Goal: Task Accomplishment & Management: Use online tool/utility

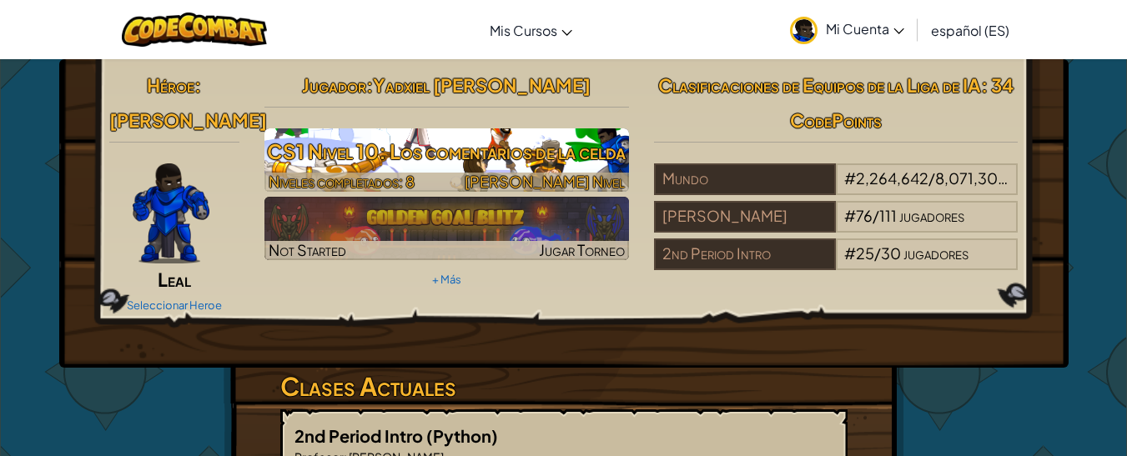
click at [443, 138] on h3 "CS1 Nivel 10: Los comentarios de la celda" at bounding box center [446, 152] width 364 height 38
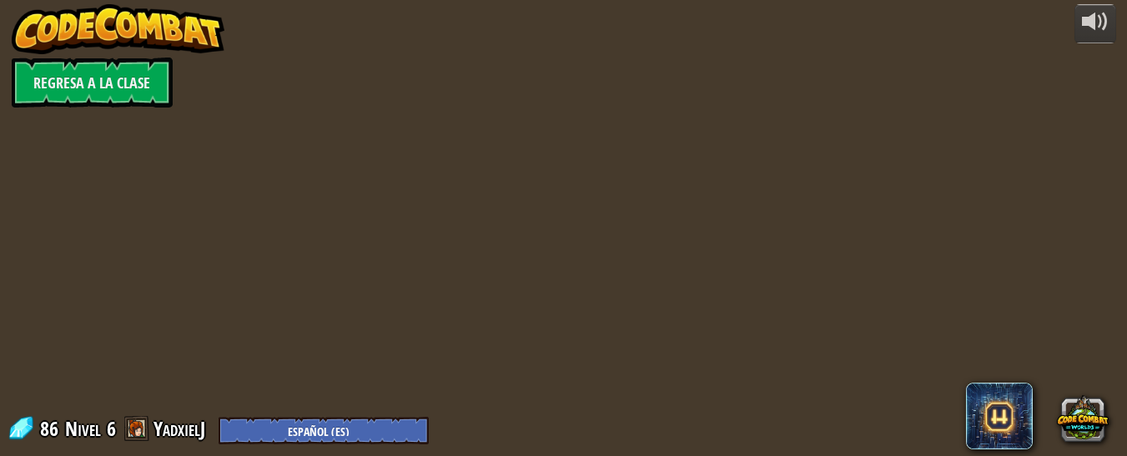
select select "es-ES"
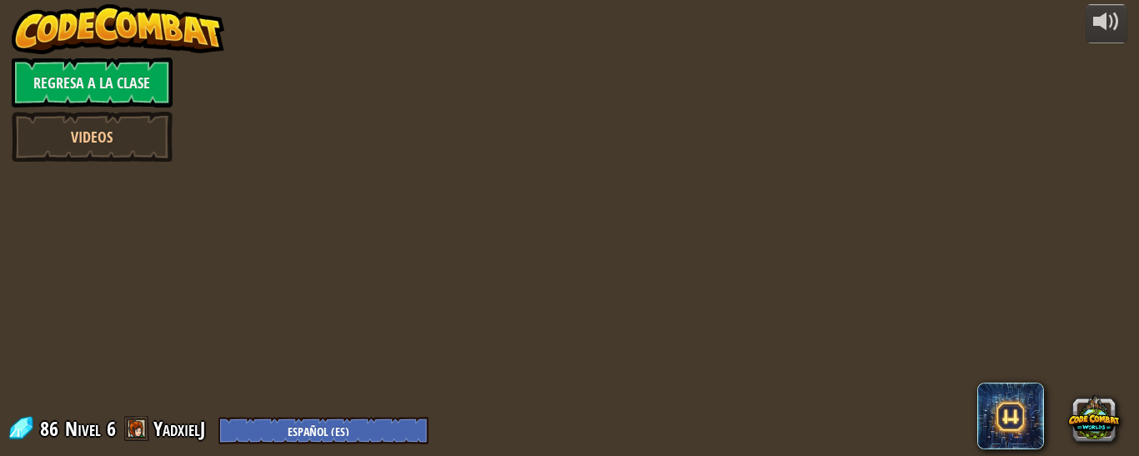
select select "es-ES"
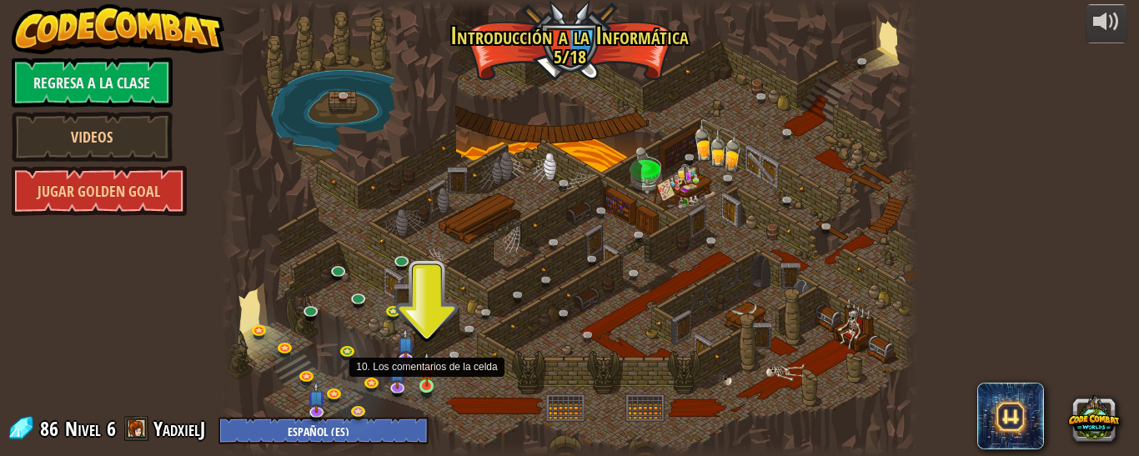
click at [426, 376] on img at bounding box center [426, 369] width 15 height 35
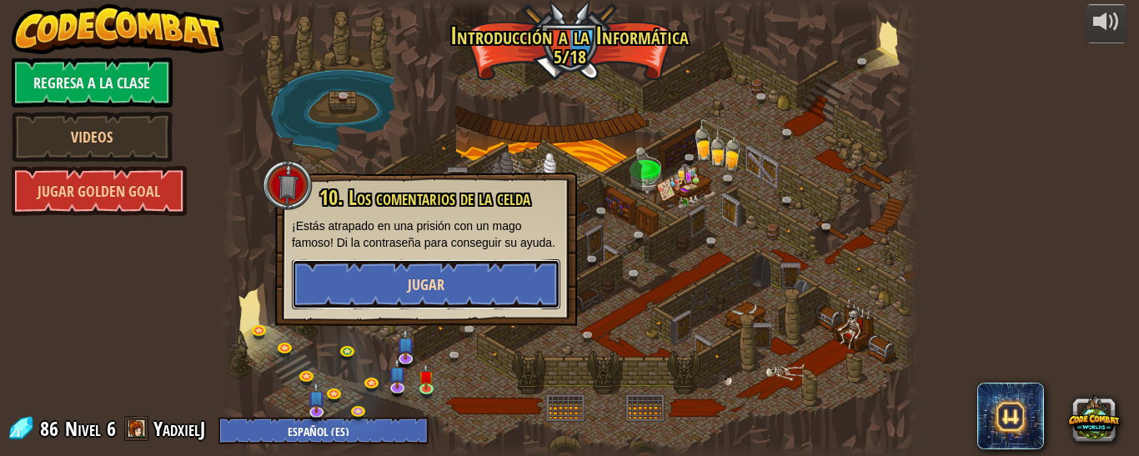
click at [465, 285] on button "Jugar" at bounding box center [426, 284] width 269 height 50
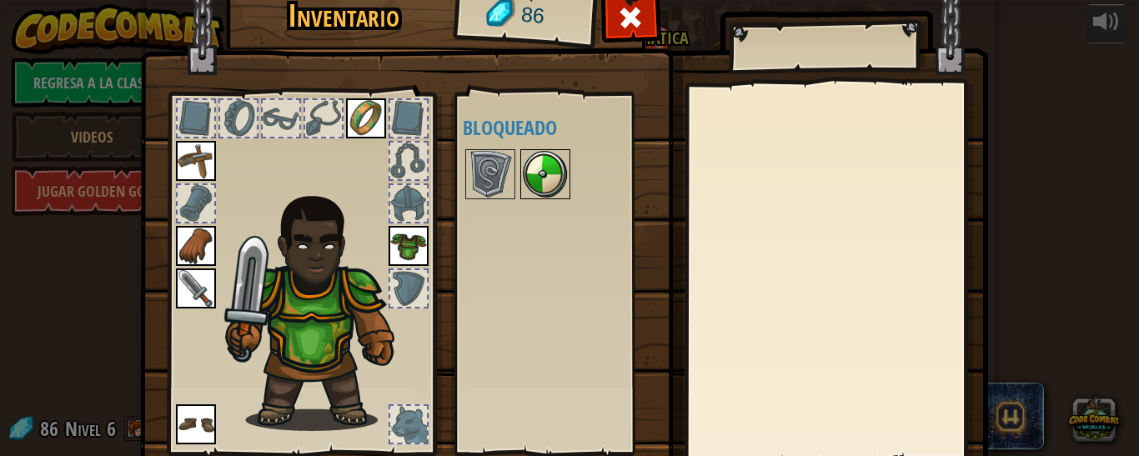
click at [542, 192] on img at bounding box center [545, 174] width 47 height 47
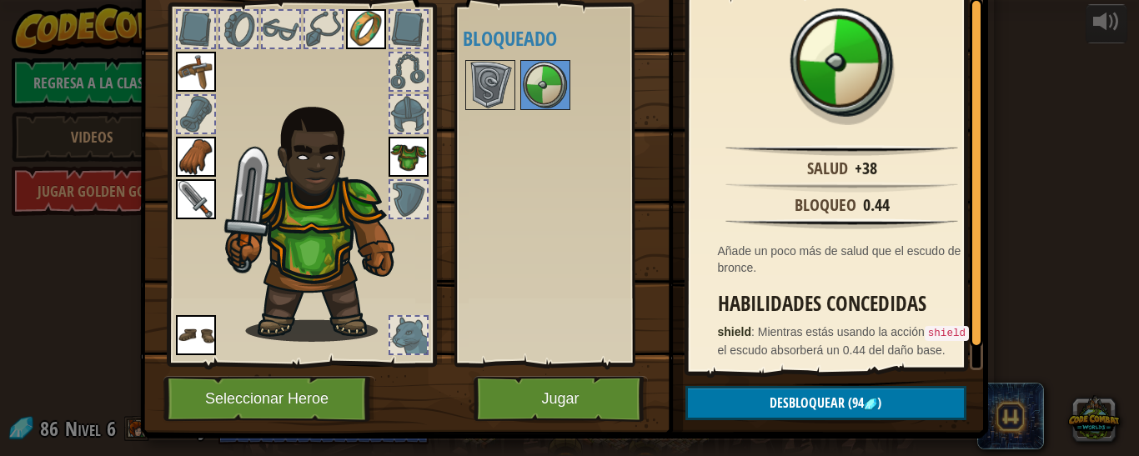
scroll to position [87, 0]
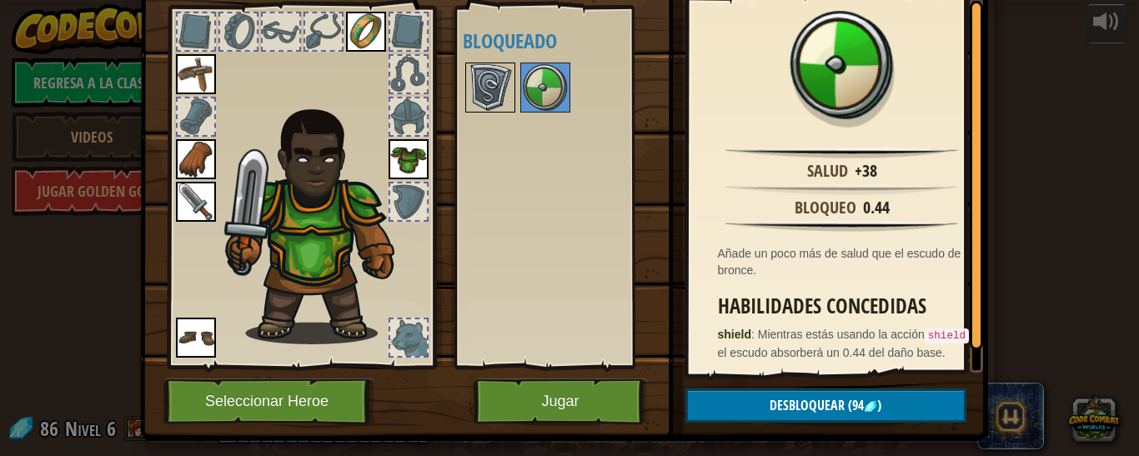
click at [473, 79] on img at bounding box center [490, 87] width 47 height 47
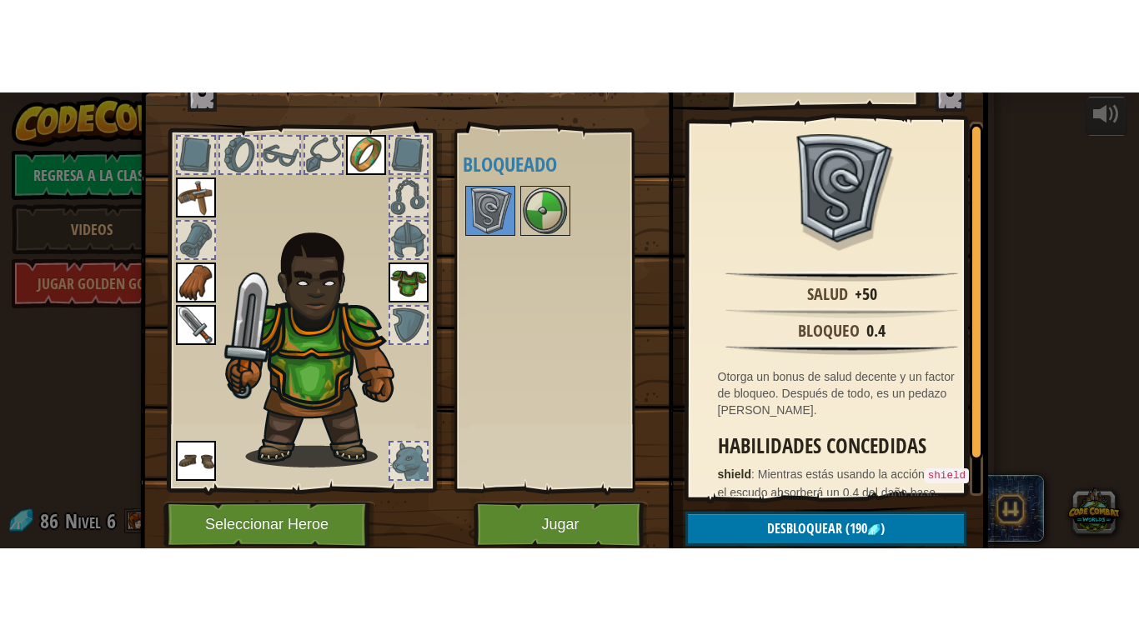
scroll to position [76, 0]
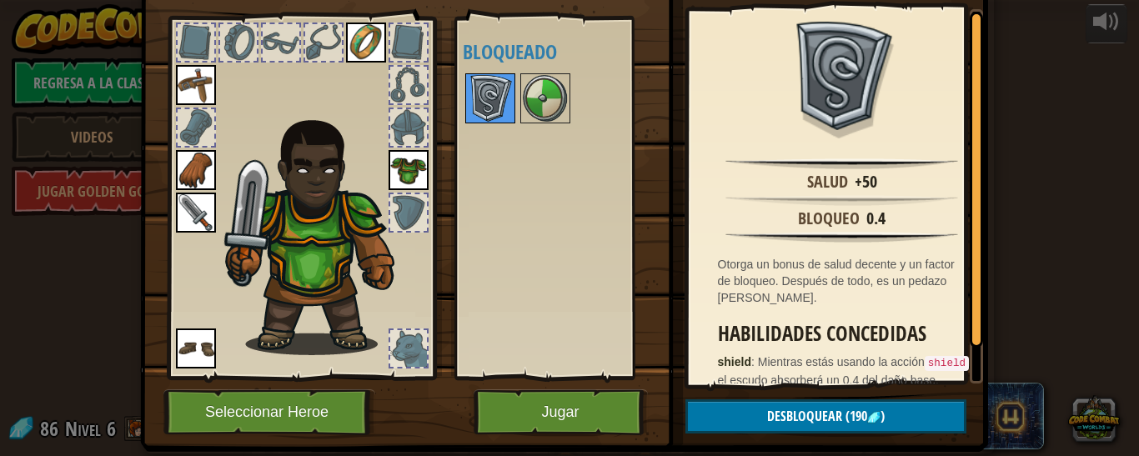
click at [480, 81] on img at bounding box center [490, 98] width 47 height 47
click at [559, 418] on button "Jugar" at bounding box center [561, 412] width 174 height 46
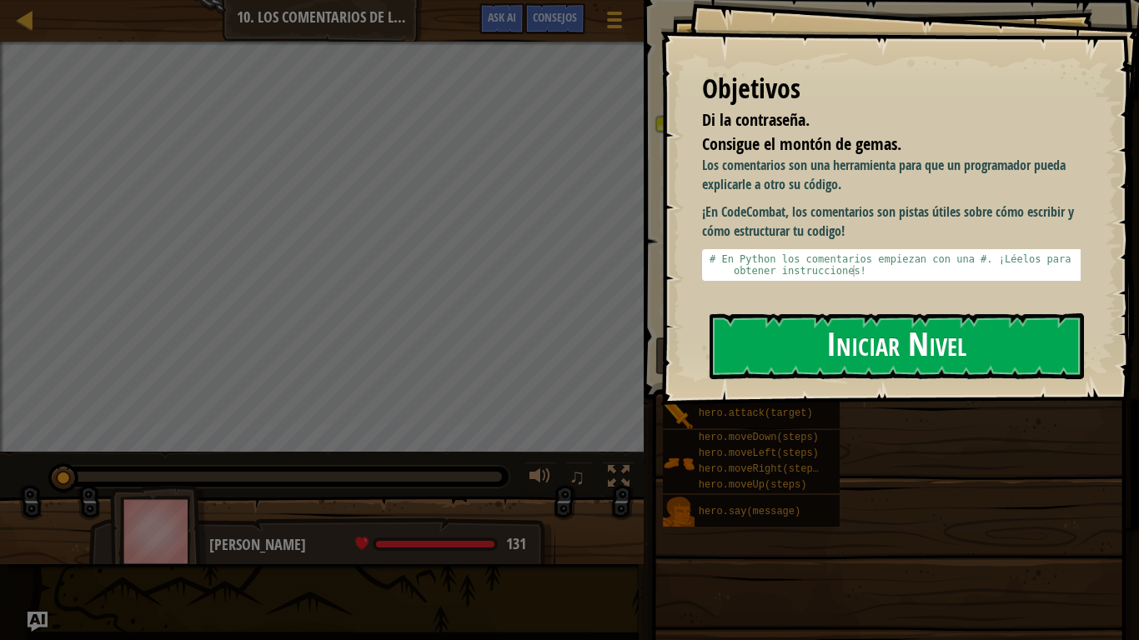
click at [910, 342] on button "Iniciar Nivel" at bounding box center [897, 347] width 374 height 66
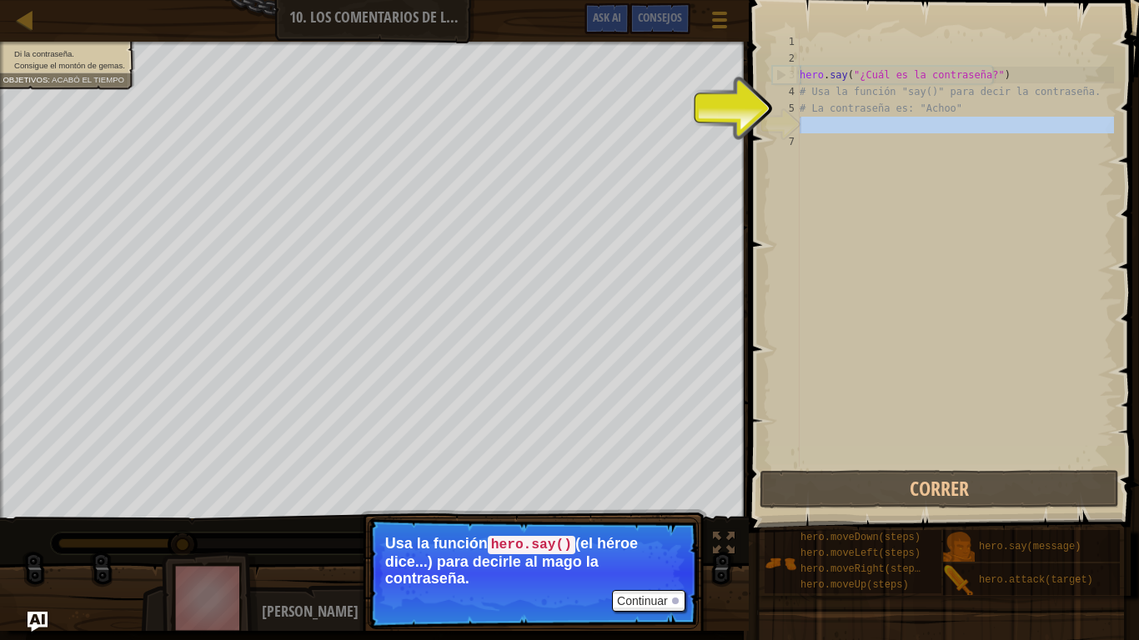
drag, startPoint x: 956, startPoint y: 145, endPoint x: 822, endPoint y: 127, distance: 134.7
click at [822, 127] on div "hero . say ( "¿Cuál es la contraseña?" ) # Usa la función "say()" para decir la…" at bounding box center [955, 266] width 318 height 467
click at [831, 110] on div "hero . say ( "¿Cuál es la contraseña?" ) # Usa la función "say()" para decir la…" at bounding box center [955, 266] width 318 height 467
type textarea "# La contraseña es: "Achoo""
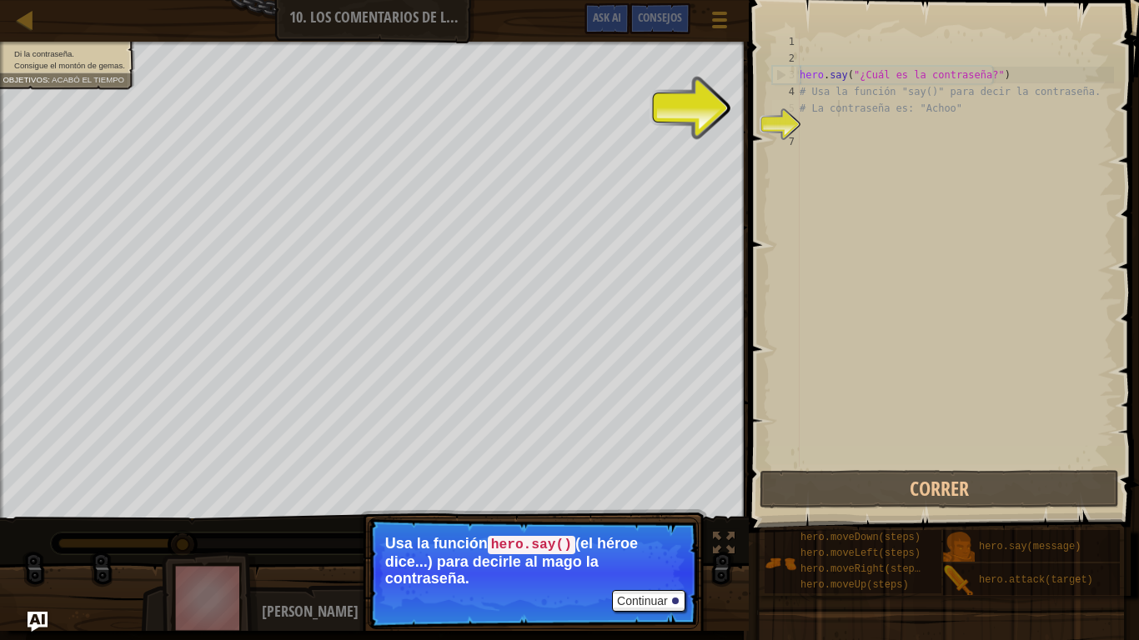
click at [836, 100] on div "hero . say ( "¿Cuál es la contraseña?" ) # Usa la función "say()" para decir la…" at bounding box center [955, 266] width 318 height 467
click at [948, 110] on div "hero . say ( "¿Cuál es la contraseña?" ) # Usa la función "say()" para decir la…" at bounding box center [955, 266] width 318 height 467
click at [779, 138] on div "7" at bounding box center [786, 141] width 28 height 17
click at [634, 455] on button "Continuar" at bounding box center [648, 601] width 73 height 22
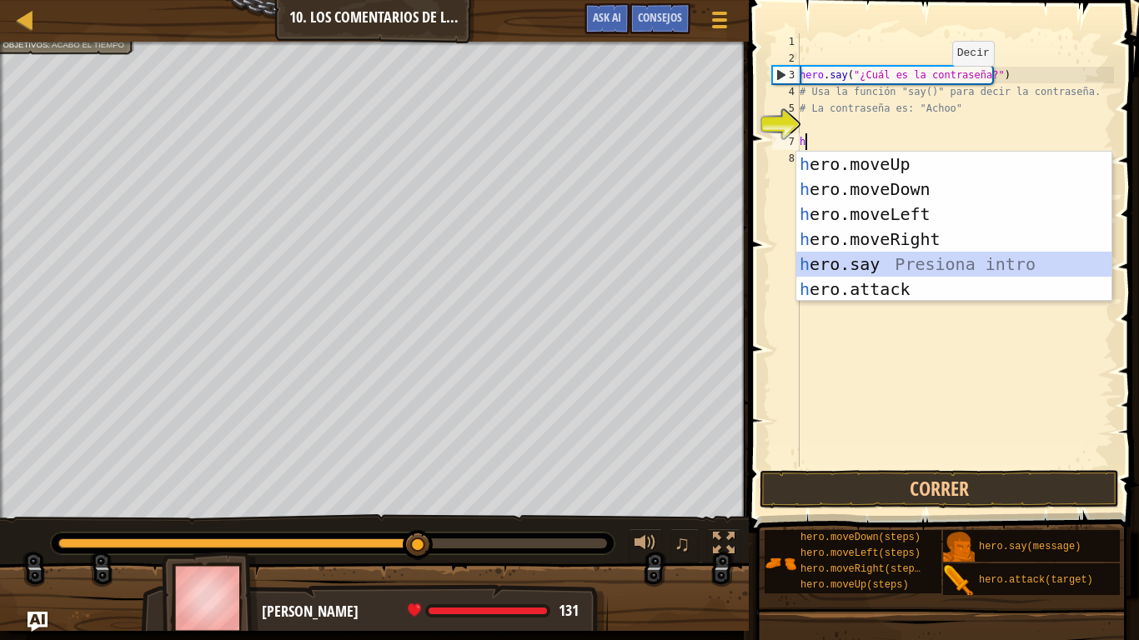
click at [866, 258] on div "h ero.moveUp Presiona intro h ero.moveDown Presiona intro h ero.moveLeft Presio…" at bounding box center [953, 252] width 315 height 200
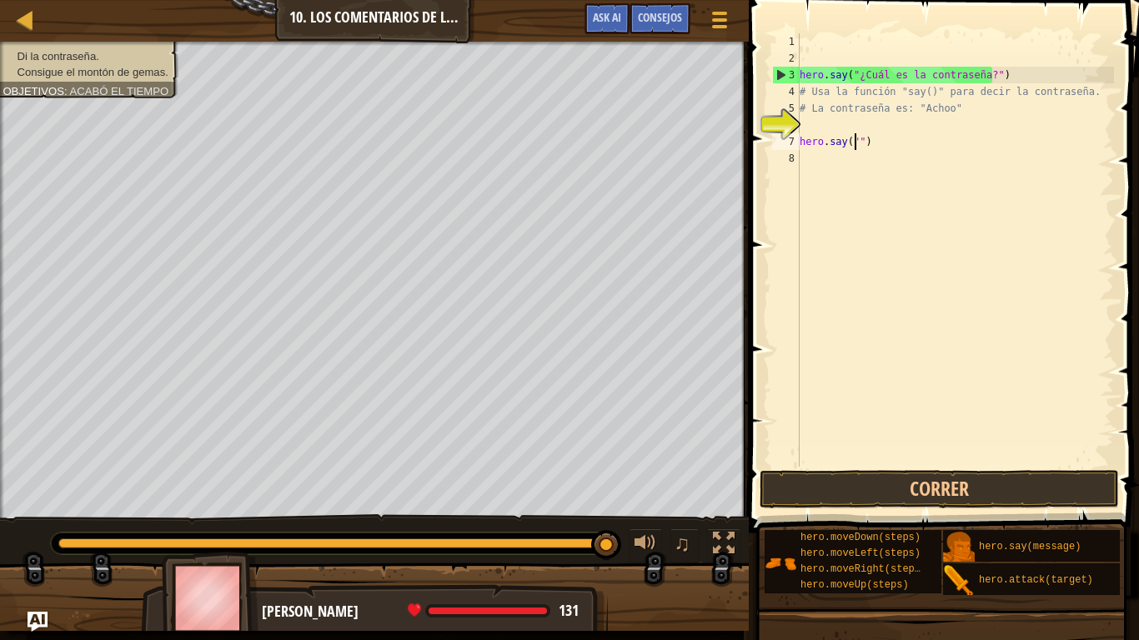
scroll to position [8, 5]
type textarea "hero.say("Achoo")"
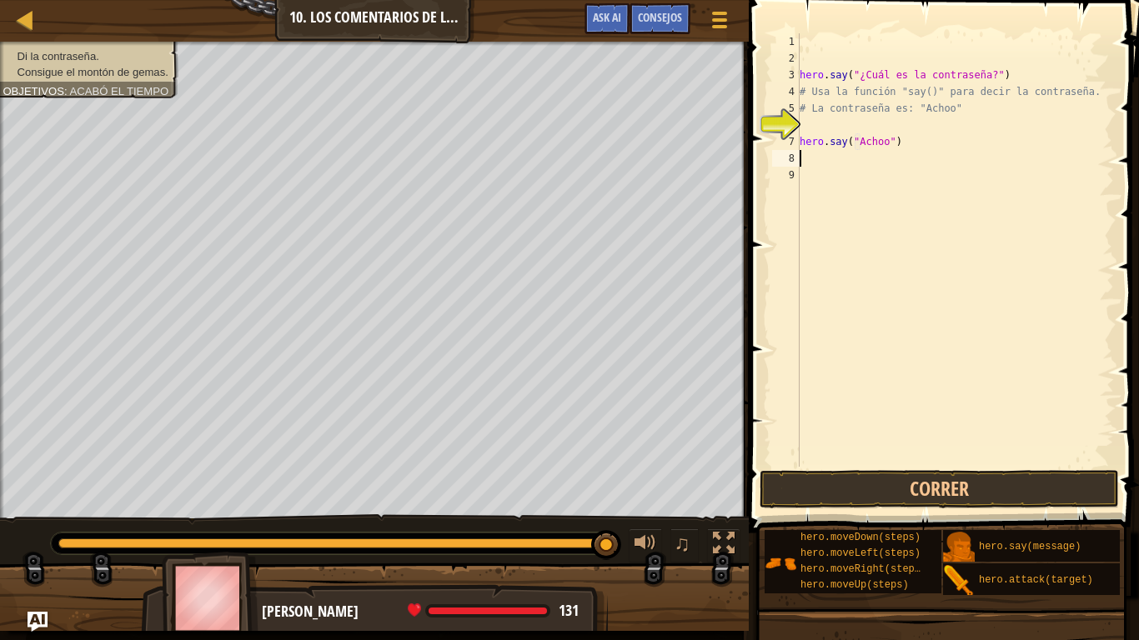
scroll to position [8, 0]
click at [809, 158] on div "hero . say ( "¿Cuál es la contraseña?" ) # Usa la función "say()" para decir la…" at bounding box center [957, 266] width 313 height 467
click at [842, 455] on button "Correr" at bounding box center [939, 489] width 359 height 38
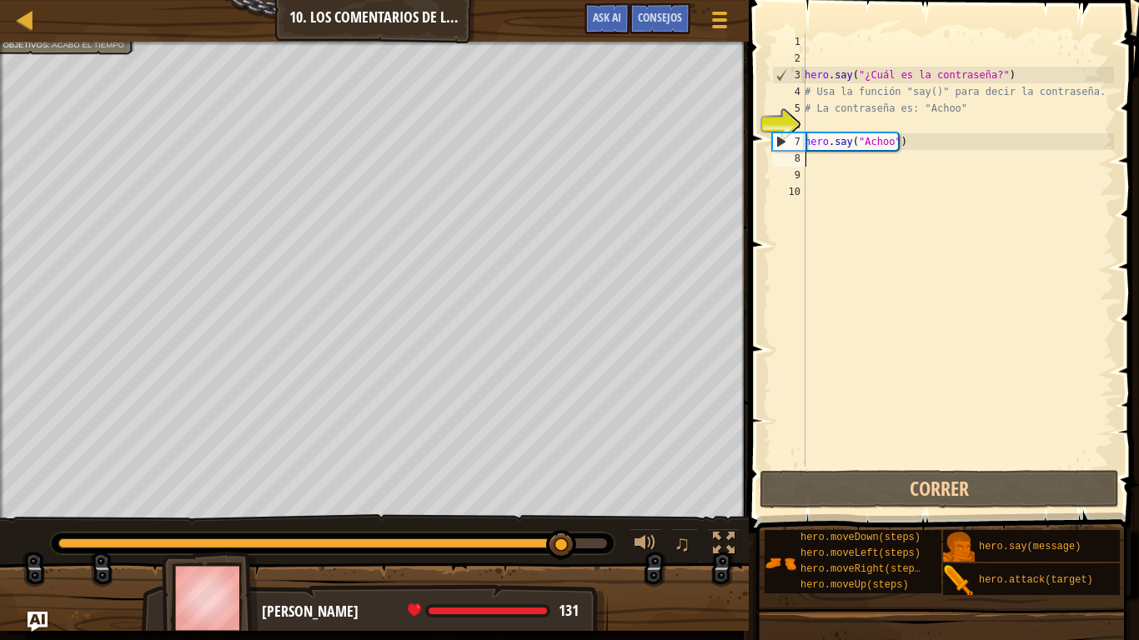
click at [829, 163] on div "hero . say ( "¿Cuál es la contraseña?" ) # Usa la función "say()" para decir la…" at bounding box center [957, 266] width 313 height 467
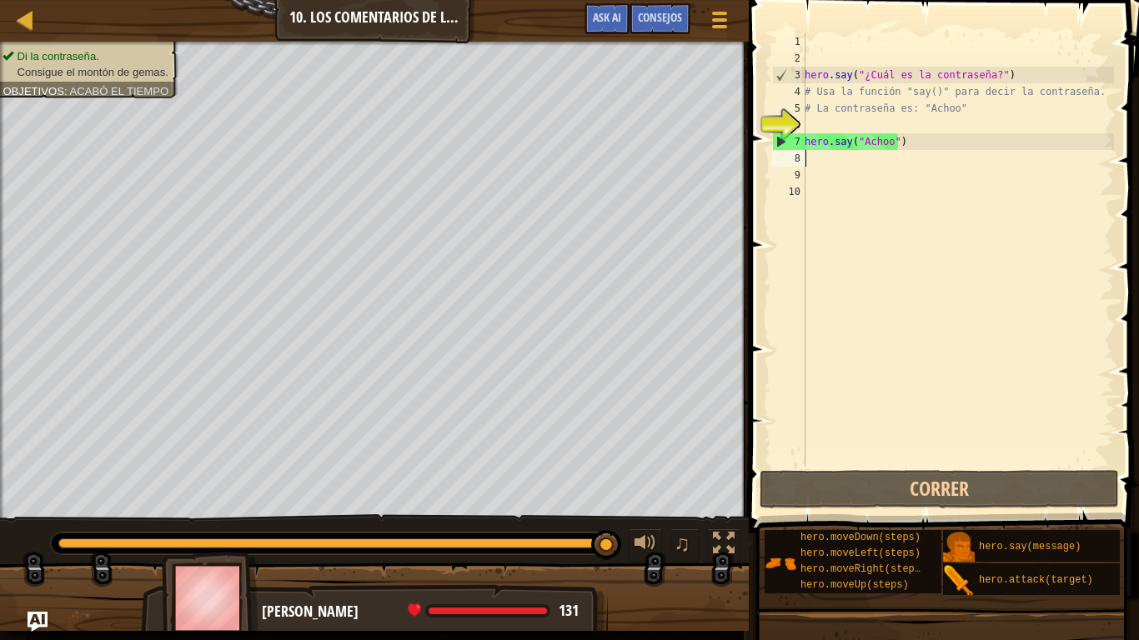
type textarea "h"
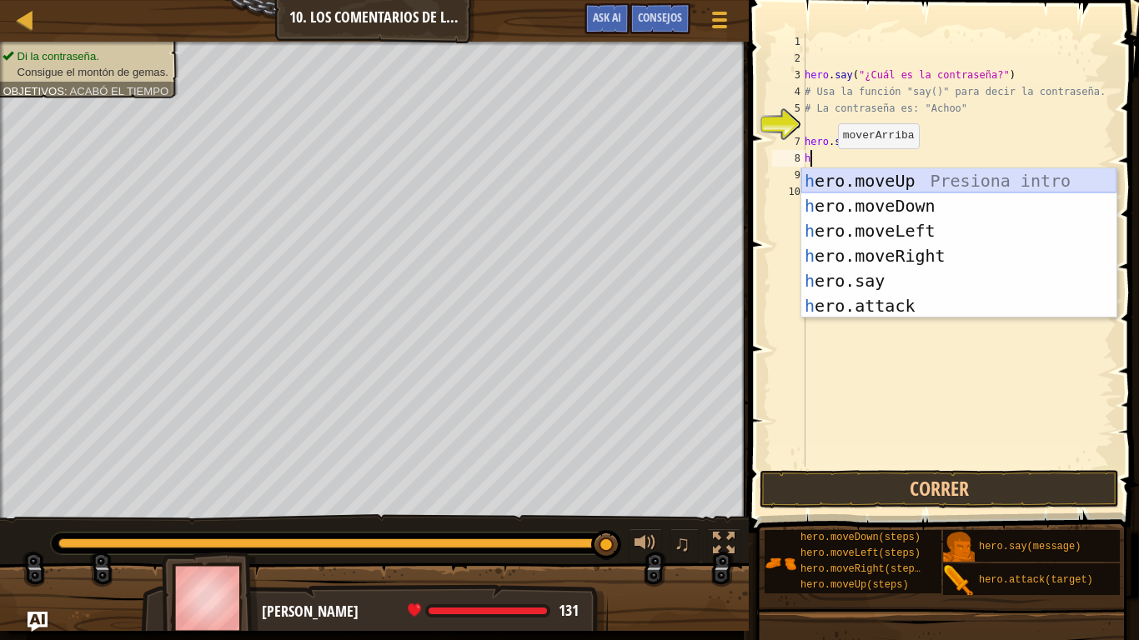
click at [865, 174] on div "h ero.moveUp Presiona intro h ero.moveDown Presiona intro h ero.moveLeft Presio…" at bounding box center [958, 268] width 315 height 200
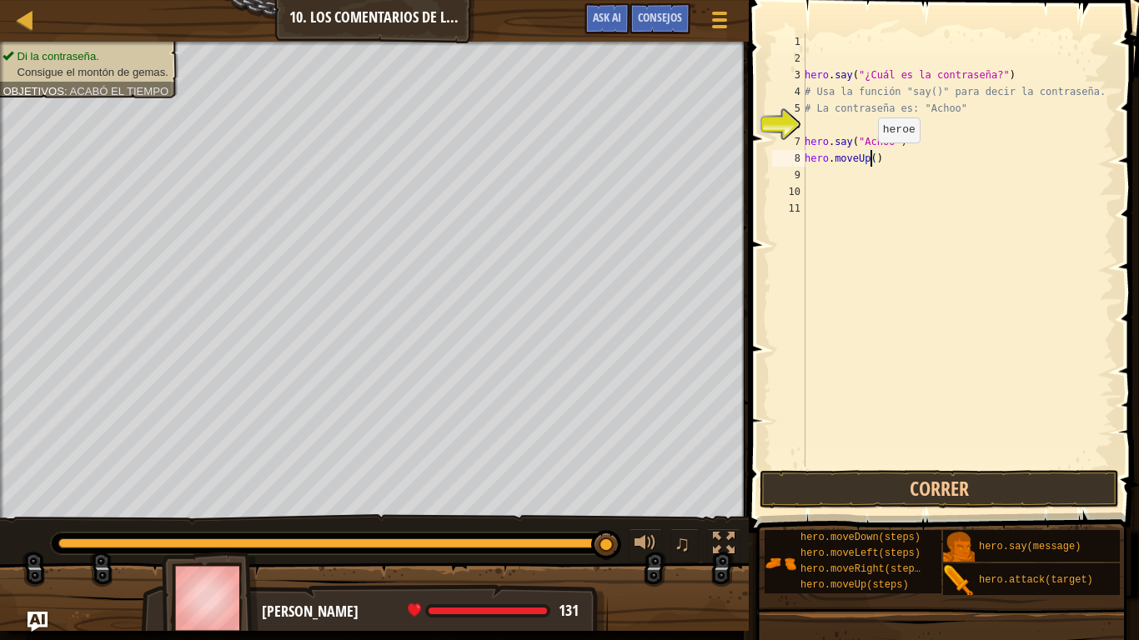
click at [869, 159] on div "hero . say ( "¿Cuál es la contraseña?" ) # Usa la función "say()" para decir la…" at bounding box center [957, 266] width 313 height 467
type textarea "hero.moveUp(3)"
click at [901, 455] on button "Correr" at bounding box center [939, 489] width 359 height 38
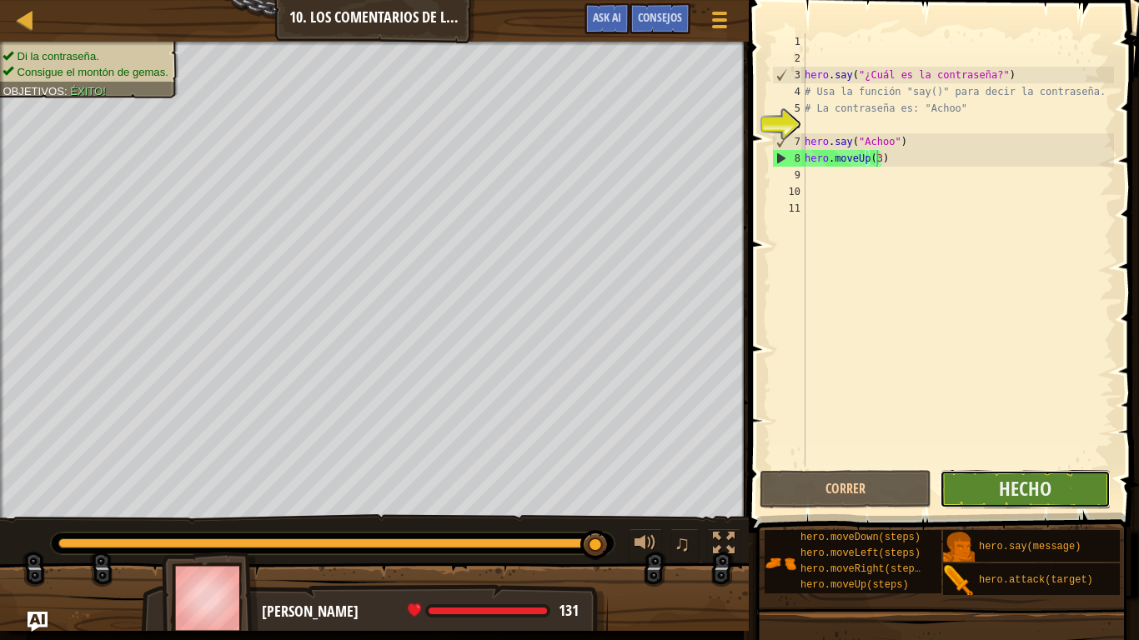
click at [998, 455] on button "Hecho" at bounding box center [1025, 489] width 171 height 38
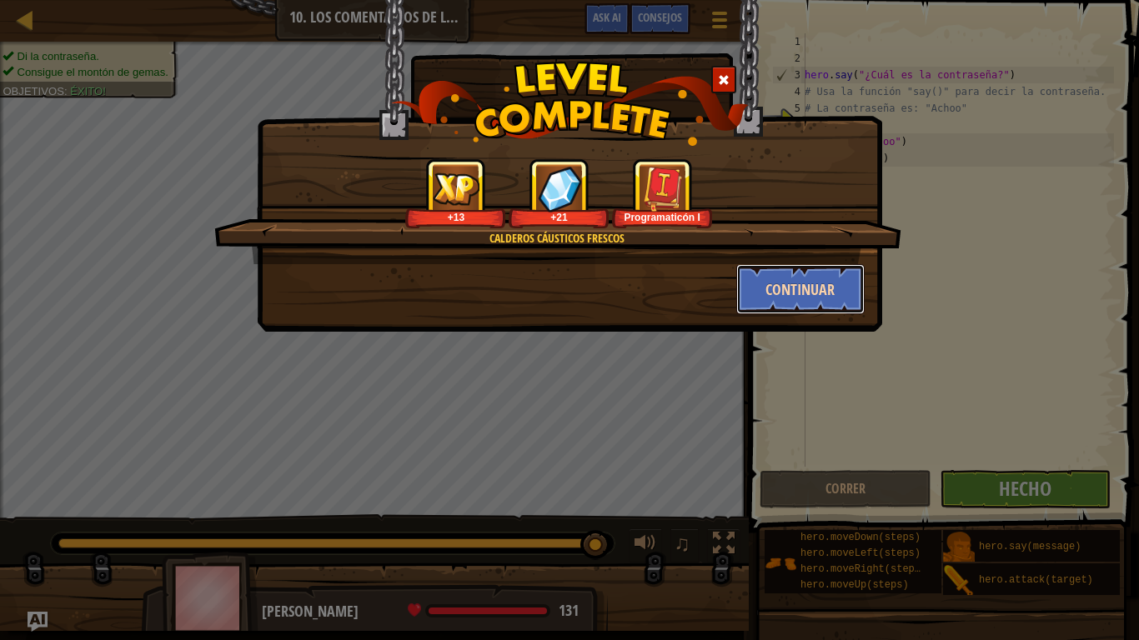
click at [782, 305] on button "Continuar" at bounding box center [800, 289] width 129 height 50
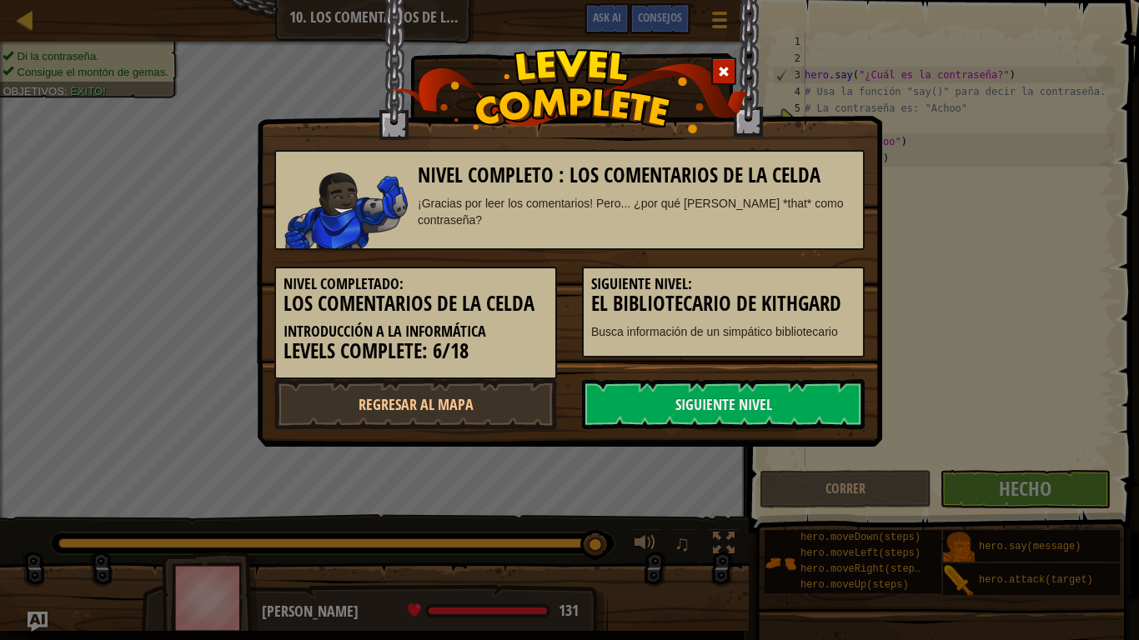
click at [782, 305] on h3 "El bibliotecario de Kithgard" at bounding box center [723, 304] width 264 height 23
click at [762, 409] on link "Siguiente nivel" at bounding box center [723, 404] width 283 height 50
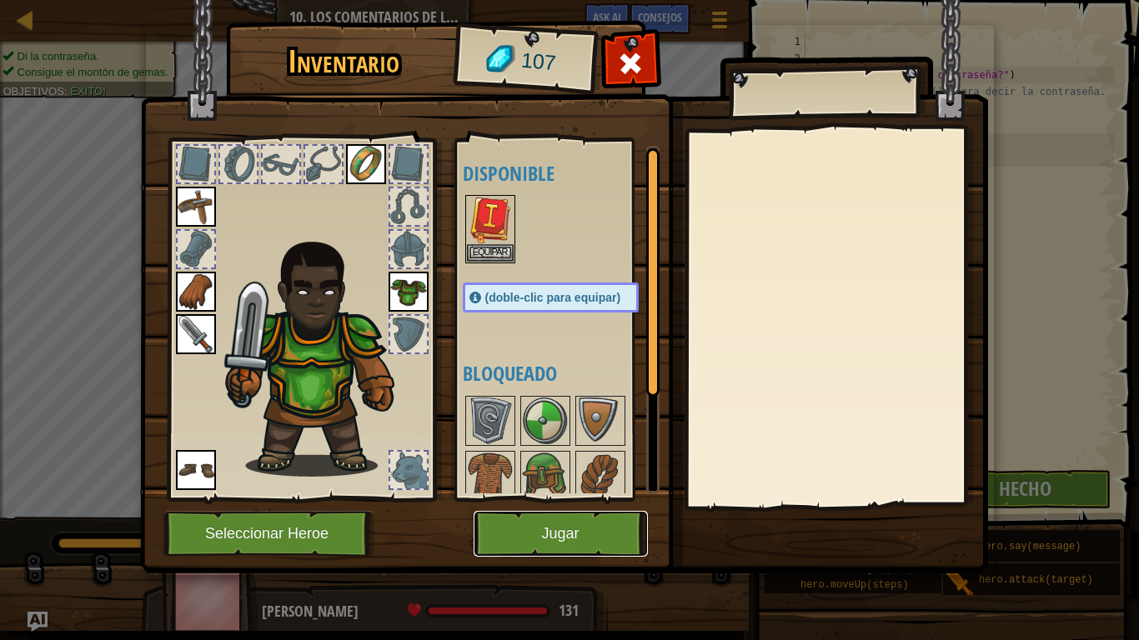
click at [589, 455] on button "Jugar" at bounding box center [561, 534] width 174 height 46
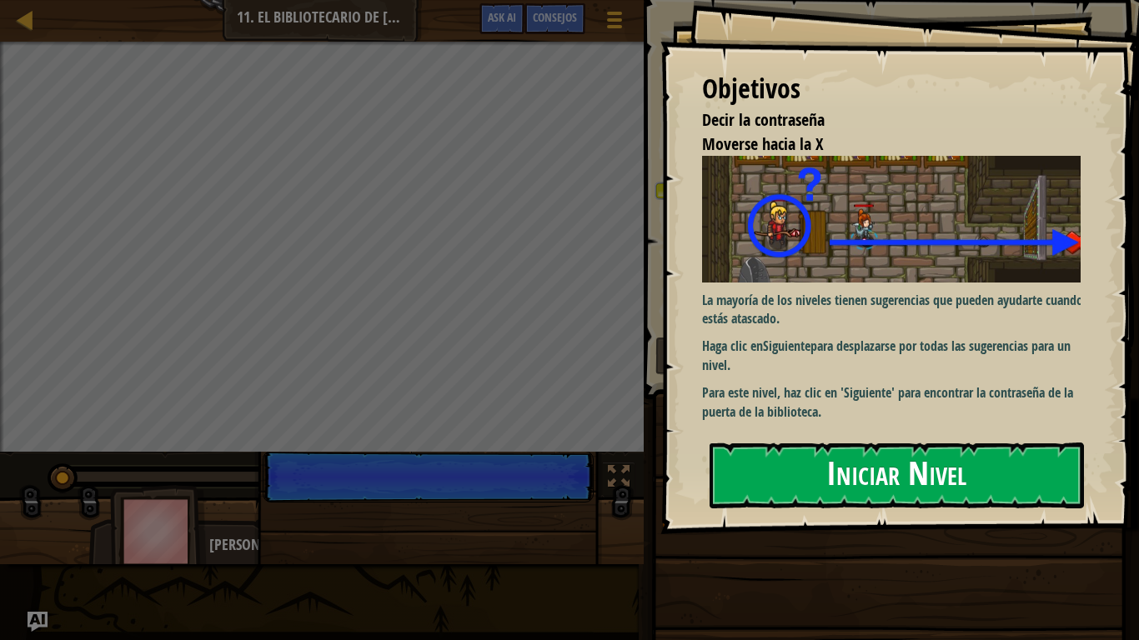
click at [851, 455] on button "Iniciar Nivel" at bounding box center [897, 476] width 374 height 66
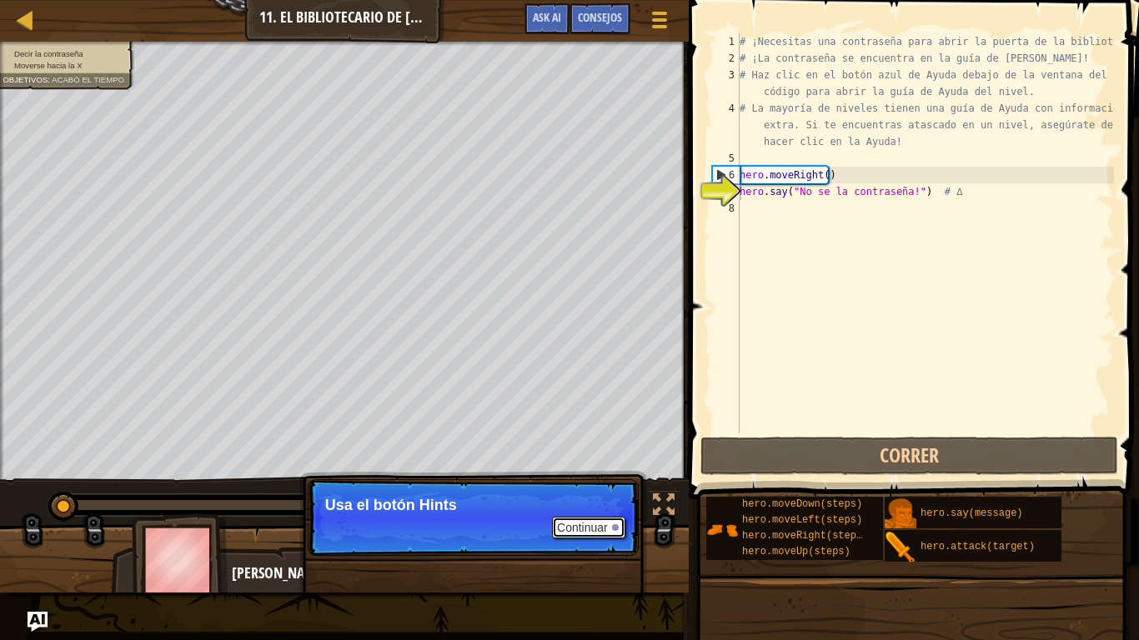
click at [600, 455] on button "Continuar" at bounding box center [588, 528] width 73 height 22
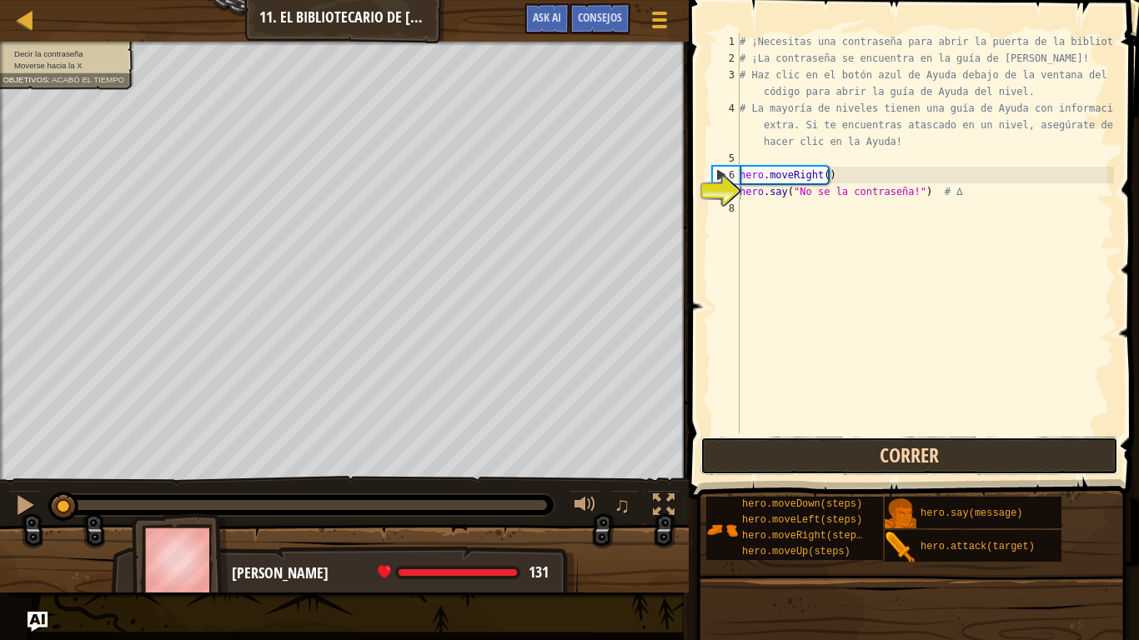
click at [863, 448] on button "Correr" at bounding box center [910, 456] width 418 height 38
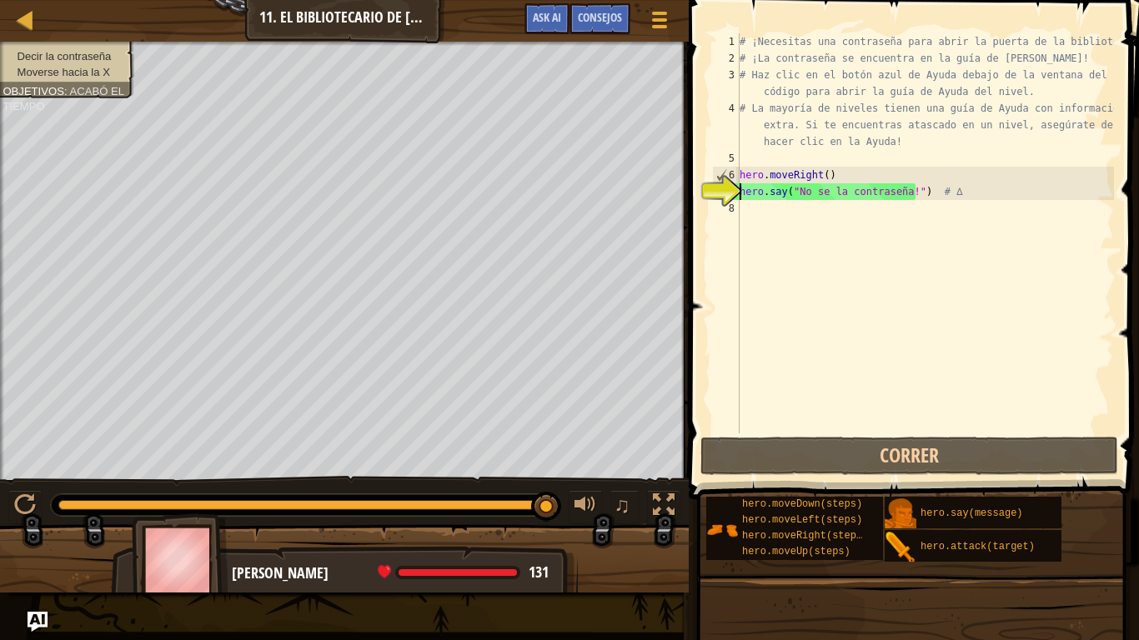
click at [737, 214] on div "8" at bounding box center [726, 208] width 28 height 17
click at [829, 165] on div "# ¡Necesitas una contraseña para abrir la puerta de la biblioteca! # ¡La contra…" at bounding box center [925, 250] width 378 height 434
click at [826, 177] on div "# ¡Necesitas una contraseña para abrir la puerta de la biblioteca! # ¡La contra…" at bounding box center [925, 250] width 378 height 434
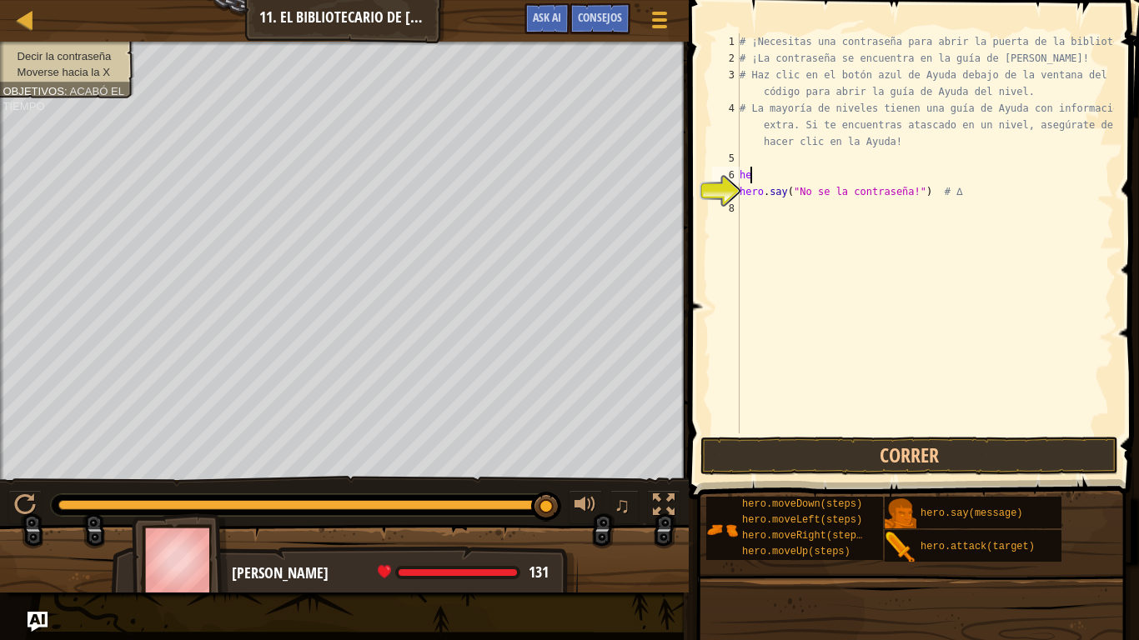
type textarea "h"
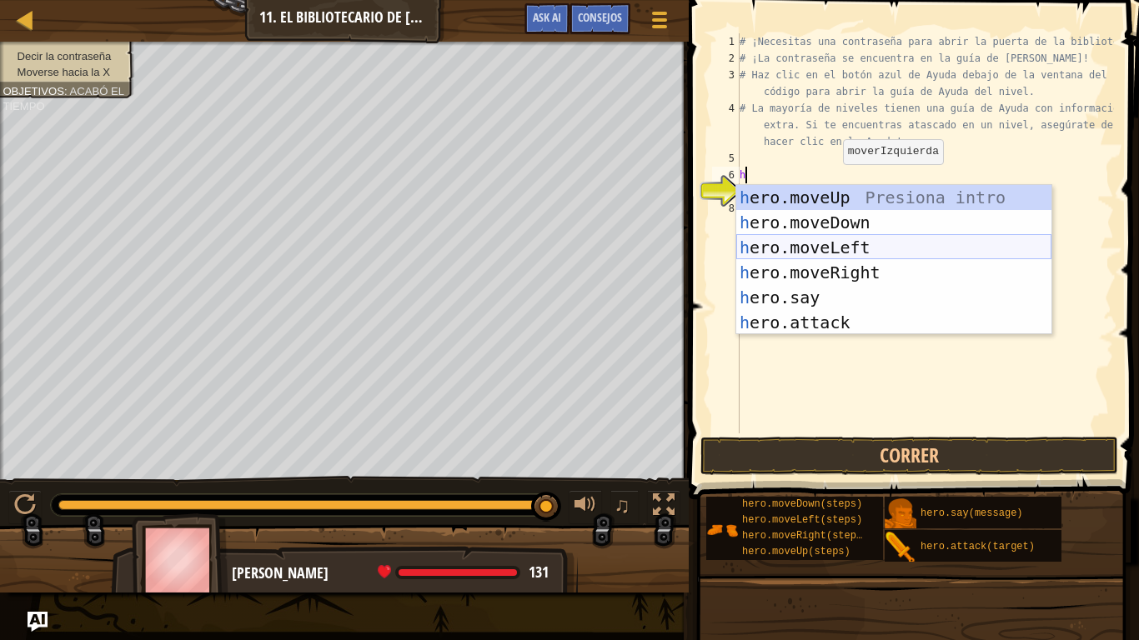
click at [825, 240] on div "h ero.moveUp Presiona intro h ero.moveDown Presiona intro h ero.moveLeft Presio…" at bounding box center [893, 285] width 315 height 200
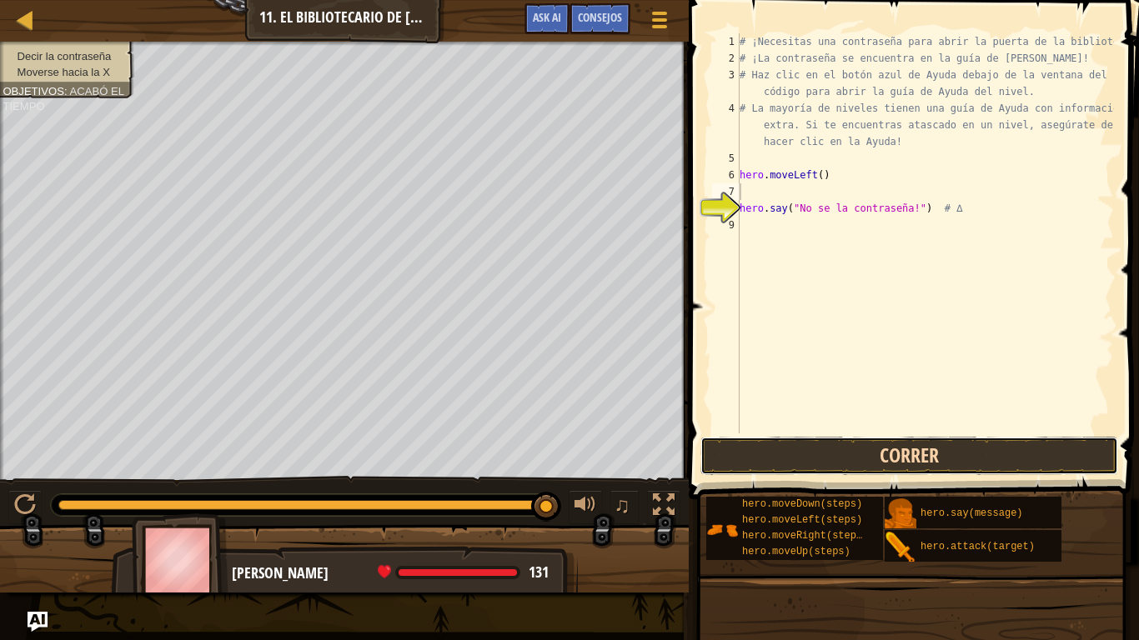
click at [847, 437] on button "Correr" at bounding box center [910, 456] width 418 height 38
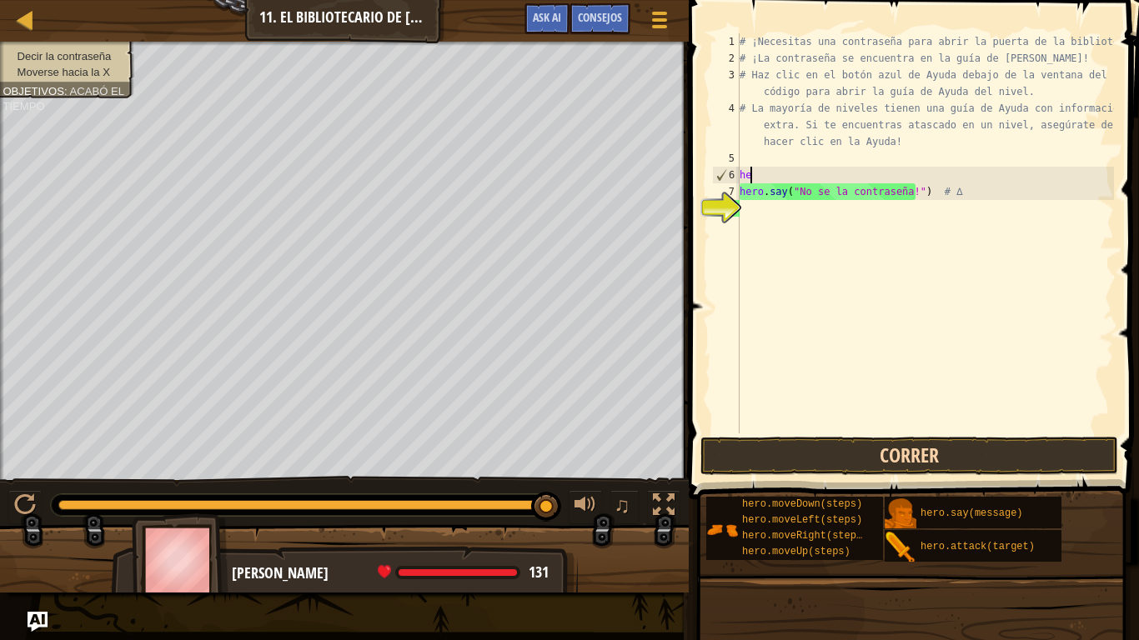
type textarea "h"
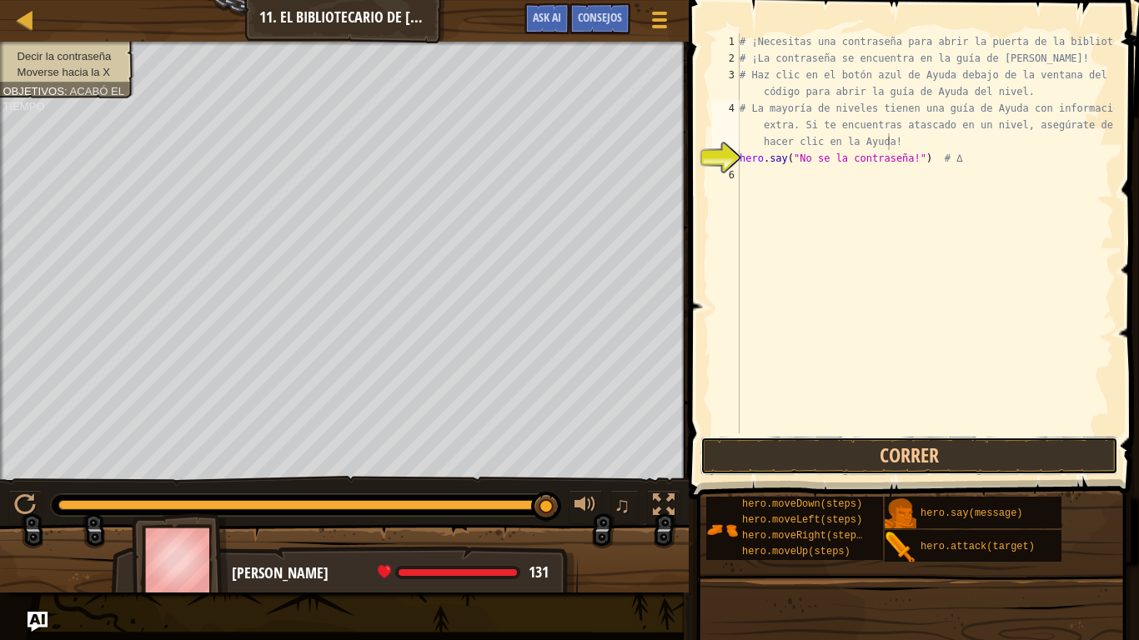
drag, startPoint x: 847, startPoint y: 437, endPoint x: 949, endPoint y: 134, distance: 319.4
click at [949, 134] on div "# La mayoría de niveles tienen una guía de Ayuda con información extra. Si te e…" at bounding box center [911, 282] width 455 height 549
click at [816, 439] on button "Correr" at bounding box center [910, 456] width 418 height 38
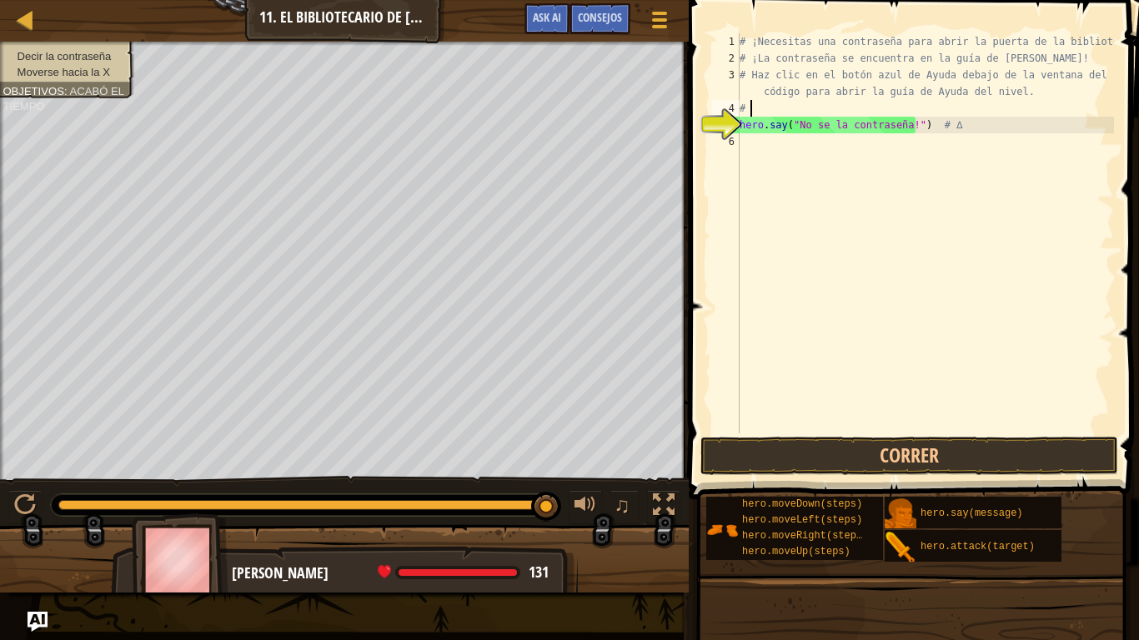
type textarea "#"
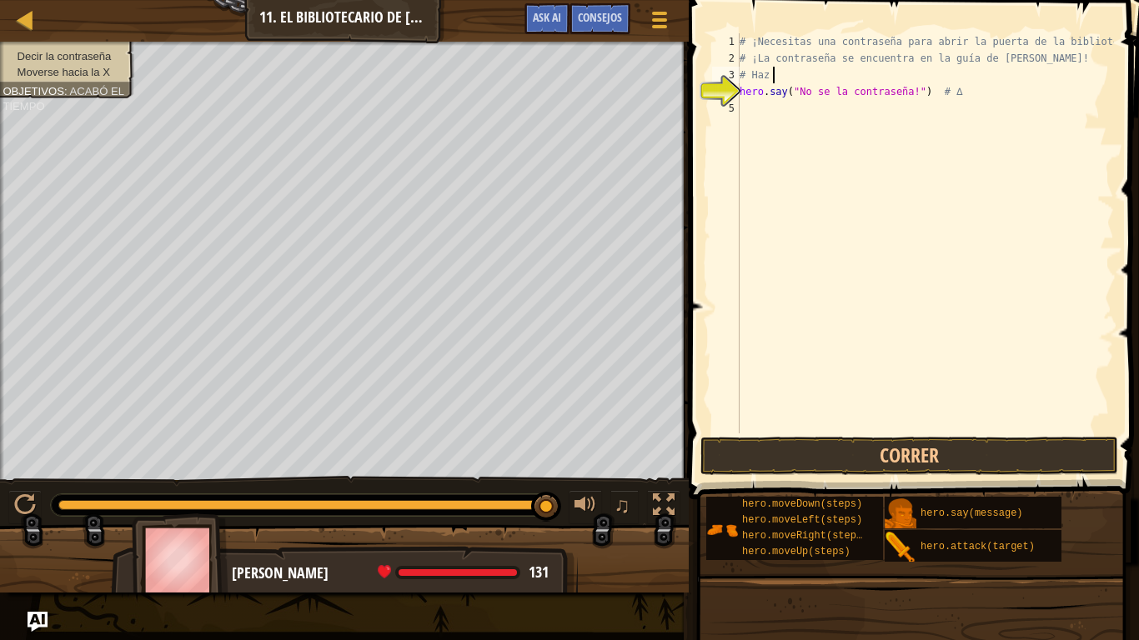
type textarea "#"
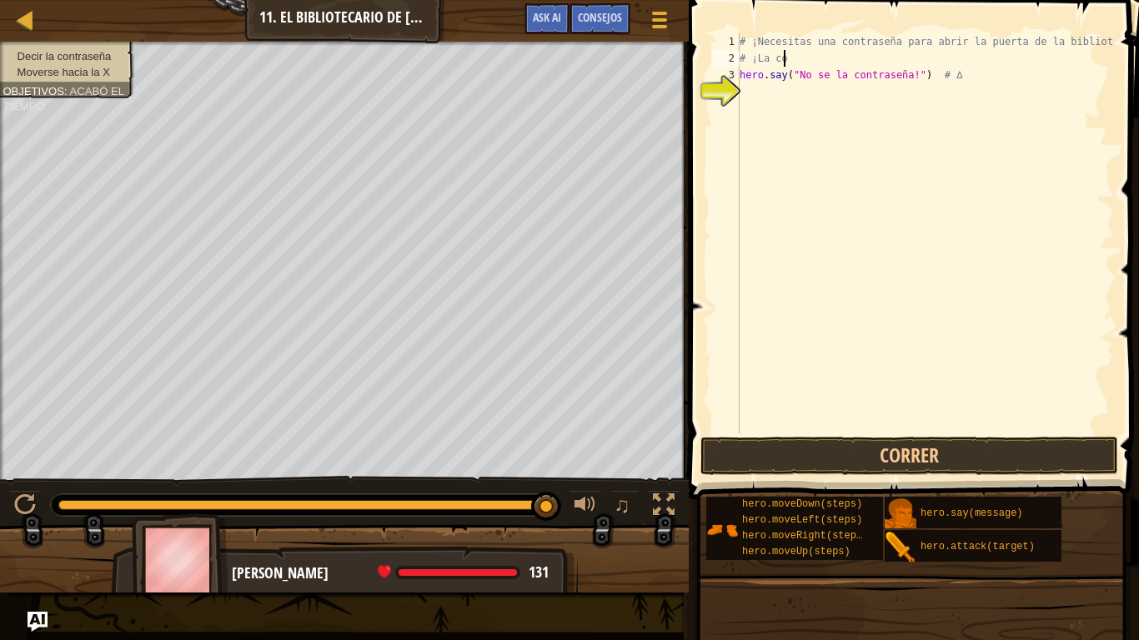
type textarea "#"
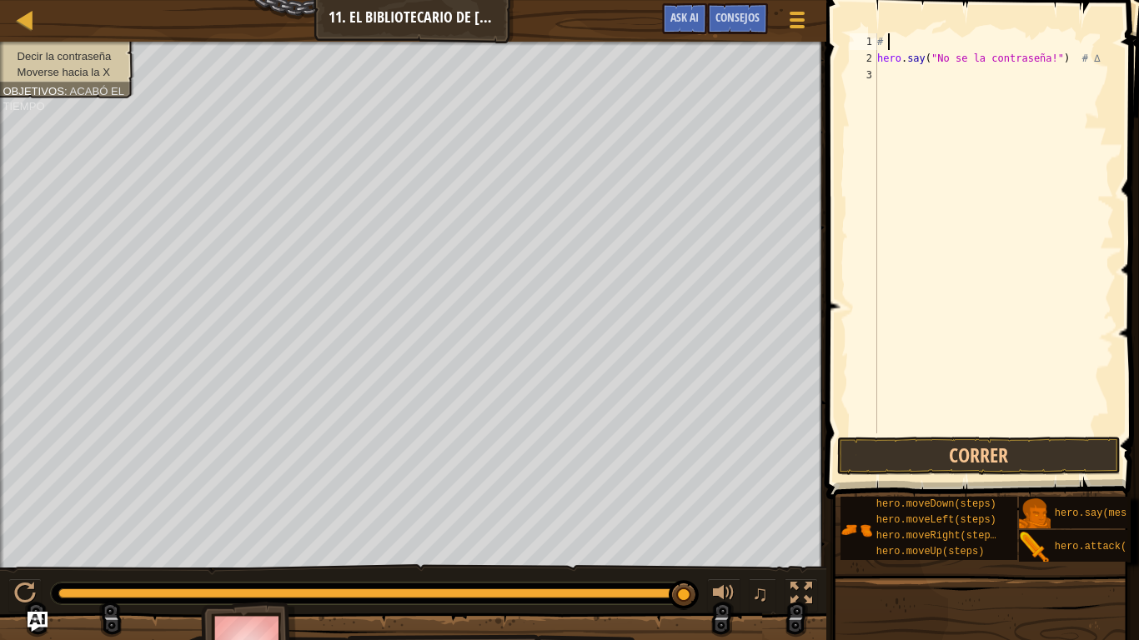
type textarea "#"
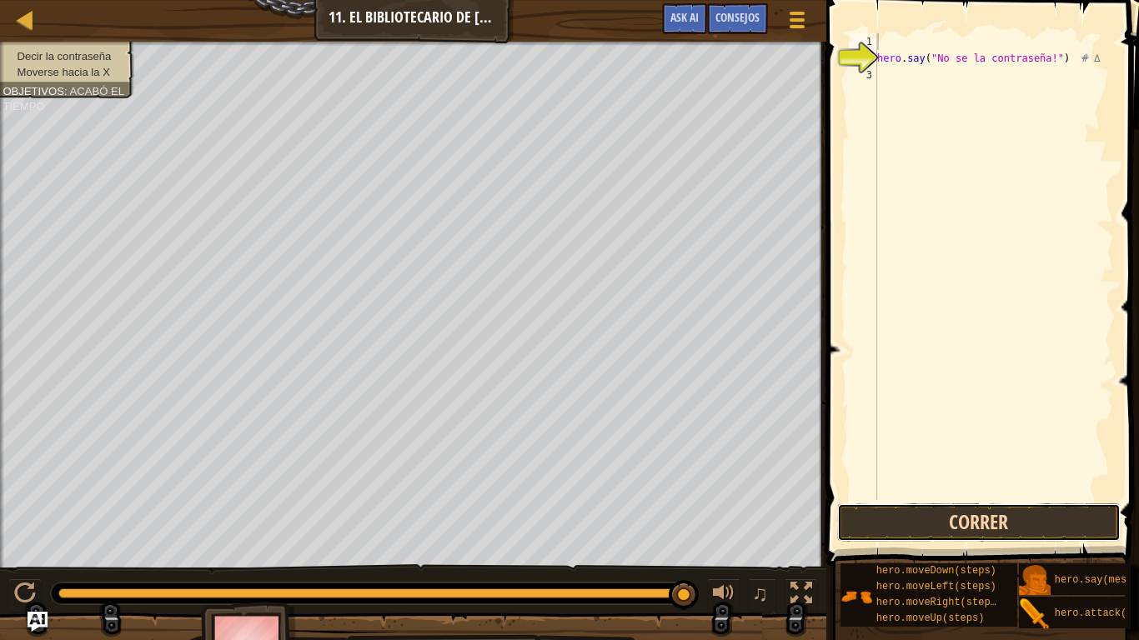
click at [906, 455] on button "Correr" at bounding box center [979, 523] width 284 height 38
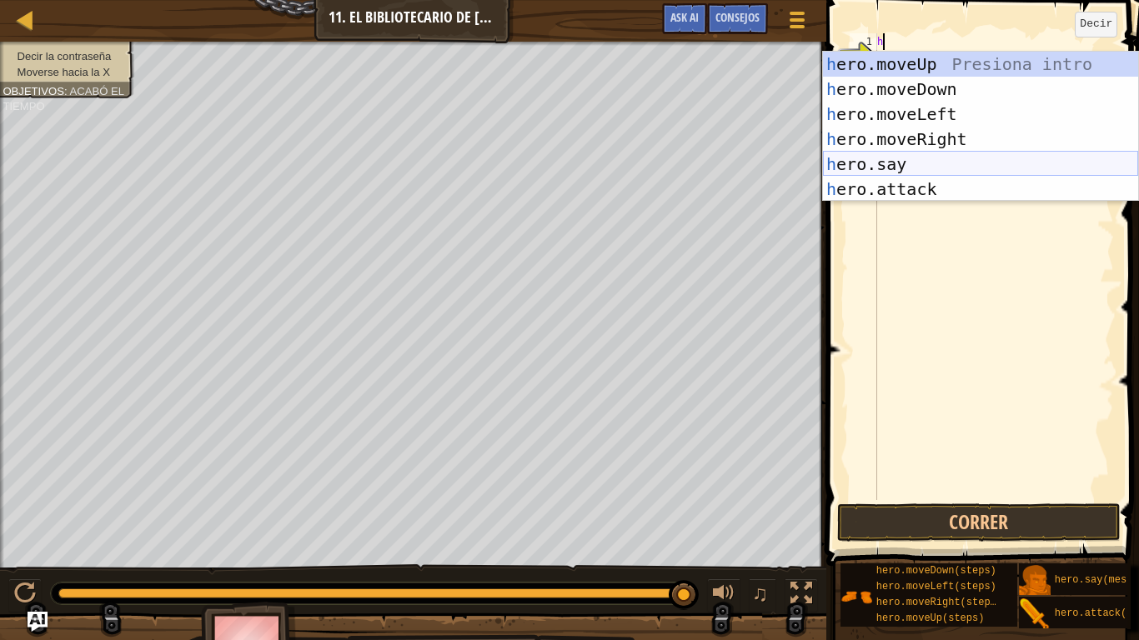
click at [928, 163] on div "h ero.moveUp Presiona intro h ero.moveDown Presiona intro h ero.moveLeft Presio…" at bounding box center [980, 152] width 315 height 200
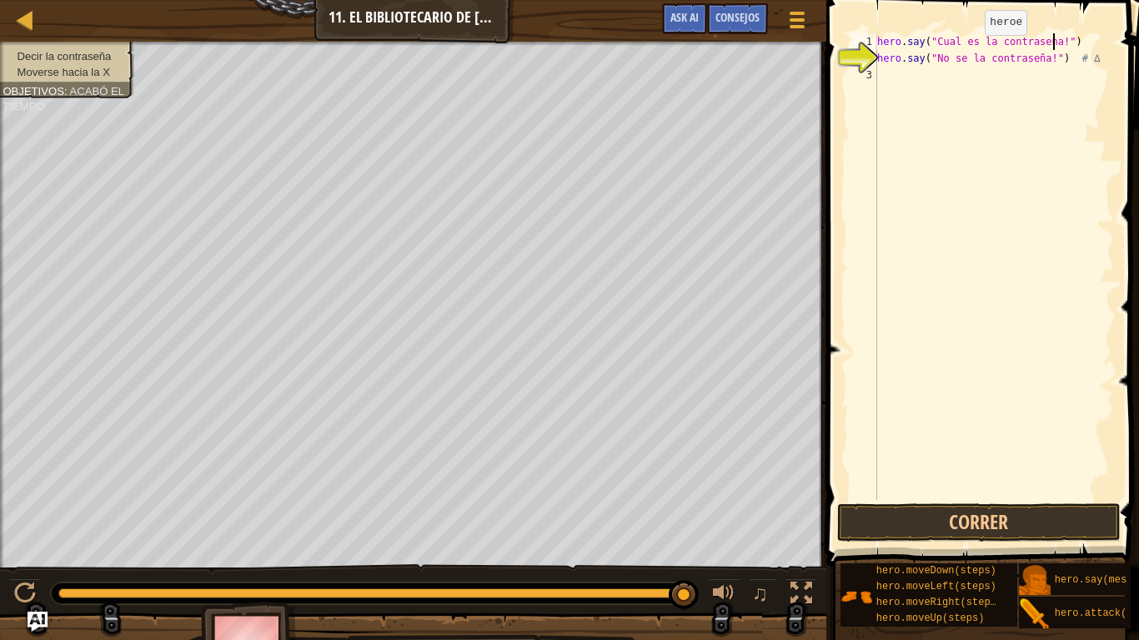
scroll to position [8, 15]
click at [985, 455] on button "Correr" at bounding box center [979, 523] width 284 height 38
click at [891, 43] on div "") hero . say ( "No se la contraseña!" ) # ∆" at bounding box center [994, 283] width 240 height 500
type textarea """
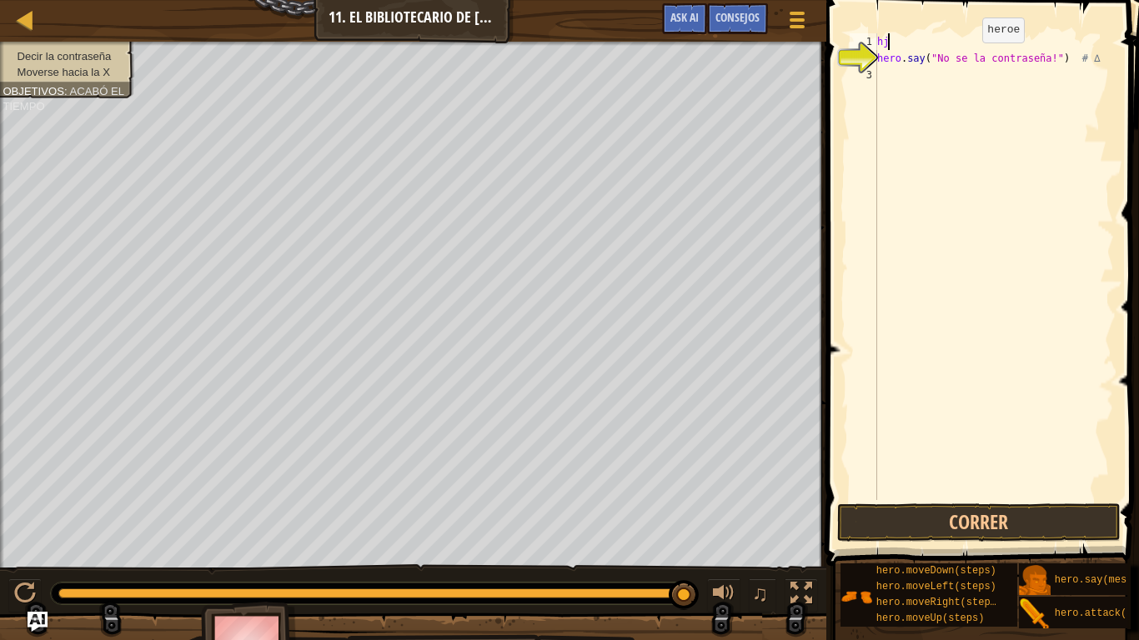
type textarea "h"
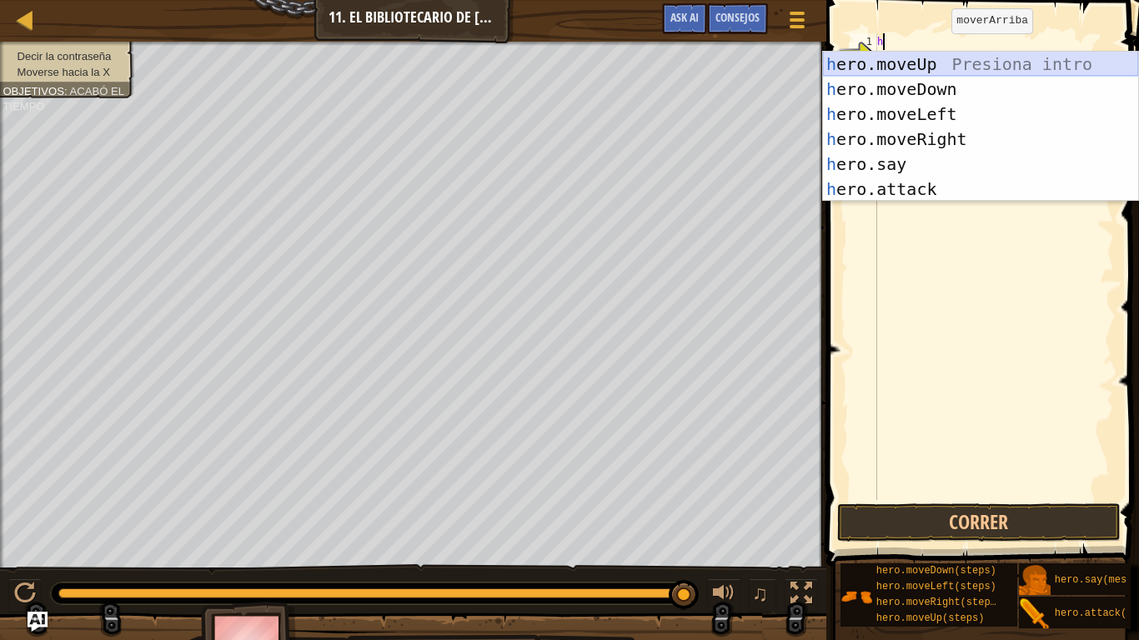
click at [931, 64] on div "h ero.moveUp Presiona intro h ero.moveDown Presiona intro h ero.moveLeft Presio…" at bounding box center [980, 152] width 315 height 200
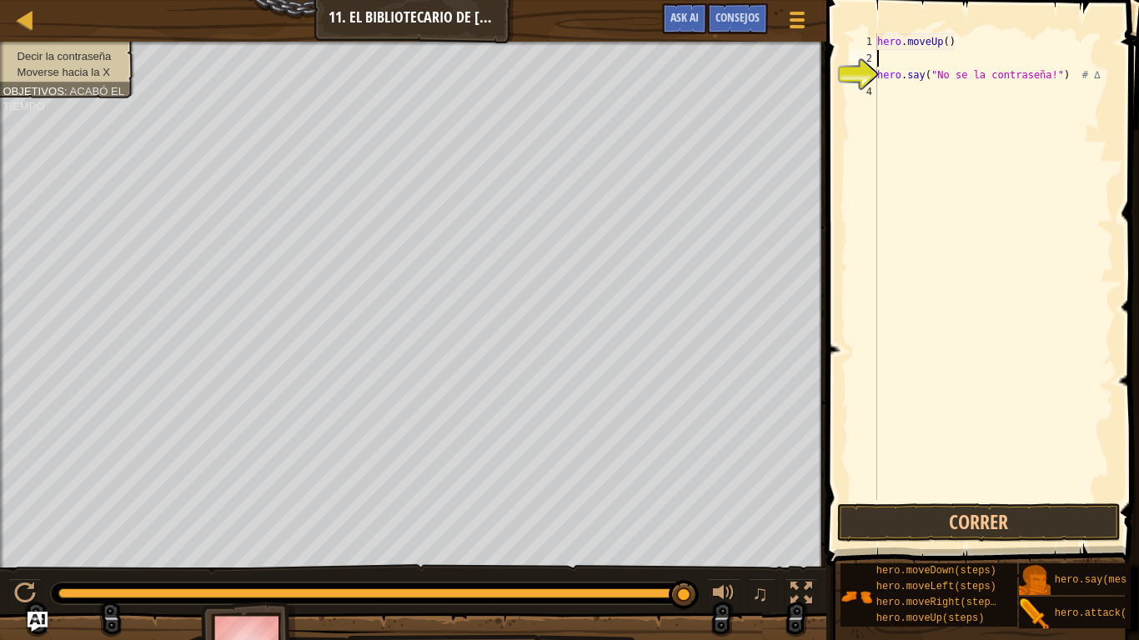
type textarea "j"
type textarea "h"
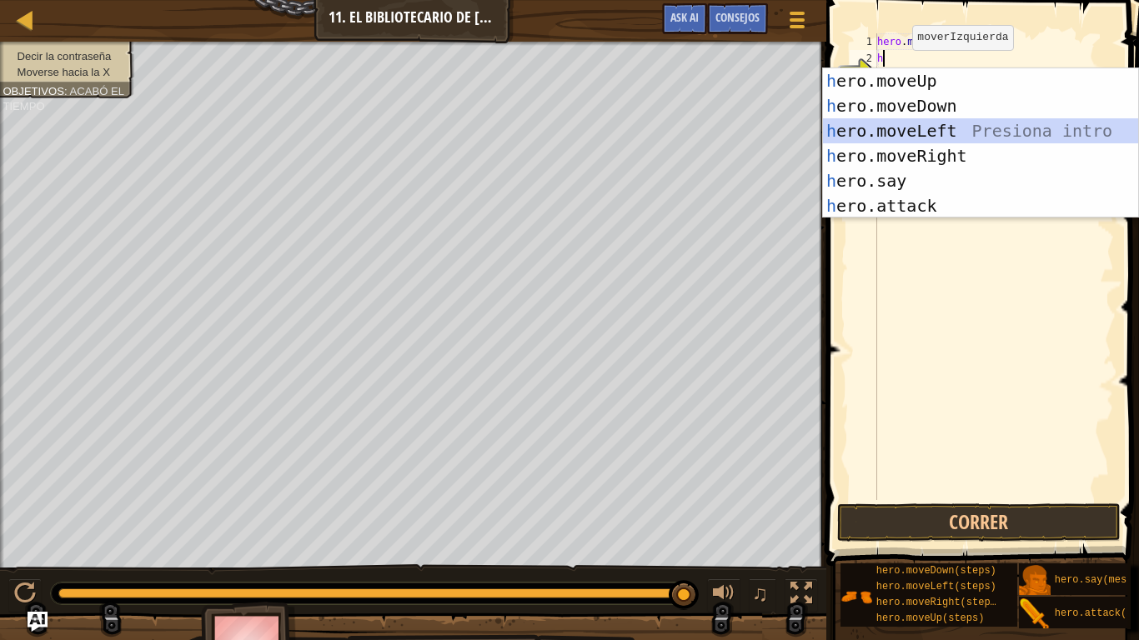
click at [884, 129] on div "h ero.moveUp Presiona intro h ero.moveDown Presiona intro h ero.moveLeft Presio…" at bounding box center [980, 168] width 315 height 200
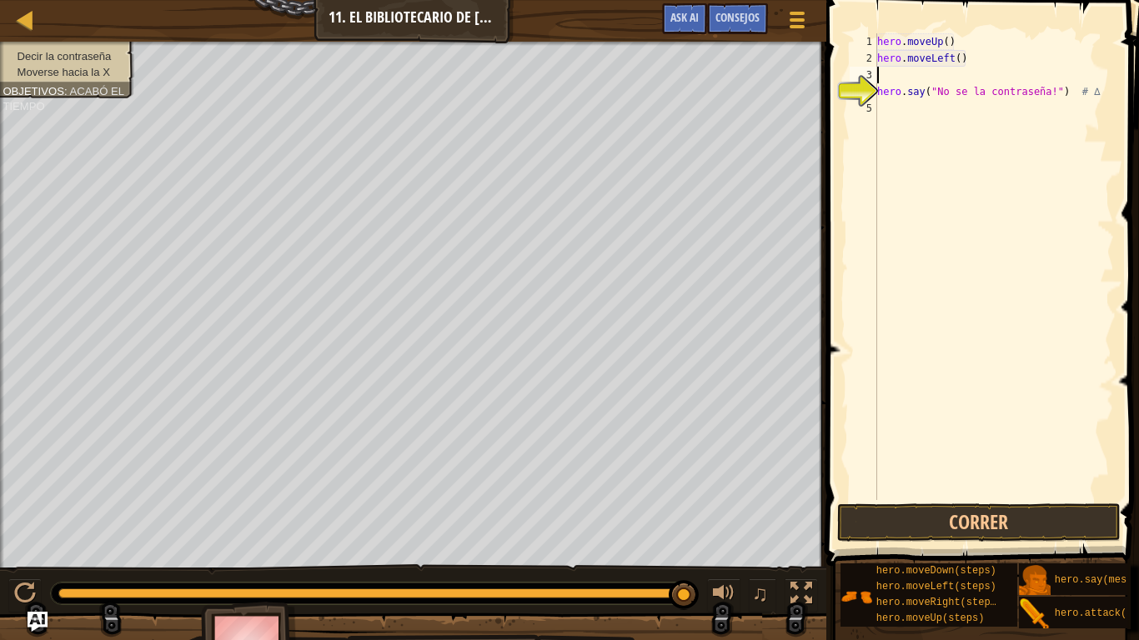
type textarea "h"
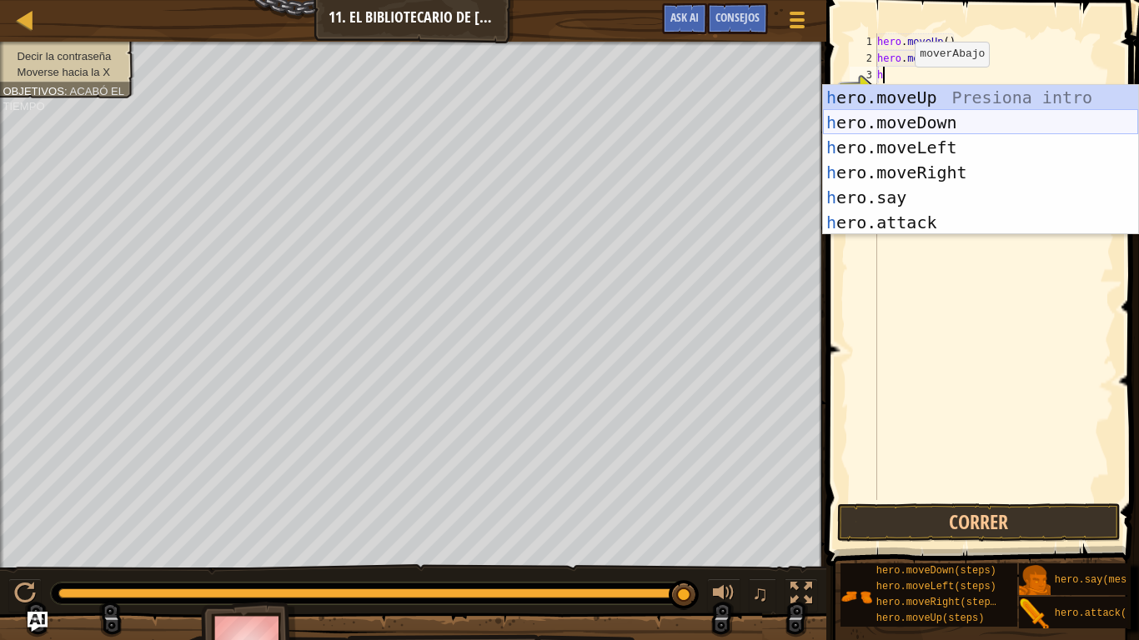
click at [927, 127] on div "h ero.moveUp Presiona intro h ero.moveDown Presiona intro h ero.moveLeft Presio…" at bounding box center [980, 185] width 315 height 200
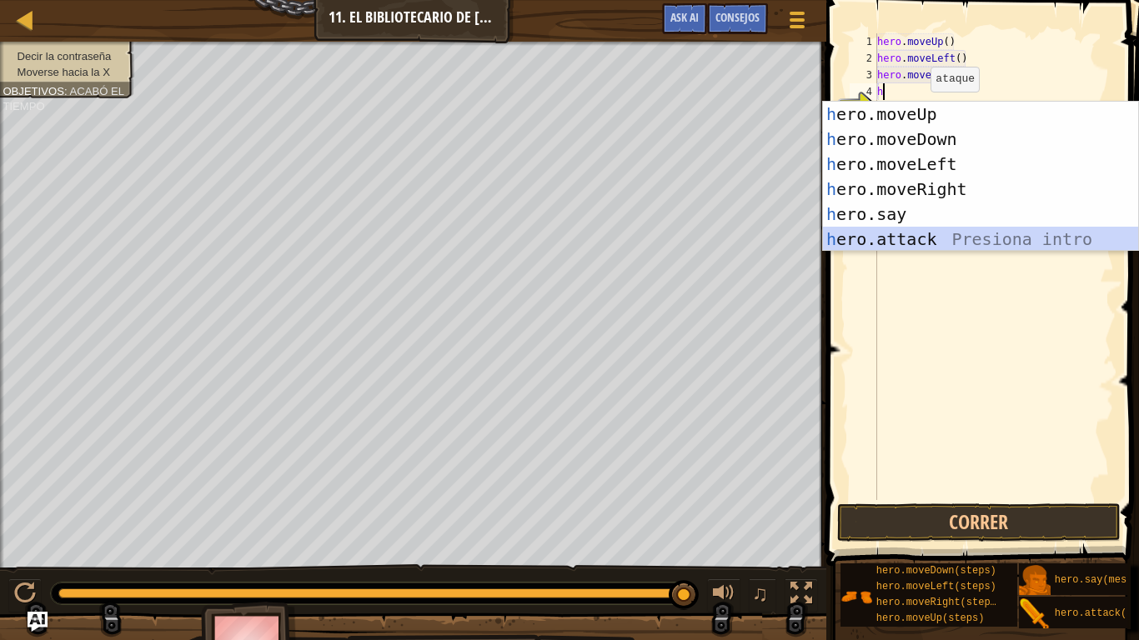
click at [879, 234] on div "h ero.moveUp Presiona intro h ero.moveDown Presiona intro h ero.moveLeft Presio…" at bounding box center [980, 202] width 315 height 200
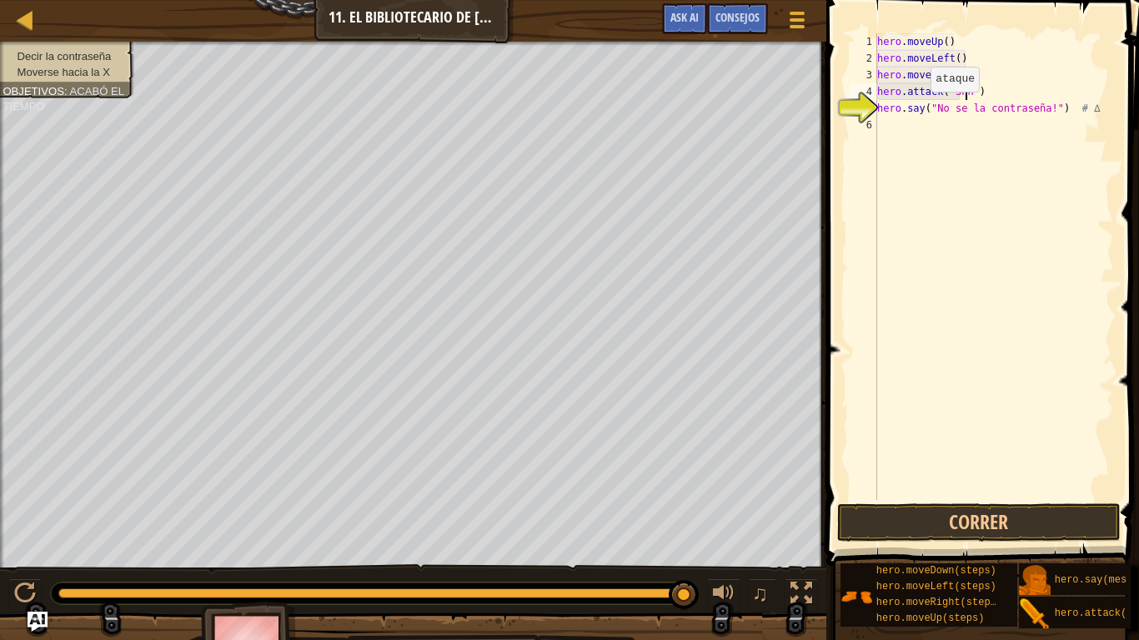
scroll to position [8, 8]
click at [964, 455] on button "Correr" at bounding box center [979, 523] width 284 height 38
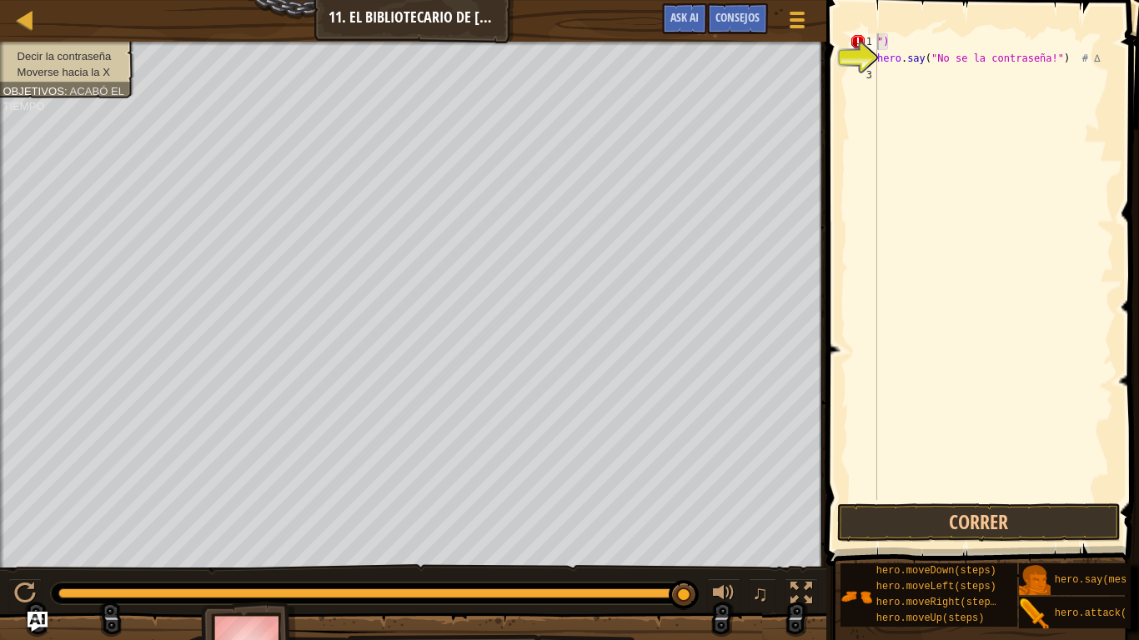
click at [894, 30] on span at bounding box center [984, 259] width 326 height 615
click at [891, 38] on div "") hero . say ( "No se la contraseña!" ) # ∆" at bounding box center [994, 283] width 240 height 500
type textarea """
type textarea "h"
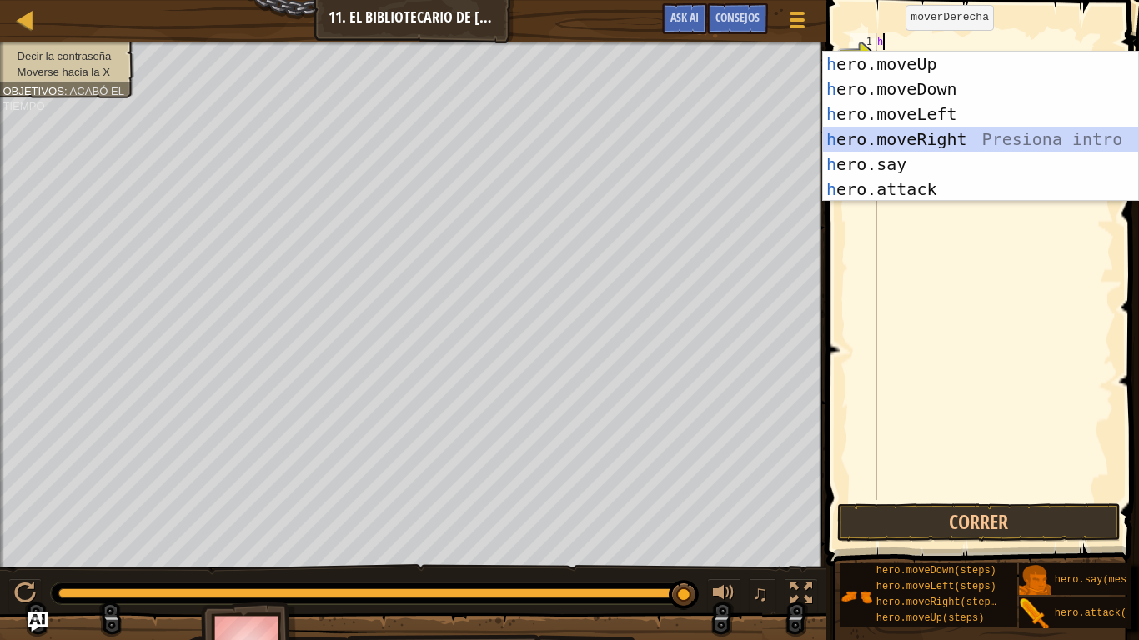
click at [888, 129] on div "h ero.moveUp Presiona intro h ero.moveDown Presiona intro h ero.moveLeft Presio…" at bounding box center [980, 152] width 315 height 200
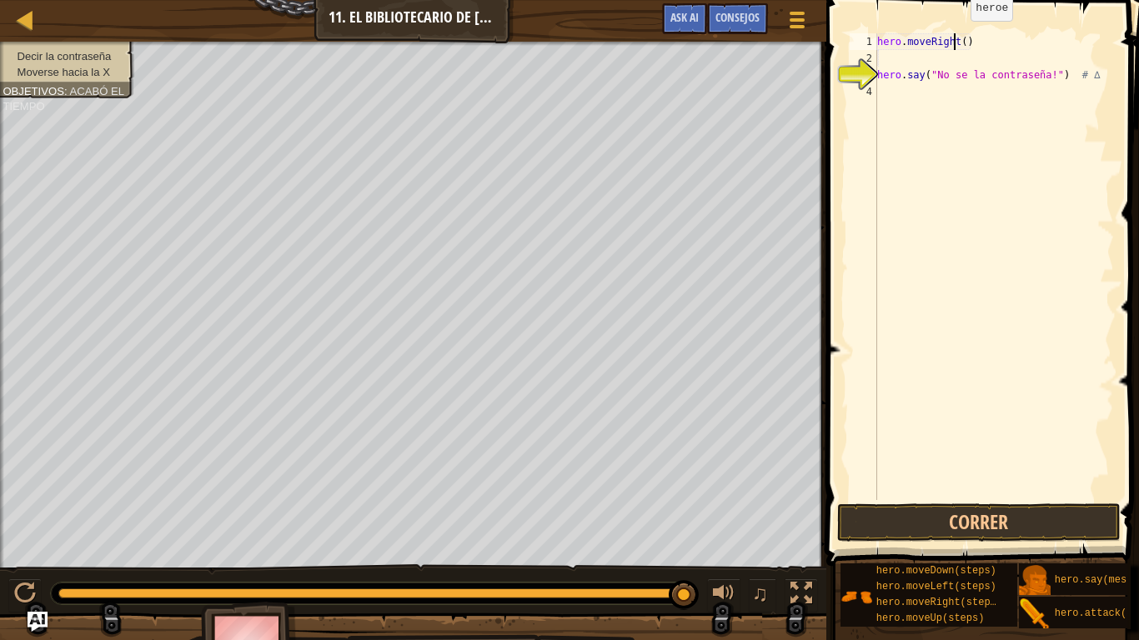
click at [957, 38] on div "hero . moveRight ( ) hero . say ( "No se la contraseña!" ) # ∆" at bounding box center [994, 283] width 240 height 500
click at [960, 43] on div "hero . moveRight ( ) hero . say ( "No se la contraseña!" ) # ∆" at bounding box center [994, 283] width 240 height 500
type textarea "hero.moveRight(2)"
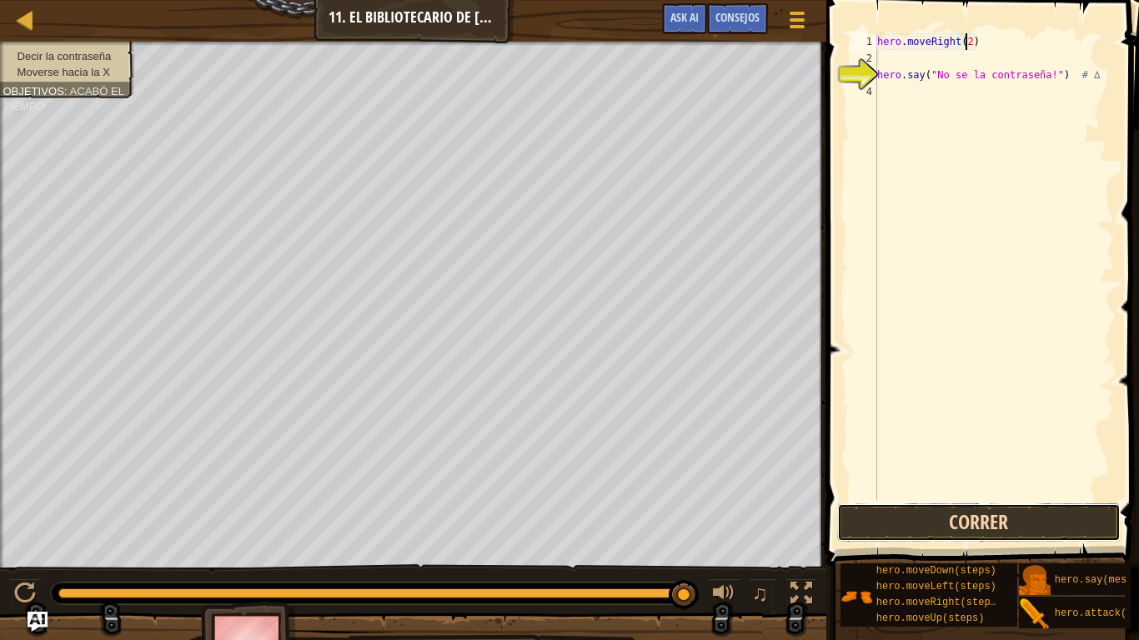
click at [966, 455] on button "Correr" at bounding box center [979, 523] width 284 height 38
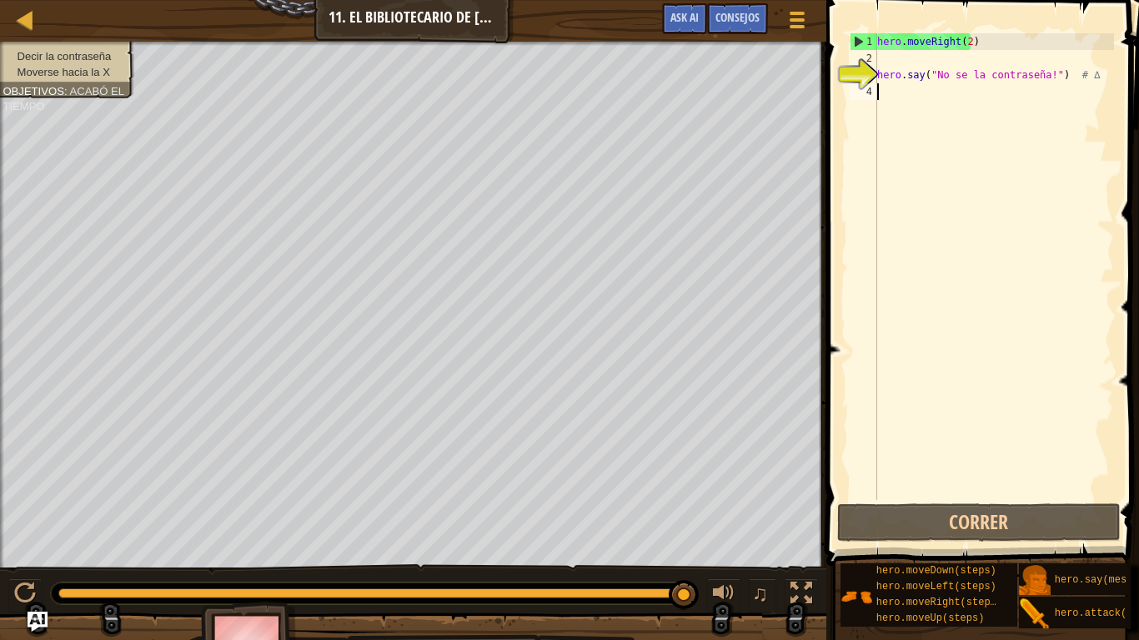
click at [1007, 129] on div "hero . moveRight ( 2 ) hero . say ( "No se la contraseña!" ) # ∆" at bounding box center [994, 283] width 240 height 500
click at [965, 40] on div "hero . moveRight ( 2 ) hero . say ( "No se la contraseña!" ) # ∆" at bounding box center [994, 283] width 240 height 500
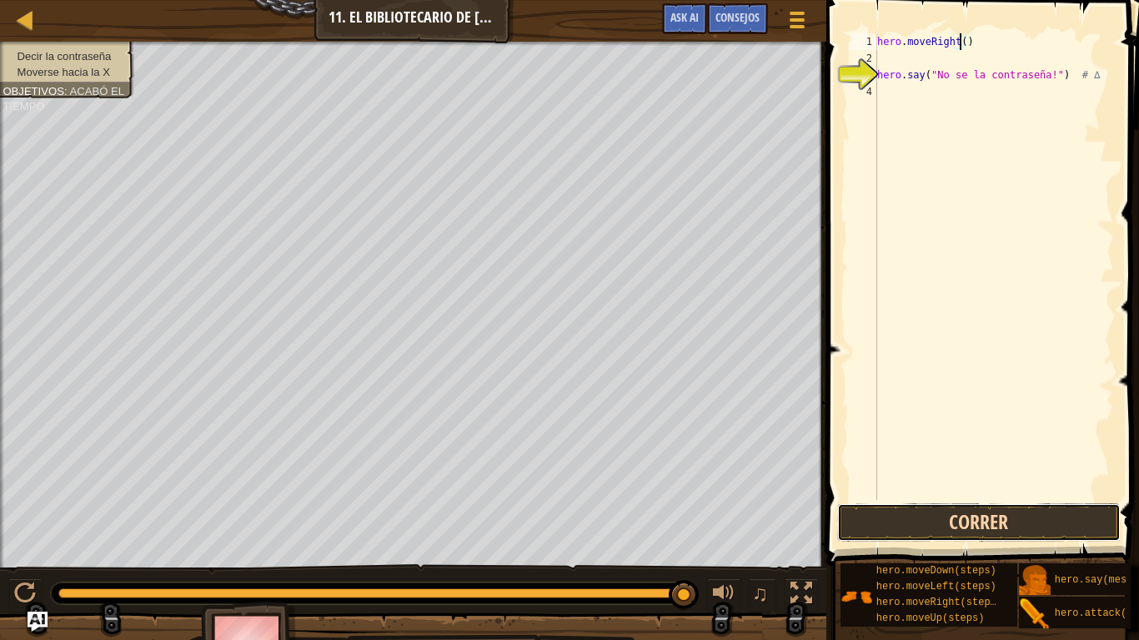
click at [906, 455] on button "Correr" at bounding box center [979, 523] width 284 height 38
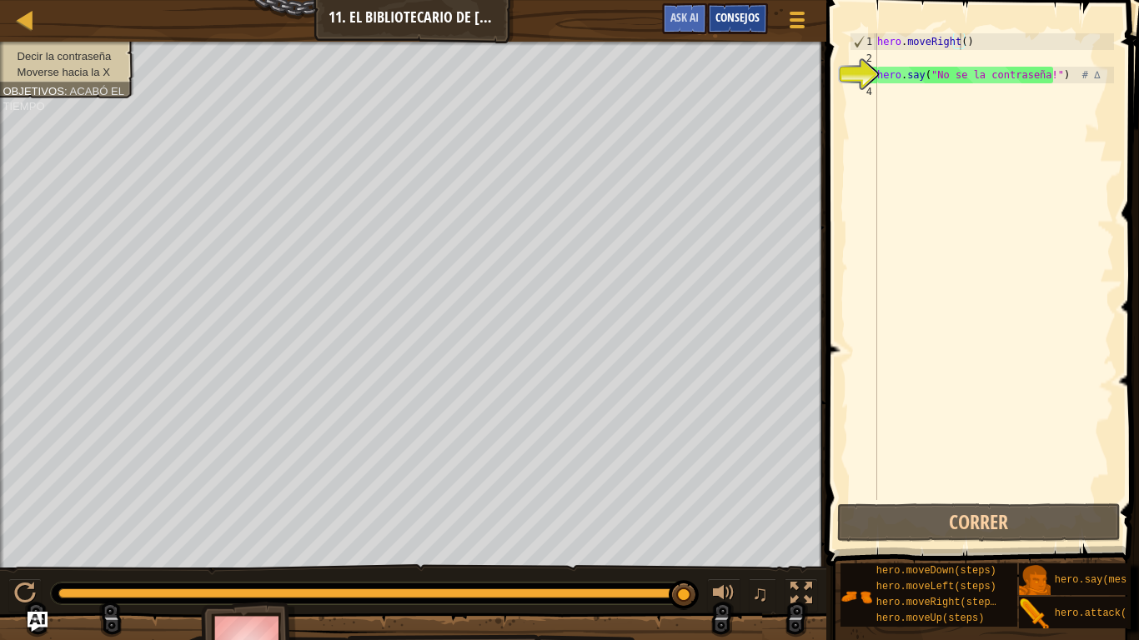
click at [741, 12] on span "Consejos" at bounding box center [738, 17] width 44 height 16
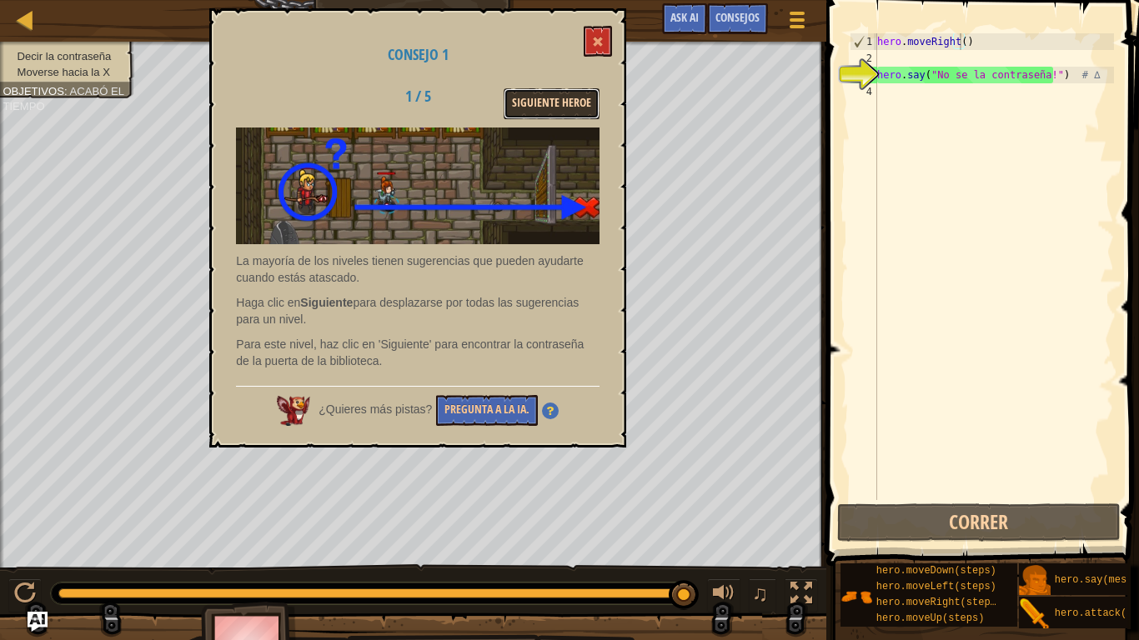
click at [570, 103] on button "Siguiente Heroe" at bounding box center [552, 103] width 96 height 31
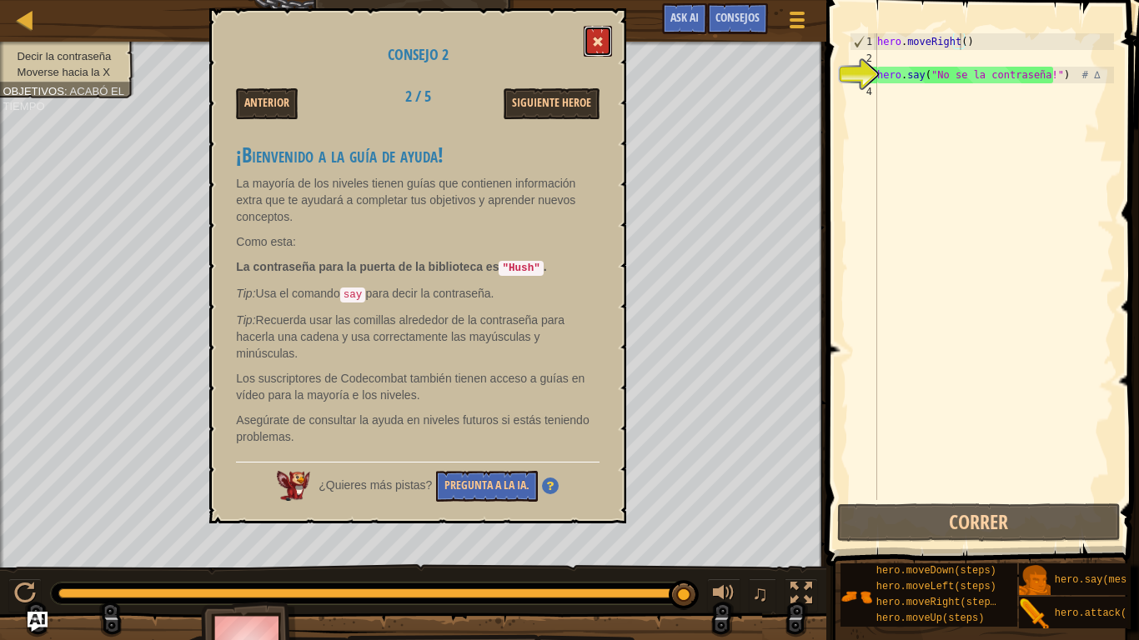
click at [591, 47] on button at bounding box center [598, 41] width 28 height 31
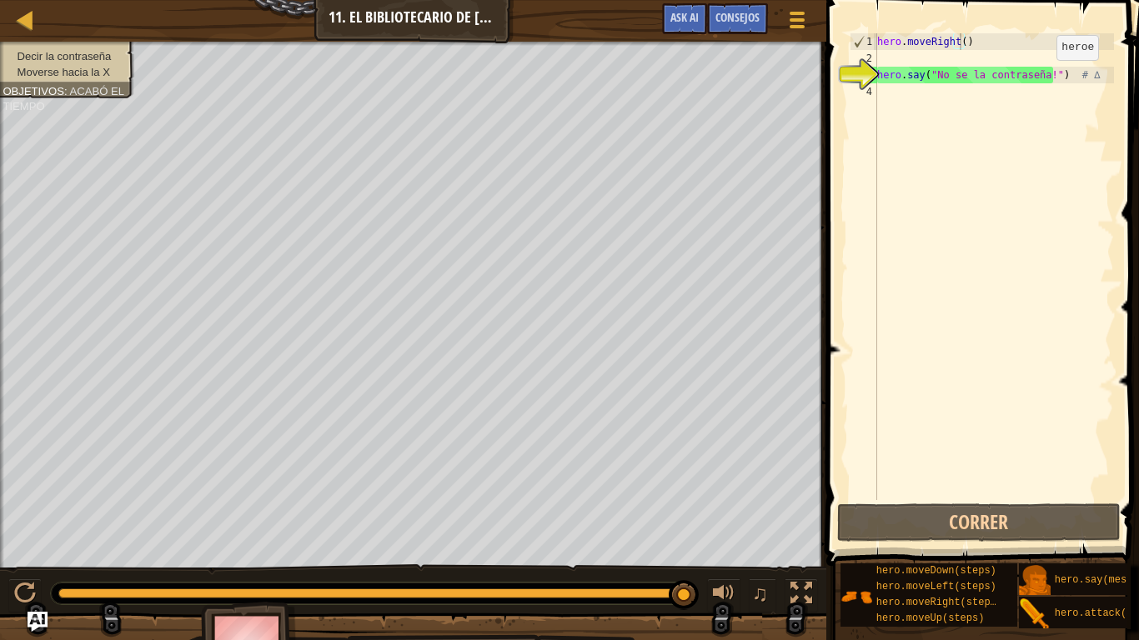
click at [1042, 75] on div "hero . moveRight ( ) hero . say ( "No se la contraseña!" ) # ∆" at bounding box center [994, 283] width 240 height 500
click at [1048, 73] on div "hero . moveRight ( ) hero . say ( "No se la contraseña!" ) # ∆" at bounding box center [994, 283] width 240 height 500
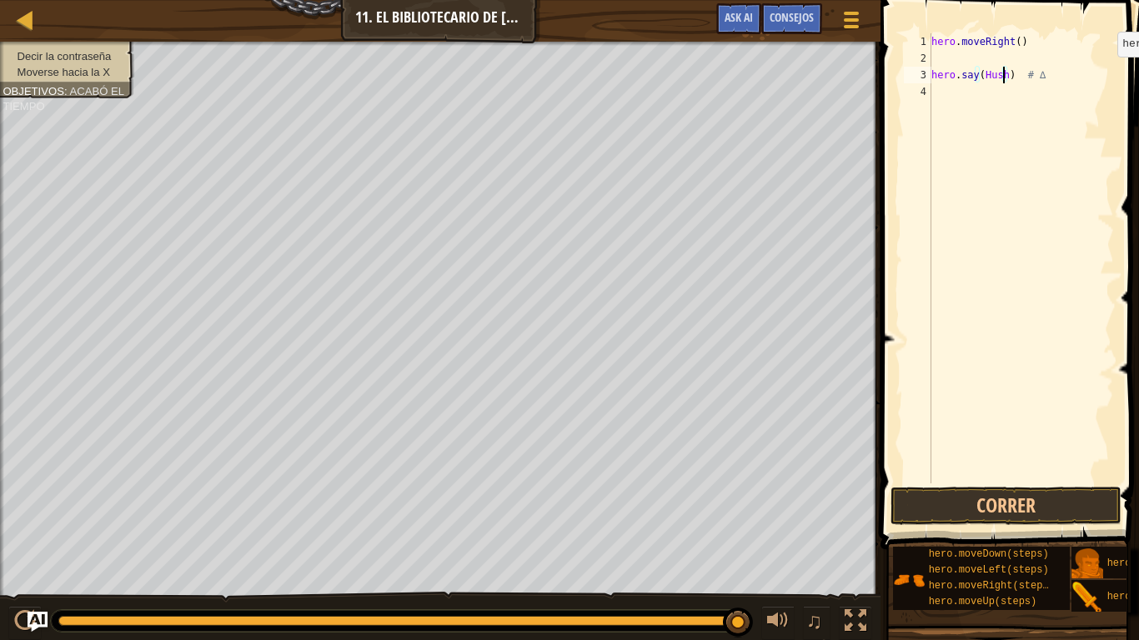
scroll to position [8, 7]
click at [972, 455] on button "Correr" at bounding box center [1006, 506] width 231 height 38
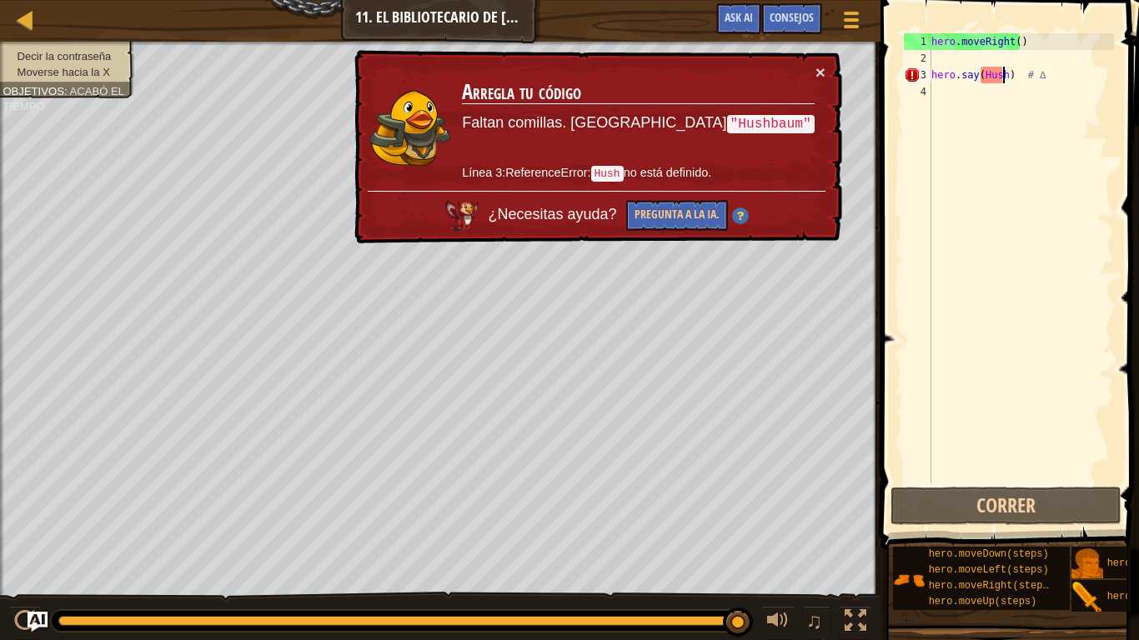
click at [1032, 73] on div "hero . moveRight ( ) hero . say ( Hush ) # ∆" at bounding box center [1021, 275] width 186 height 484
click at [1040, 78] on div "hero . moveRight ( ) hero . say ( Hush ) # ∆" at bounding box center [1021, 275] width 186 height 484
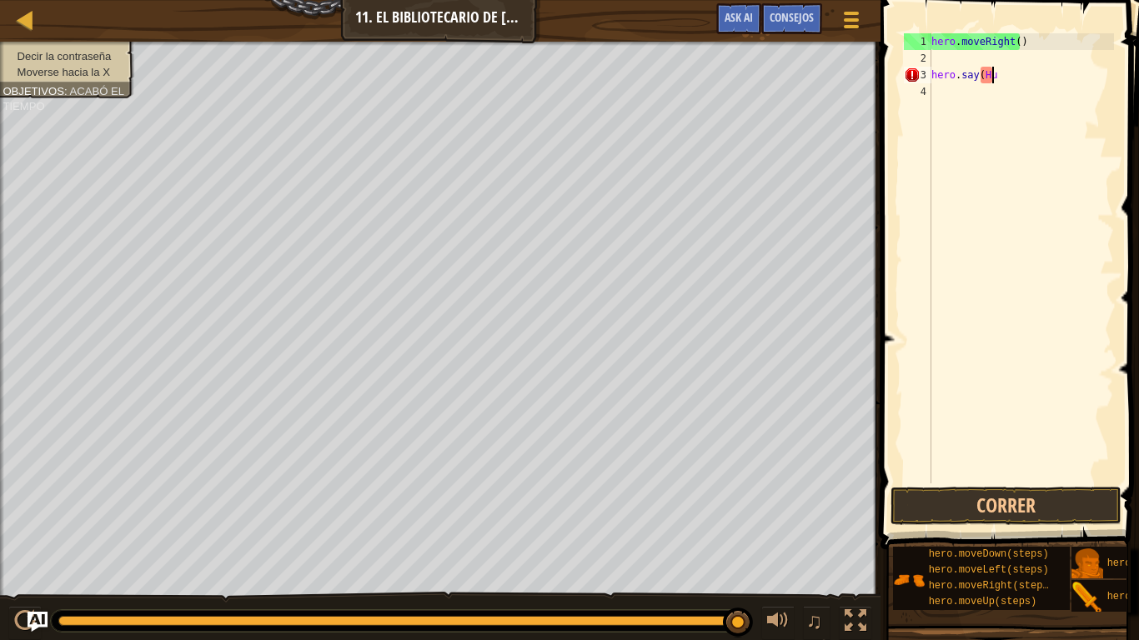
scroll to position [8, 2]
type textarea "h"
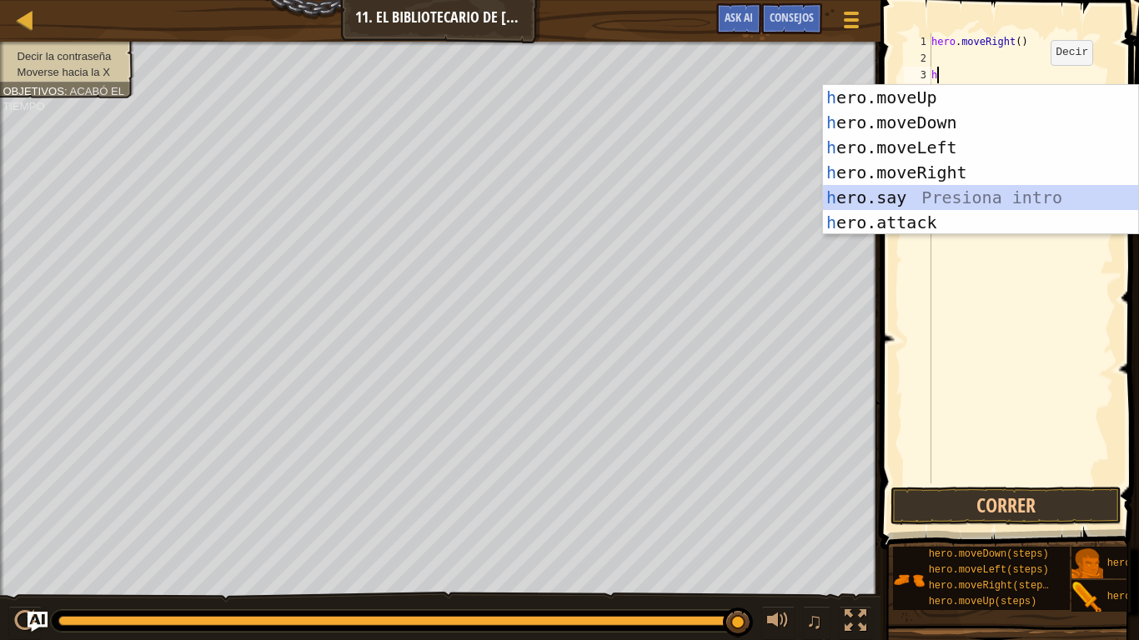
click at [919, 188] on div "h ero.moveUp Presiona intro h ero.moveDown Presiona intro h ero.moveLeft Presio…" at bounding box center [980, 185] width 315 height 200
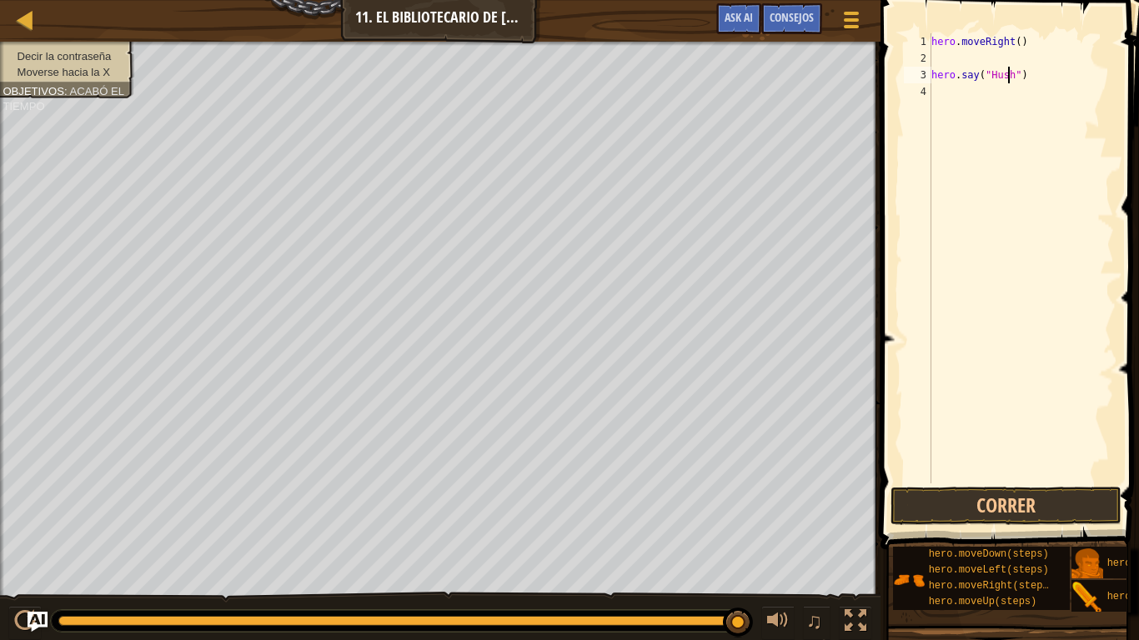
scroll to position [8, 7]
type textarea "hero.say("Hush")"
click at [985, 455] on button "Correr" at bounding box center [1006, 506] width 231 height 38
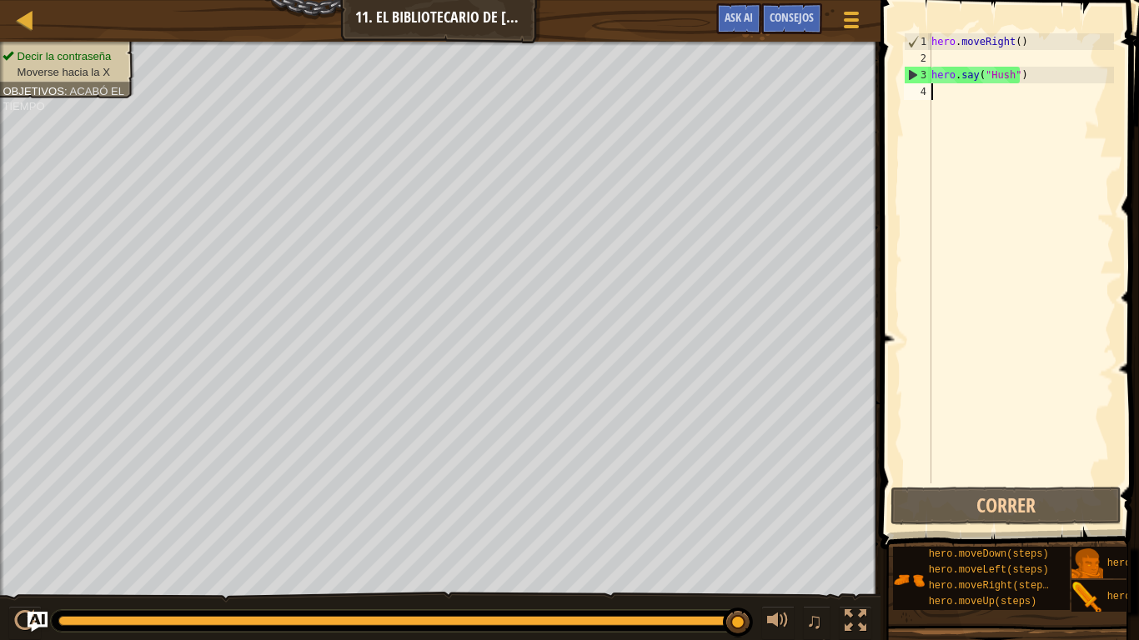
click at [950, 93] on div "hero . moveRight ( ) hero . say ( "Hush" )" at bounding box center [1021, 275] width 186 height 484
type textarea "h"
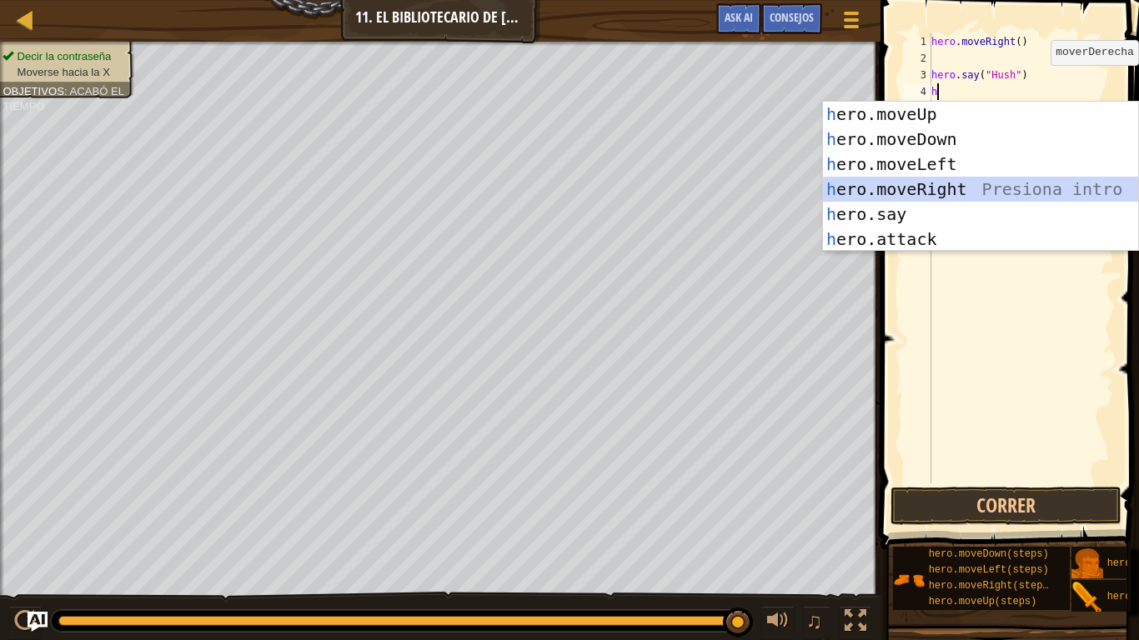
click at [915, 184] on div "h ero.moveUp Presiona intro h ero.moveDown Presiona intro h ero.moveLeft Presio…" at bounding box center [980, 202] width 315 height 200
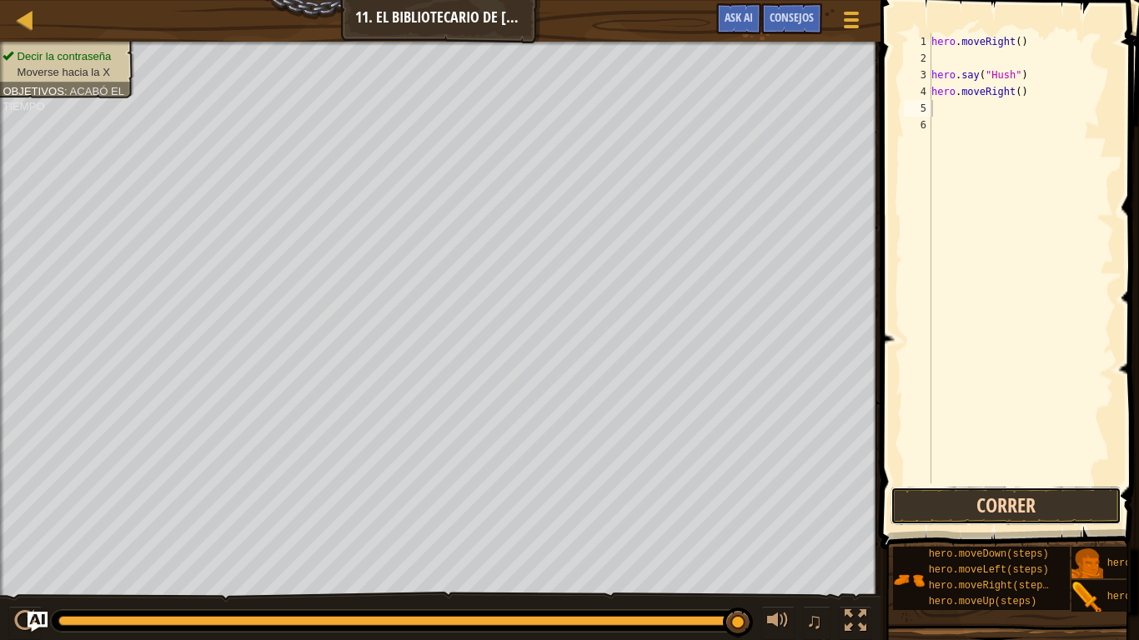
click at [991, 455] on button "Correr" at bounding box center [1006, 506] width 231 height 38
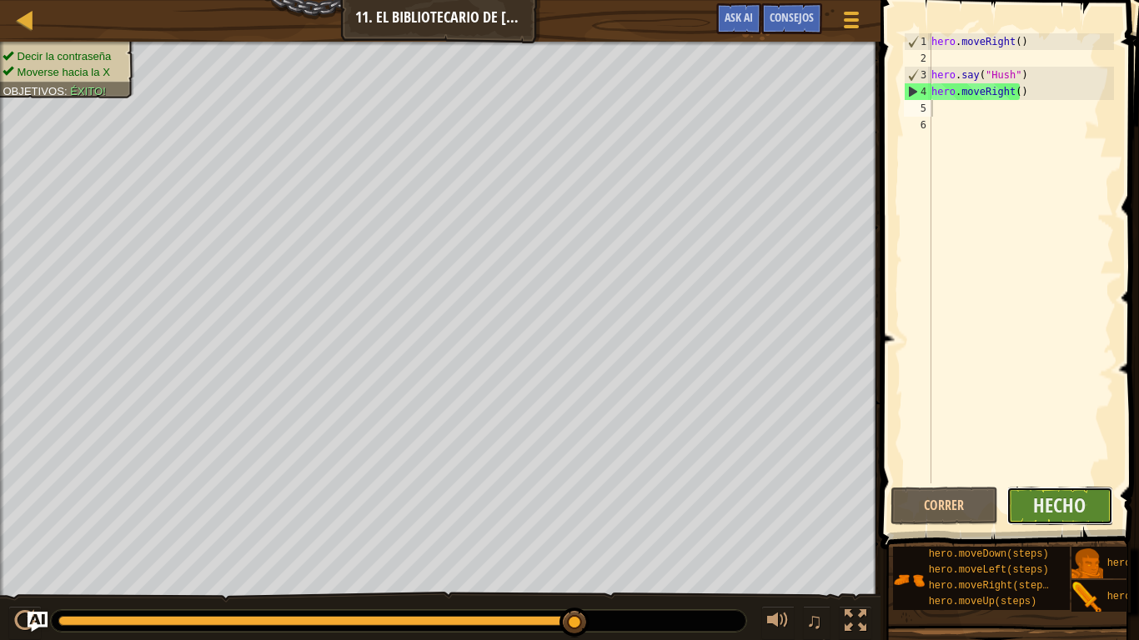
click at [1087, 455] on button "Hecho" at bounding box center [1061, 506] width 108 height 38
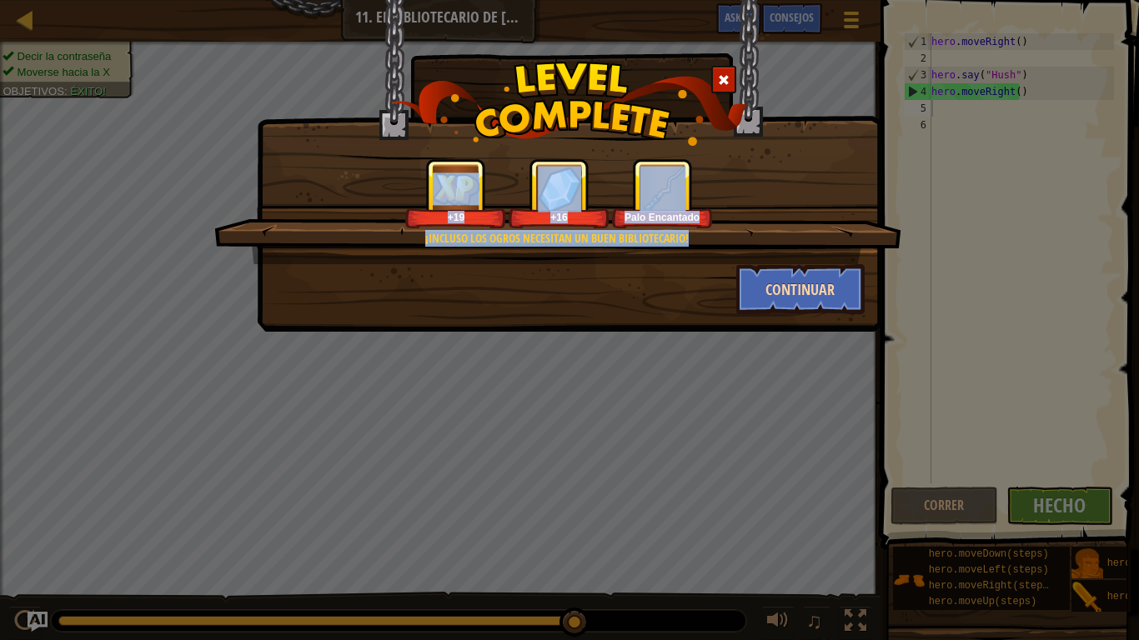
drag, startPoint x: 811, startPoint y: 261, endPoint x: 810, endPoint y: 274, distance: 13.4
click at [810, 274] on div "¡Incluso los ogros necesitan un buen bibliotecario! +19 +16 Palo Encantado Cont…" at bounding box center [569, 236] width 590 height 156
click at [810, 274] on button "Continuar" at bounding box center [800, 289] width 129 height 50
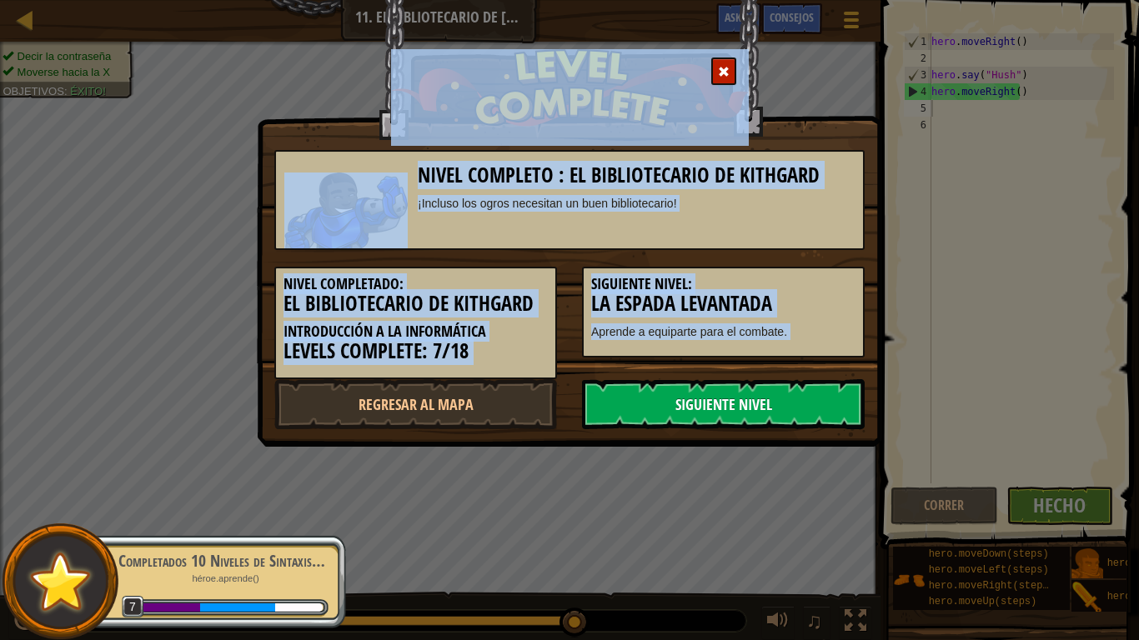
click at [768, 407] on link "Siguiente nivel" at bounding box center [723, 404] width 283 height 50
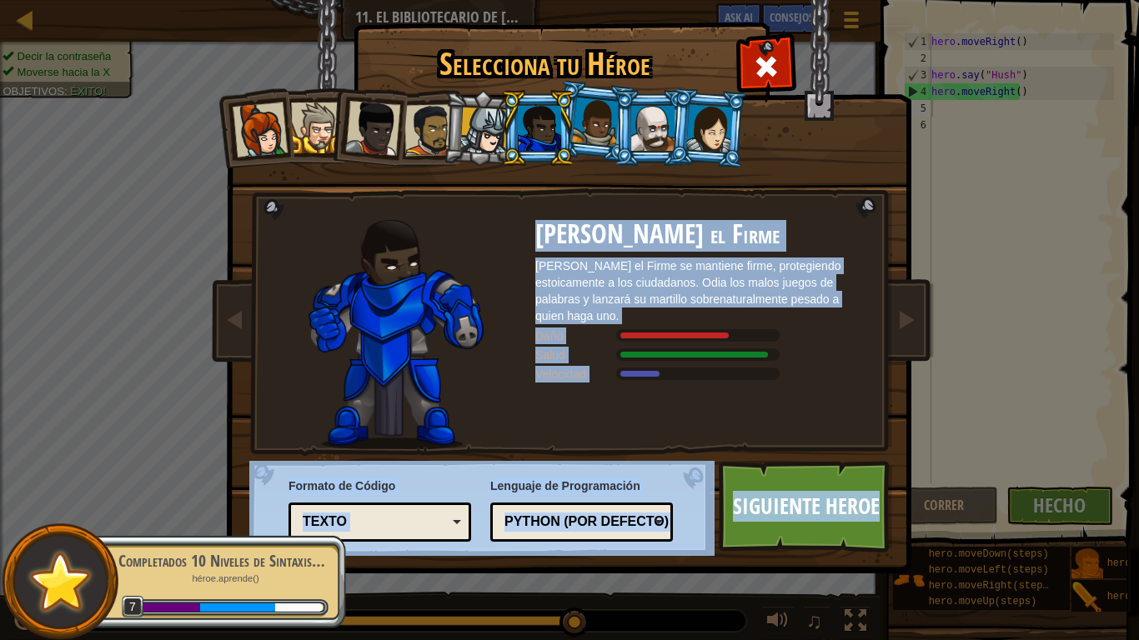
click at [1044, 291] on div "Selecciona tu Héroe 149 Capitana [PERSON_NAME] es una líder práctica que no tie…" at bounding box center [569, 320] width 1139 height 640
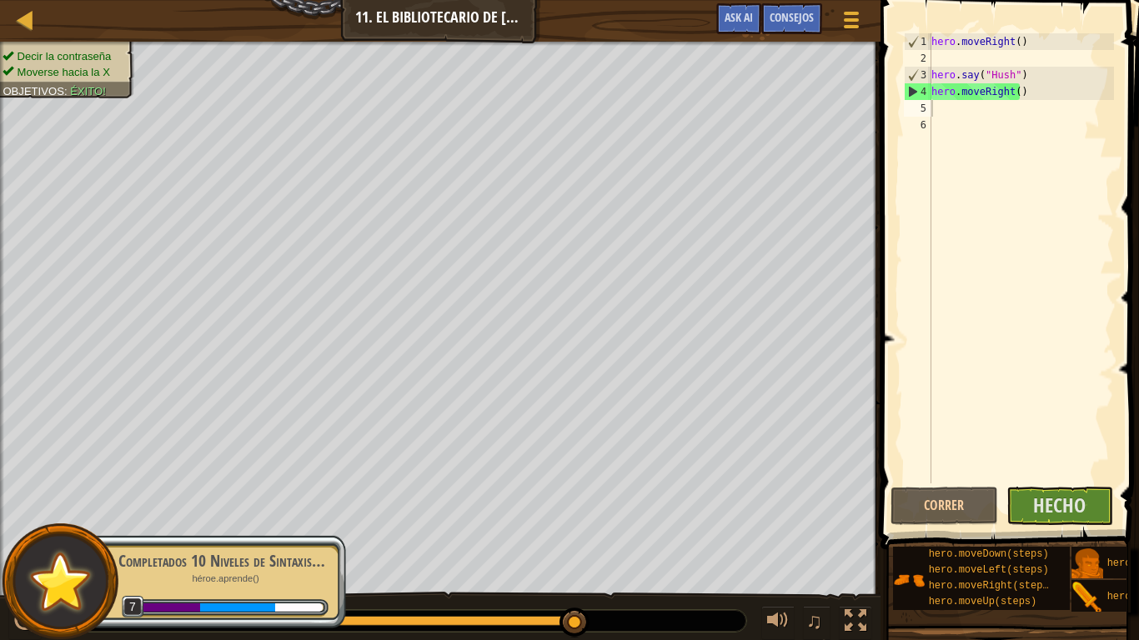
click at [1039, 455] on span at bounding box center [1012, 251] width 272 height 599
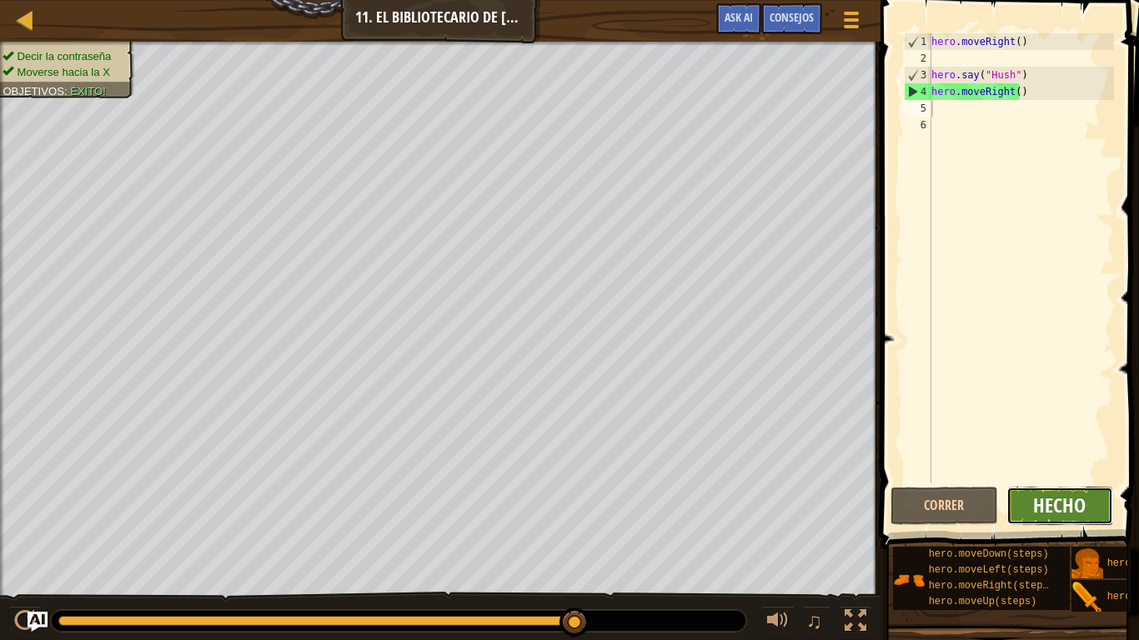
click at [1043, 455] on span "Hecho" at bounding box center [1059, 505] width 53 height 27
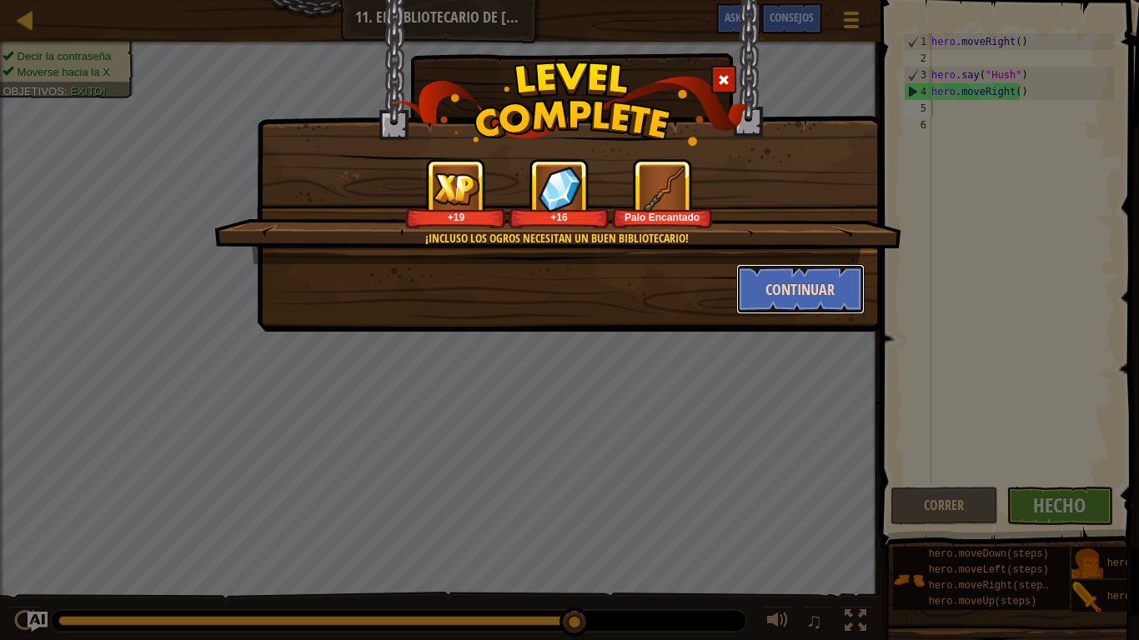
click at [781, 281] on button "Continuar" at bounding box center [800, 289] width 129 height 50
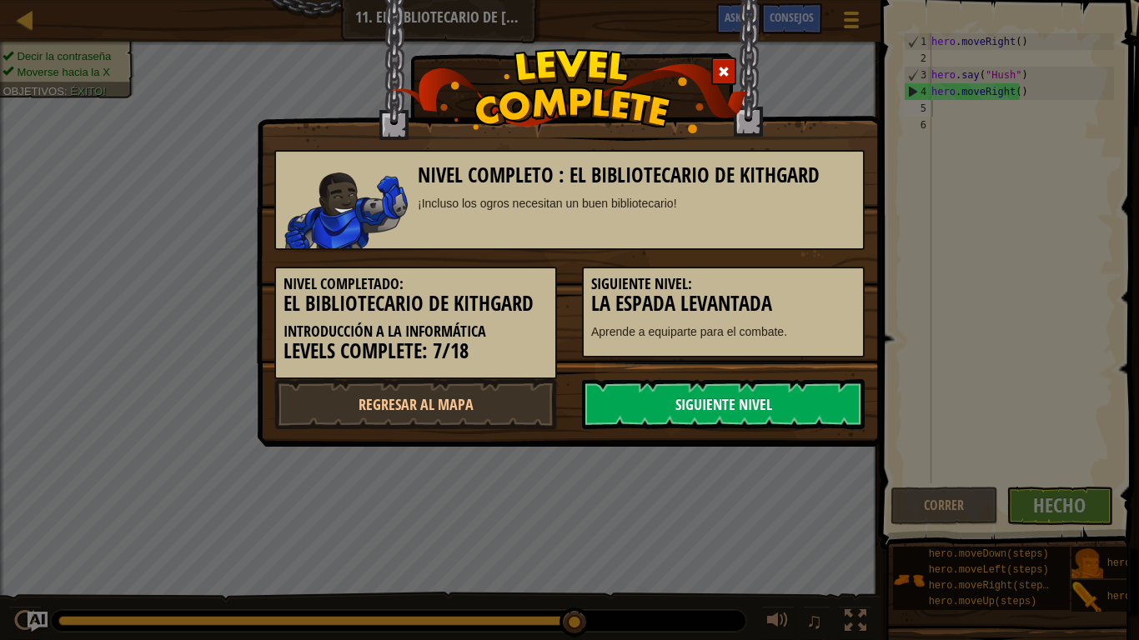
click at [815, 413] on link "Siguiente nivel" at bounding box center [723, 404] width 283 height 50
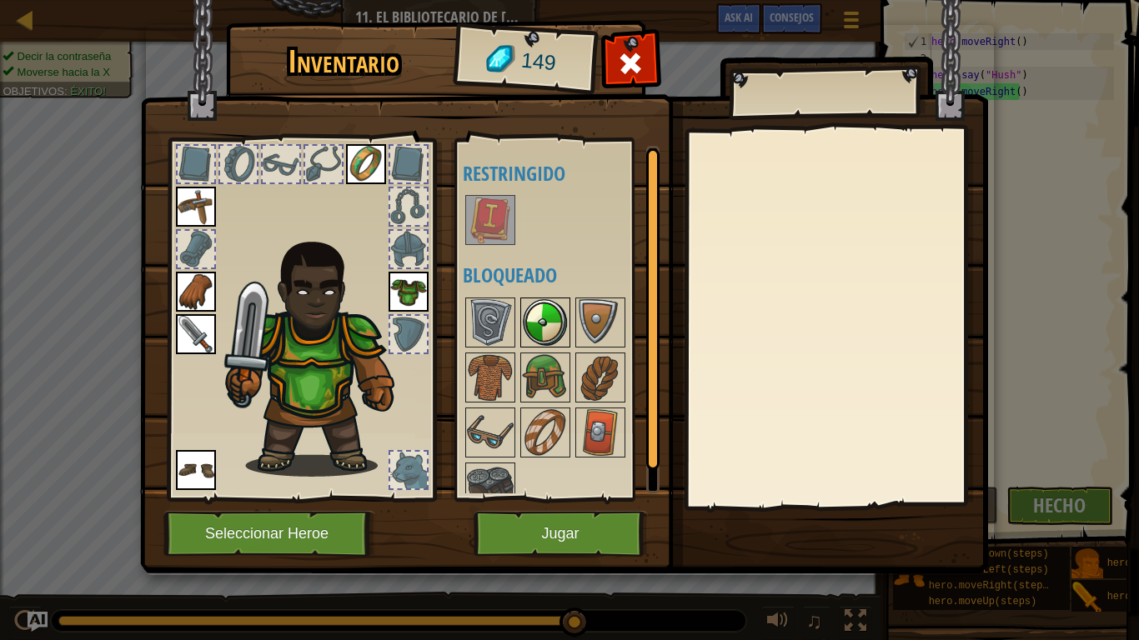
click at [535, 313] on img at bounding box center [545, 322] width 47 height 47
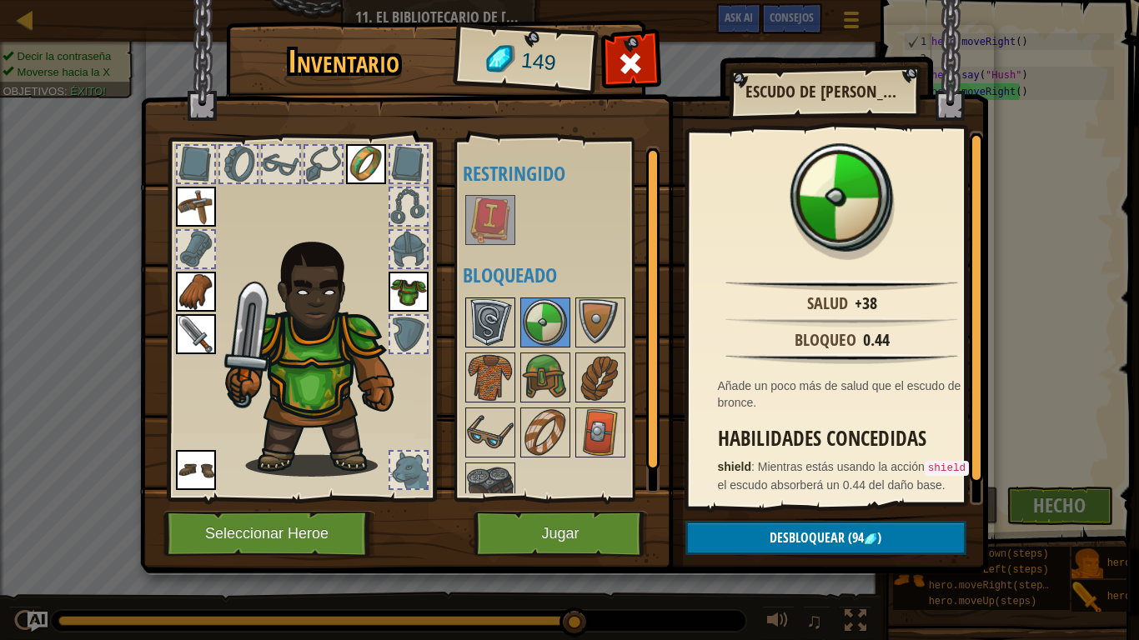
click at [492, 314] on img at bounding box center [490, 322] width 47 height 47
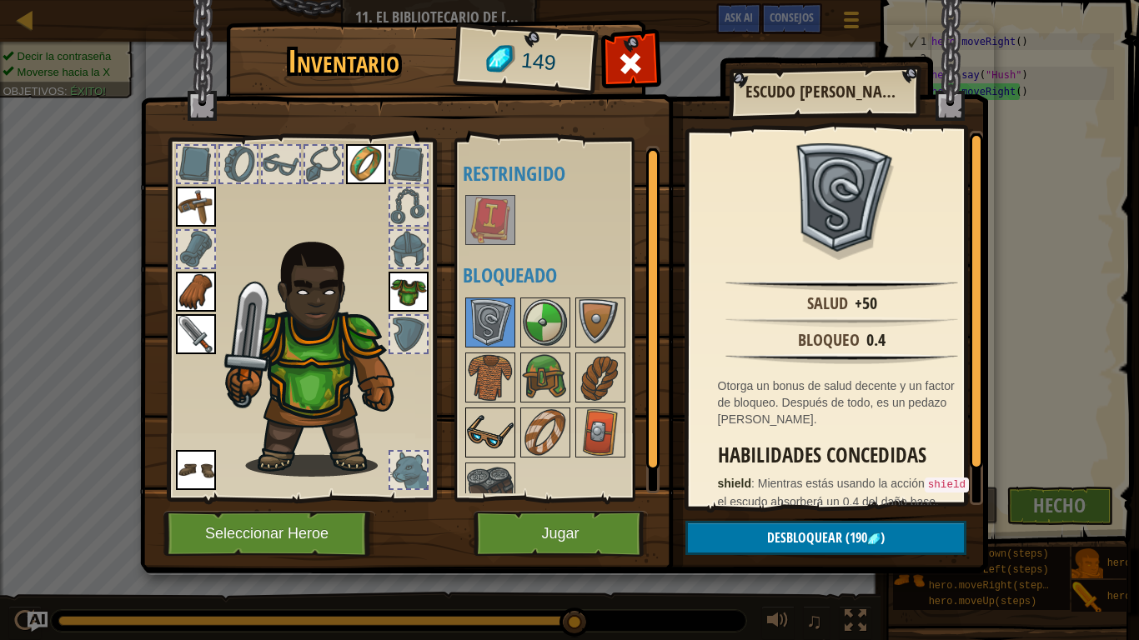
click at [481, 429] on img at bounding box center [490, 432] width 47 height 47
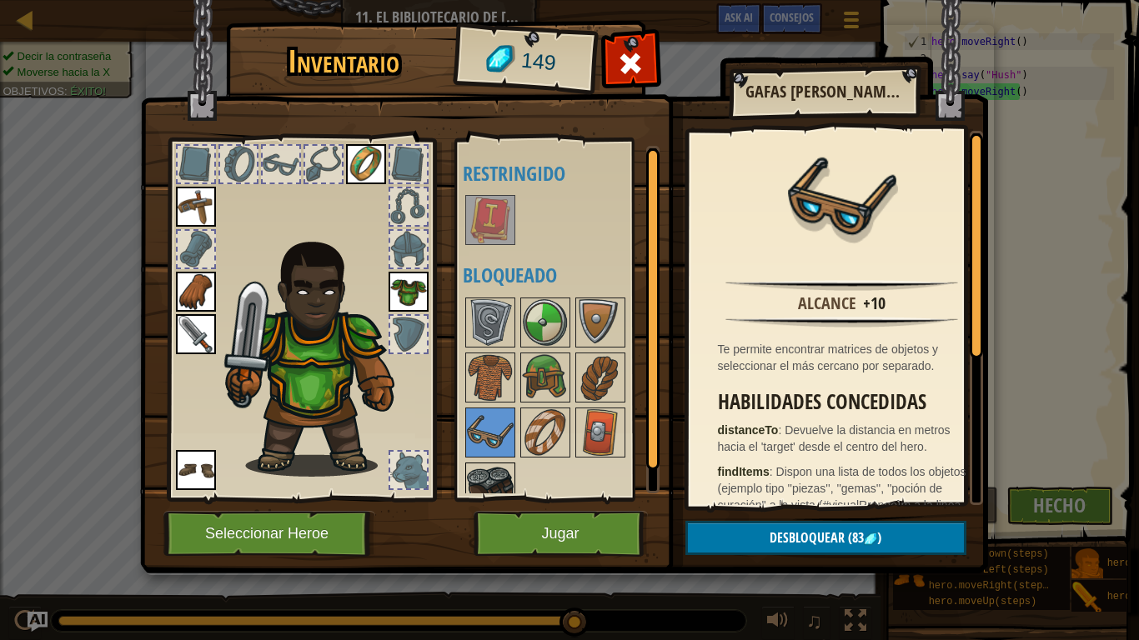
click at [507, 455] on img at bounding box center [490, 488] width 47 height 47
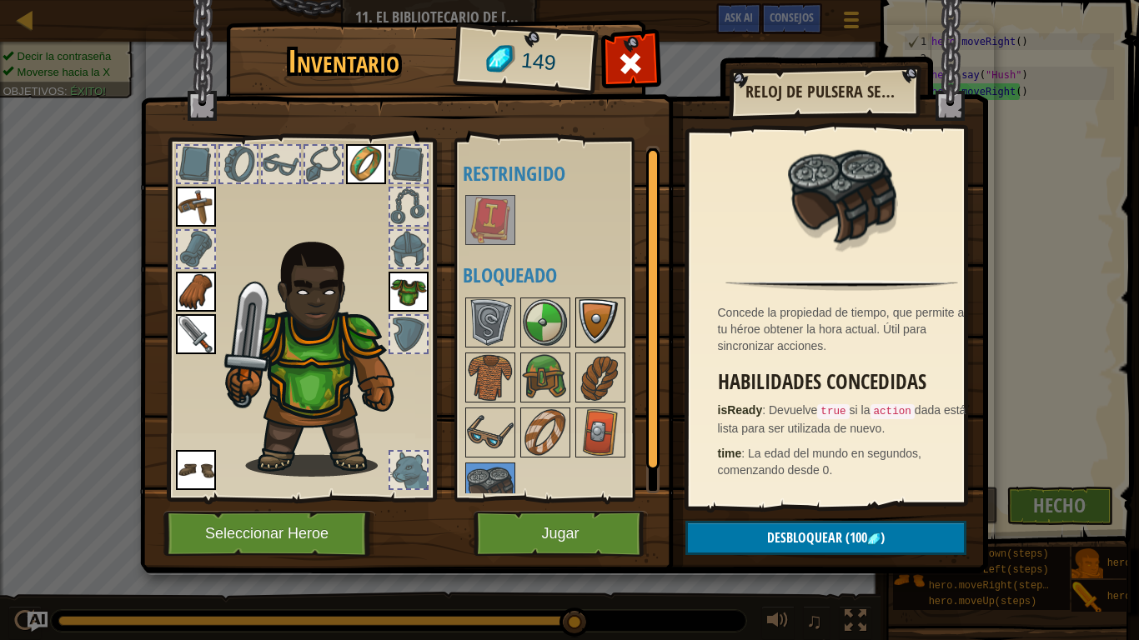
click at [600, 313] on img at bounding box center [600, 322] width 47 height 47
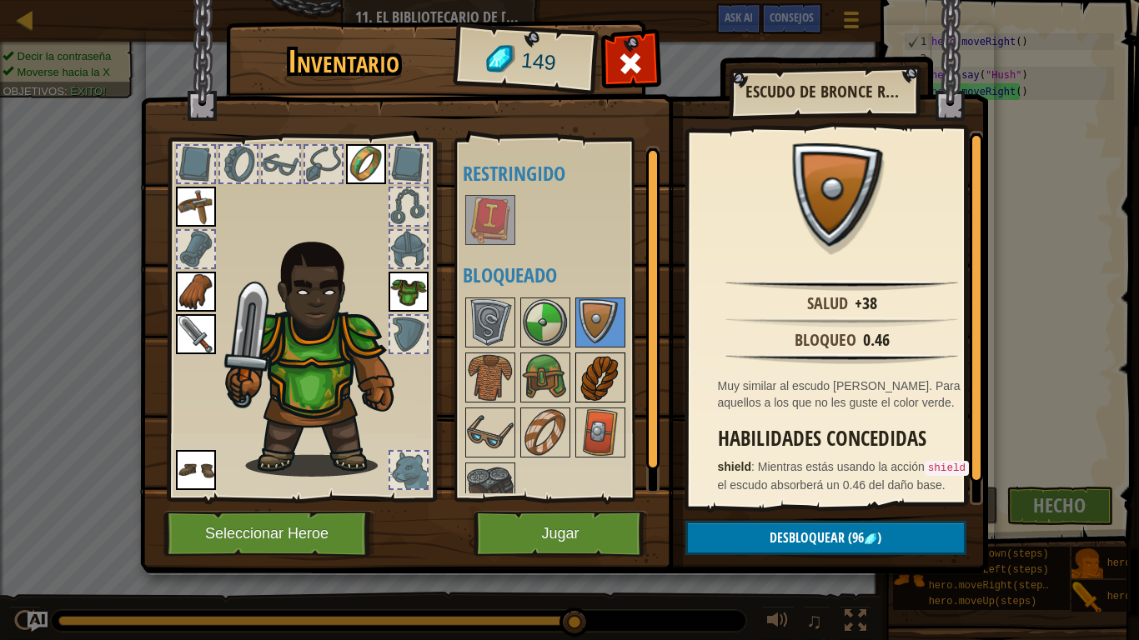
click at [580, 368] on img at bounding box center [600, 377] width 47 height 47
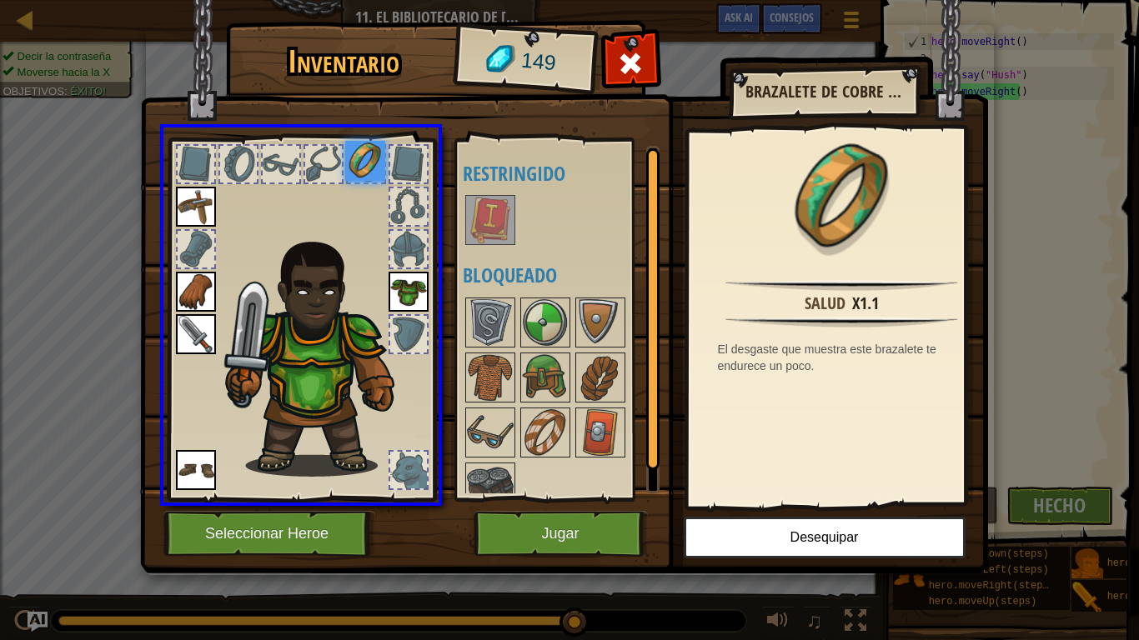
drag, startPoint x: 364, startPoint y: 165, endPoint x: 374, endPoint y: 172, distance: 12.7
click at [374, 172] on img at bounding box center [365, 161] width 40 height 40
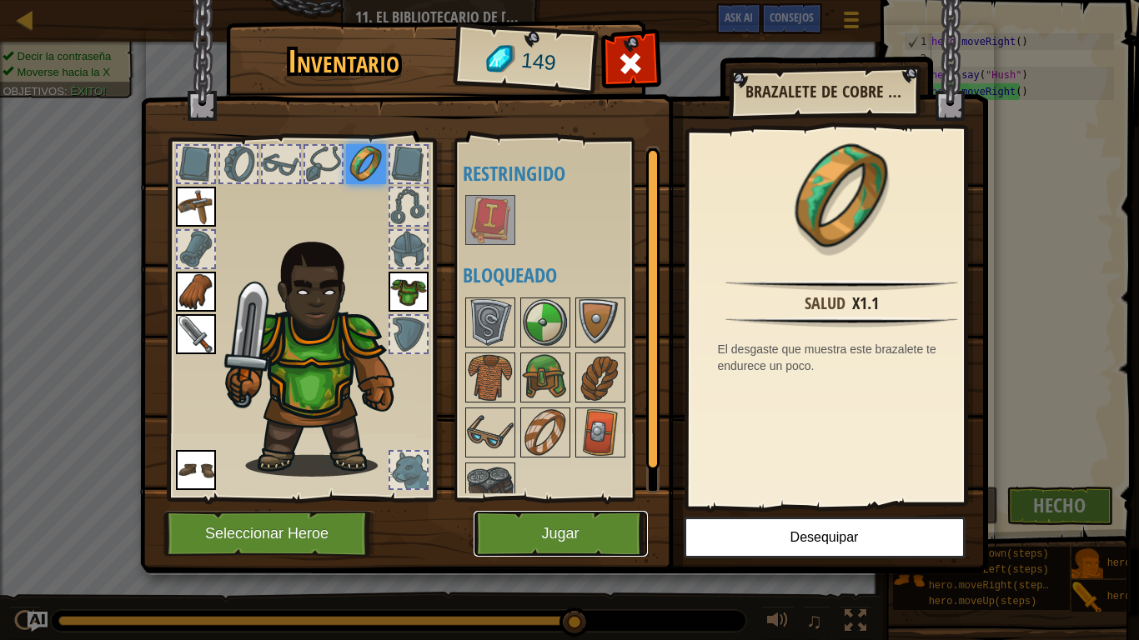
click at [540, 455] on button "Jugar" at bounding box center [561, 534] width 174 height 46
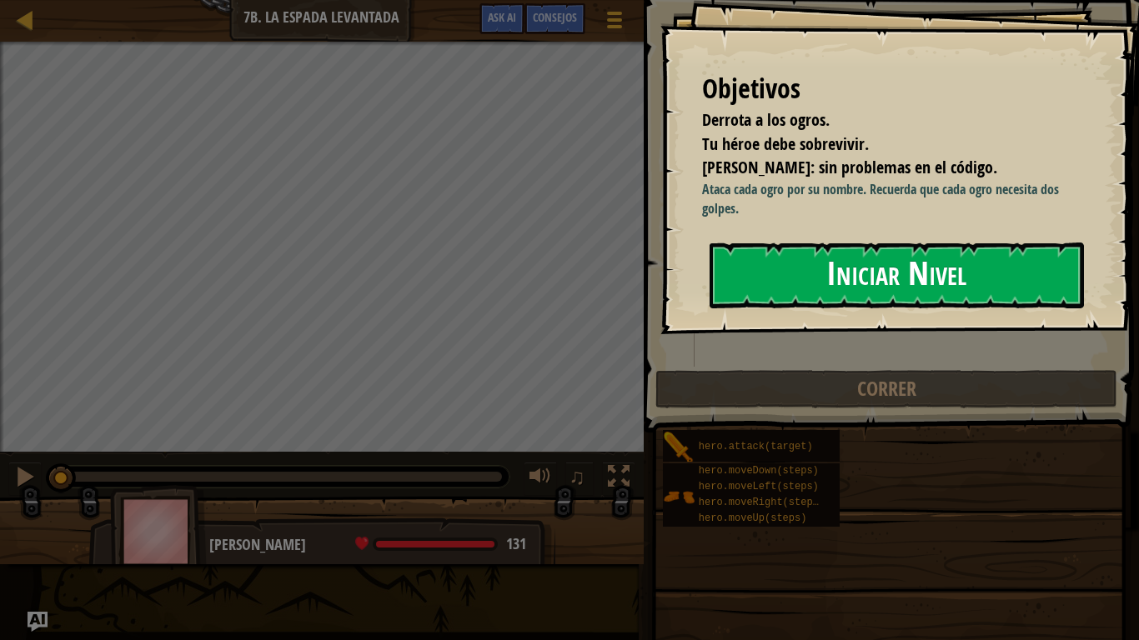
click at [876, 272] on button "Iniciar Nivel" at bounding box center [897, 276] width 374 height 66
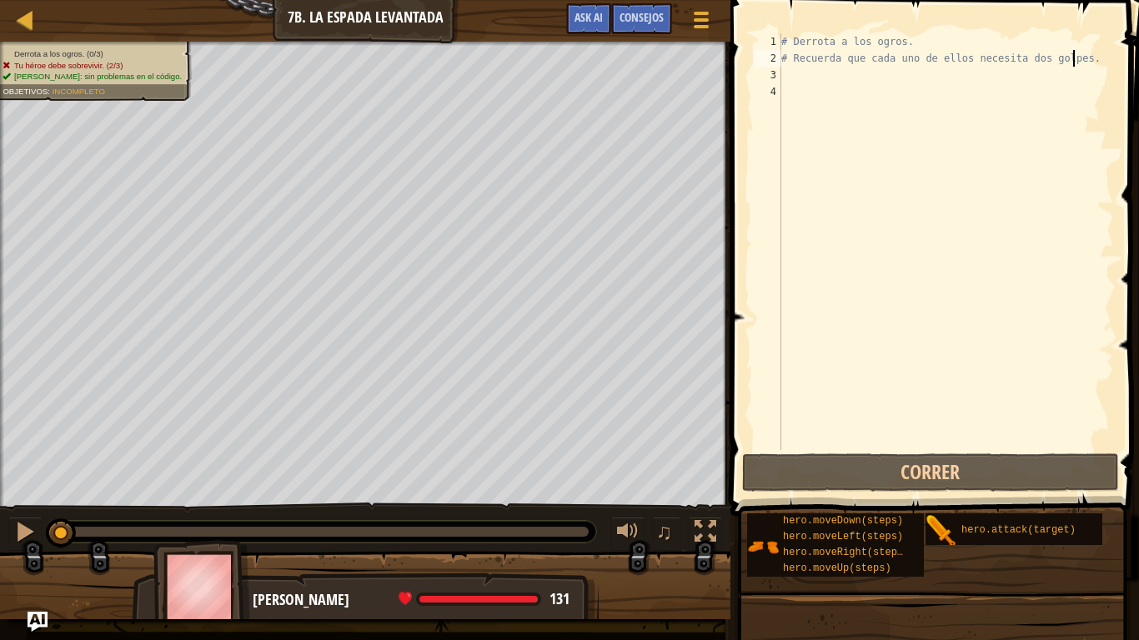
click at [1082, 65] on div "# Derrota a los ogros. # Recuerda que cada uno de ellos necesita dos golpes." at bounding box center [946, 258] width 336 height 450
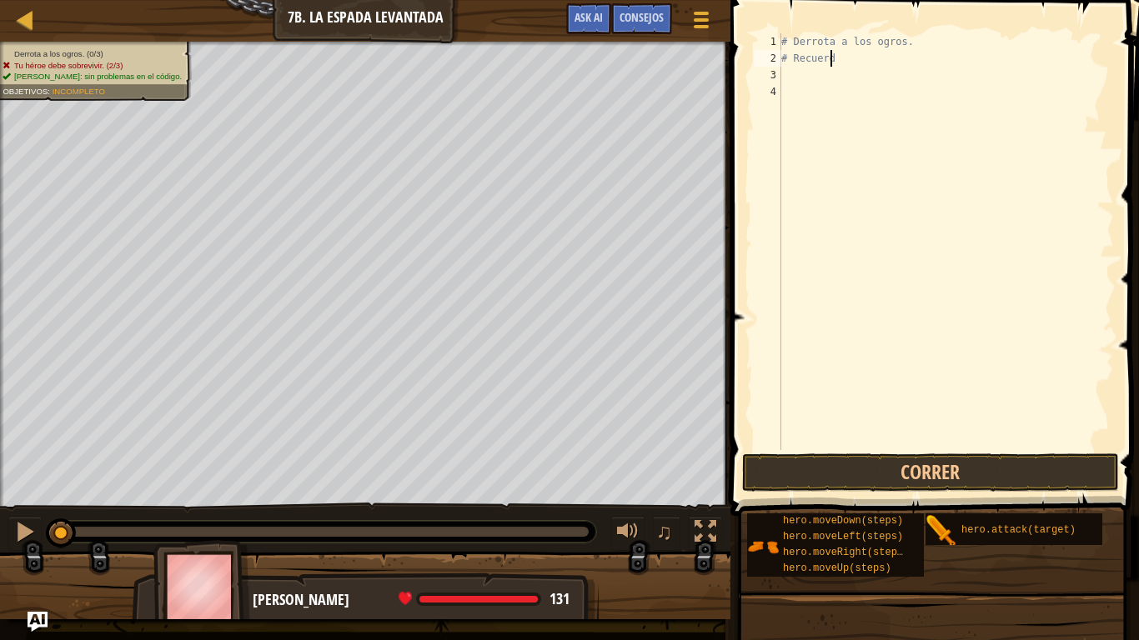
type textarea "#"
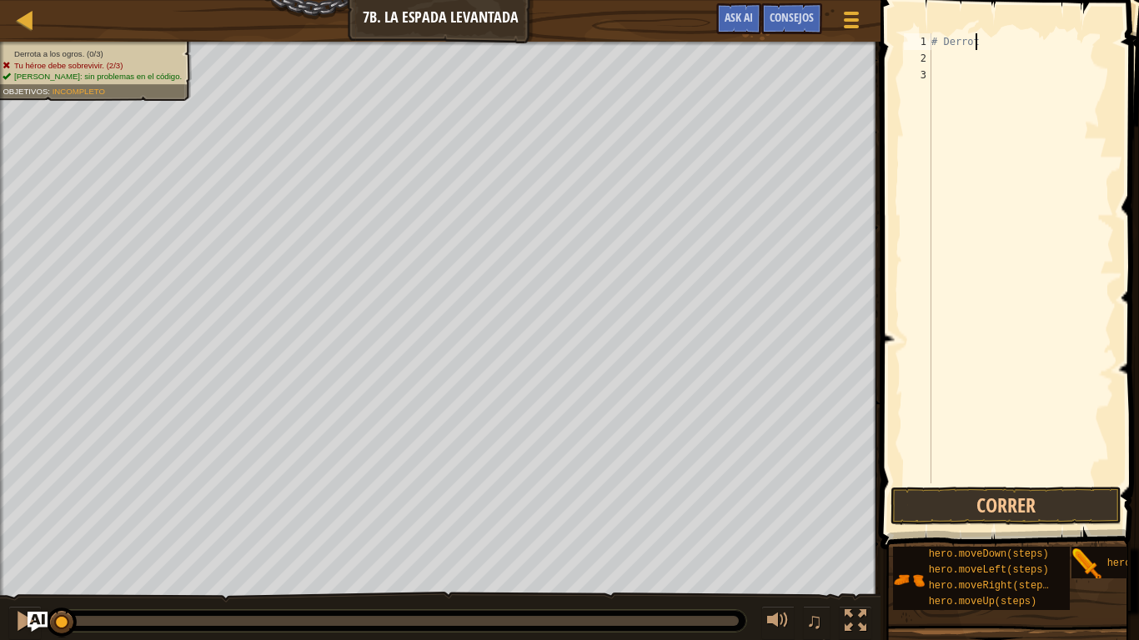
type textarea "#"
type textarea "h"
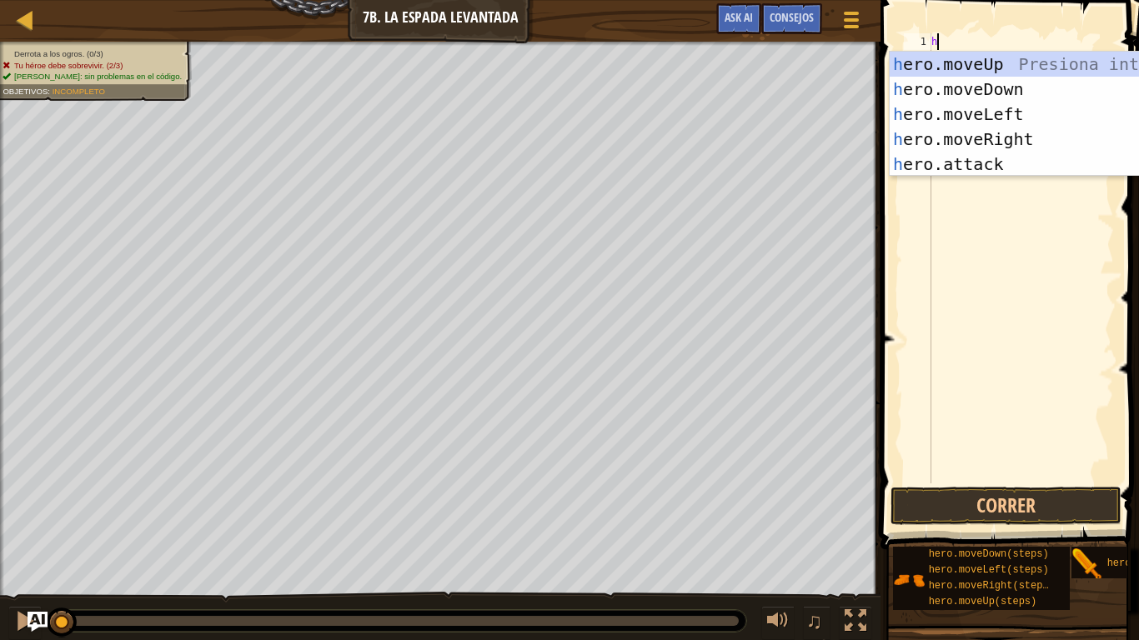
scroll to position [8, 0]
click at [1002, 140] on div "h ero.moveUp Presiona intro h ero.moveDown Presiona intro h ero.moveLeft Presio…" at bounding box center [1047, 139] width 315 height 175
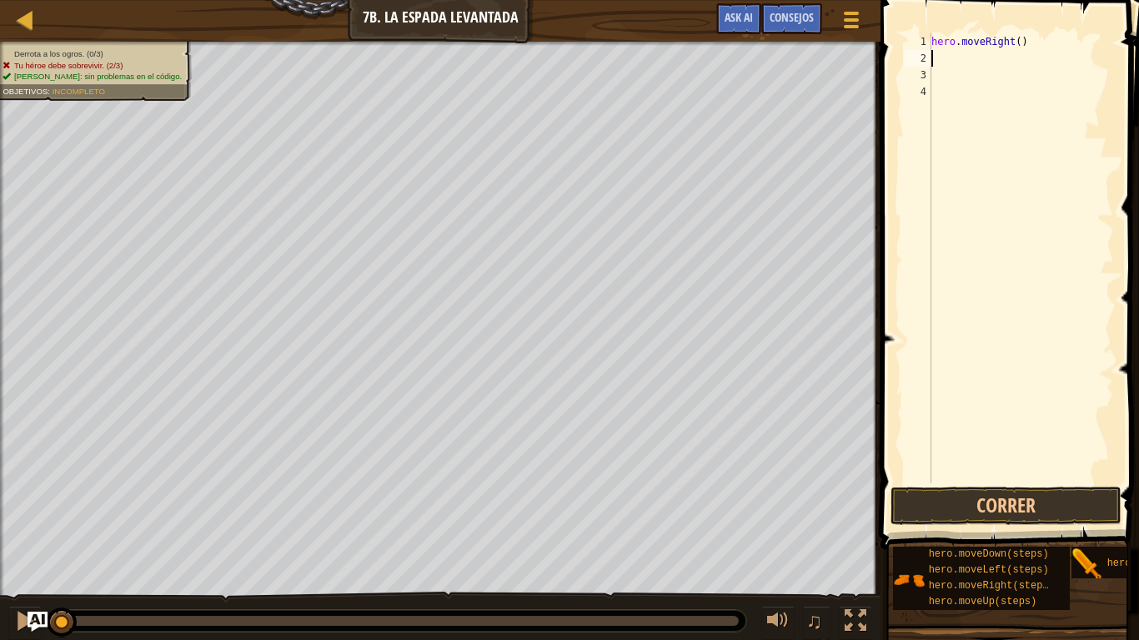
type textarea "h"
click at [936, 72] on div "hero . moveRight ( ) h" at bounding box center [1021, 275] width 186 height 484
click at [948, 50] on div "hero . moveRight ( ) h" at bounding box center [1021, 275] width 186 height 484
type textarea "h"
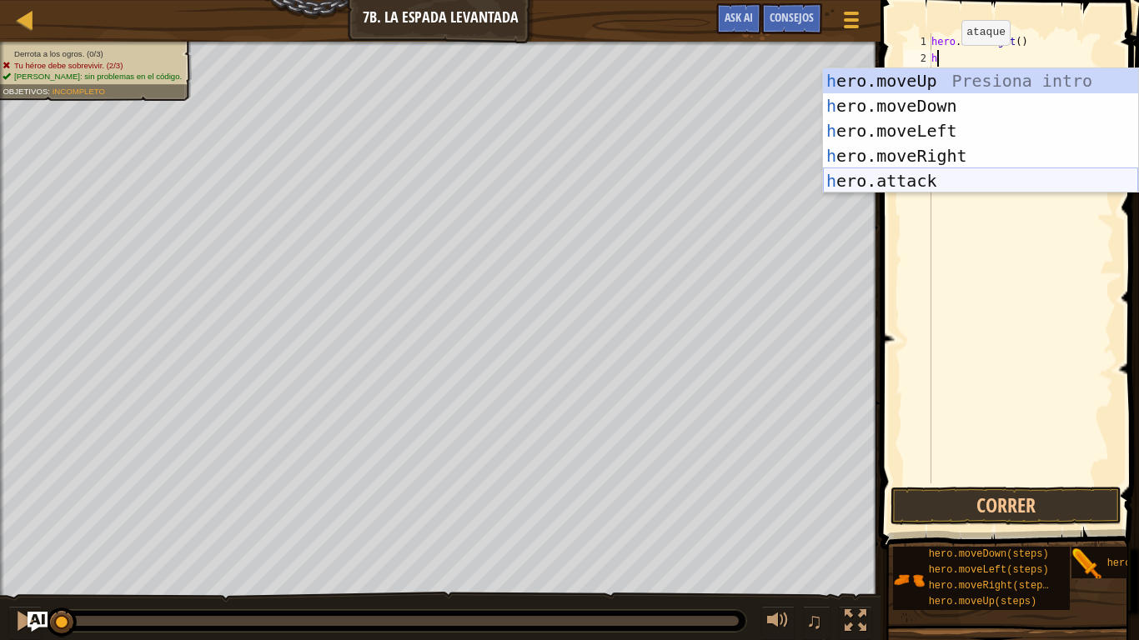
click at [916, 180] on div "h ero.moveUp Presiona intro h ero.moveDown Presiona intro h ero.moveLeft Presio…" at bounding box center [980, 155] width 315 height 175
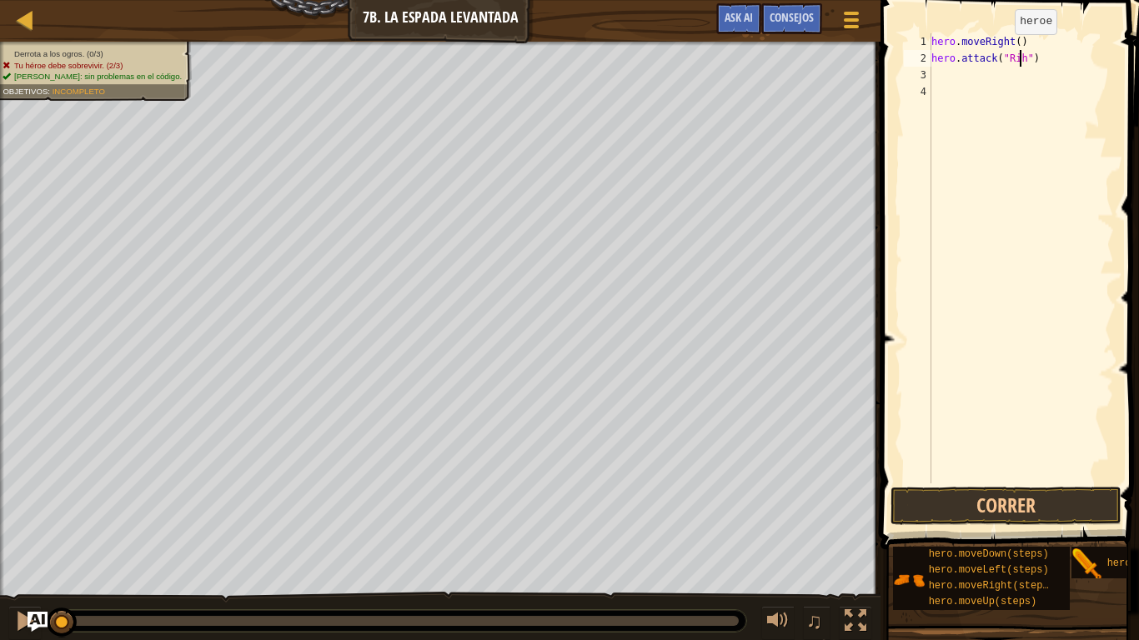
scroll to position [8, 8]
type textarea "hero.attack("Rig")"
click at [952, 83] on div "hero . moveRight ( ) hero . attack ( "Rig" )" at bounding box center [1021, 275] width 186 height 484
click at [947, 78] on div "hero . moveRight ( ) hero . attack ( "Rig" )" at bounding box center [1021, 275] width 186 height 484
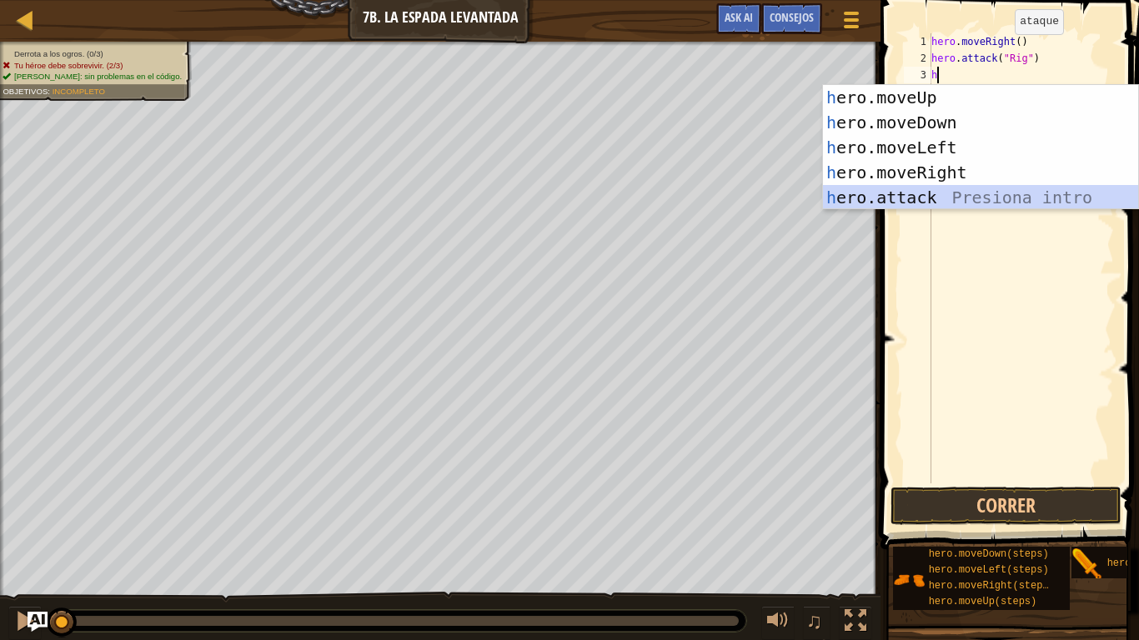
click at [894, 203] on div "h ero.moveUp Presiona intro h ero.moveDown Presiona intro h ero.moveLeft Presio…" at bounding box center [980, 172] width 315 height 175
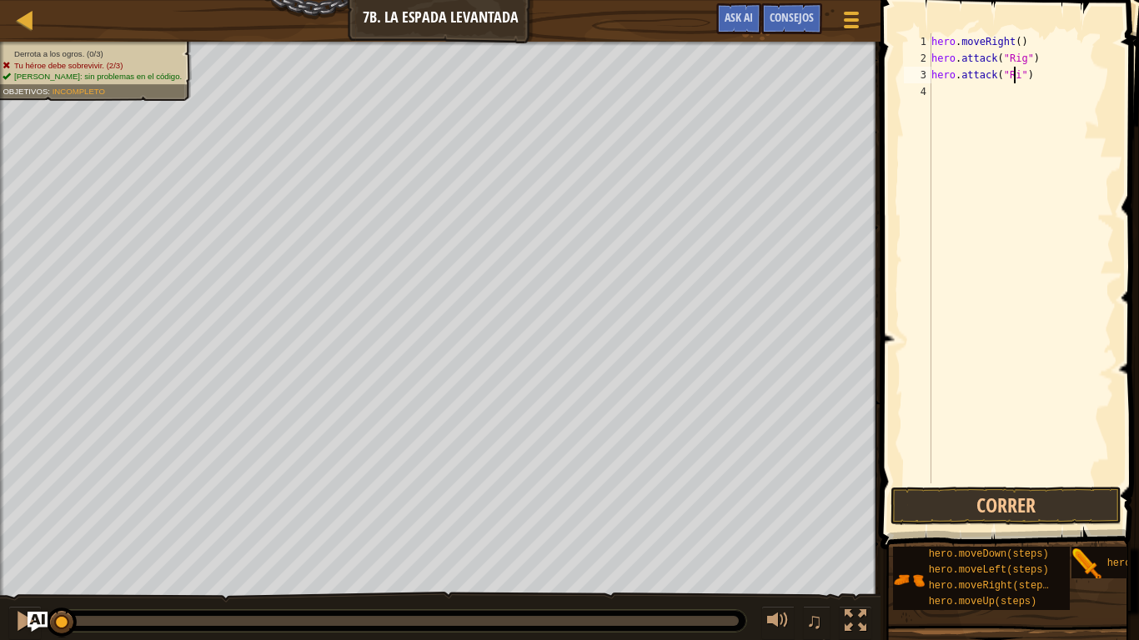
scroll to position [8, 8]
type textarea "hero.attack("Rig")"
click at [934, 455] on button "Correr" at bounding box center [1006, 506] width 231 height 38
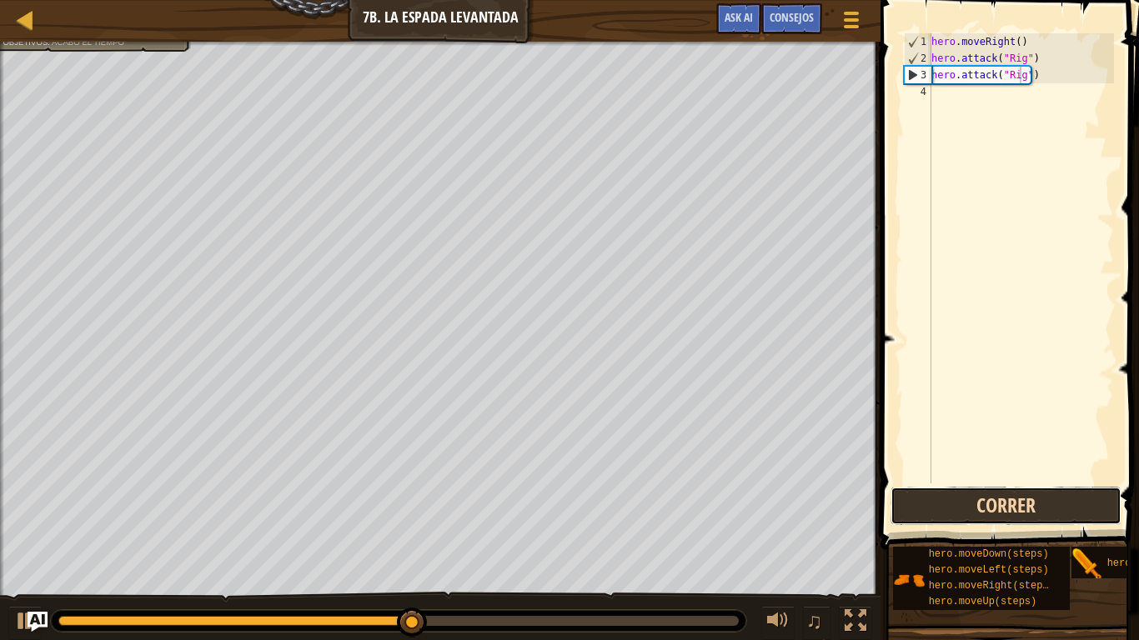
click at [937, 455] on button "Correr" at bounding box center [1006, 506] width 231 height 38
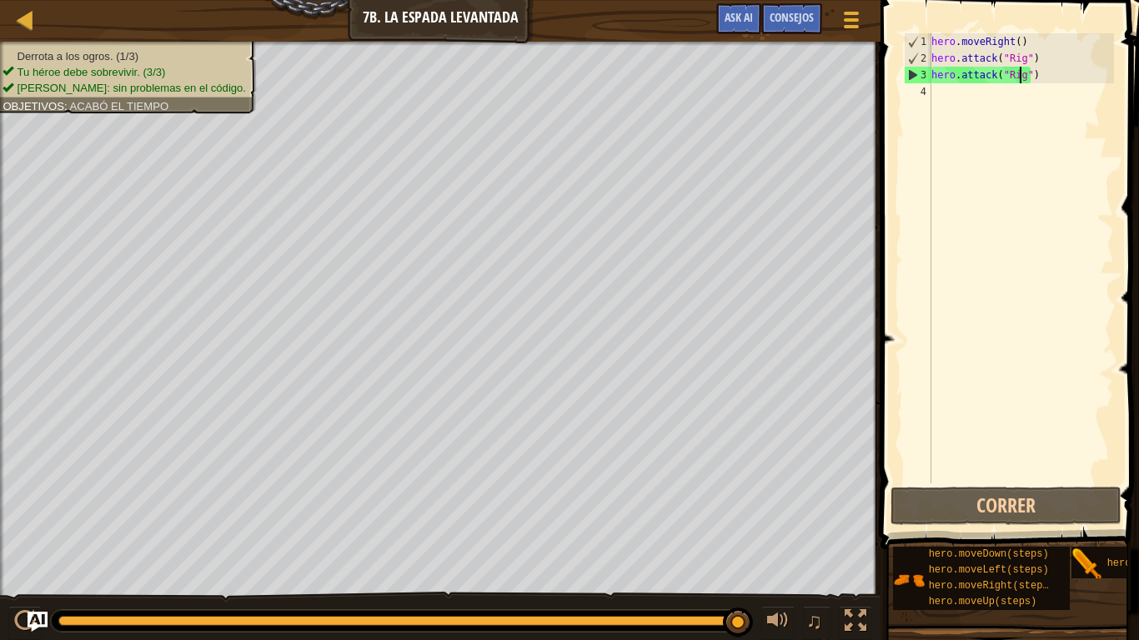
click at [853, 455] on div "Derrota a los ogros. (1/3) Tu héroe debe sobrevivir. (3/3) [PERSON_NAME]: sin p…" at bounding box center [569, 342] width 1139 height 600
drag, startPoint x: 200, startPoint y: 617, endPoint x: 846, endPoint y: 621, distance: 646.3
click at [846, 455] on div "♫" at bounding box center [440, 617] width 881 height 50
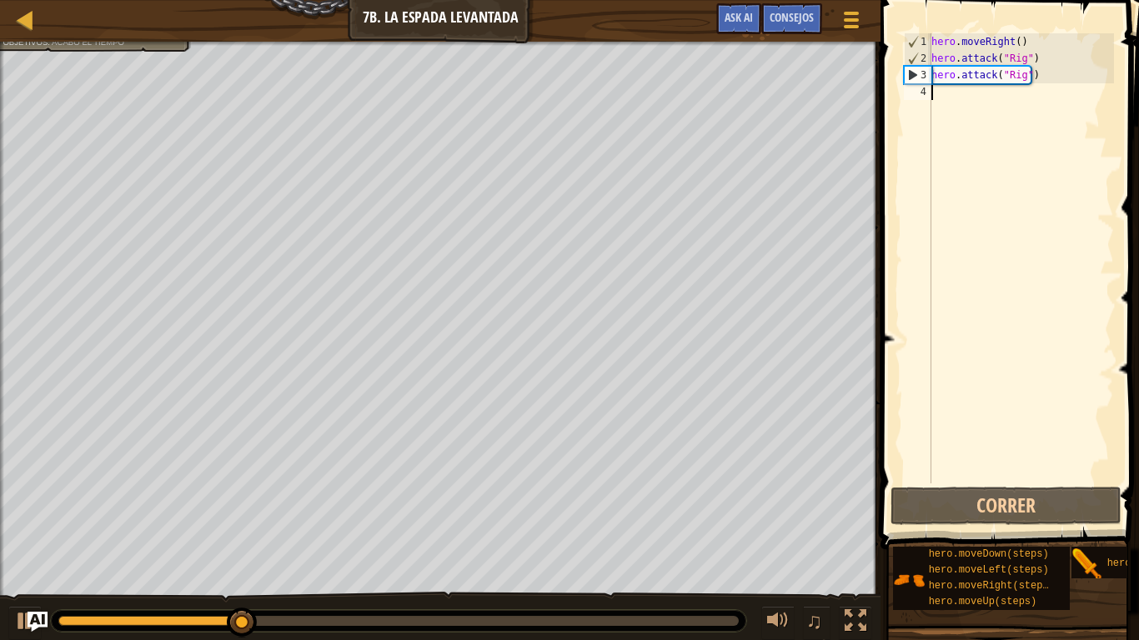
click at [941, 95] on div "hero . moveRight ( ) hero . attack ( "Rig" ) hero . attack ( "Rig" )" at bounding box center [1021, 275] width 186 height 484
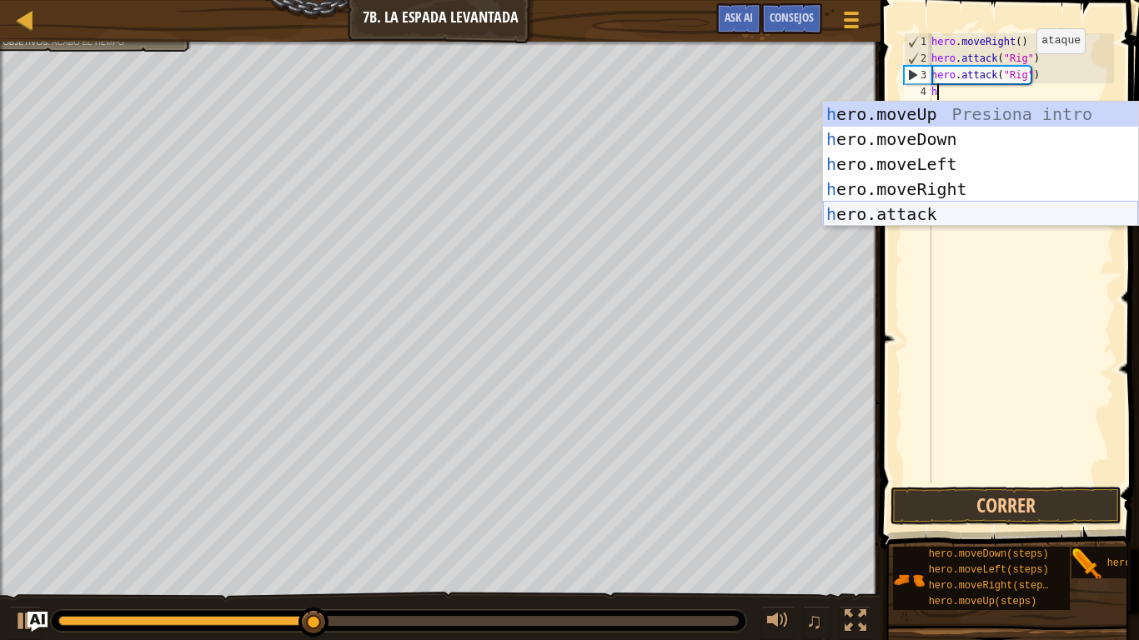
click at [915, 208] on div "h ero.moveUp Presiona intro h ero.moveDown Presiona intro h ero.moveLeft Presio…" at bounding box center [980, 189] width 315 height 175
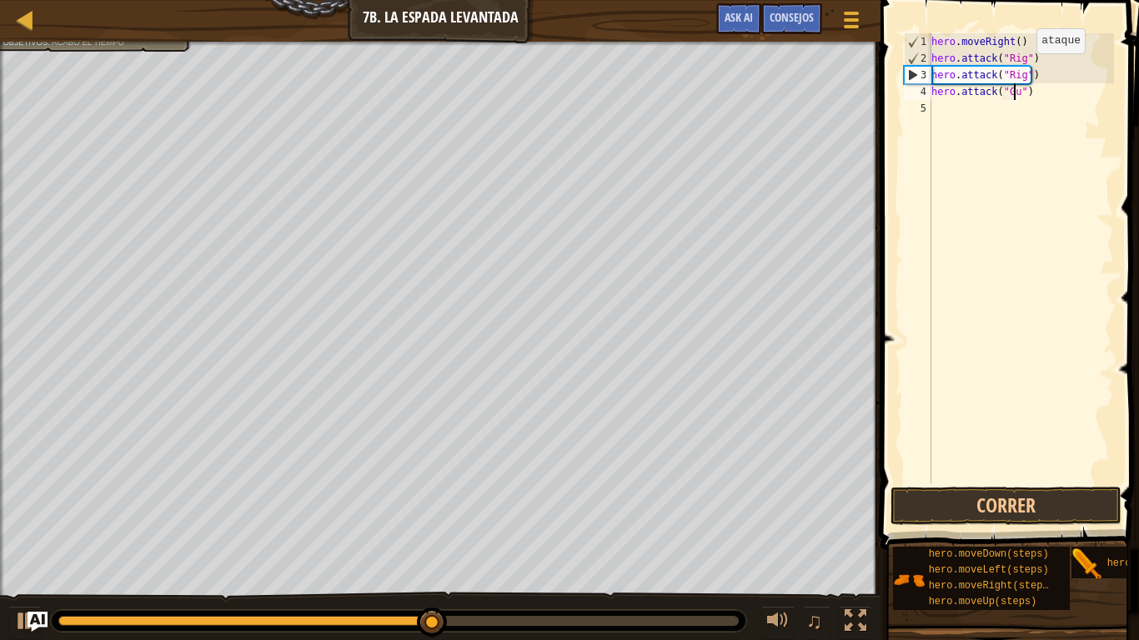
scroll to position [8, 8]
type textarea "hero.attack("Gurt")"
click at [945, 113] on div "hero . moveRight ( ) hero . attack ( "Rig" ) hero . attack ( "Rig" ) hero . att…" at bounding box center [1021, 275] width 186 height 484
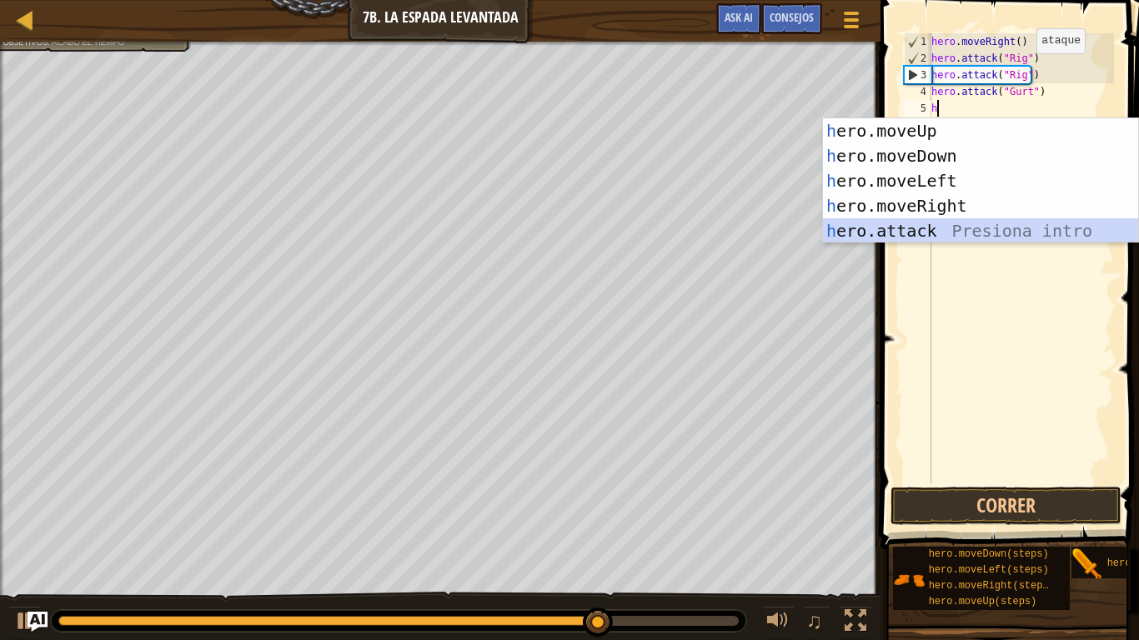
click at [895, 229] on div "h ero.moveUp Presiona intro h ero.moveDown Presiona intro h ero.moveLeft Presio…" at bounding box center [980, 205] width 315 height 175
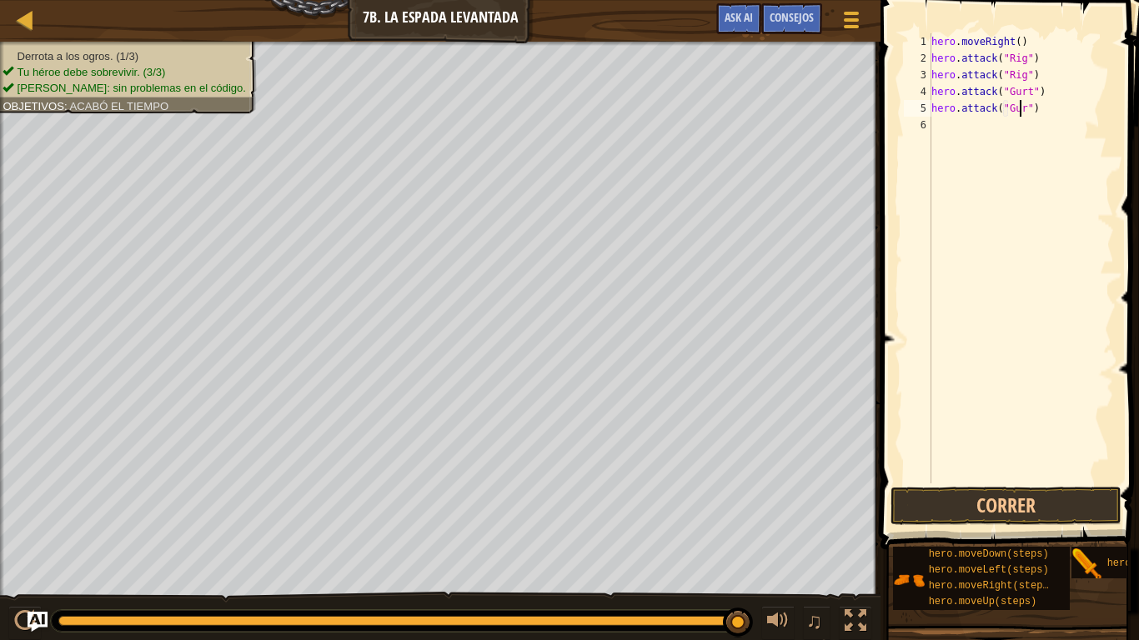
scroll to position [8, 8]
type textarea "hero.attack("Gurt")"
click at [1006, 455] on button "Correr" at bounding box center [1006, 506] width 231 height 38
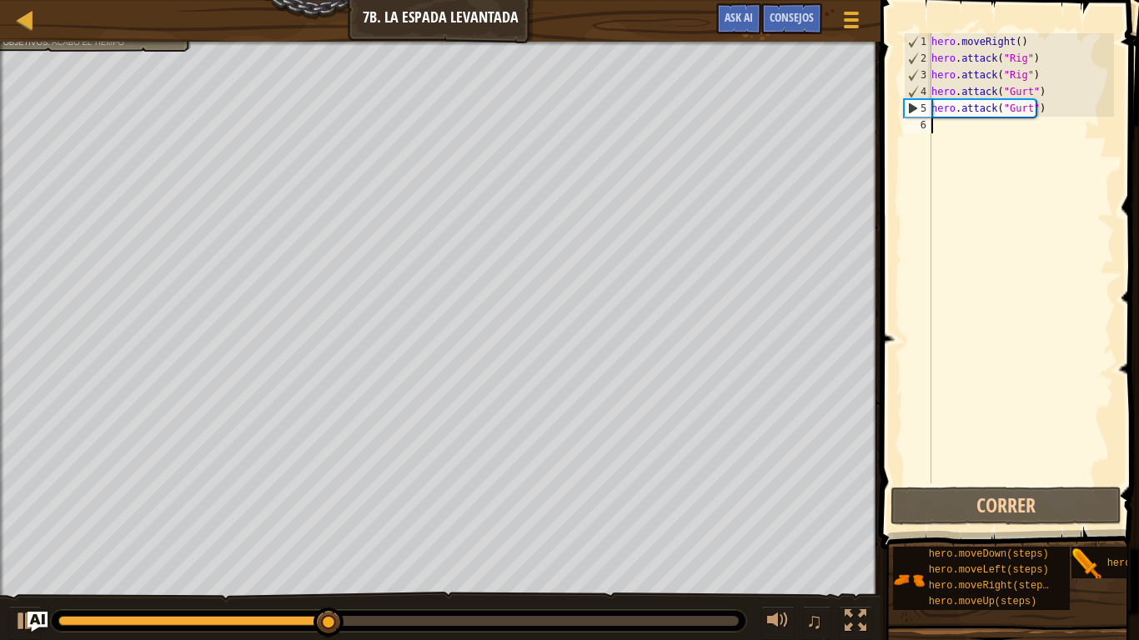
click at [951, 133] on div "hero . moveRight ( ) hero . attack ( "Rig" ) hero . attack ( "Rig" ) hero . att…" at bounding box center [1021, 275] width 186 height 484
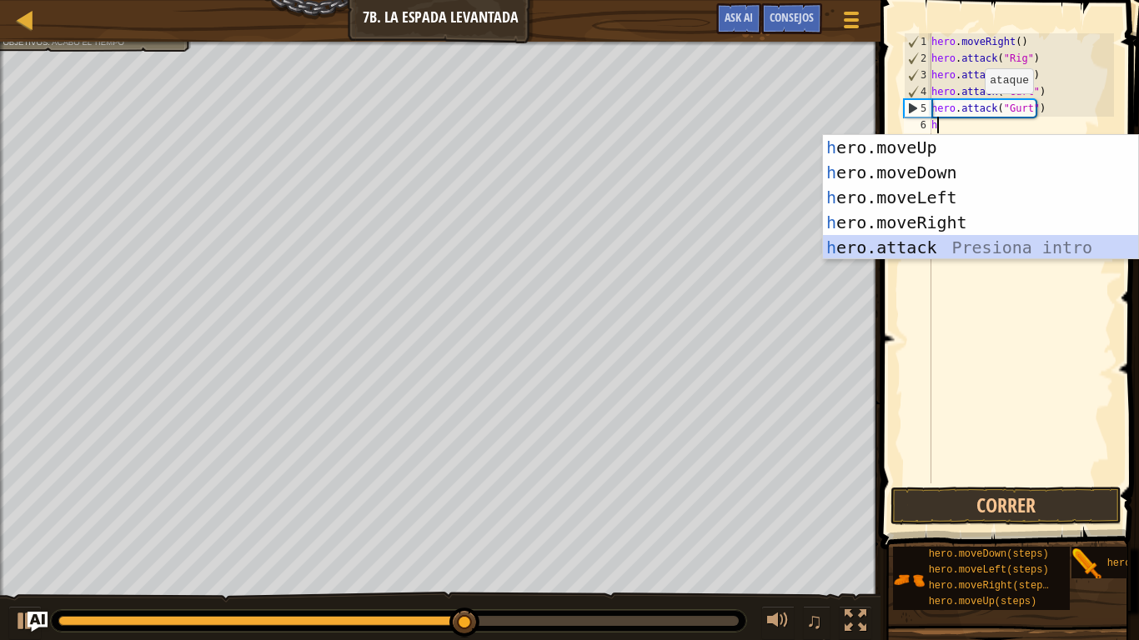
click at [901, 249] on div "h ero.moveUp Presiona intro h ero.moveDown Presiona intro h ero.moveLeft Presio…" at bounding box center [980, 222] width 315 height 175
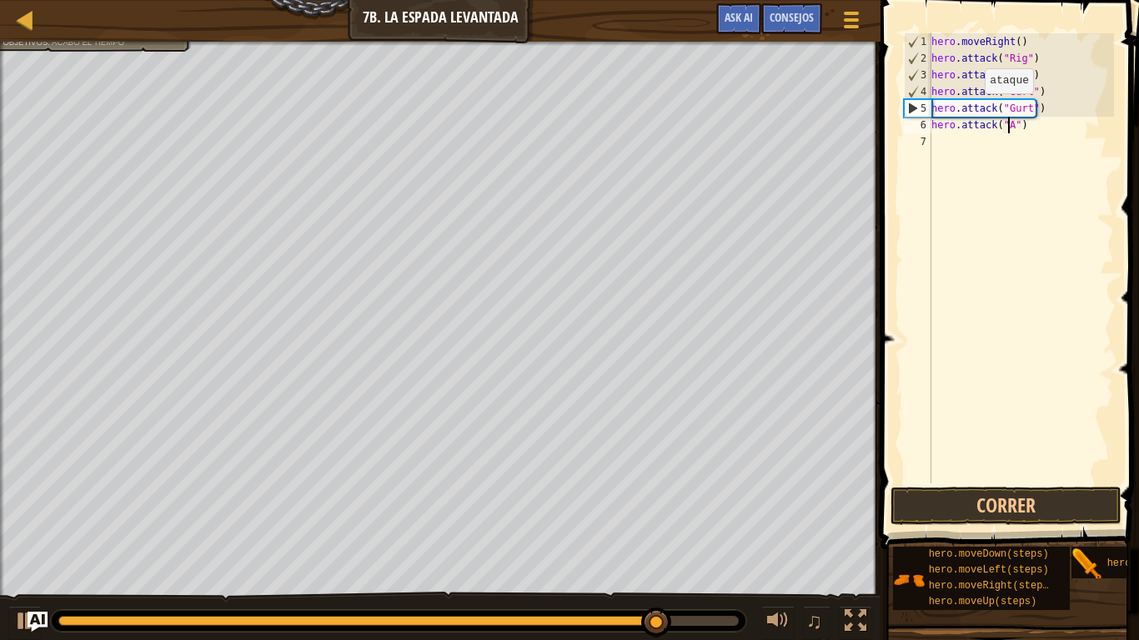
scroll to position [8, 7]
type textarea "hero.attack("Ack")"
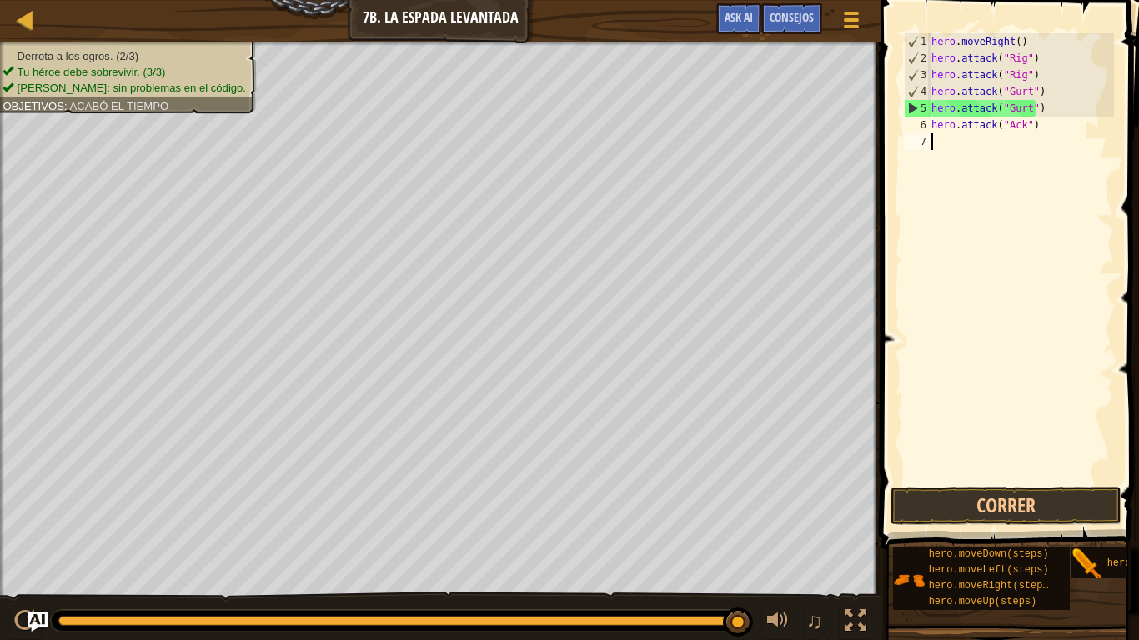
click at [939, 148] on div "hero . moveRight ( ) hero . attack ( "Rig" ) hero . attack ( "Rig" ) hero . att…" at bounding box center [1021, 275] width 186 height 484
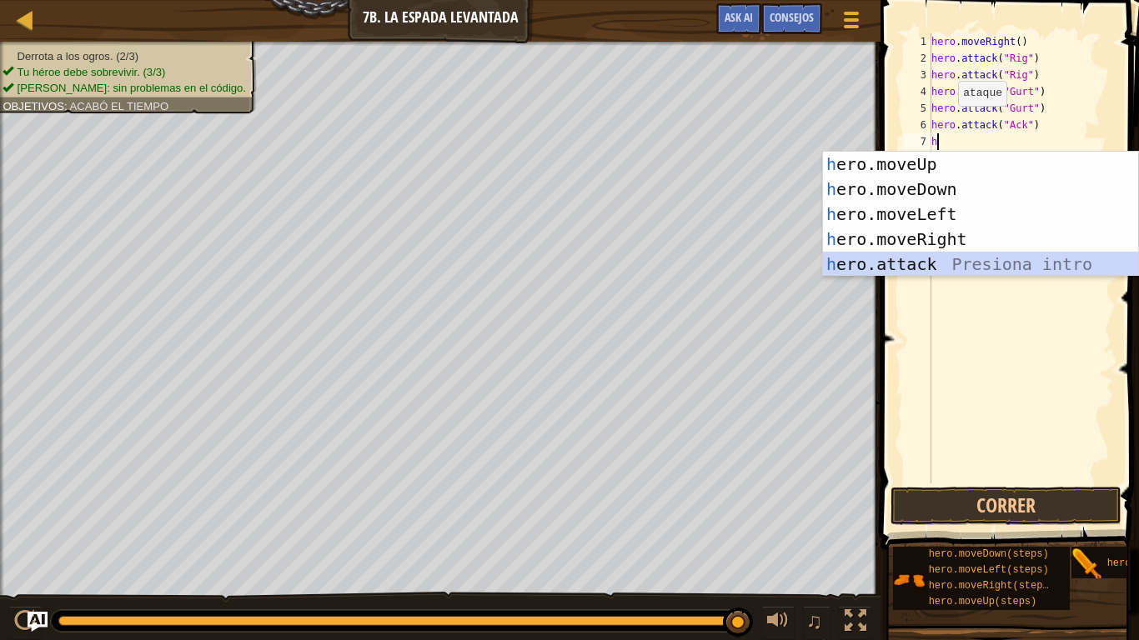
click at [886, 269] on div "h ero.moveUp Presiona intro h ero.moveDown Presiona intro h ero.moveLeft Presio…" at bounding box center [980, 239] width 315 height 175
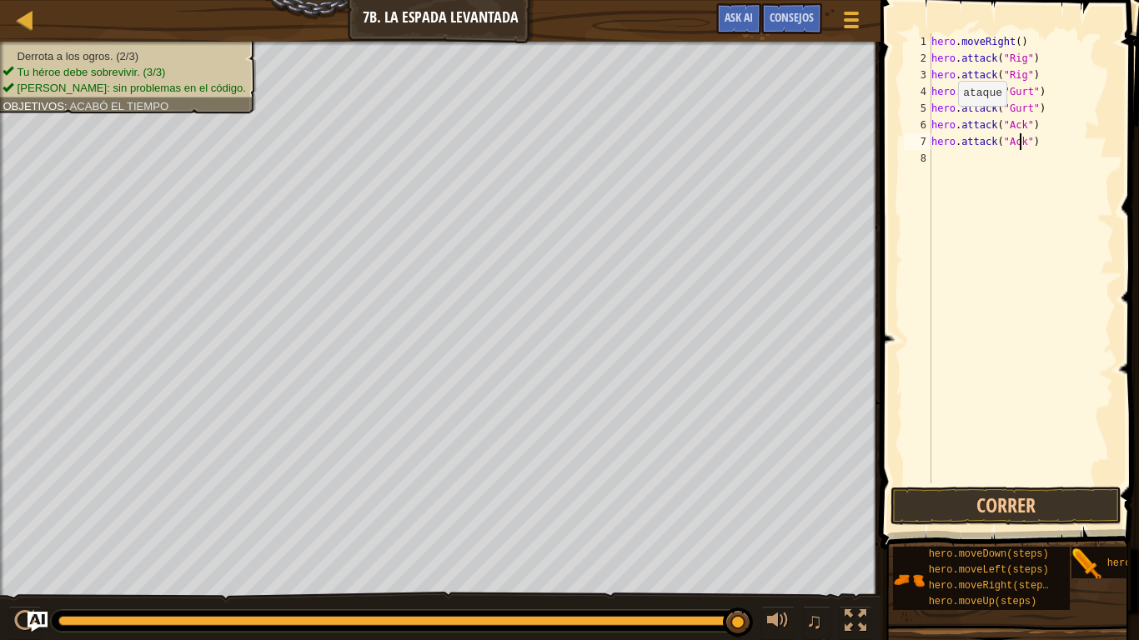
scroll to position [8, 8]
type textarea "hero.attack("Ack")"
click at [1013, 455] on button "Correr" at bounding box center [1006, 506] width 231 height 38
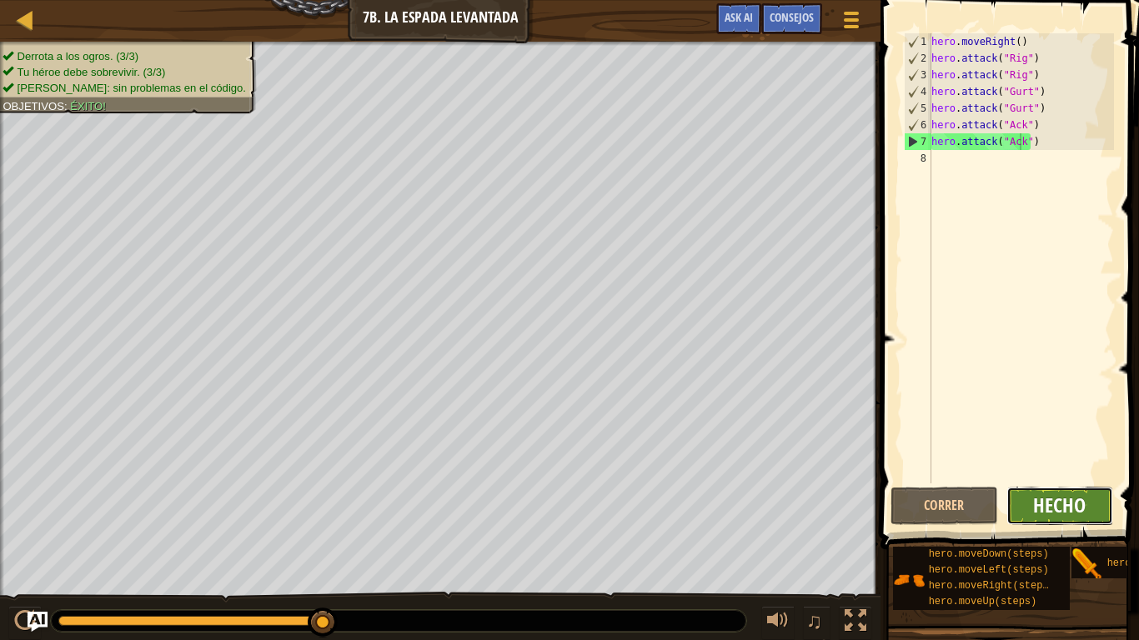
click at [1054, 455] on span "Hecho" at bounding box center [1059, 505] width 53 height 27
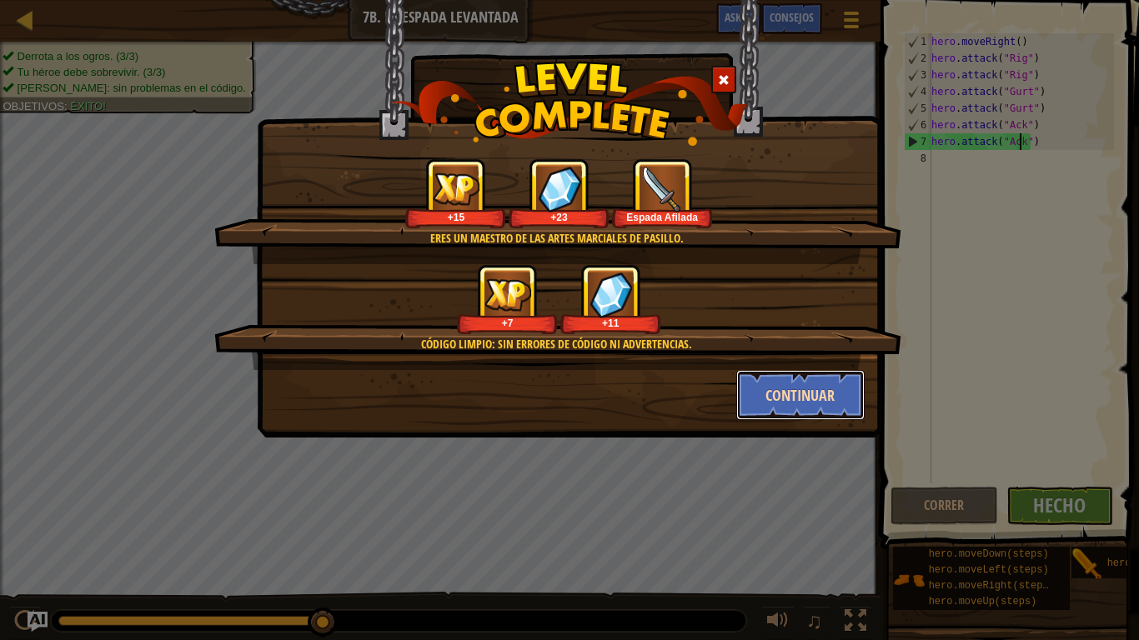
click at [836, 385] on button "Continuar" at bounding box center [800, 395] width 129 height 50
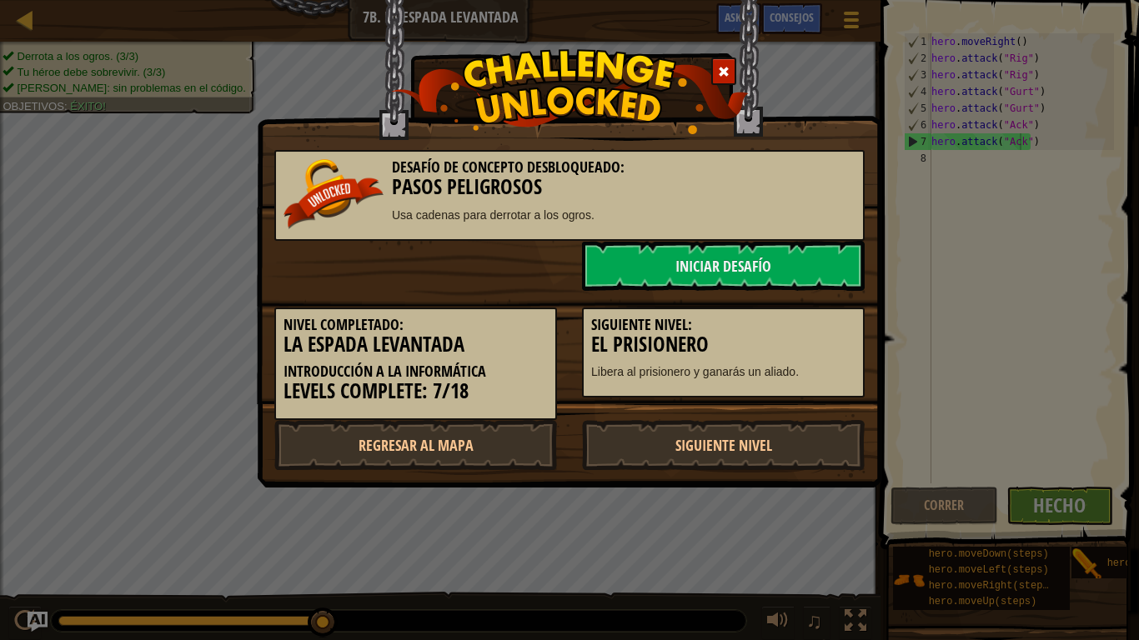
click at [776, 389] on div "Siguiente nivel: El Prisionero Libera al prisionero y ganarás un aliado." at bounding box center [723, 353] width 283 height 91
click at [779, 455] on link "Siguiente nivel" at bounding box center [723, 445] width 283 height 50
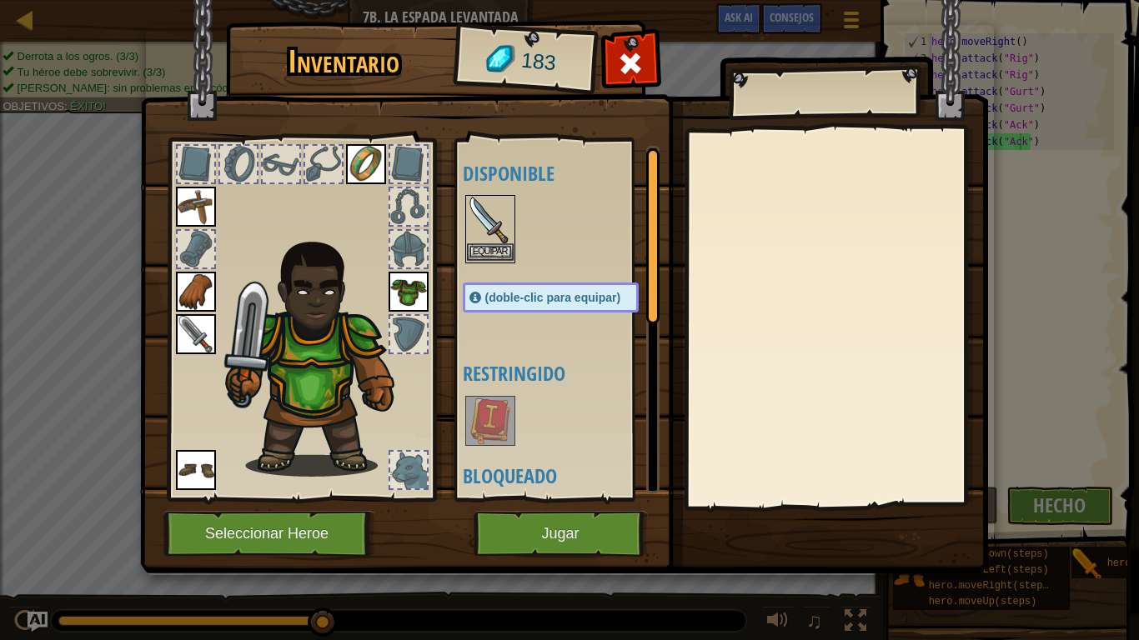
click at [490, 226] on img at bounding box center [490, 220] width 47 height 47
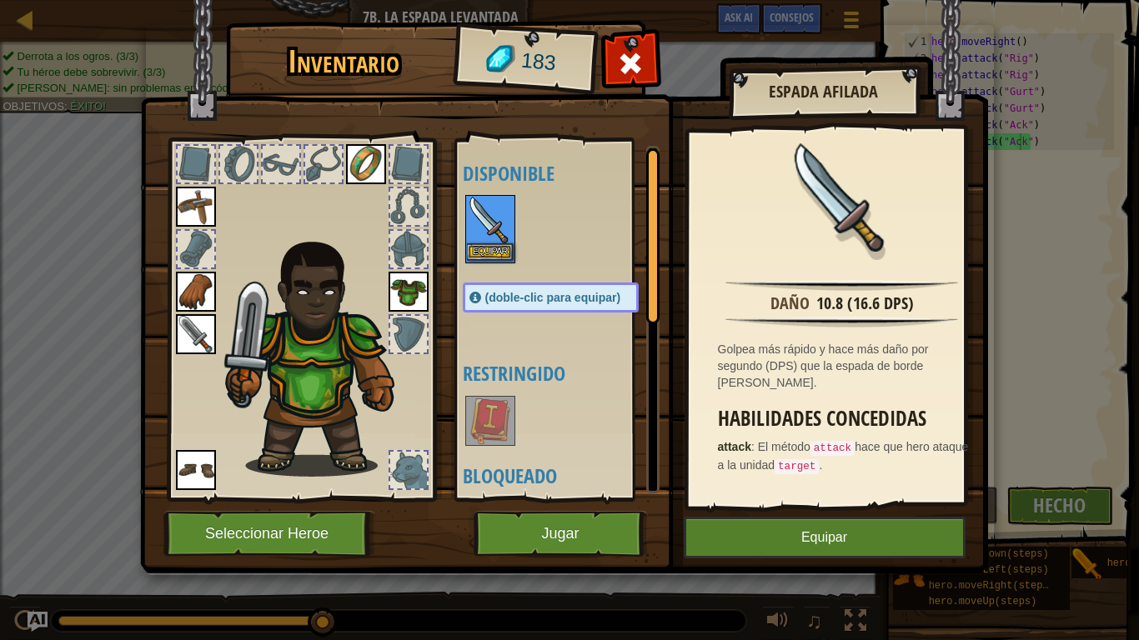
click at [490, 226] on img at bounding box center [490, 220] width 47 height 47
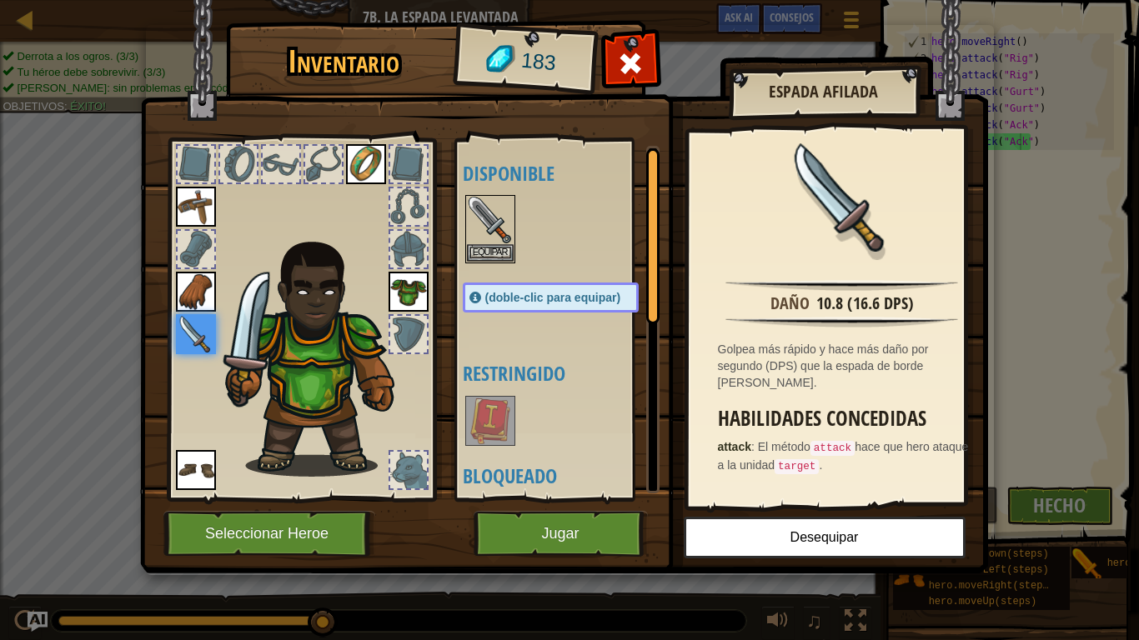
click at [495, 444] on img at bounding box center [490, 421] width 47 height 47
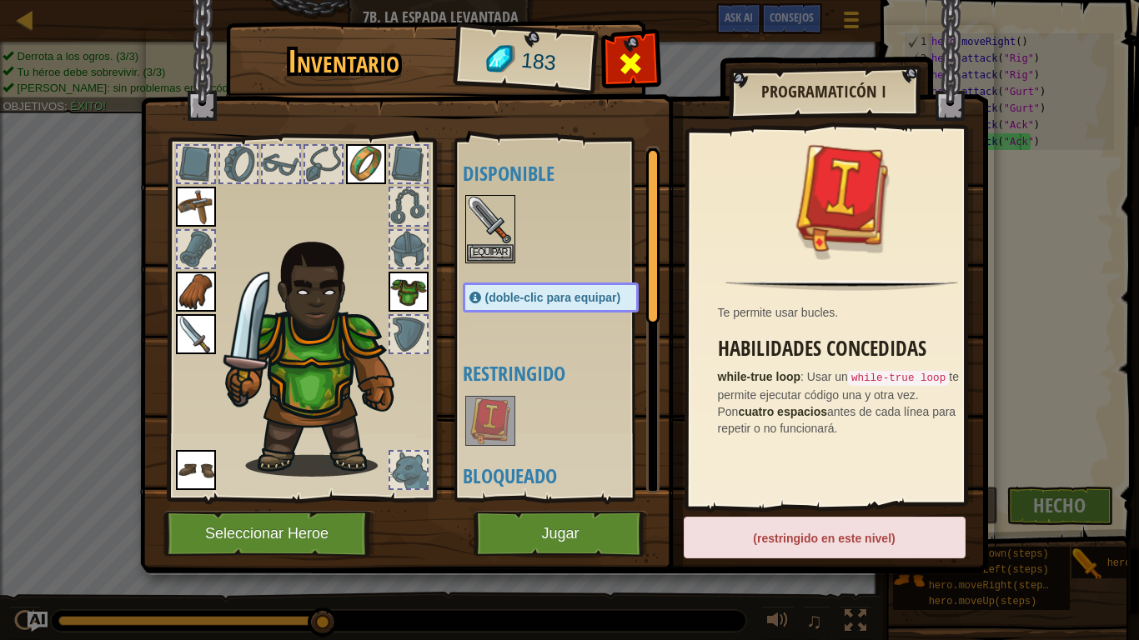
click at [639, 46] on div at bounding box center [631, 68] width 53 height 53
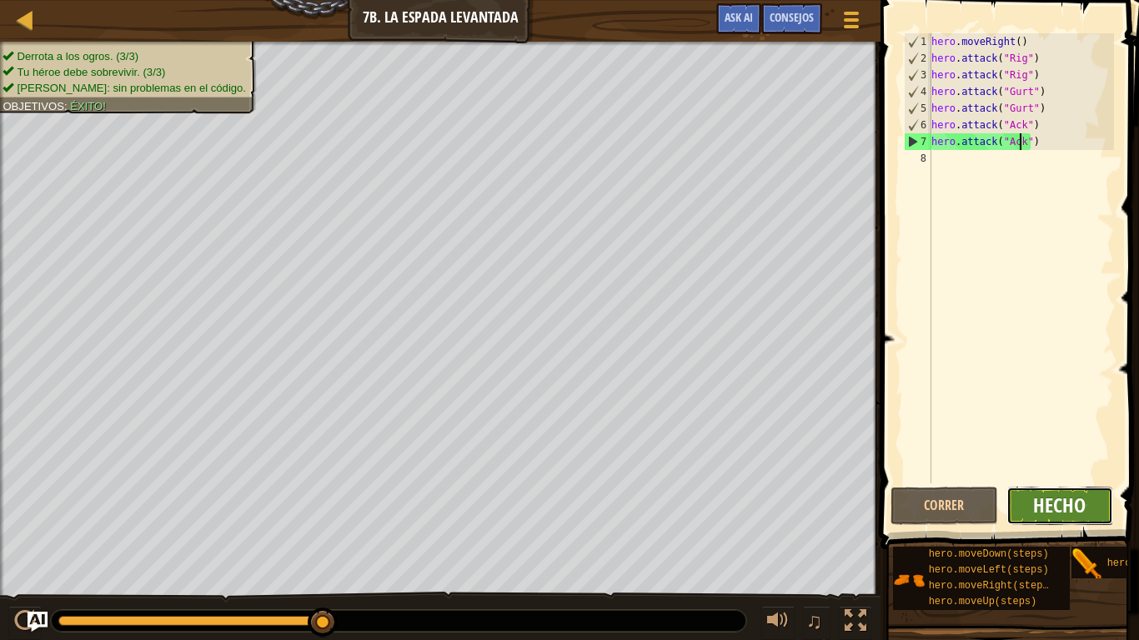
click at [1051, 455] on span "Hecho" at bounding box center [1059, 505] width 53 height 27
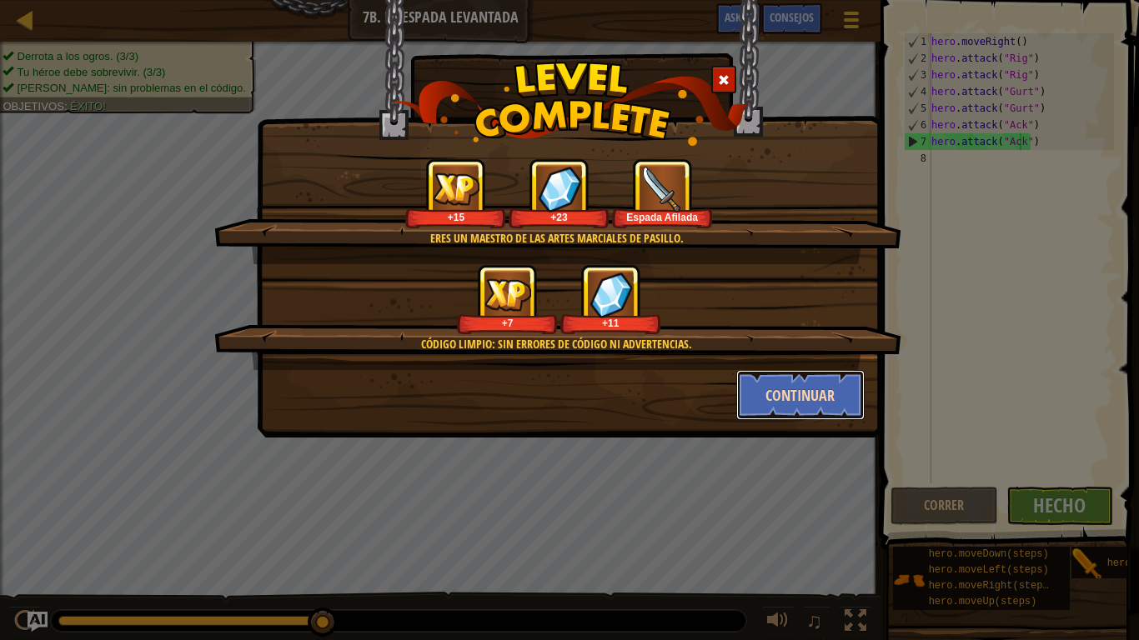
click at [775, 400] on button "Continuar" at bounding box center [800, 395] width 129 height 50
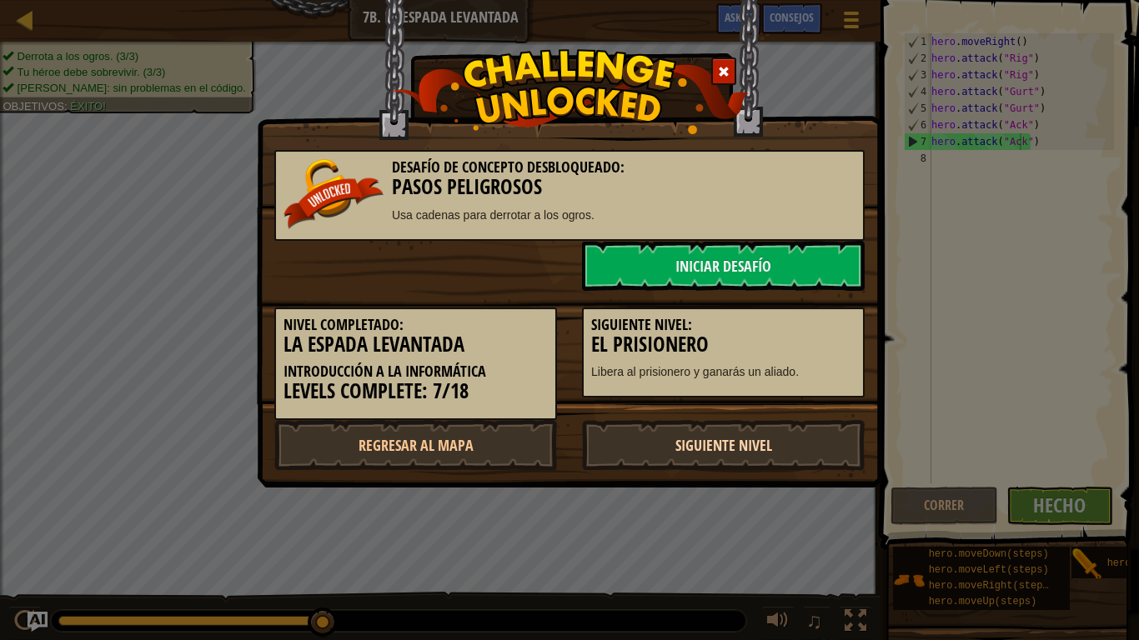
click at [746, 454] on link "Siguiente nivel" at bounding box center [723, 445] width 283 height 50
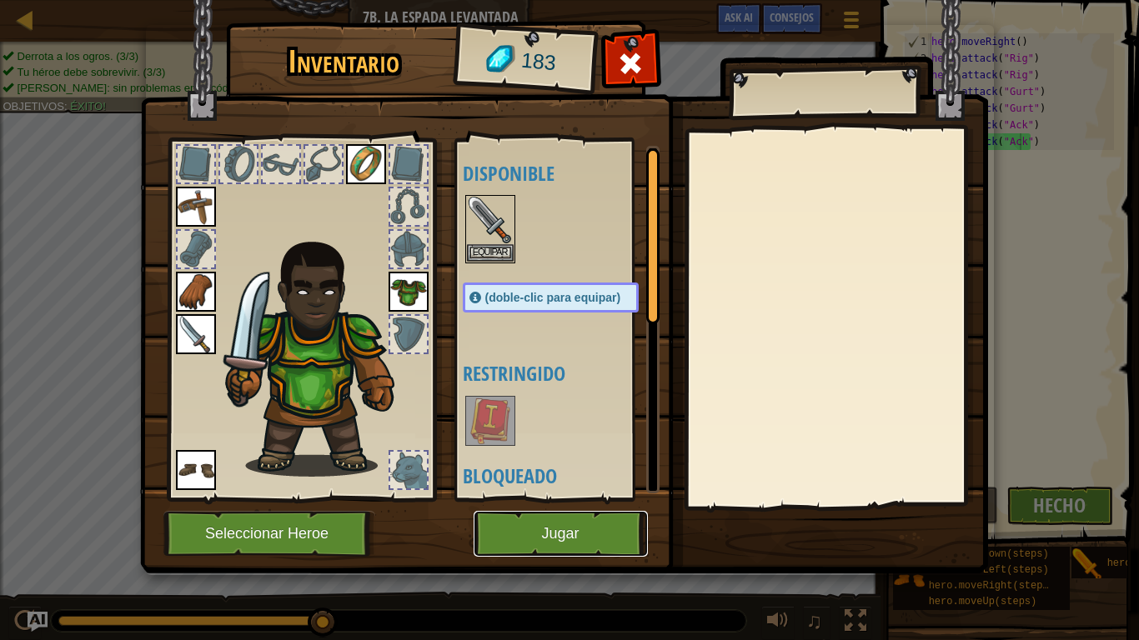
click at [544, 455] on button "Jugar" at bounding box center [561, 534] width 174 height 46
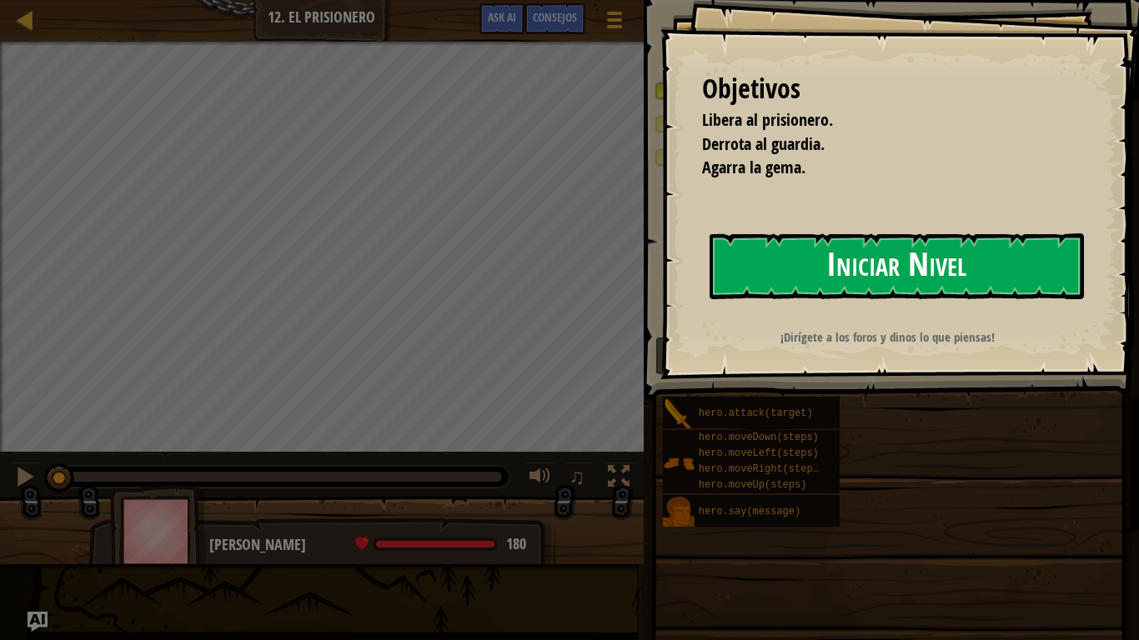
click at [736, 278] on button "Iniciar Nivel" at bounding box center [897, 267] width 374 height 66
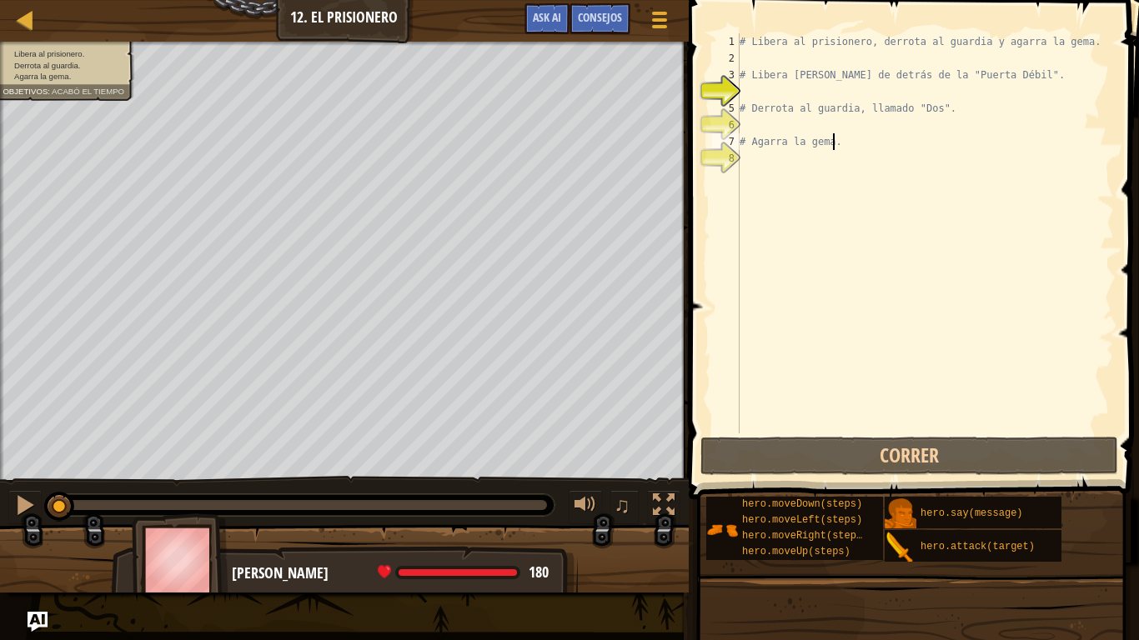
click at [831, 140] on div "# Libera al prisionero, derrota al guardia y agarra la gema. # Libera [PERSON_N…" at bounding box center [925, 250] width 378 height 434
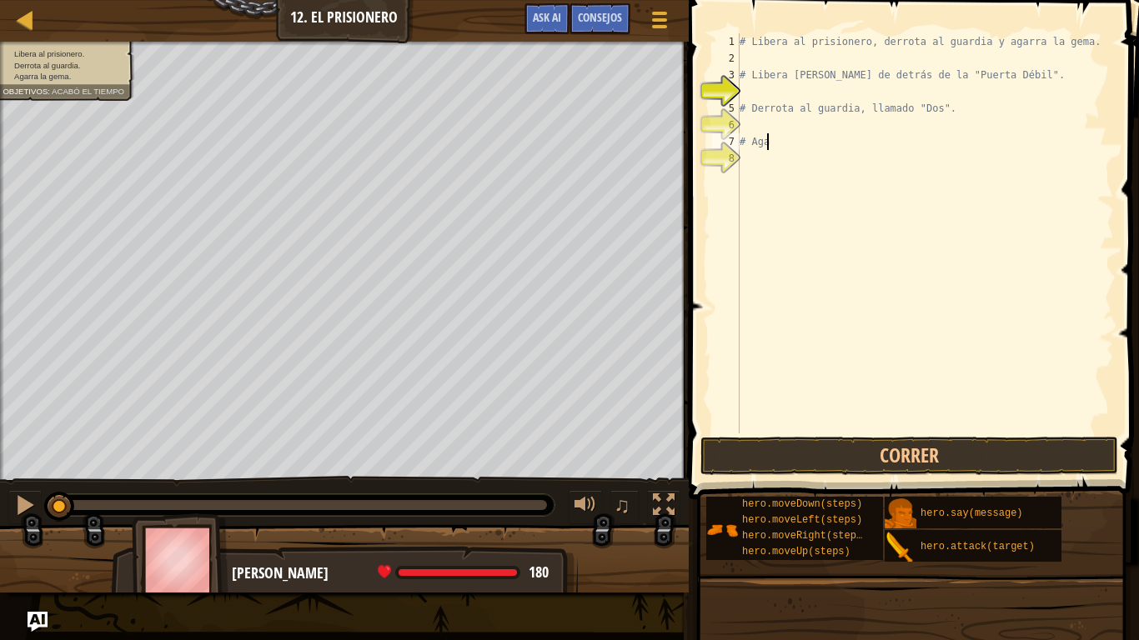
type textarea "#"
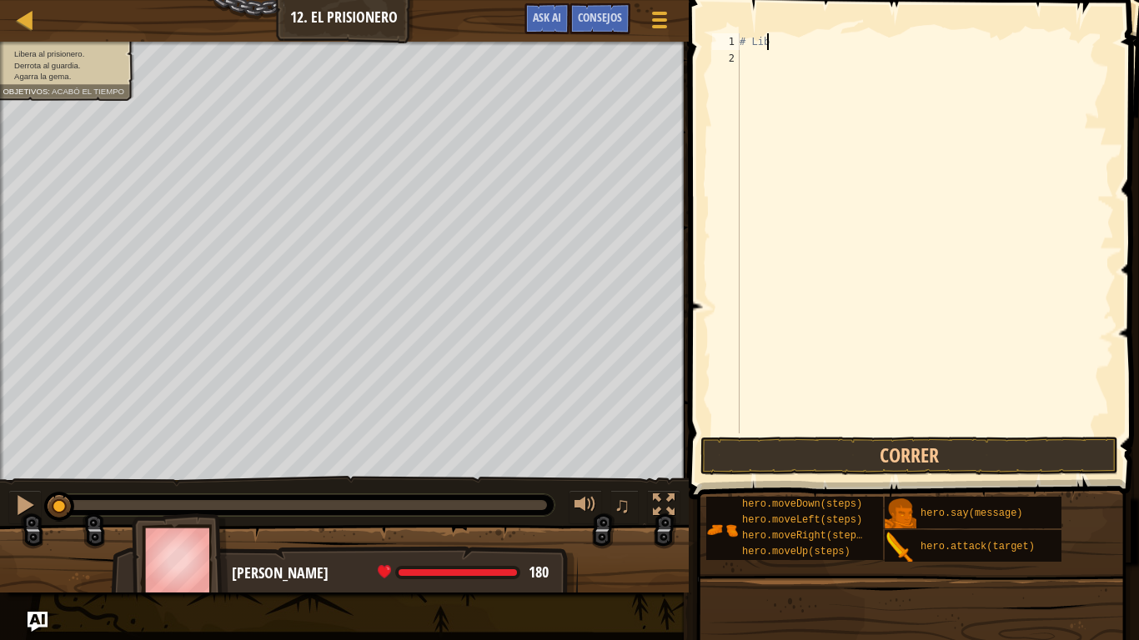
type textarea "#"
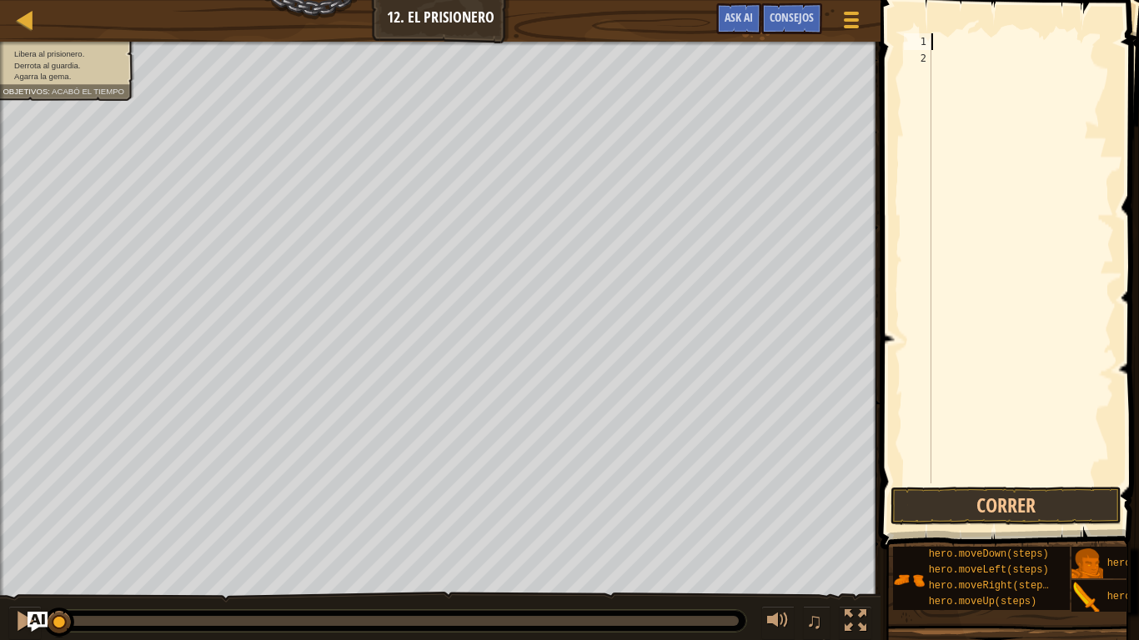
type textarea "h"
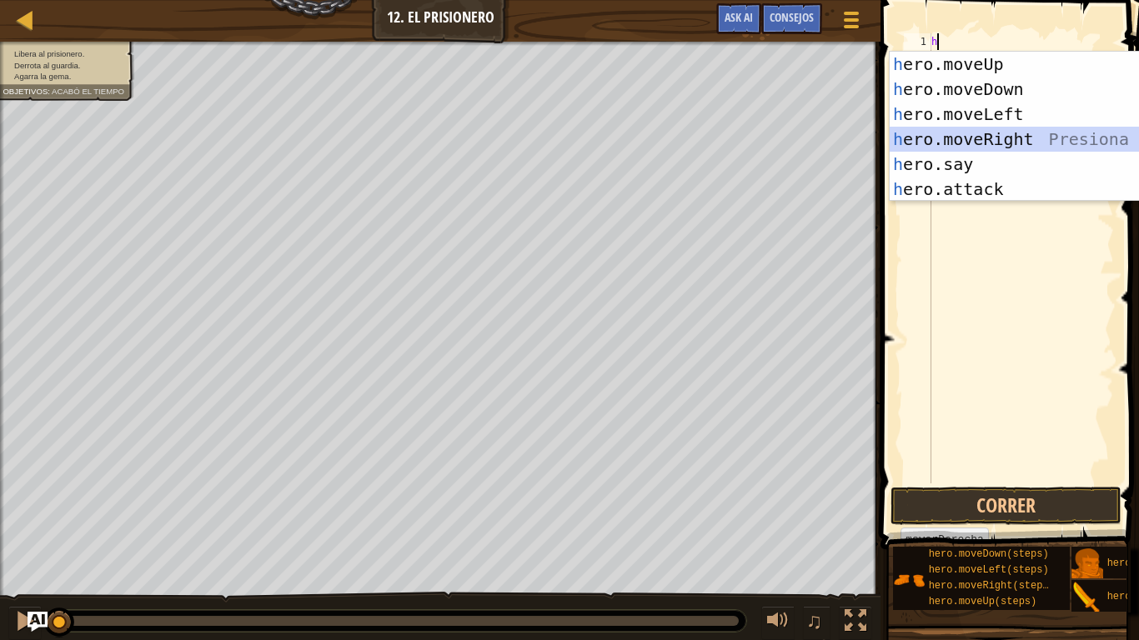
click at [933, 140] on div "h ero.moveUp Presiona intro h ero.moveDown Presiona intro h ero.moveLeft Presio…" at bounding box center [1047, 152] width 315 height 200
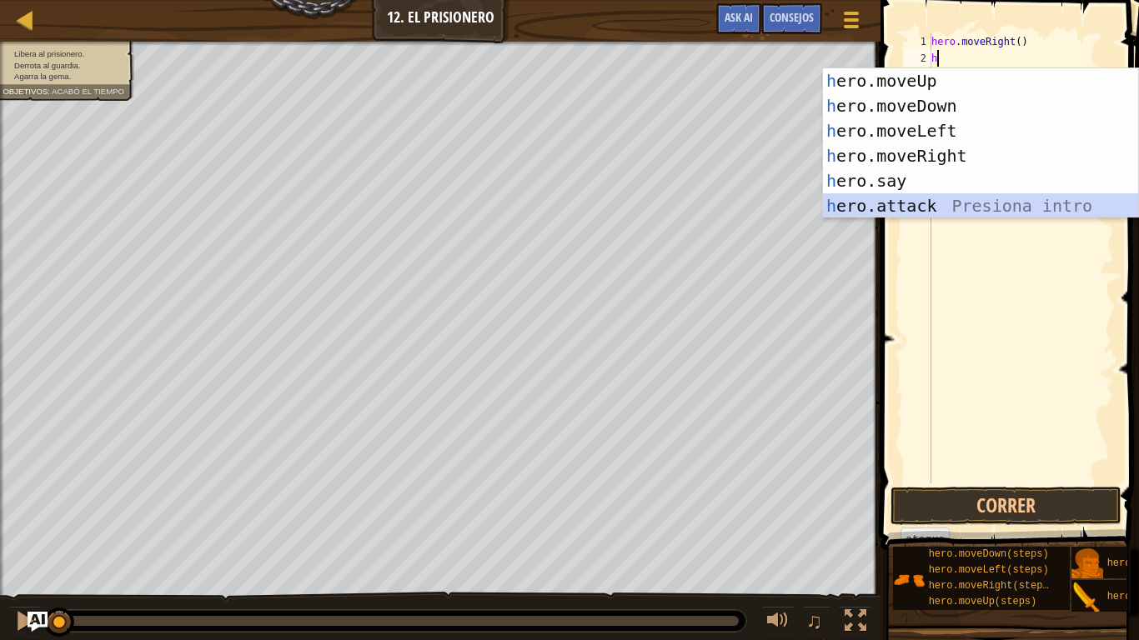
click at [871, 204] on div "h ero.moveUp Presiona intro h ero.moveDown Presiona intro h ero.moveLeft Presio…" at bounding box center [980, 168] width 315 height 200
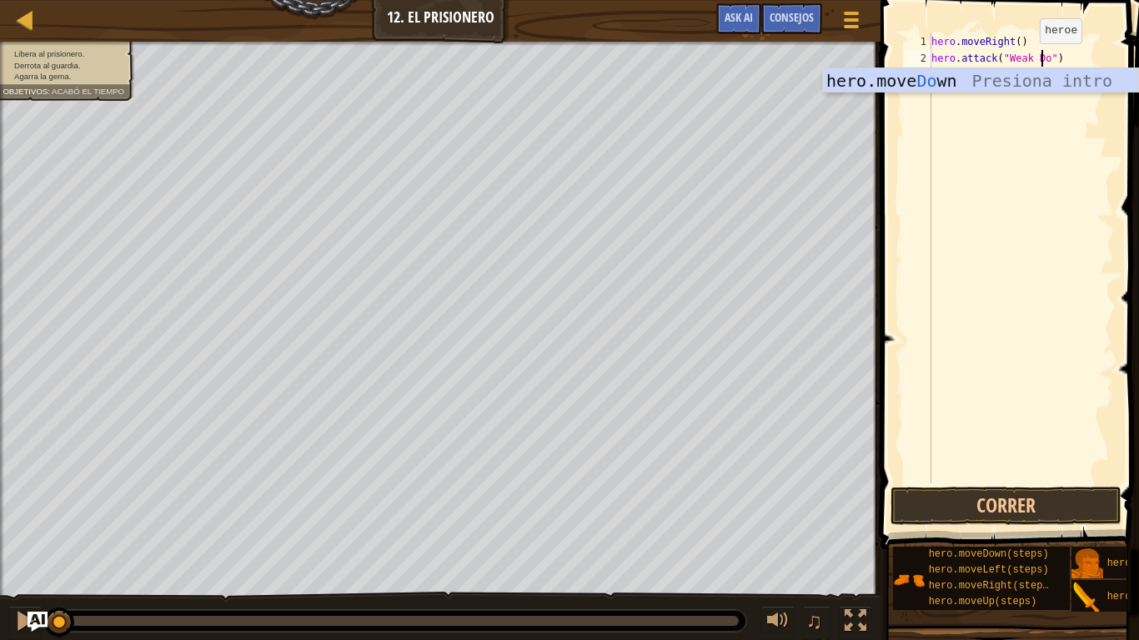
scroll to position [8, 10]
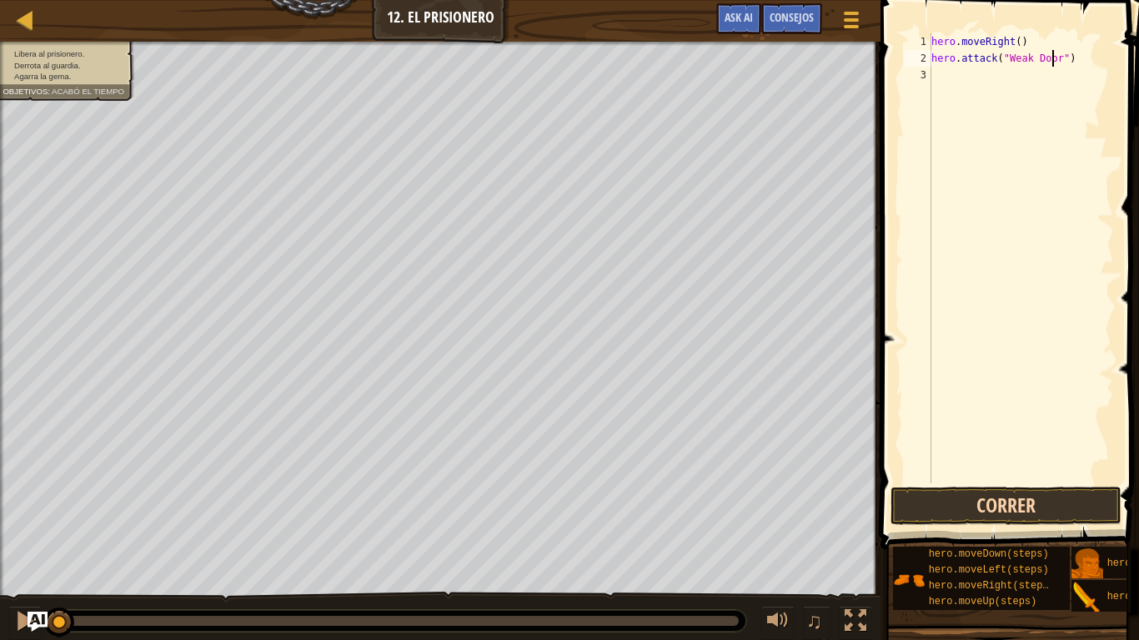
type textarea "hero.attack("Weak Door")"
click at [990, 455] on button "Correr" at bounding box center [1006, 506] width 231 height 38
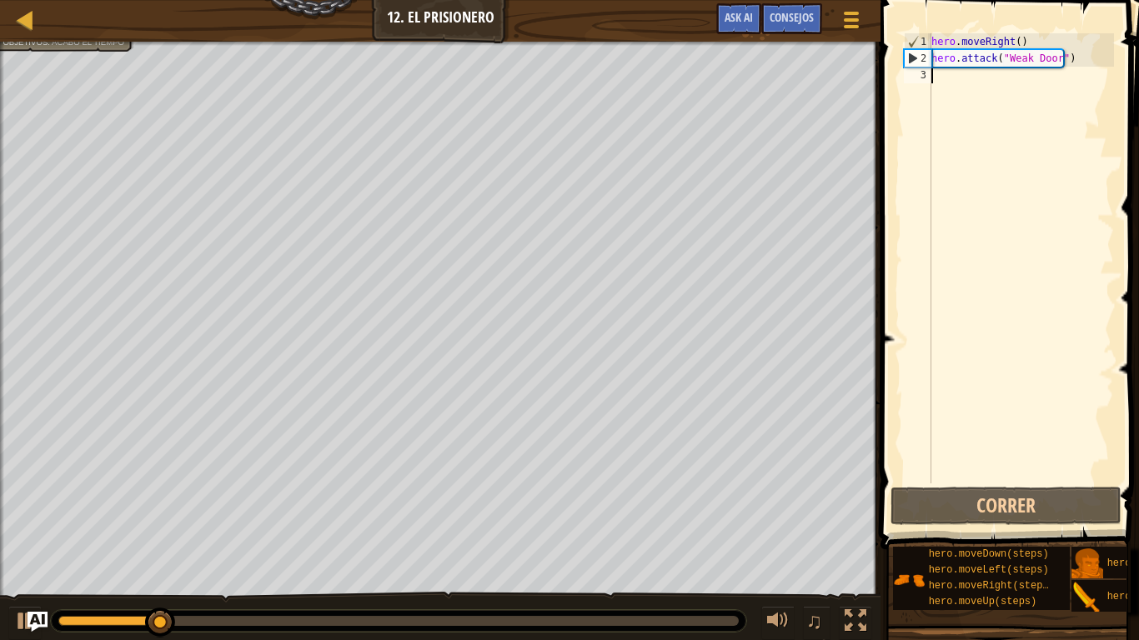
click at [945, 74] on div "hero . moveRight ( ) hero . attack ( "Weak Door" )" at bounding box center [1021, 275] width 186 height 484
type textarea "h"
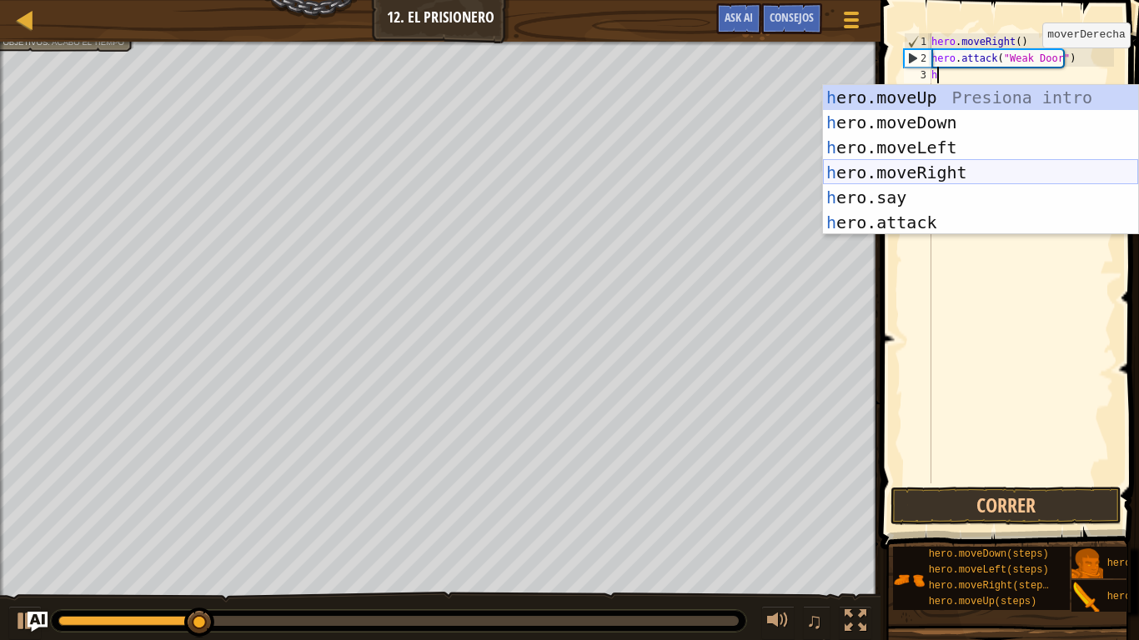
click at [957, 177] on div "h ero.moveUp Presiona intro h ero.moveDown Presiona intro h ero.moveLeft Presio…" at bounding box center [980, 185] width 315 height 200
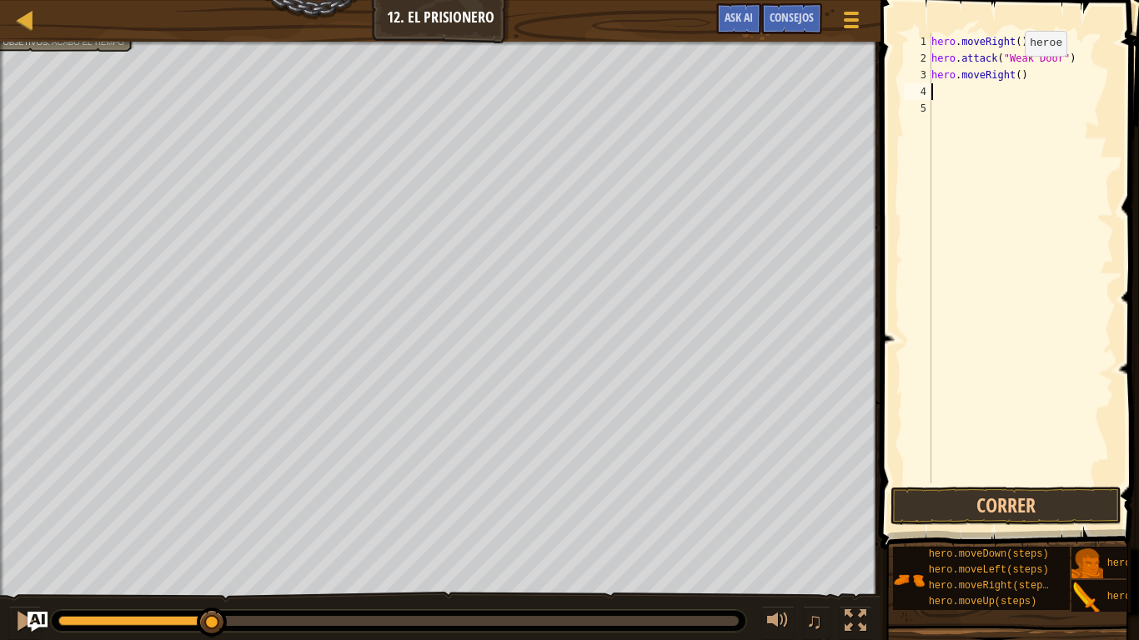
click at [1011, 73] on div "hero . moveRight ( ) hero . attack ( "Weak Door" ) hero . moveRight ( )" at bounding box center [1021, 275] width 186 height 484
click at [1012, 75] on div "hero . moveRight ( ) hero . attack ( "Weak Door" ) hero . moveRight ( )" at bounding box center [1021, 275] width 186 height 484
type textarea "hero.moveRight(3)"
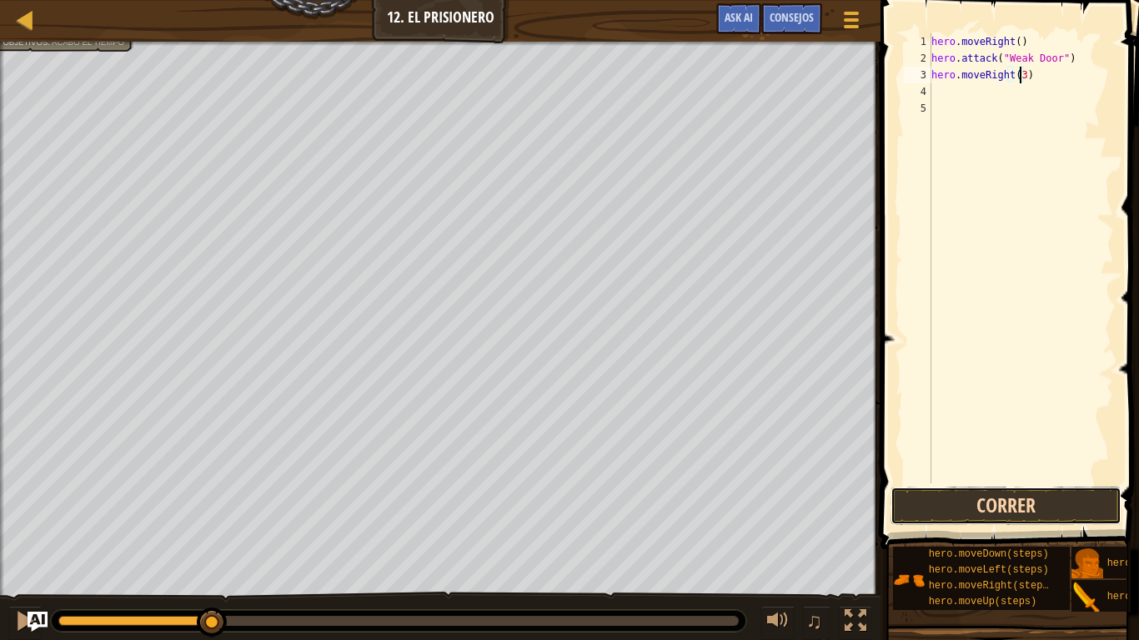
click at [956, 455] on button "Correr" at bounding box center [1006, 506] width 231 height 38
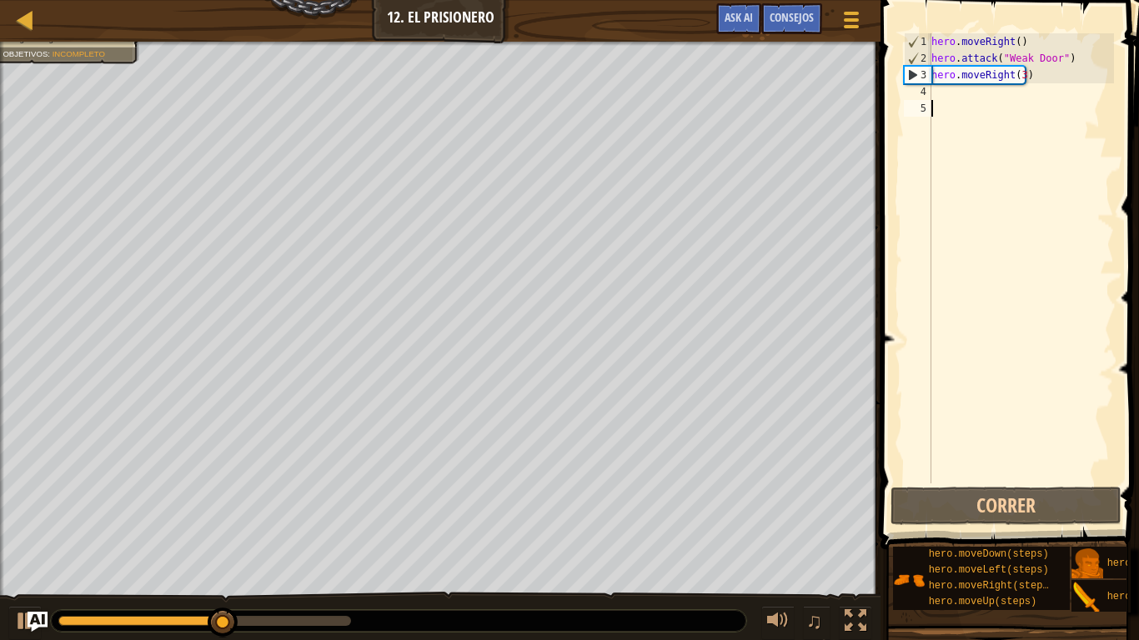
click at [947, 101] on div "hero . moveRight ( ) hero . attack ( "Weak Door" ) hero . moveRight ( 3 )" at bounding box center [1021, 275] width 186 height 484
click at [943, 93] on div "hero . moveRight ( ) hero . attack ( "Weak Door" ) hero . moveRight ( 3 )" at bounding box center [1021, 275] width 186 height 484
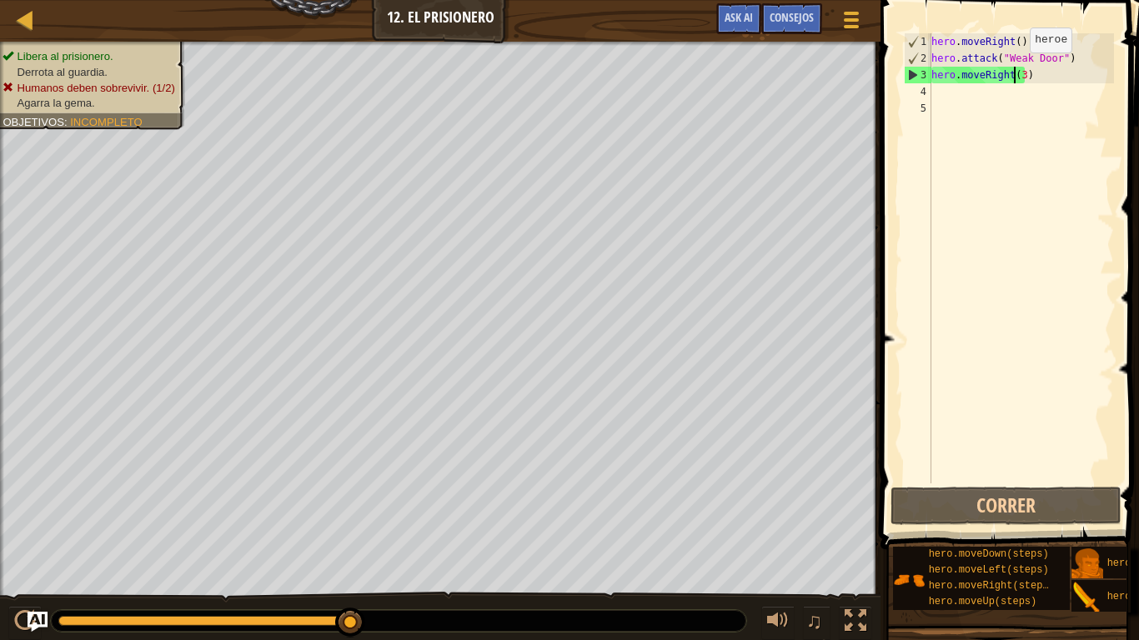
click at [1016, 69] on div "hero . moveRight ( ) hero . attack ( "Weak Door" ) hero . moveRight ( 3 )" at bounding box center [1021, 275] width 186 height 484
click at [1017, 71] on div "hero . moveRight ( ) hero . attack ( "Weak Door" ) hero . moveRight ( 3 )" at bounding box center [1021, 258] width 186 height 450
click at [1018, 73] on div "hero . moveRight ( ) hero . attack ( "Weak Door" ) hero . moveRight ( 3 )" at bounding box center [1021, 275] width 186 height 484
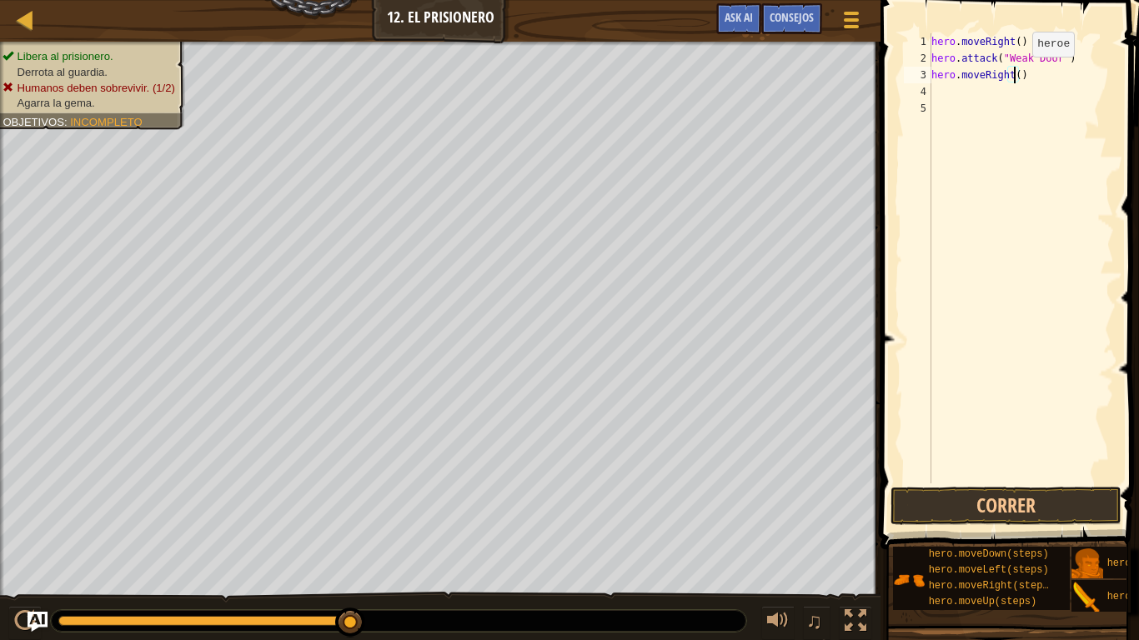
type textarea "hero.moveRight(2)"
click at [946, 93] on div "hero . moveRight ( ) hero . attack ( "Weak Door" ) hero . moveRight ( 2 )" at bounding box center [1021, 275] width 186 height 484
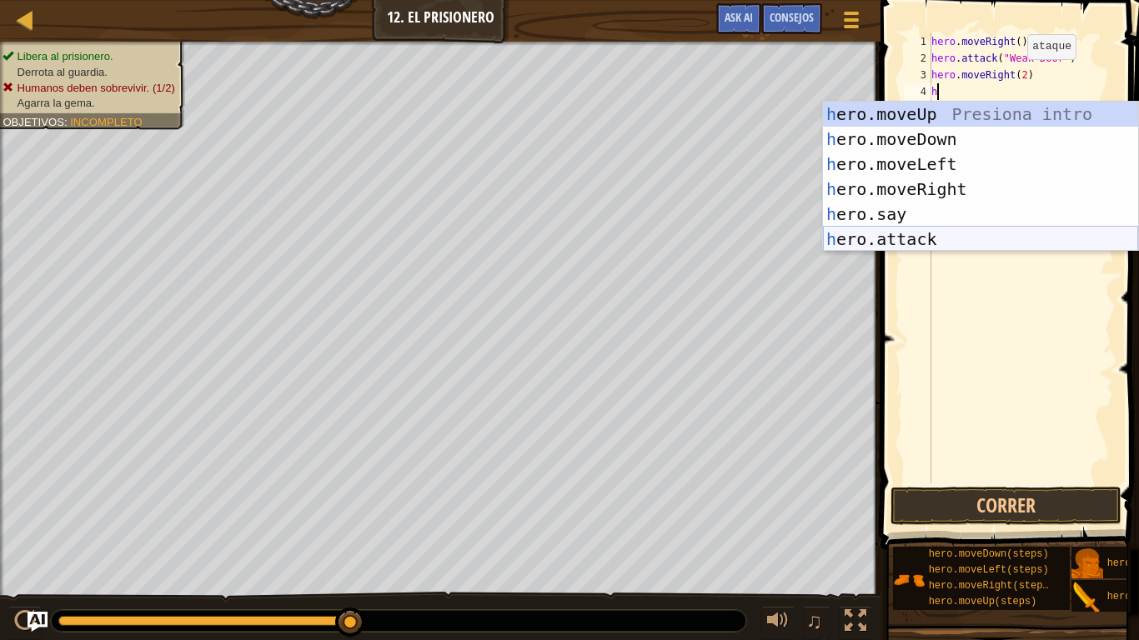
click at [899, 232] on div "h ero.moveUp Presiona intro h ero.moveDown Presiona intro h ero.moveLeft Presio…" at bounding box center [980, 202] width 315 height 200
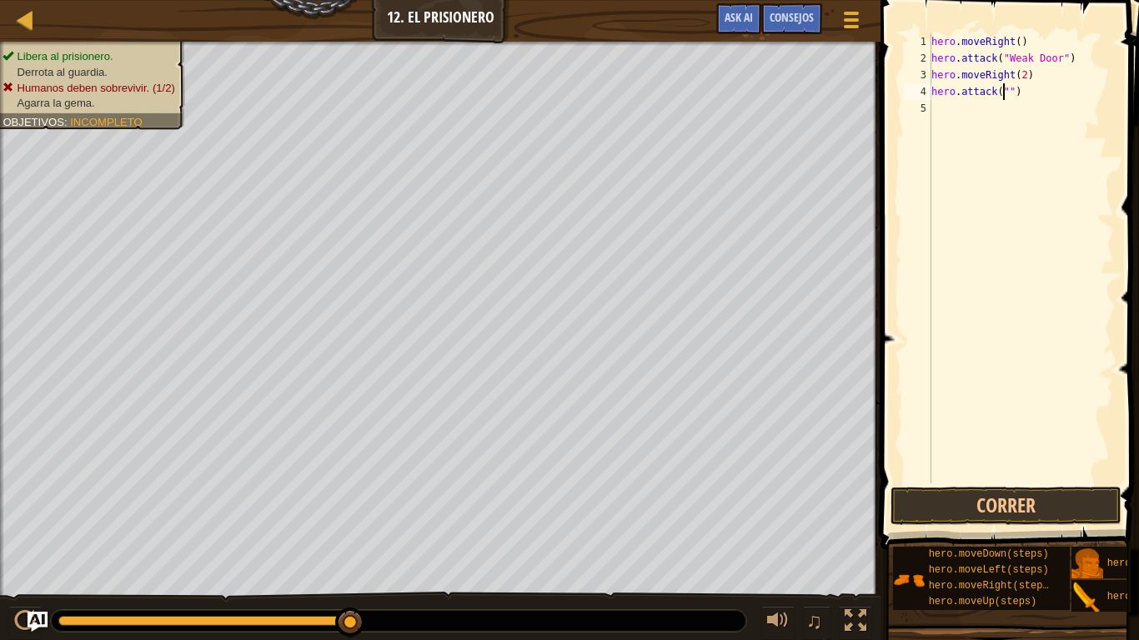
scroll to position [8, 7]
type textarea "hero.attack("Two")"
click at [935, 108] on div "hero . moveRight ( ) hero . attack ( "Weak Door" ) hero . moveRight ( 2 ) hero …" at bounding box center [1021, 275] width 186 height 484
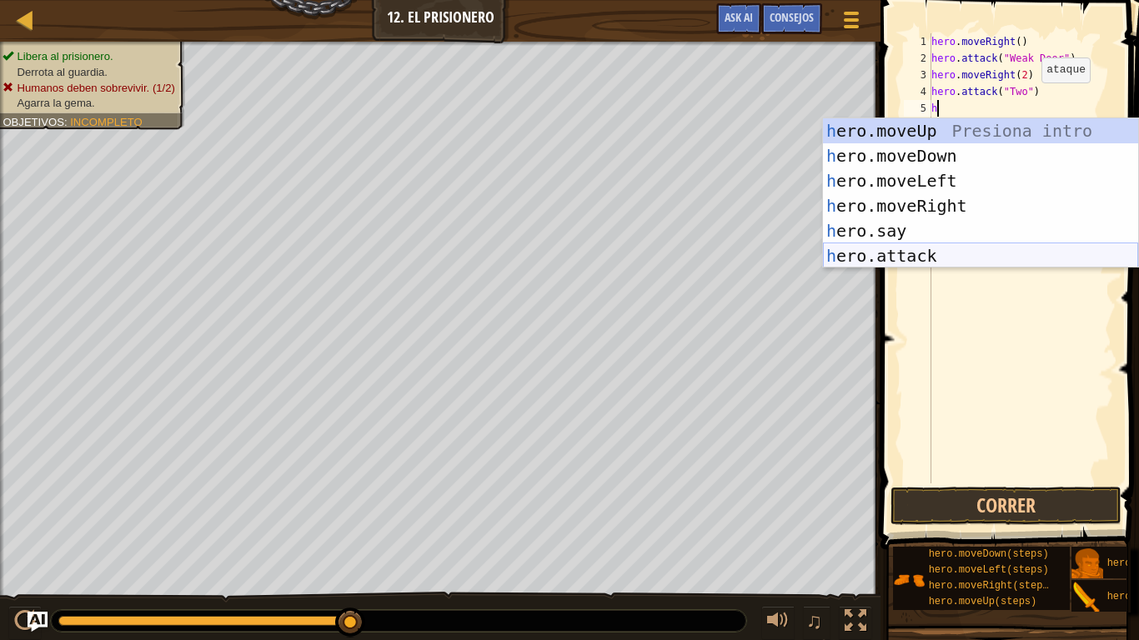
click at [925, 245] on div "h ero.moveUp Presiona intro h ero.moveDown Presiona intro h ero.moveLeft Presio…" at bounding box center [980, 218] width 315 height 200
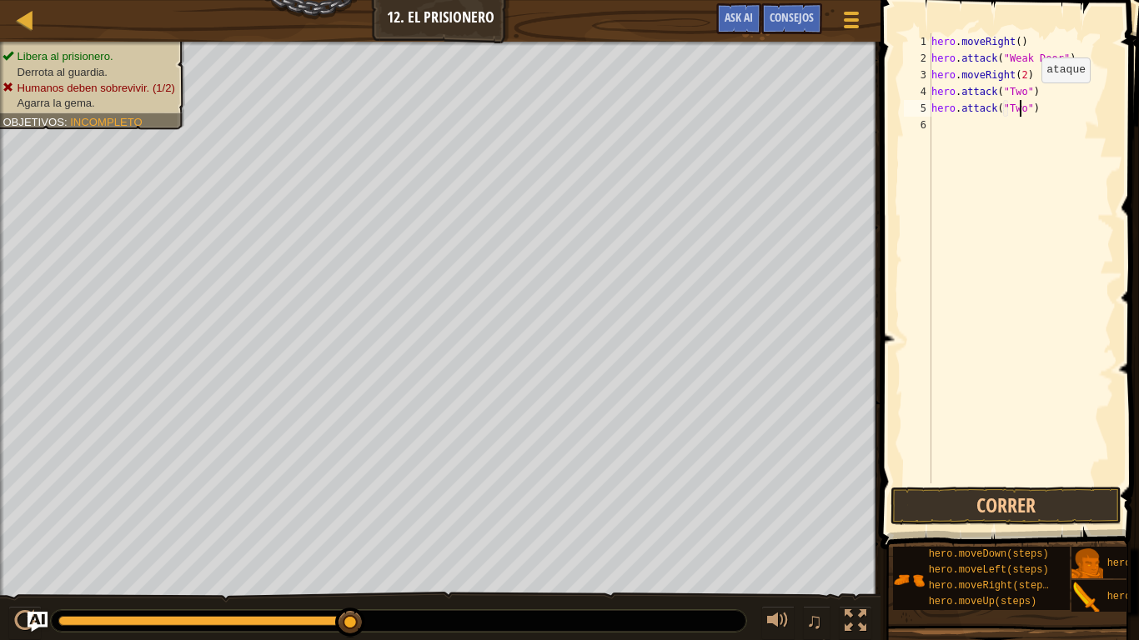
scroll to position [8, 8]
click at [1009, 455] on button "Correr" at bounding box center [1006, 506] width 231 height 38
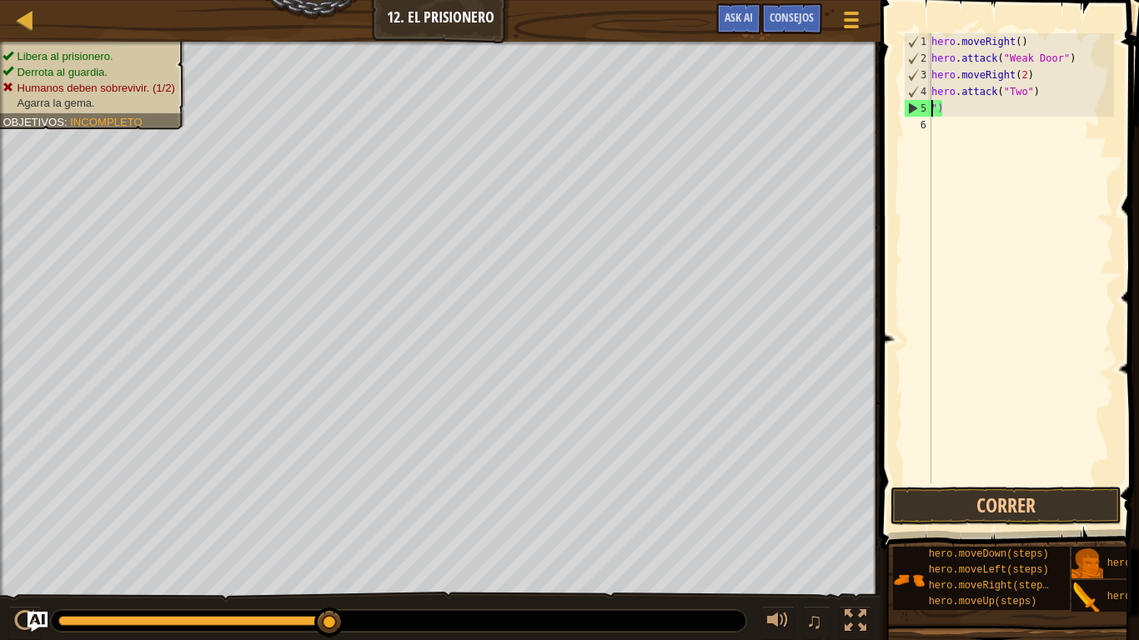
scroll to position [8, 0]
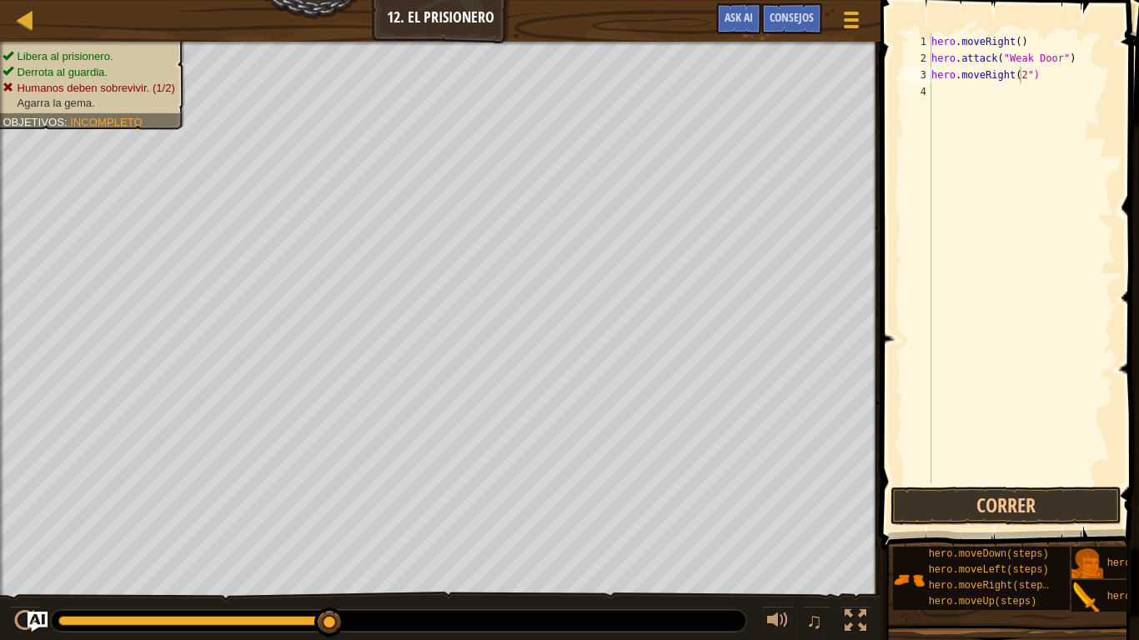
click at [1126, 0] on span at bounding box center [1012, 251] width 272 height 599
click at [1017, 75] on div "hero . moveRight ( ) hero . attack ( "Weak Door" ) hero . moveRight ( ")" at bounding box center [1021, 275] width 186 height 484
click at [1015, 75] on div "hero . moveRight ( ) hero . attack ( "Weak Door" ) hero . moveRight ( ")" at bounding box center [1021, 275] width 186 height 484
click at [1017, 75] on div "hero . moveRight ( ) hero . attack ( "Weak Door" ) hero . moveRight ( ")" at bounding box center [1021, 275] width 186 height 484
click at [1017, 74] on div "hero . moveRight ( ) hero . attack ( "Weak Door" ) hero . moveRight ( ")" at bounding box center [1021, 275] width 186 height 484
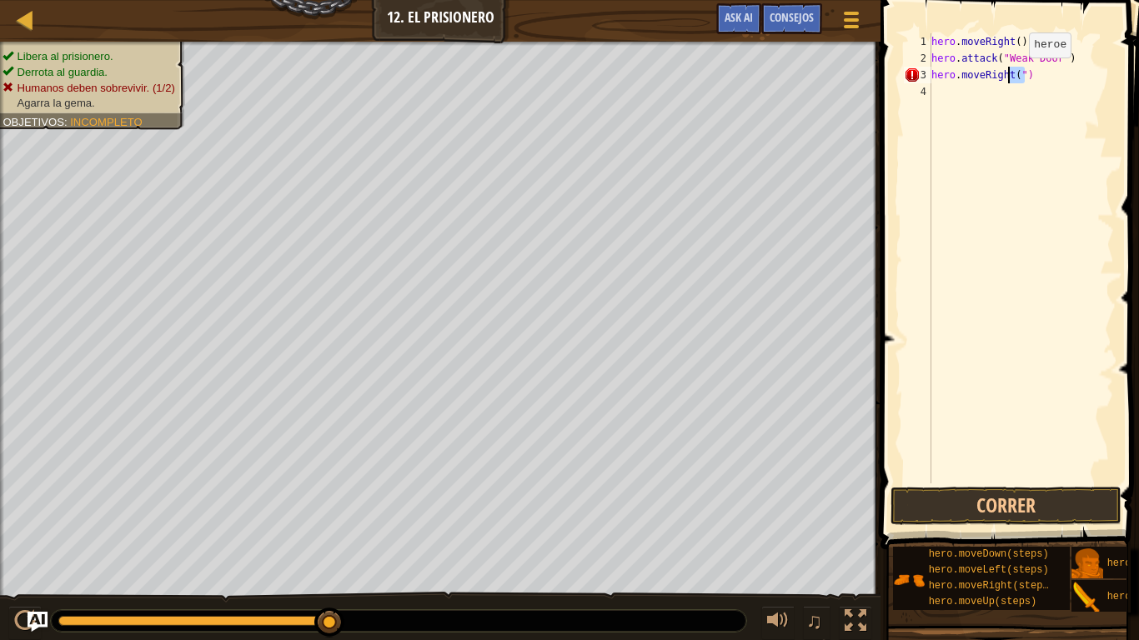
click at [1015, 74] on div "hero . moveRight ( ) hero . attack ( "Weak Door" ) hero . moveRight ( ")" at bounding box center [1021, 275] width 186 height 484
type textarea "h"
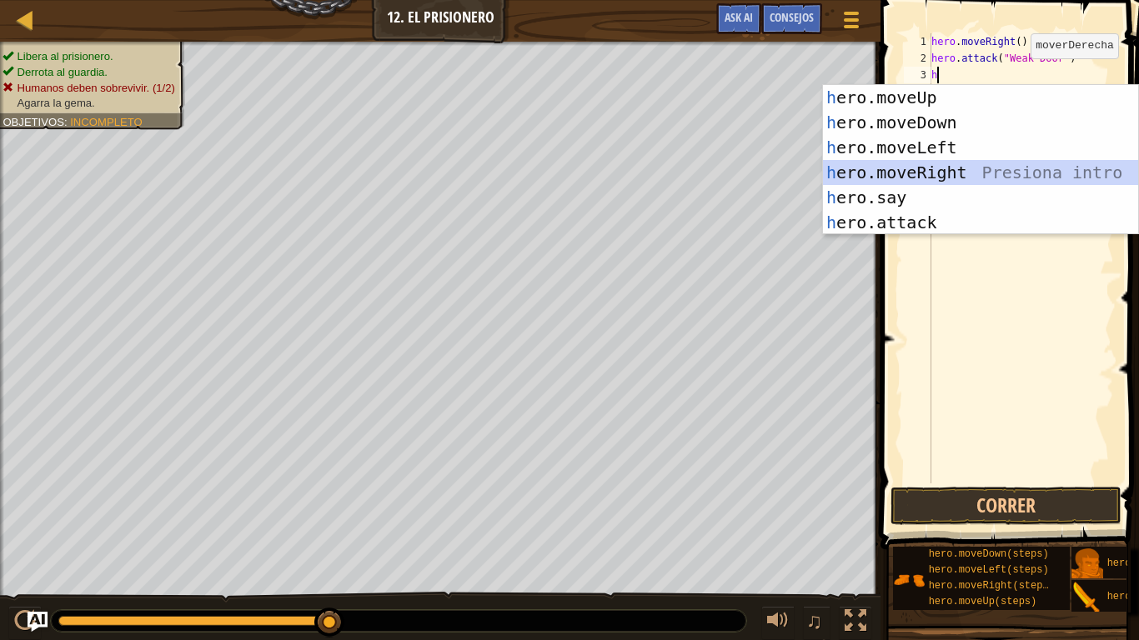
click at [921, 168] on div "h ero.moveUp Presiona intro h ero.moveDown Presiona intro h ero.moveLeft Presio…" at bounding box center [980, 185] width 315 height 200
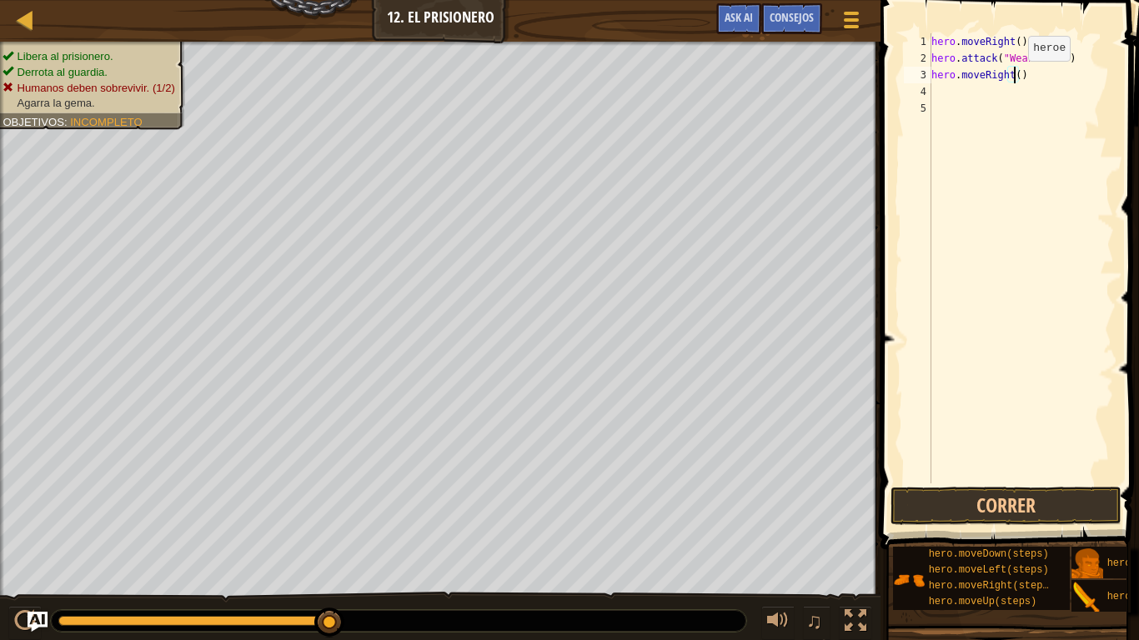
click at [1014, 78] on div "hero . moveRight ( ) hero . attack ( "Weak Door" ) hero . moveRight ( )" at bounding box center [1021, 275] width 186 height 484
type textarea "hero.moveRight(3)"
click at [938, 88] on div "hero . moveRight ( ) hero . attack ( "Weak Door" ) hero . moveRight ( 3 )" at bounding box center [1021, 275] width 186 height 484
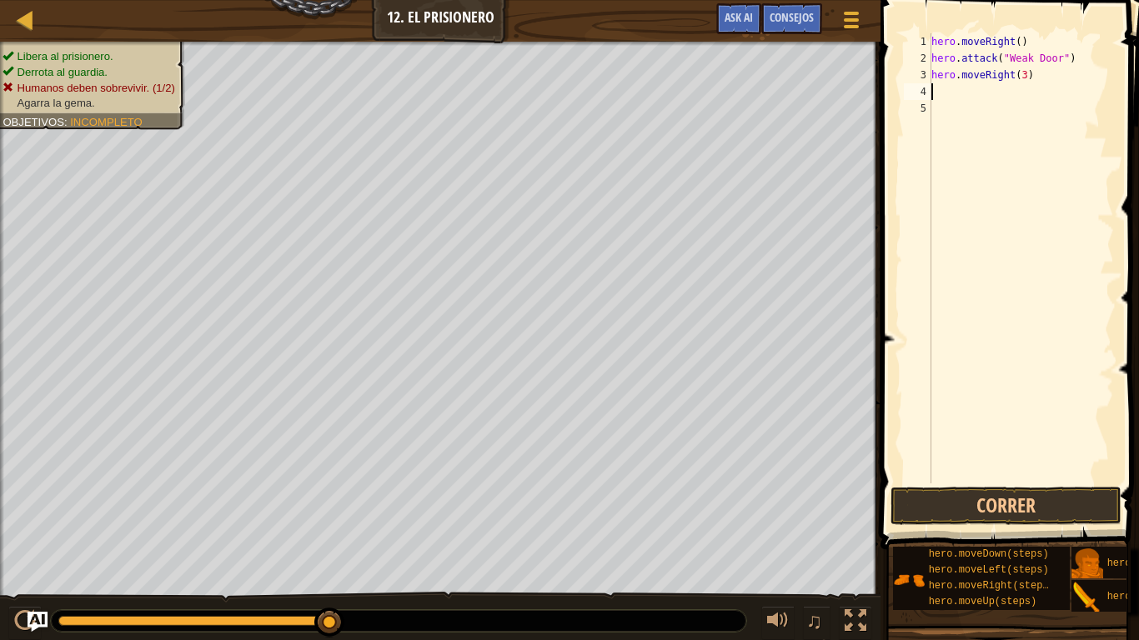
type textarea "h"
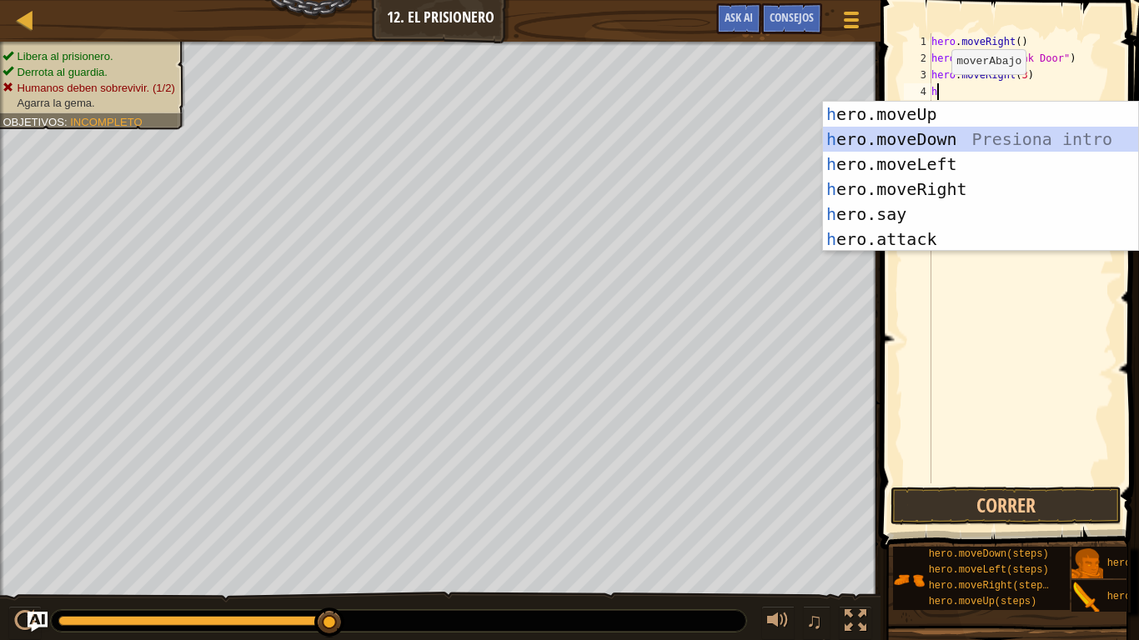
click at [911, 128] on div "h ero.moveUp Presiona intro h ero.moveDown Presiona intro h ero.moveLeft Presio…" at bounding box center [980, 202] width 315 height 200
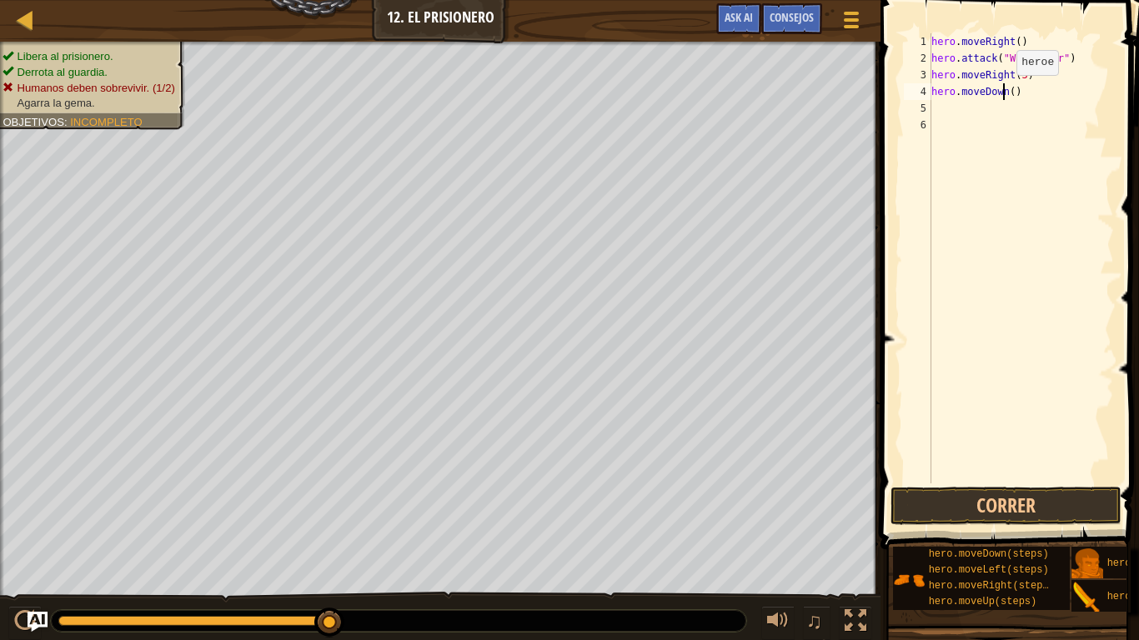
click at [1002, 92] on div "hero . moveRight ( ) hero . attack ( "Weak Door" ) hero . moveRight ( 3 ) hero …" at bounding box center [1021, 275] width 186 height 484
click at [1005, 92] on div "hero . moveRight ( ) hero . attack ( "Weak Door" ) hero . moveRight ( 3 ) hero …" at bounding box center [1021, 275] width 186 height 484
click at [1009, 91] on div "hero . moveRight ( ) hero . attack ( "Weak Door" ) hero . moveRight ( 3 ) hero …" at bounding box center [1021, 275] width 186 height 484
click at [1072, 455] on button "Correr" at bounding box center [1006, 506] width 231 height 38
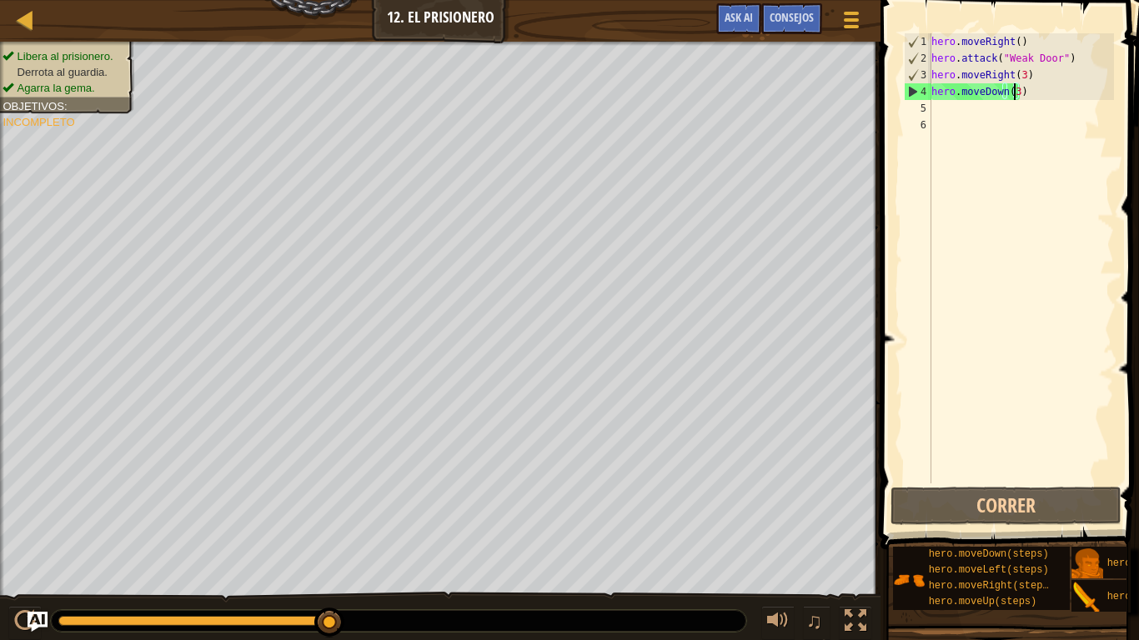
click at [1022, 93] on div "hero . moveRight ( ) hero . attack ( "Weak Door" ) hero . moveRight ( 3 ) hero …" at bounding box center [1021, 275] width 186 height 484
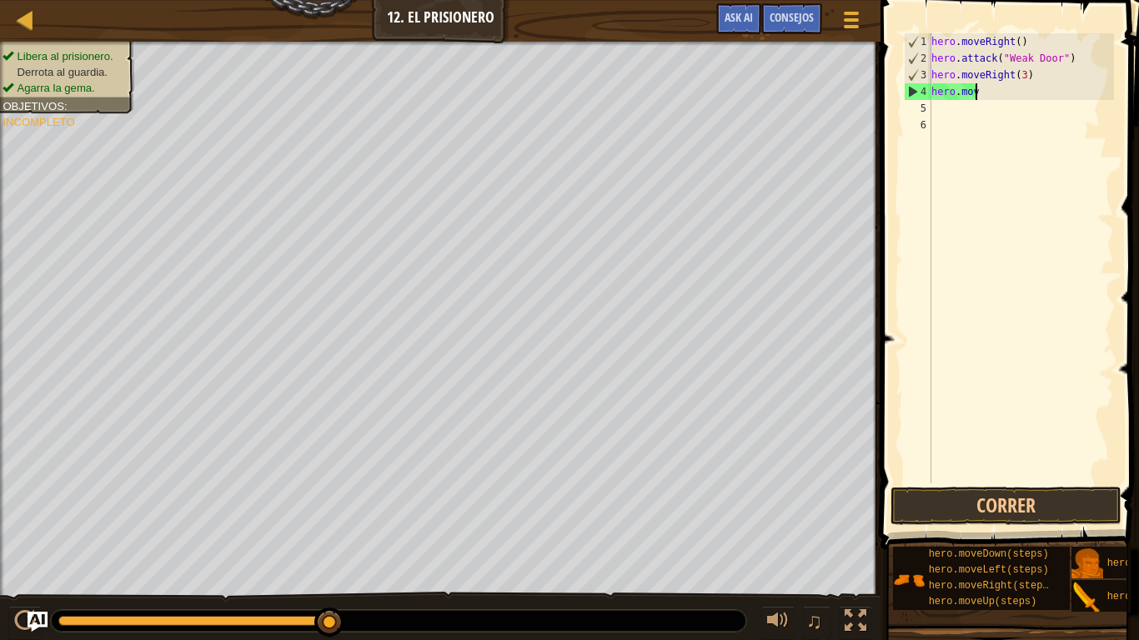
scroll to position [8, 2]
type textarea "h"
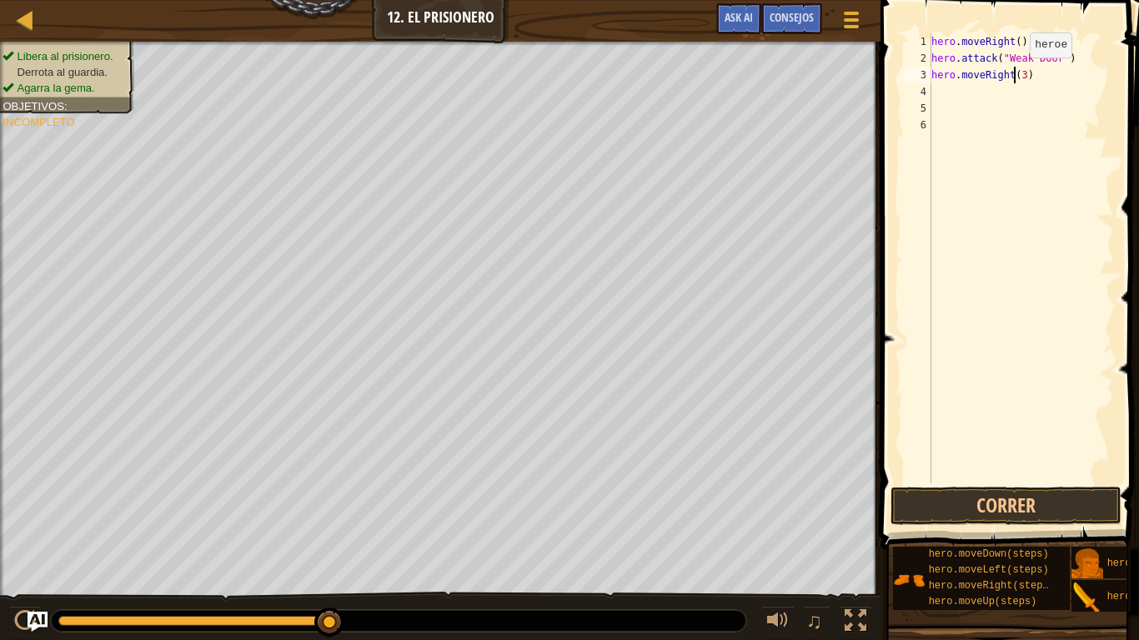
click at [1016, 74] on div "hero . moveRight ( ) hero . attack ( "Weak Door" ) hero . moveRight ( 3 )" at bounding box center [1021, 275] width 186 height 484
click at [1017, 73] on div "hero . moveRight ( ) hero . attack ( "Weak Door" ) hero . moveRight ( 3 )" at bounding box center [1021, 275] width 186 height 484
click at [1020, 74] on div "hero . moveRight ( ) hero . attack ( "Weak Door" ) hero . moveRight ( 3 )" at bounding box center [1021, 275] width 186 height 484
type textarea "hero.moveRight(2)"
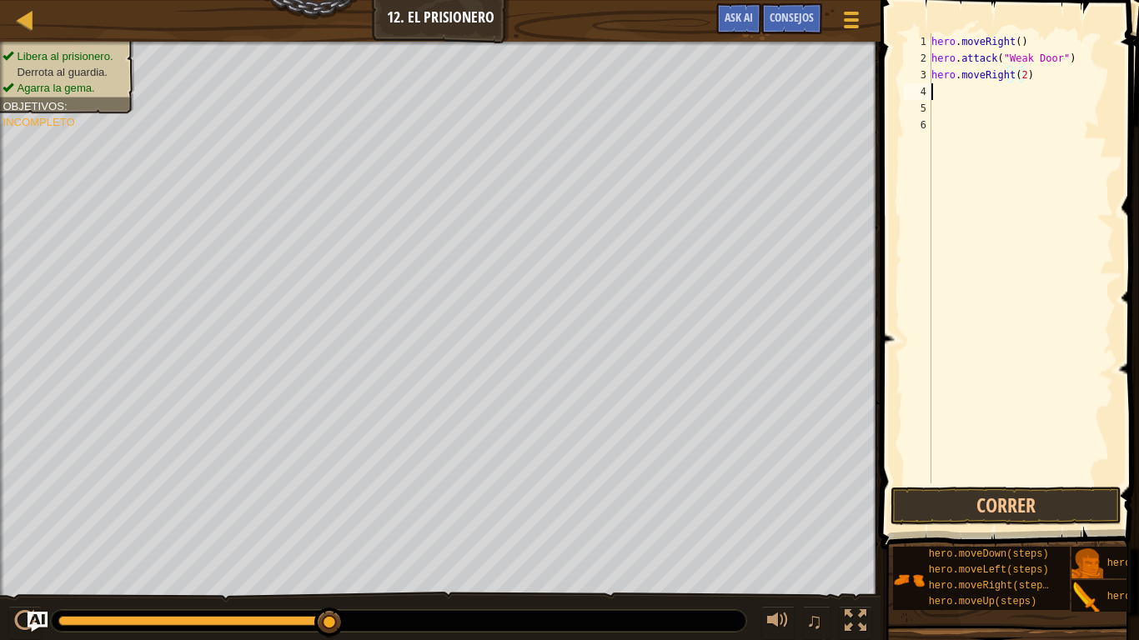
click at [957, 95] on div "hero . moveRight ( ) hero . attack ( "Weak Door" ) hero . moveRight ( 2 )" at bounding box center [1021, 275] width 186 height 484
type textarea "m"
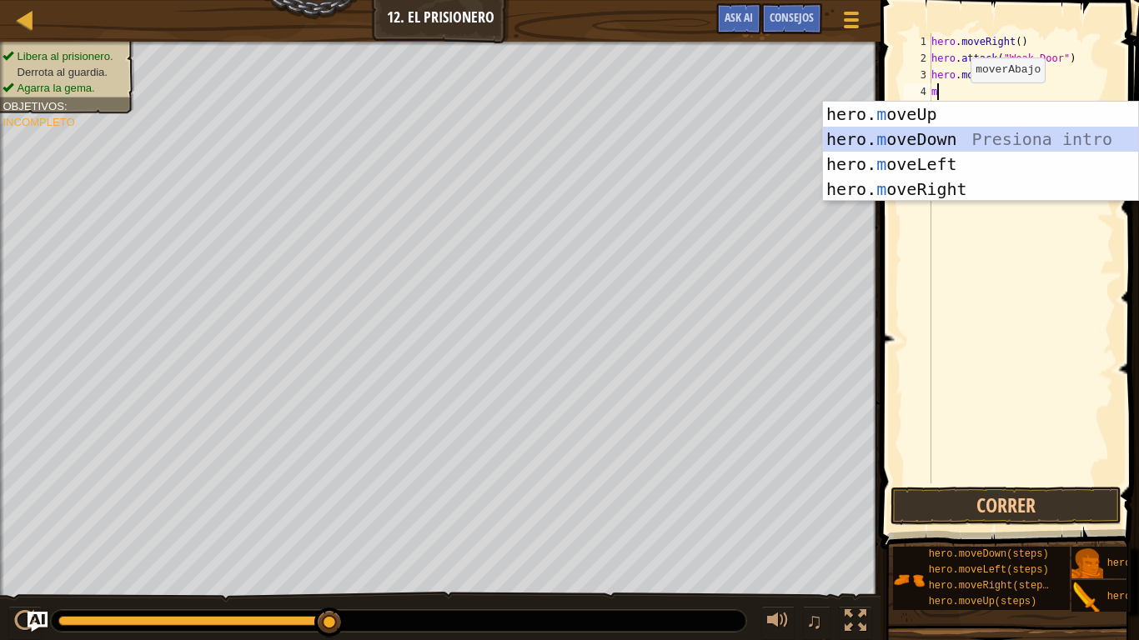
click at [922, 137] on div "hero. m oveUp Presiona intro hero. m oveDown Presiona intro hero. m oveLeft Pre…" at bounding box center [980, 177] width 315 height 150
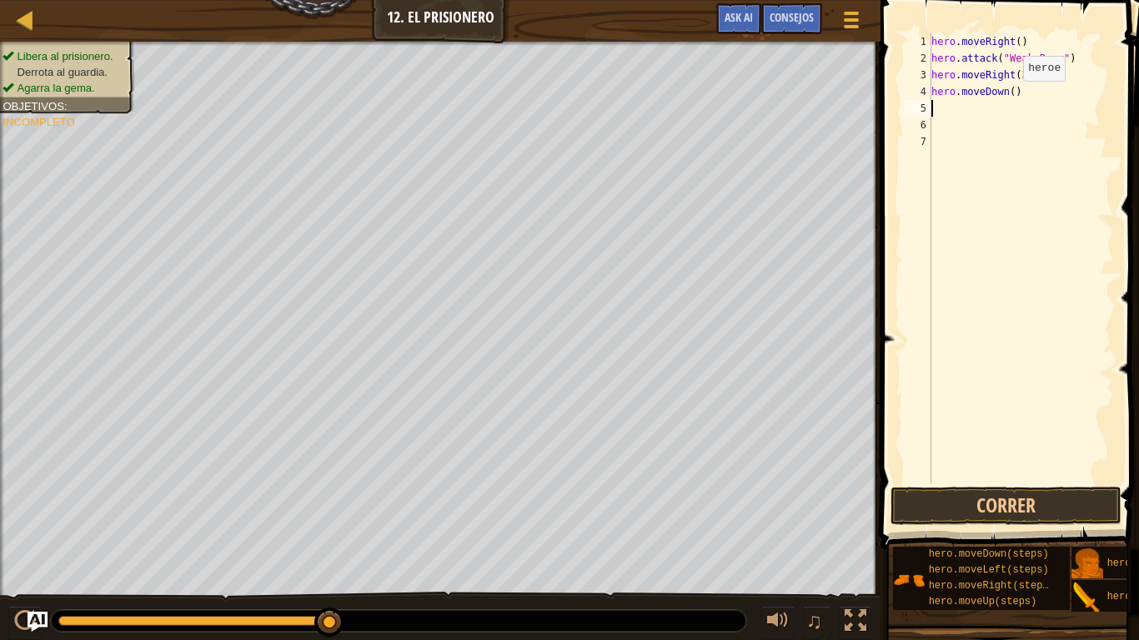
click at [1009, 98] on div "hero . moveRight ( ) hero . attack ( "Weak Door" ) hero . moveRight ( 2 ) hero …" at bounding box center [1021, 275] width 186 height 484
type textarea "hero.moveDown()"
click at [943, 105] on div "hero . moveRight ( ) hero . attack ( "Weak Door" ) hero . moveRight ( 2 ) hero …" at bounding box center [1021, 275] width 186 height 484
type textarea "h"
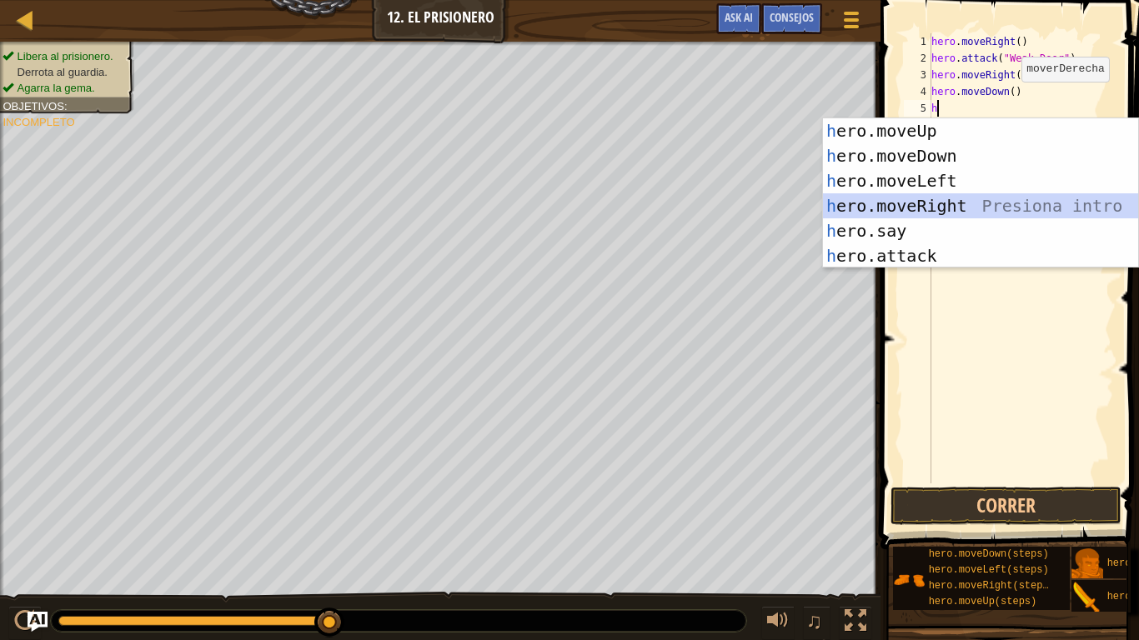
click at [897, 201] on div "h ero.moveUp Presiona intro h ero.moveDown Presiona intro h ero.moveLeft Presio…" at bounding box center [980, 218] width 315 height 200
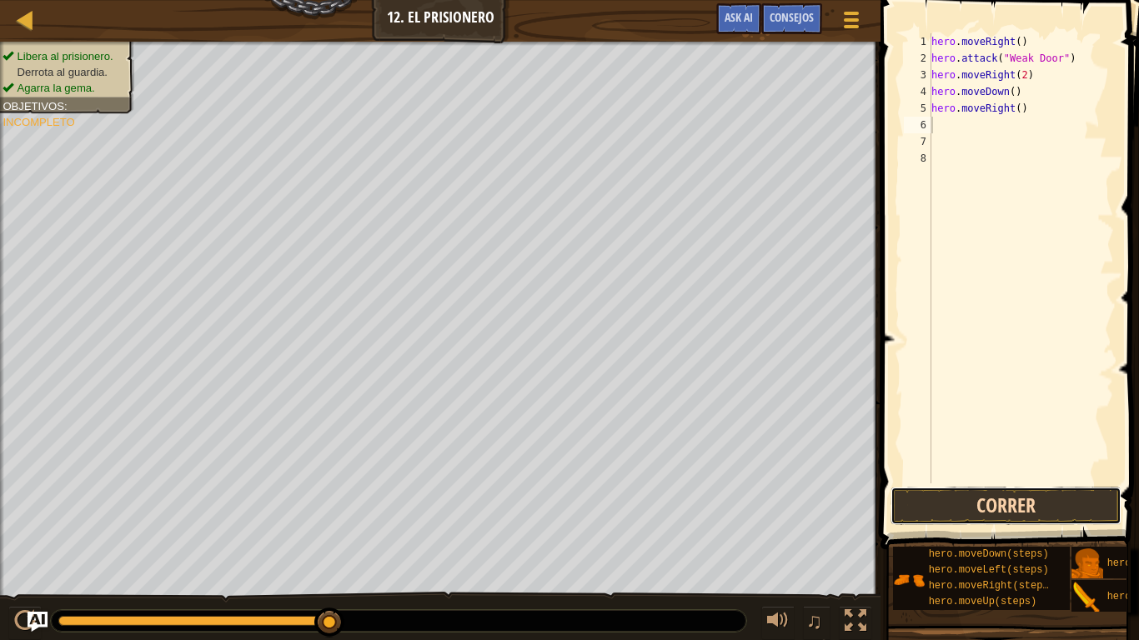
click at [916, 455] on button "Correr" at bounding box center [1006, 506] width 231 height 38
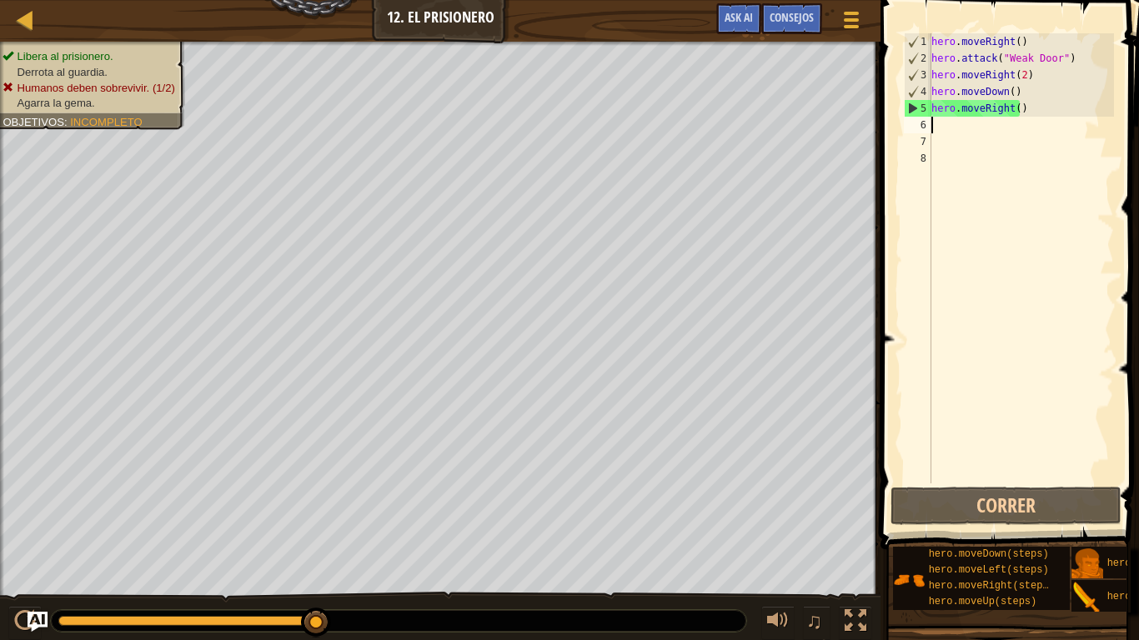
type textarea "h"
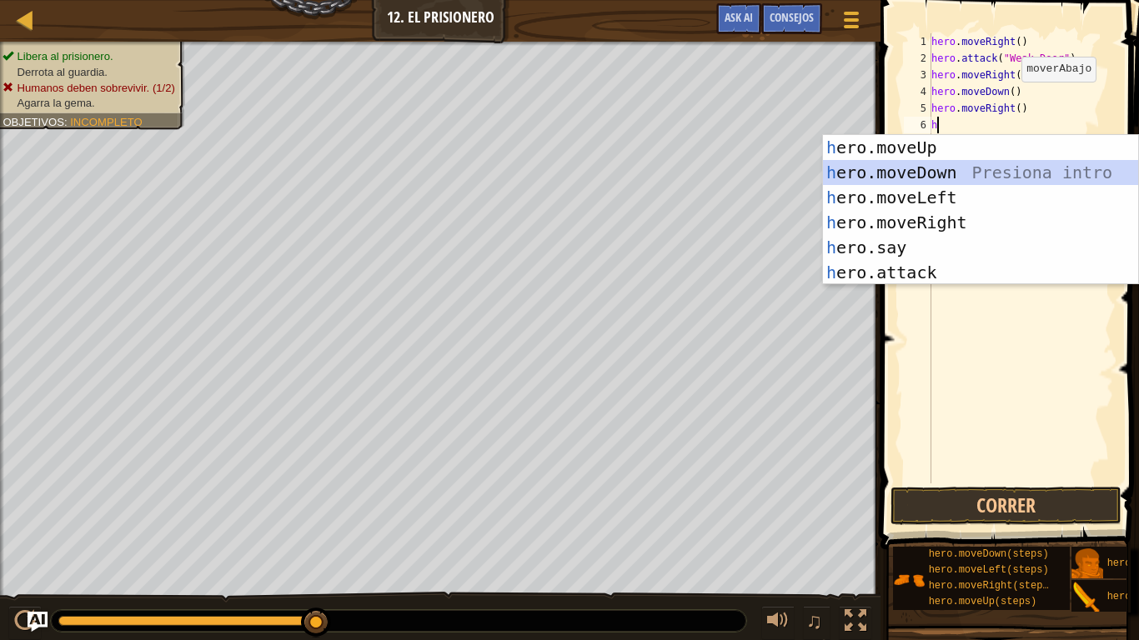
click at [942, 180] on div "h ero.moveUp Presiona intro h ero.moveDown Presiona intro h ero.moveLeft Presio…" at bounding box center [980, 235] width 315 height 200
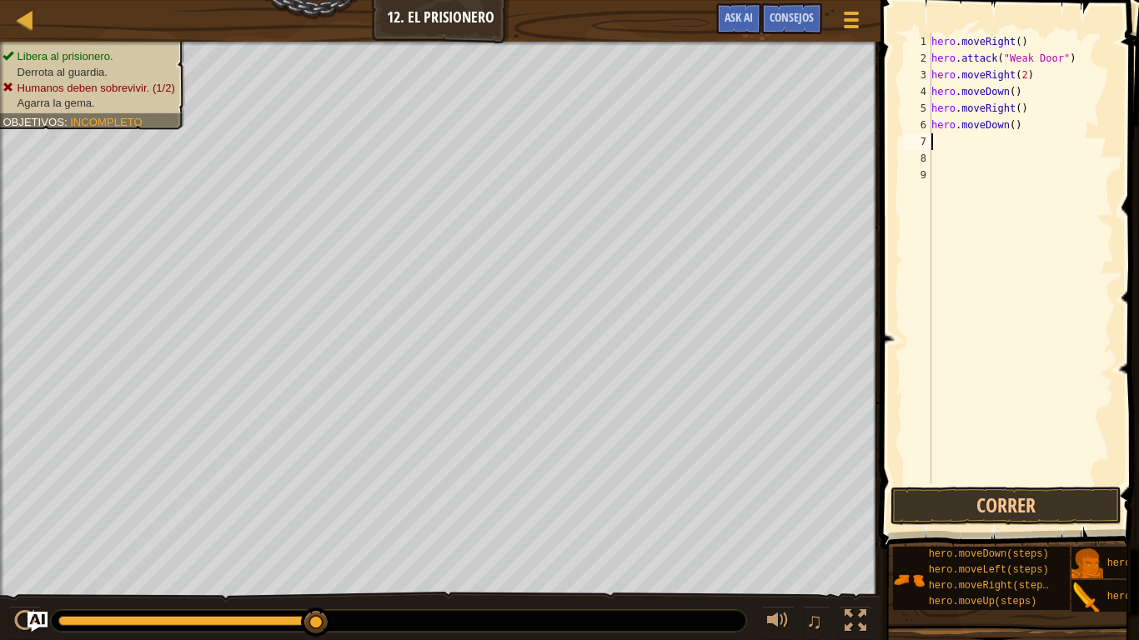
type textarea "h"
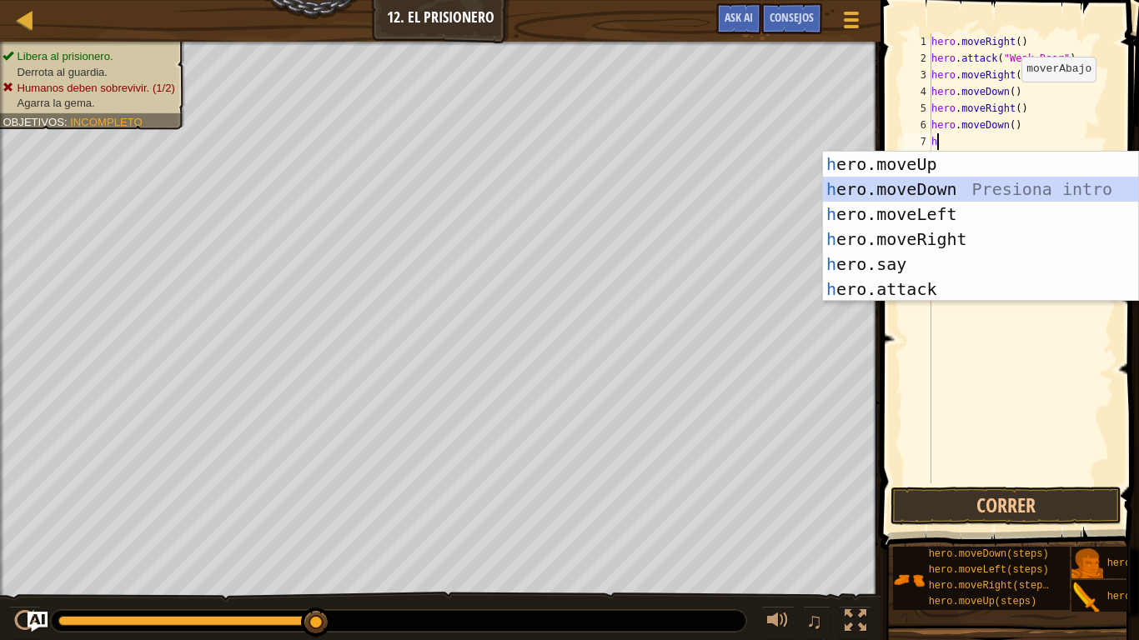
click at [927, 188] on div "h ero.moveUp Presiona intro h ero.moveDown Presiona intro h ero.moveLeft Presio…" at bounding box center [980, 252] width 315 height 200
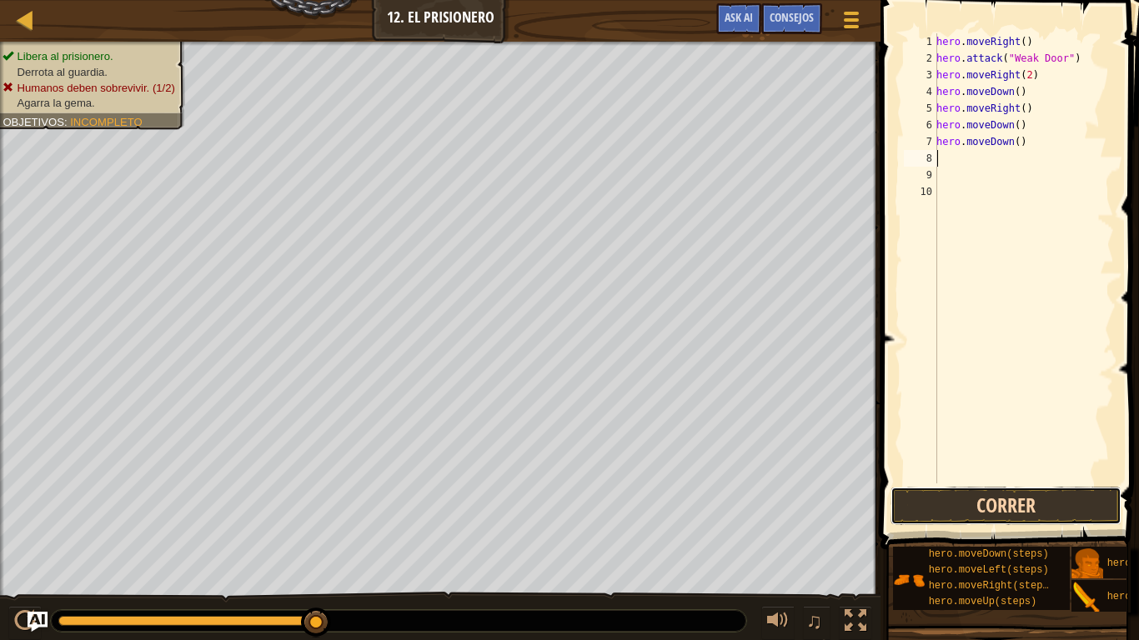
click at [962, 455] on button "Correr" at bounding box center [1006, 506] width 231 height 38
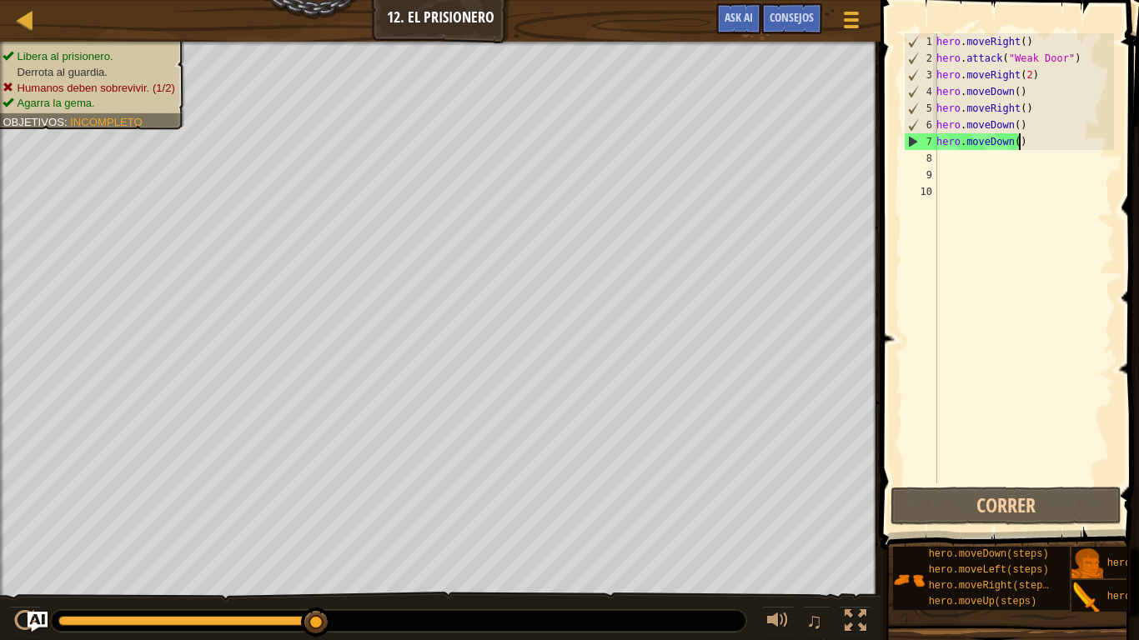
click at [1029, 141] on div "hero . moveRight ( ) hero . attack ( "Weak Door" ) hero . moveRight ( 2 ) hero …" at bounding box center [1023, 275] width 181 height 484
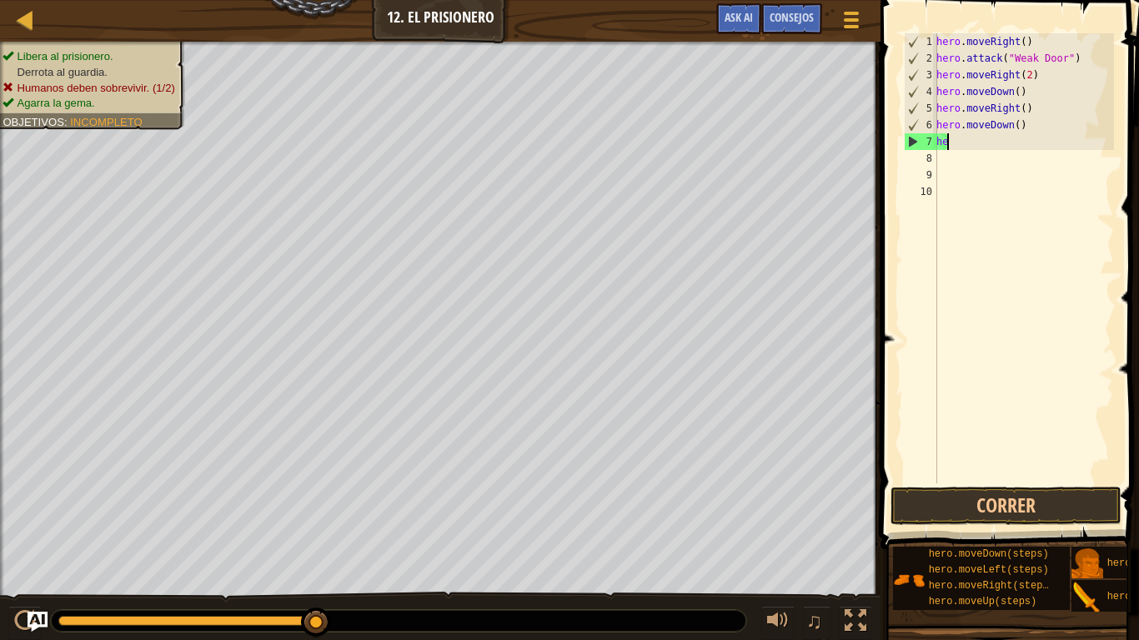
type textarea "h"
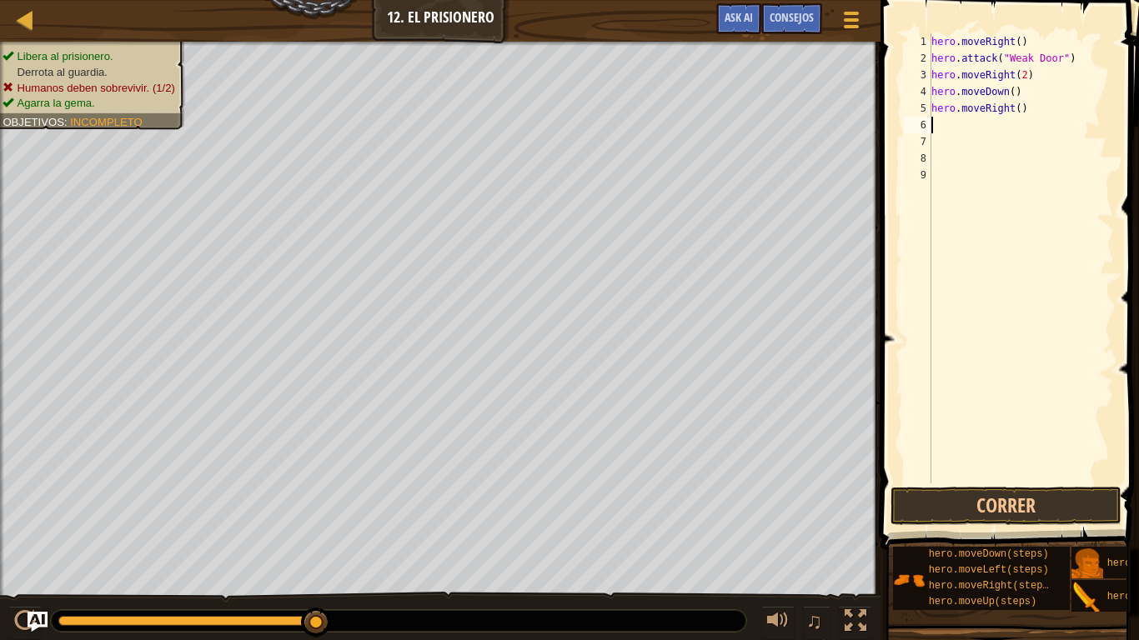
type textarea "h"
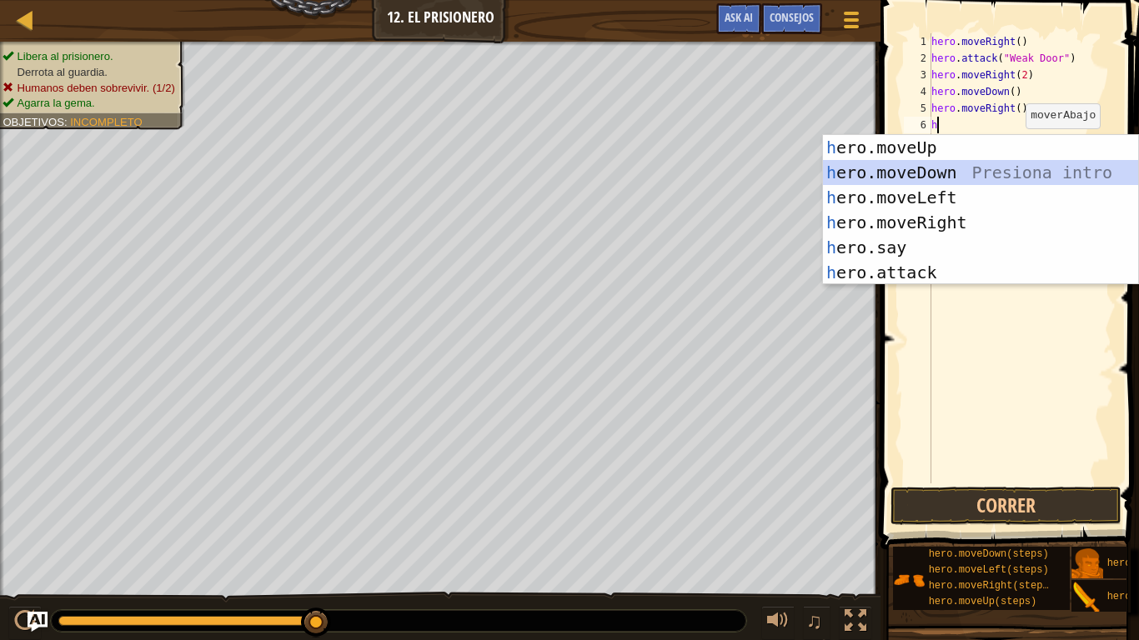
click at [902, 174] on div "h ero.moveUp Presiona intro h ero.moveDown Presiona intro h ero.moveLeft Presio…" at bounding box center [980, 235] width 315 height 200
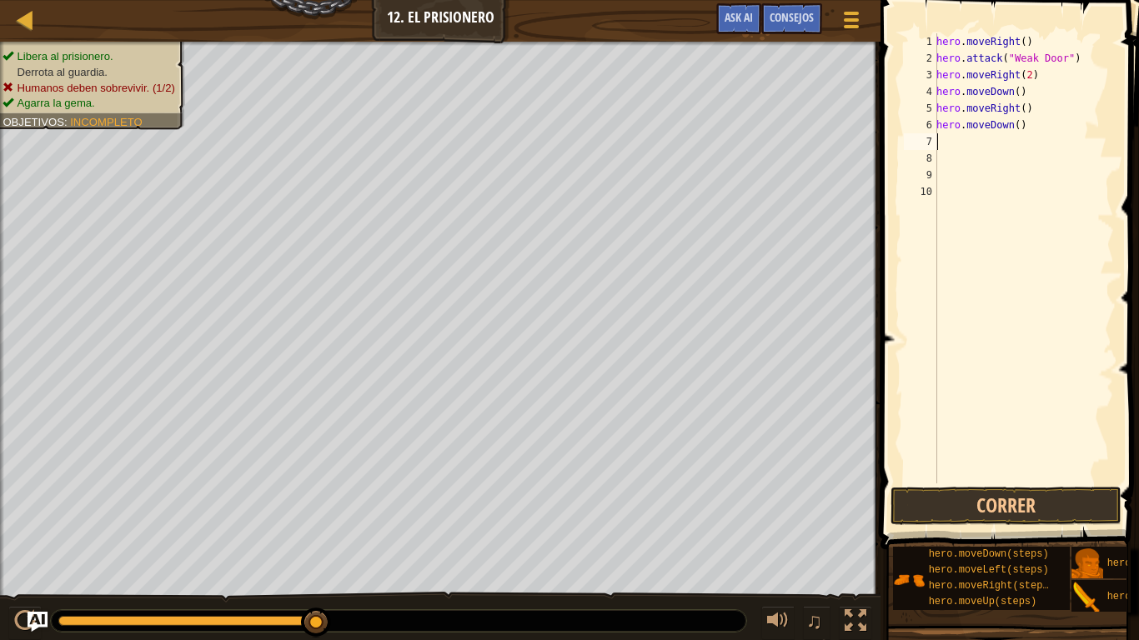
click at [949, 140] on div "hero . moveRight ( ) hero . attack ( "Weak Door" ) hero . moveRight ( 2 ) hero …" at bounding box center [1023, 275] width 181 height 484
type textarea "h"
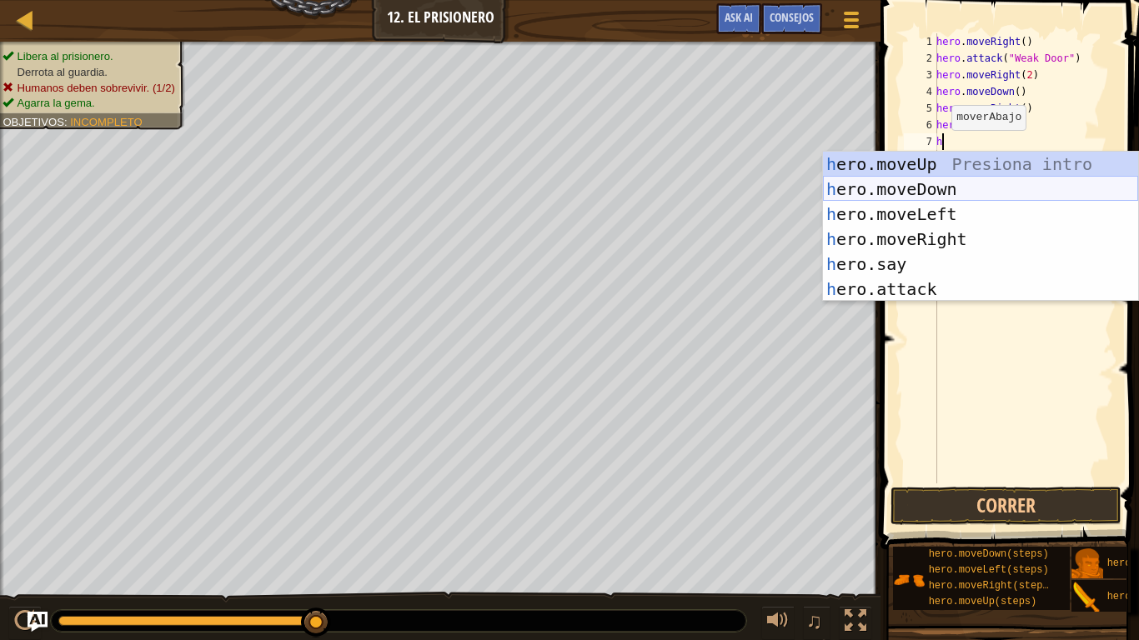
click at [896, 183] on div "h ero.moveUp Presiona intro h ero.moveDown Presiona intro h ero.moveLeft Presio…" at bounding box center [980, 252] width 315 height 200
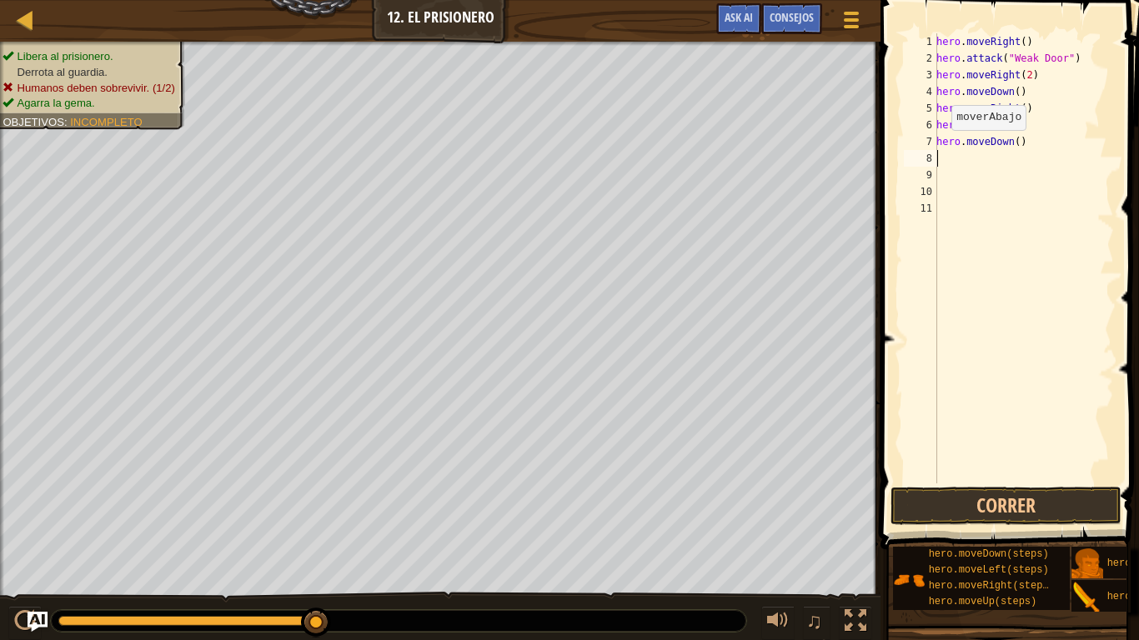
type textarea "h"
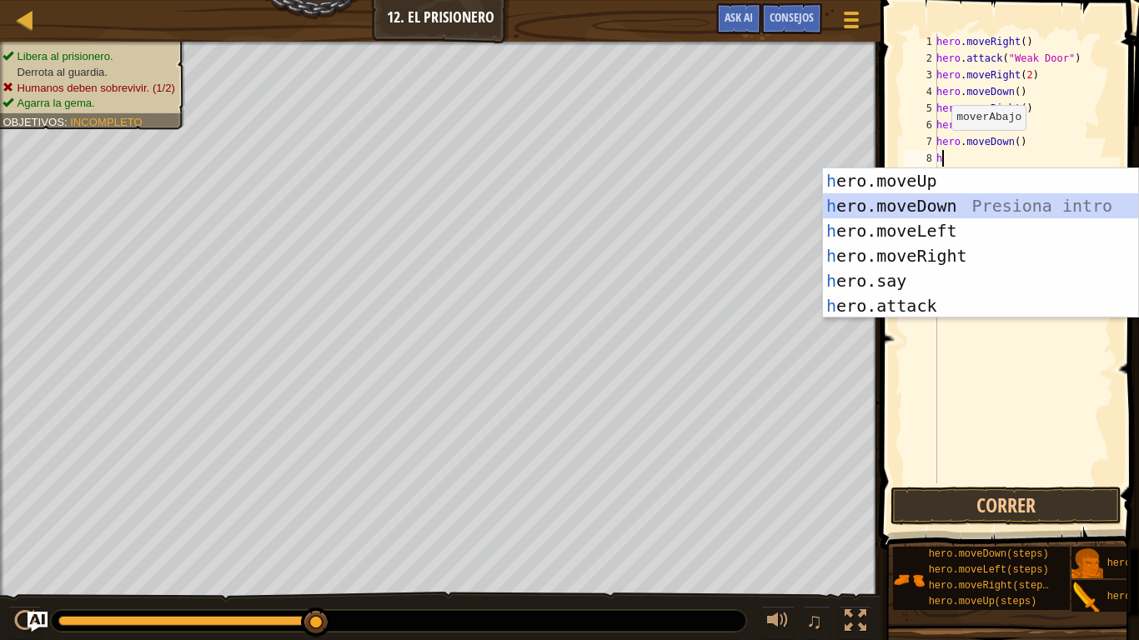
click at [910, 199] on div "h ero.moveUp Presiona intro h ero.moveDown Presiona intro h ero.moveLeft Presio…" at bounding box center [980, 268] width 315 height 200
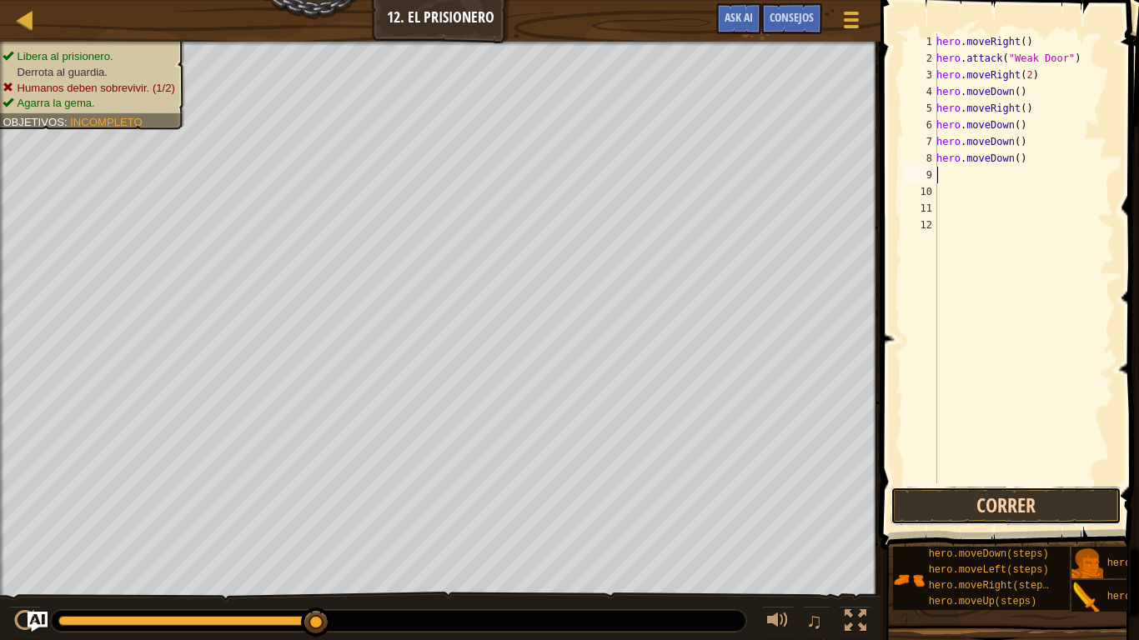
click at [956, 455] on button "Correr" at bounding box center [1006, 506] width 231 height 38
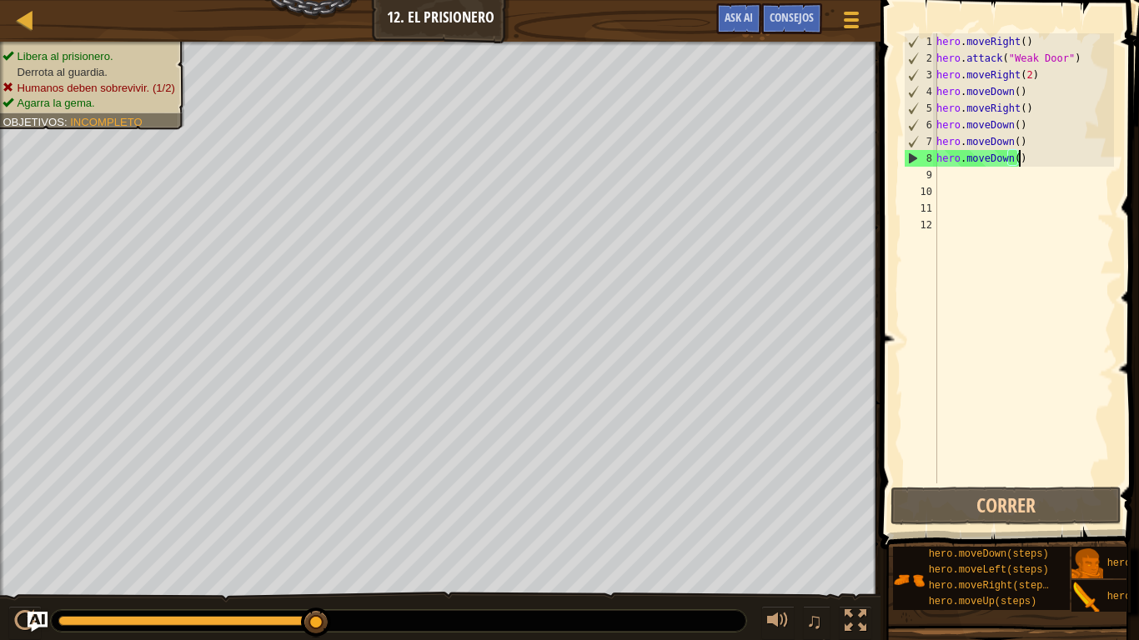
click at [1028, 156] on div "hero . moveRight ( ) hero . attack ( "Weak Door" ) hero . moveRight ( 2 ) hero …" at bounding box center [1023, 275] width 181 height 484
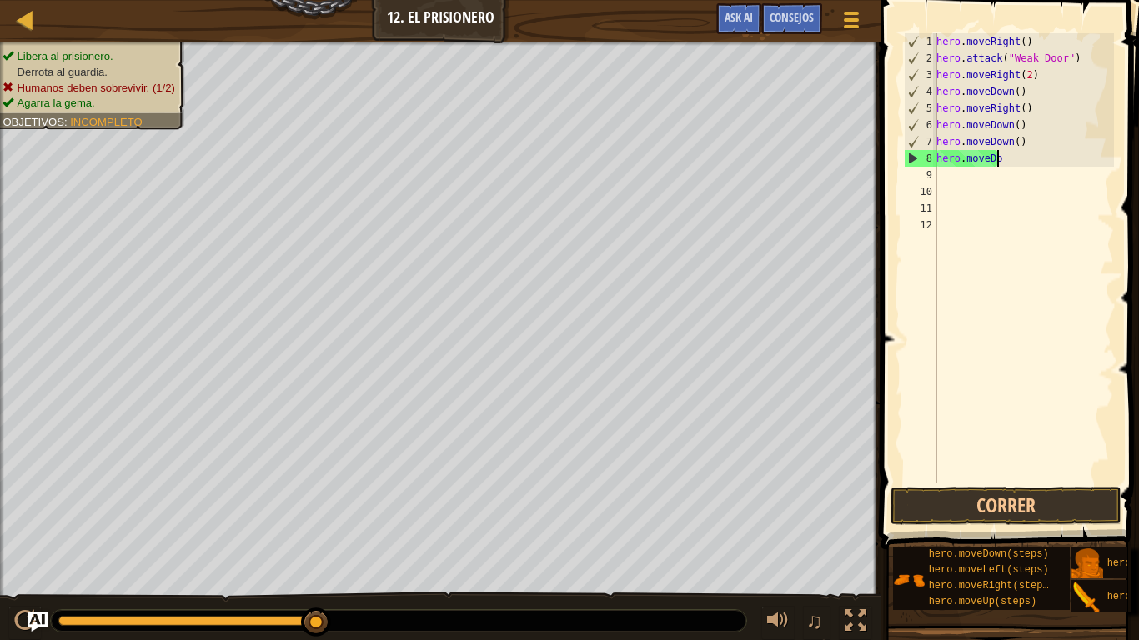
type textarea "h"
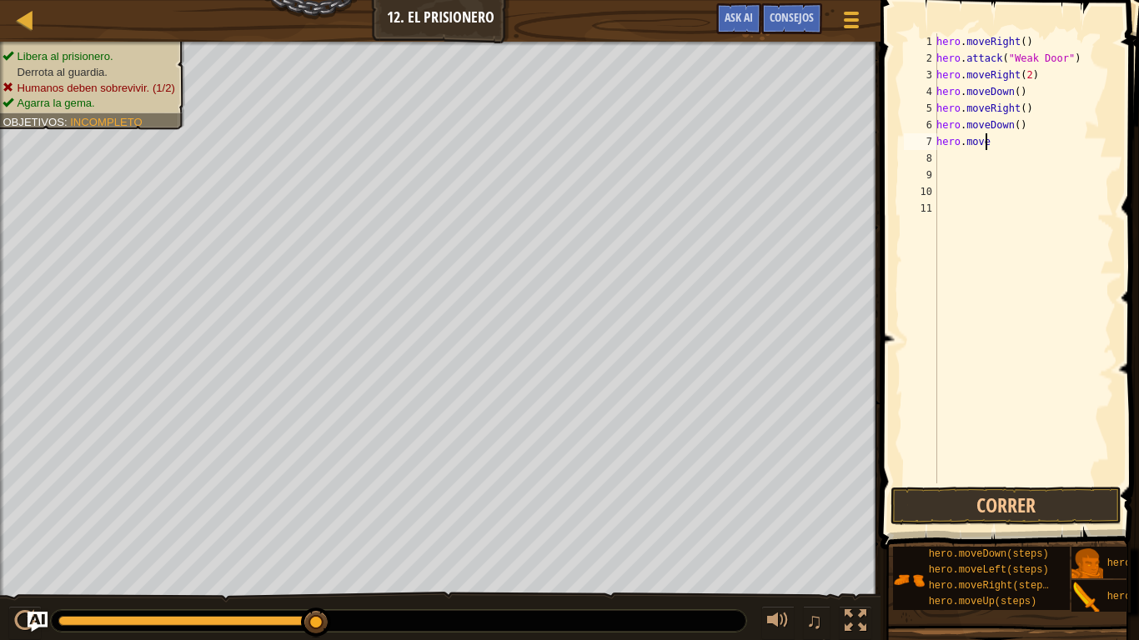
type textarea "h"
click at [1007, 88] on div "hero . moveRight ( ) hero . attack ( "Weak Door" ) hero . moveRight ( 2 ) hero …" at bounding box center [1021, 275] width 186 height 484
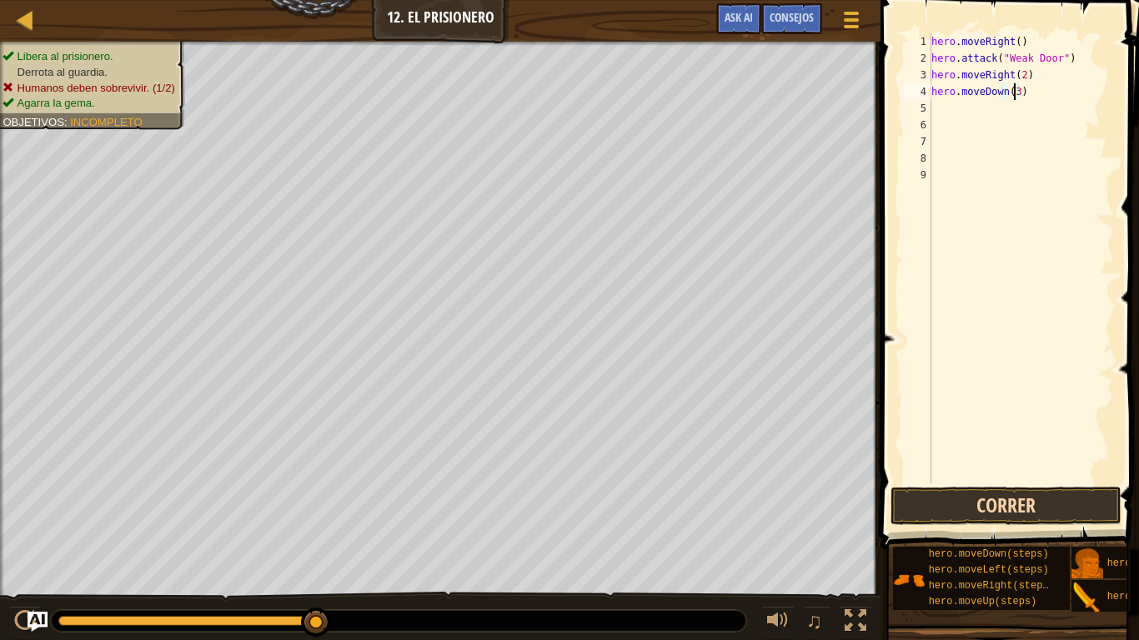
type textarea "hero.moveDown(3)"
click at [953, 455] on button "Correr" at bounding box center [1006, 506] width 231 height 38
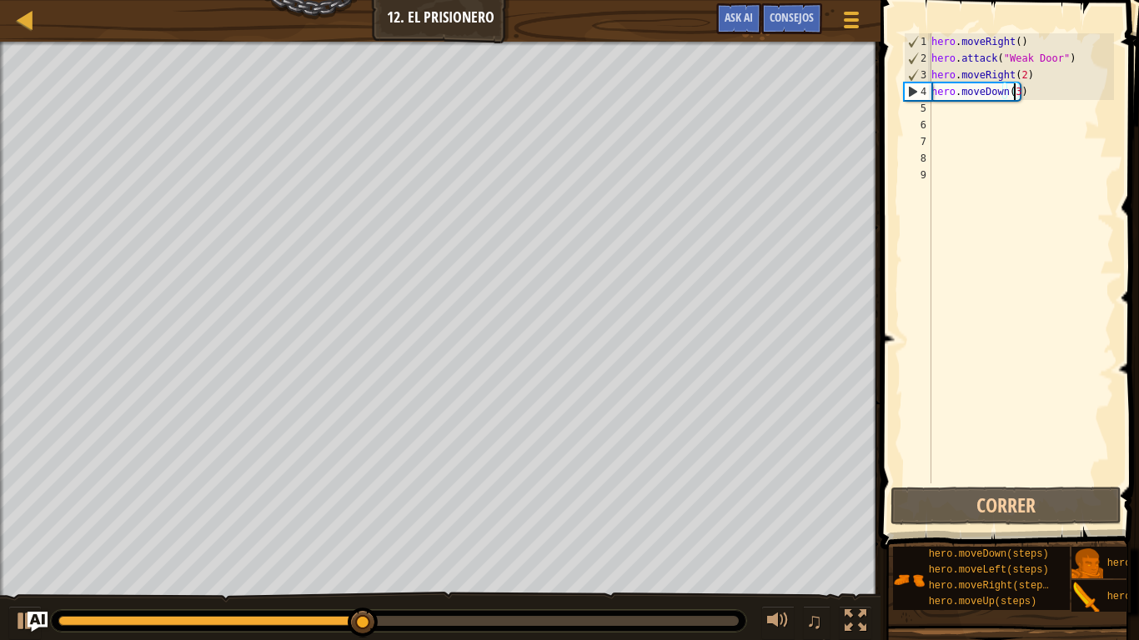
click at [934, 110] on div "hero . moveRight ( ) hero . attack ( "Weak Door" ) hero . moveRight ( 2 ) hero …" at bounding box center [1021, 275] width 186 height 484
type textarea "h"
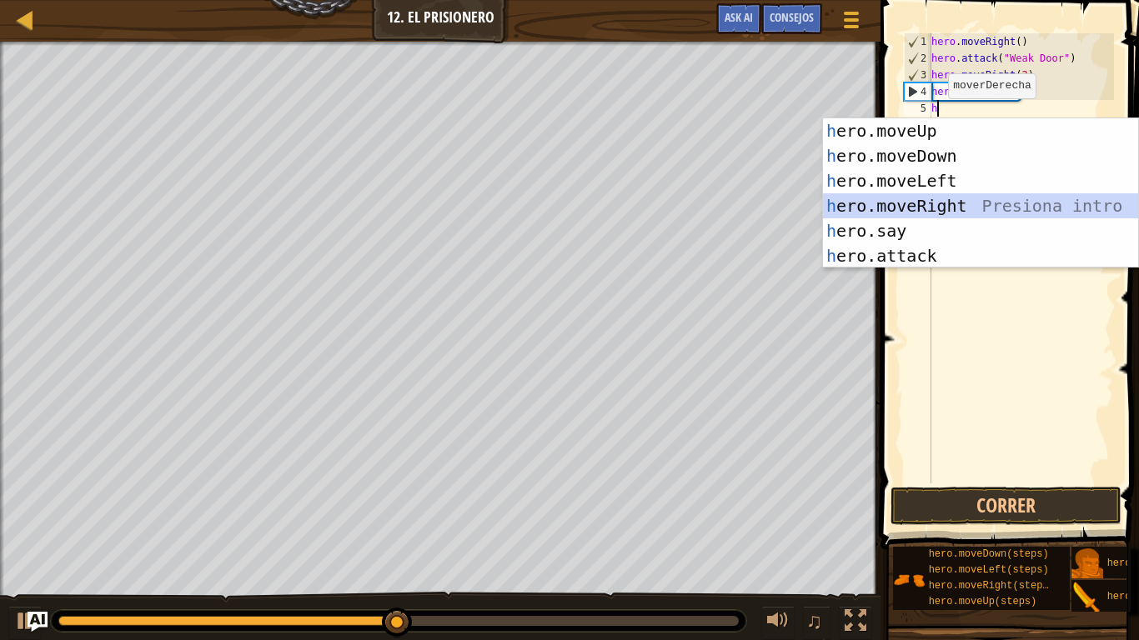
click at [901, 202] on div "h ero.moveUp Presiona intro h ero.moveDown Presiona intro h ero.moveLeft Presio…" at bounding box center [980, 218] width 315 height 200
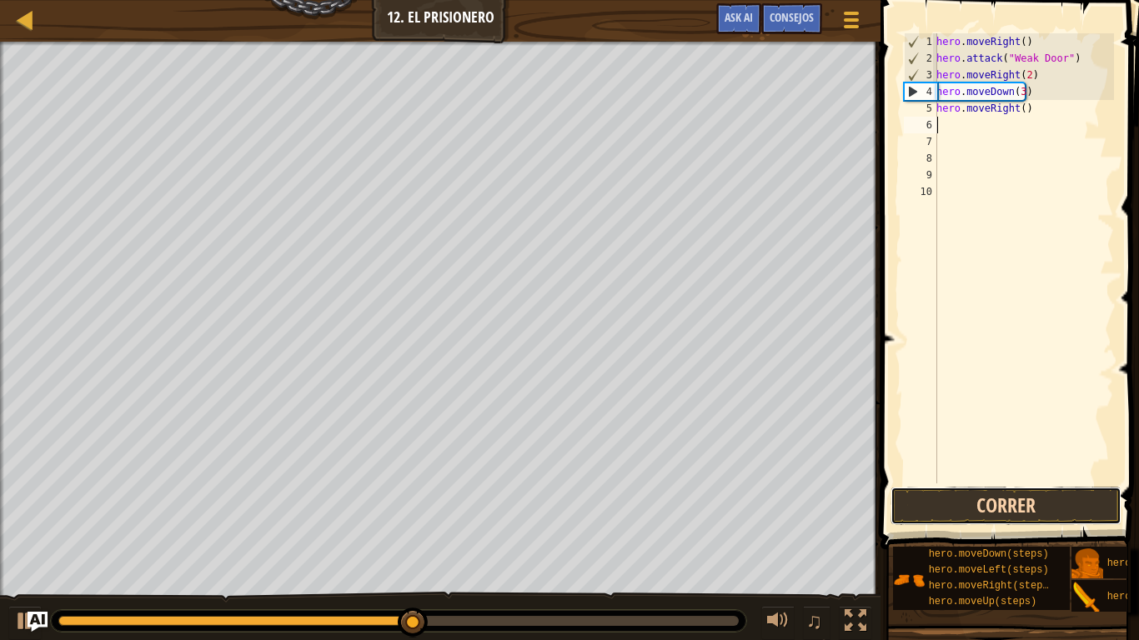
click at [956, 455] on button "Correr" at bounding box center [1006, 506] width 231 height 38
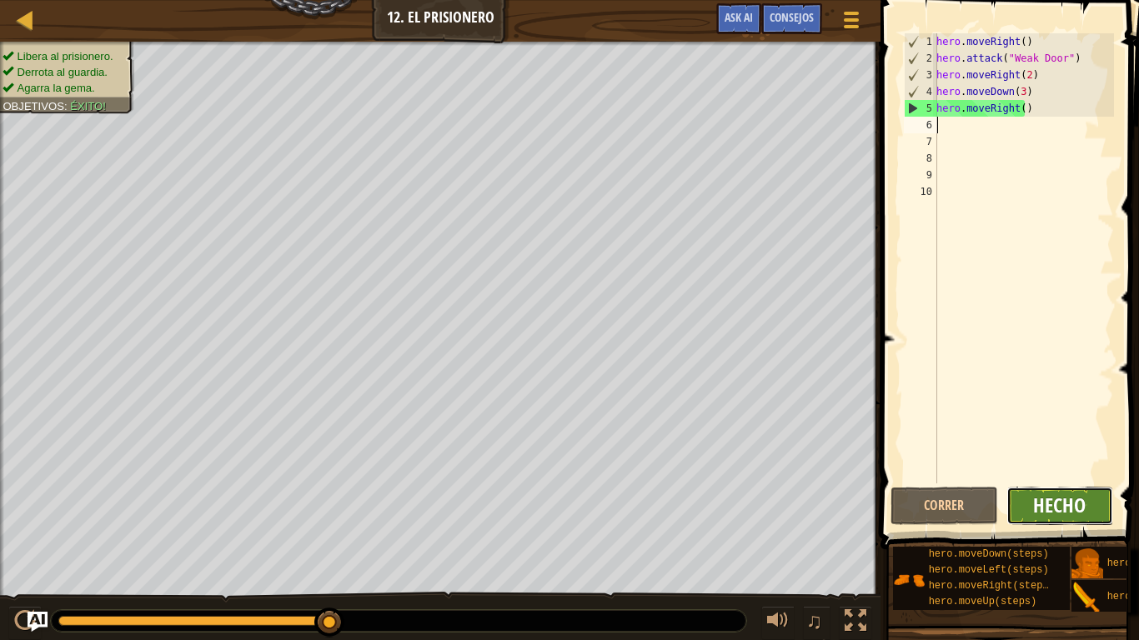
click at [1060, 455] on span "Hecho" at bounding box center [1059, 505] width 53 height 27
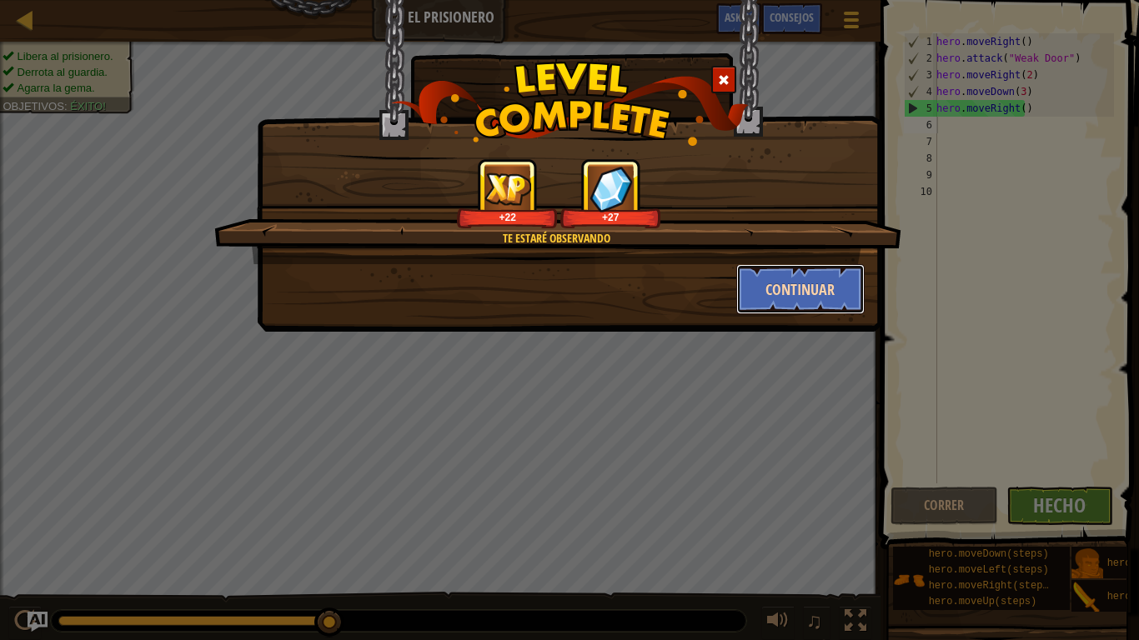
click at [807, 300] on button "Continuar" at bounding box center [800, 289] width 129 height 50
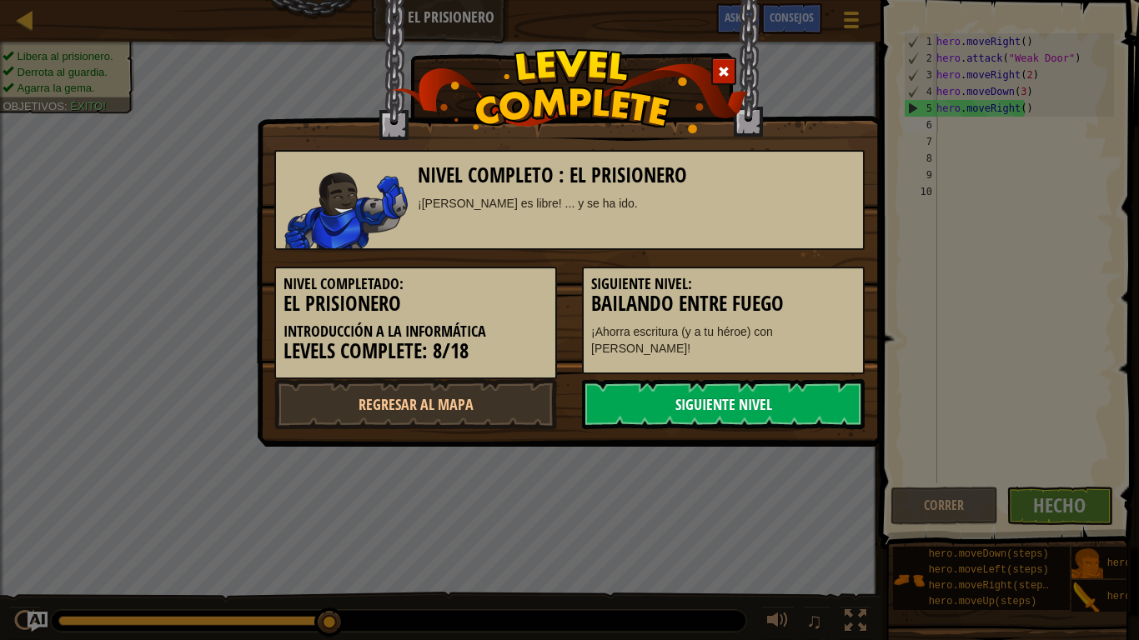
click at [771, 391] on link "Siguiente nivel" at bounding box center [723, 404] width 283 height 50
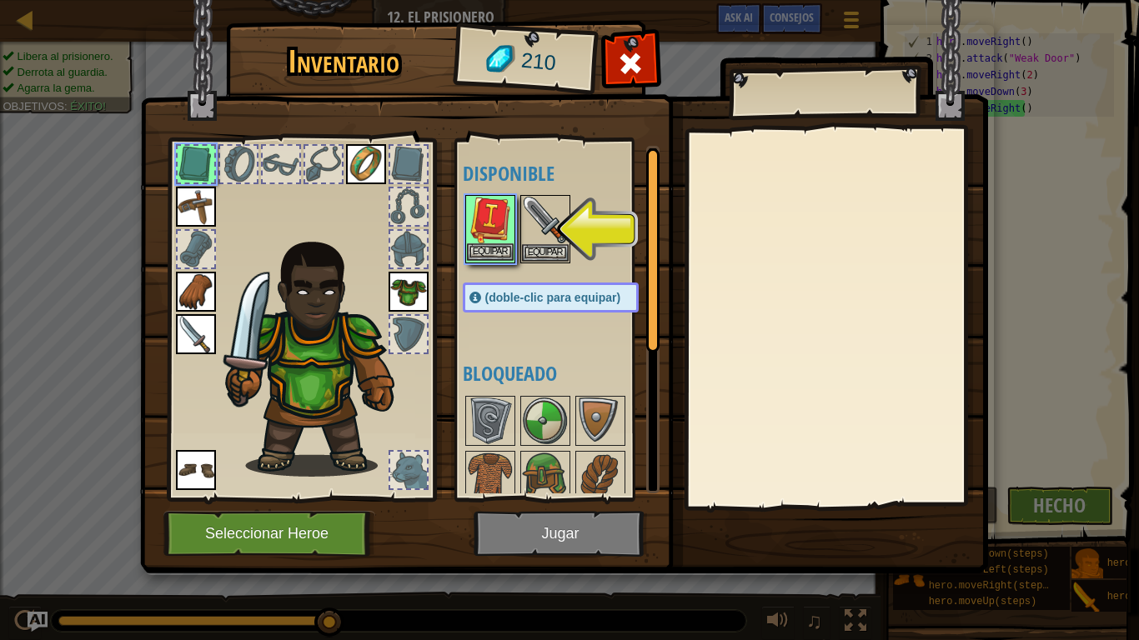
click at [500, 210] on img at bounding box center [490, 220] width 47 height 47
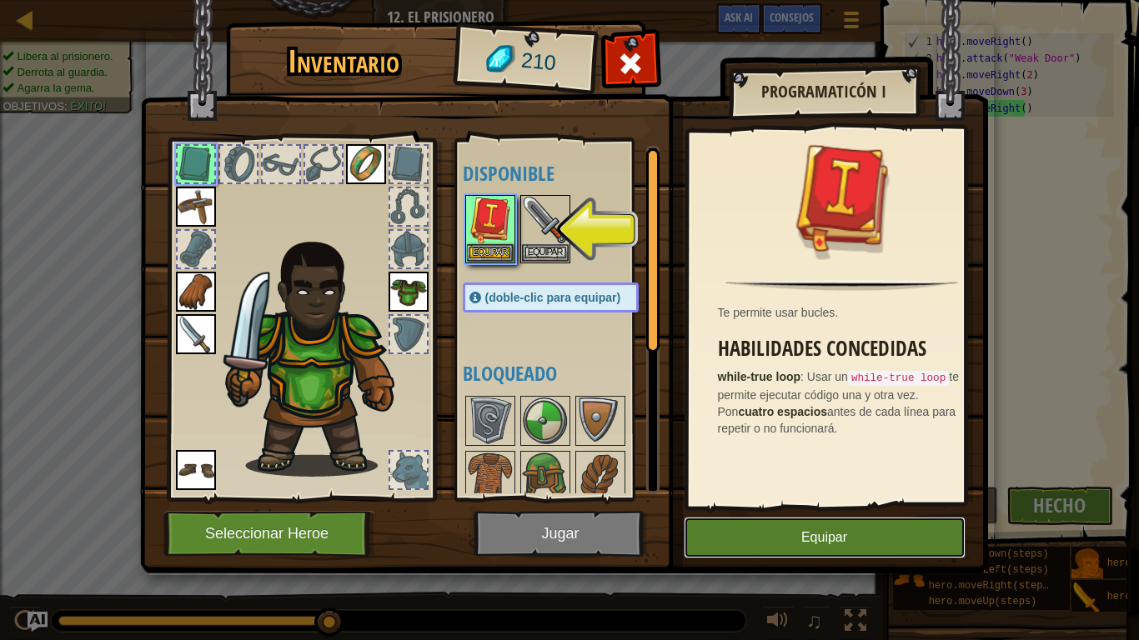
click at [739, 455] on button "Equipar" at bounding box center [825, 538] width 282 height 42
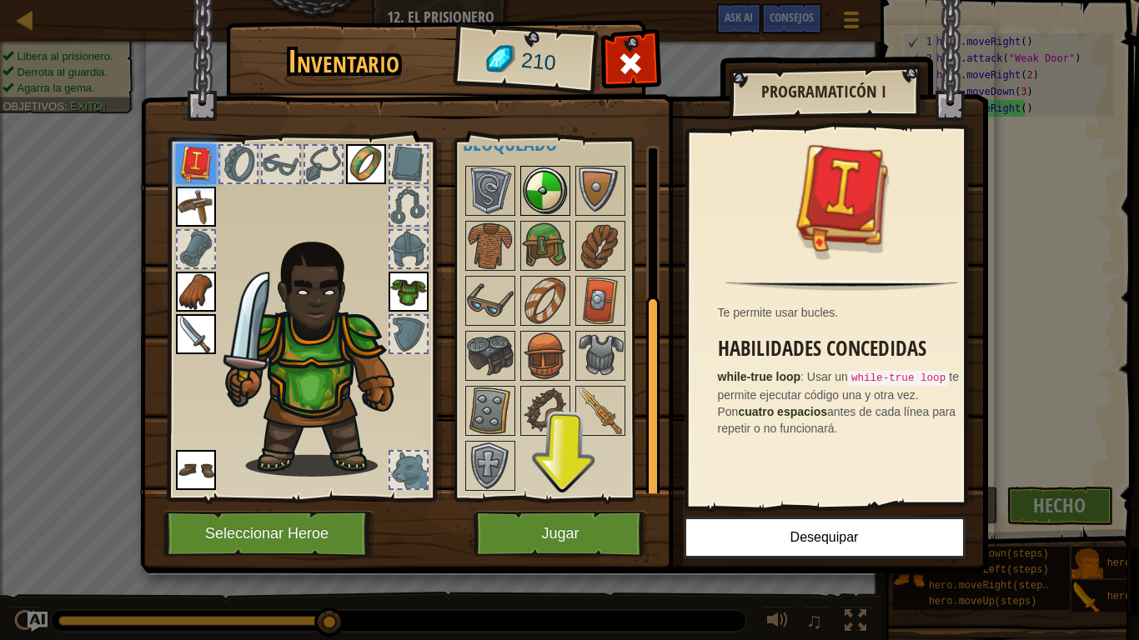
scroll to position [246, 0]
click at [582, 389] on img at bounding box center [600, 411] width 47 height 47
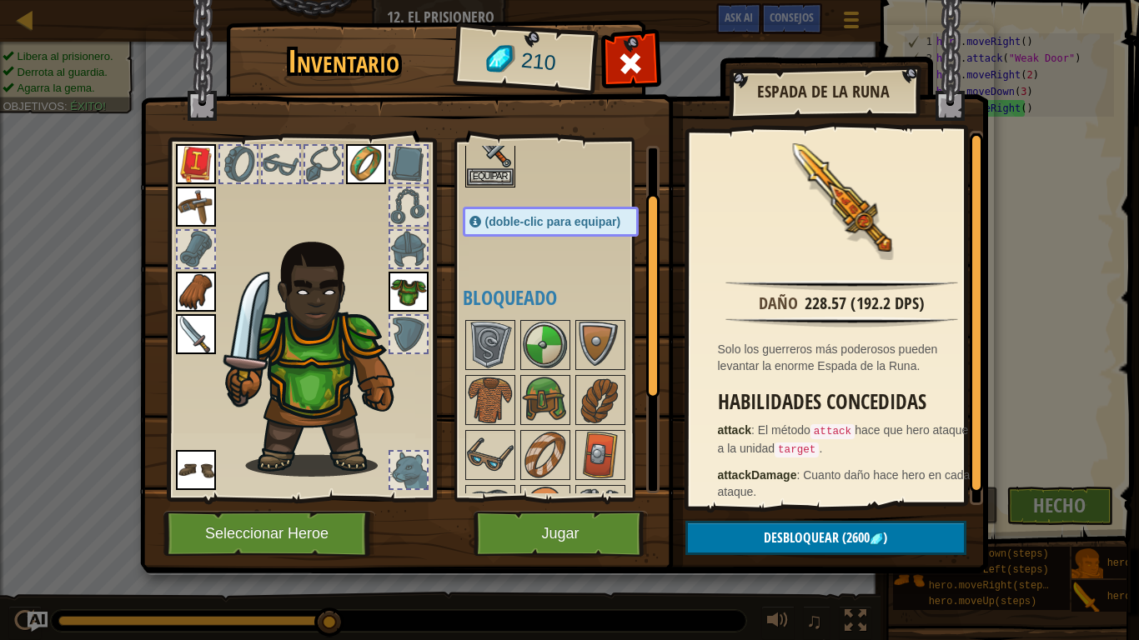
scroll to position [247, 0]
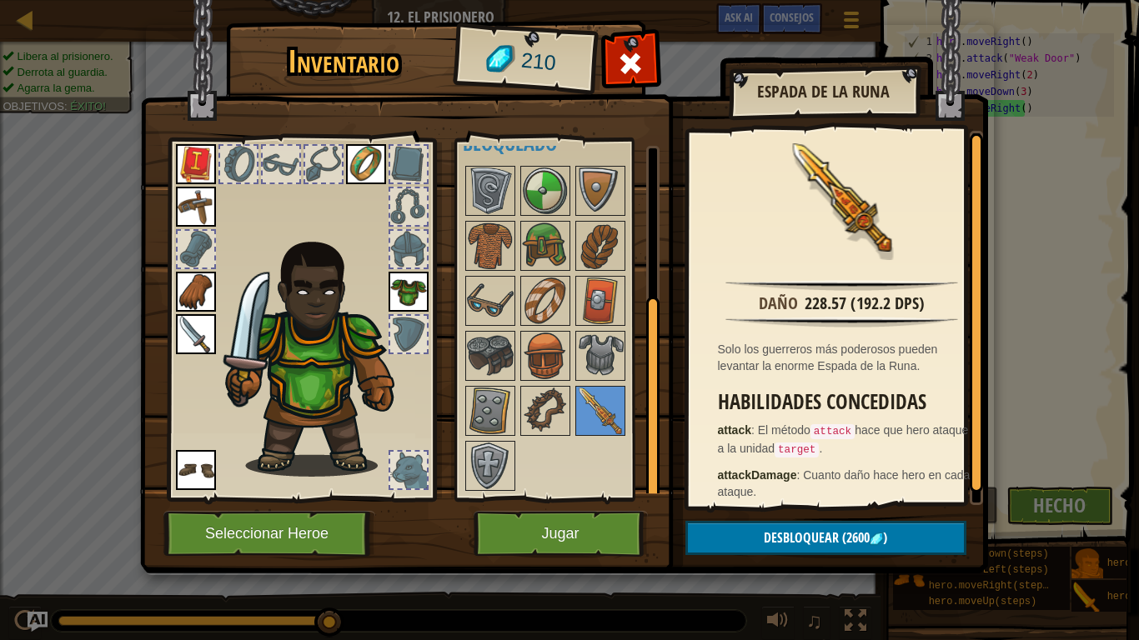
click at [596, 329] on div at bounding box center [567, 328] width 209 height 330
click at [597, 337] on img at bounding box center [600, 356] width 47 height 47
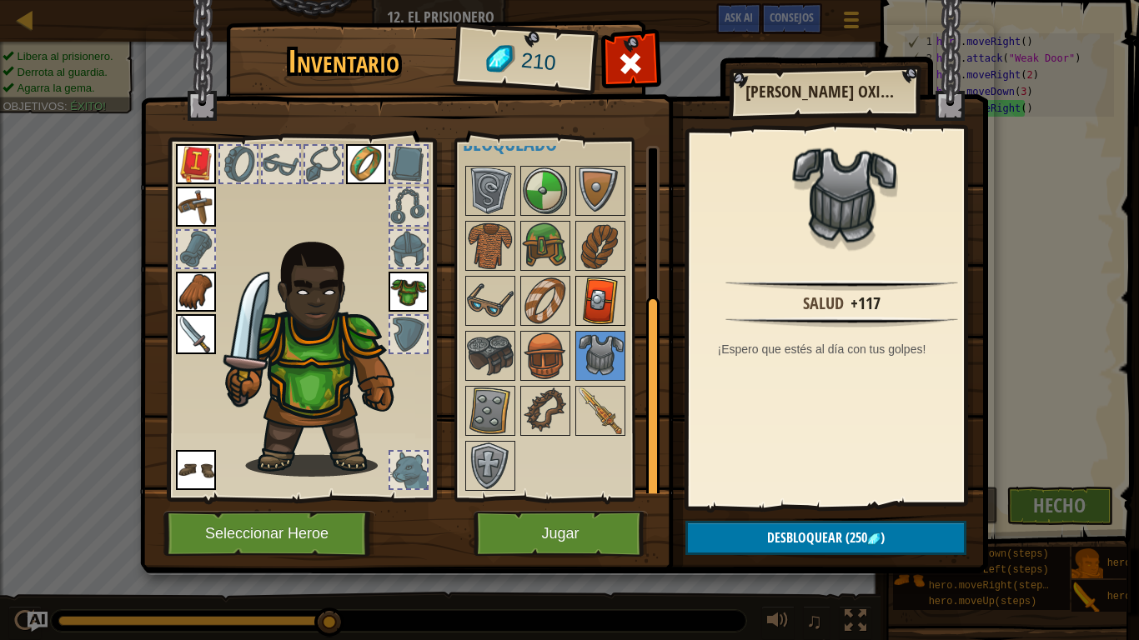
click at [597, 284] on img at bounding box center [600, 301] width 47 height 47
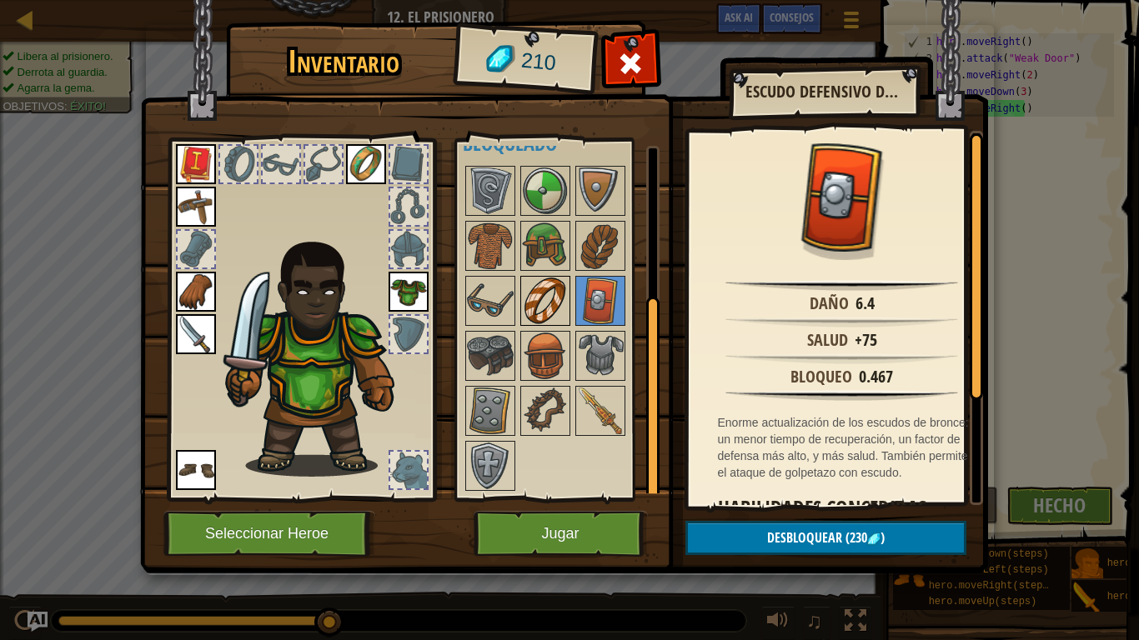
click at [550, 279] on img at bounding box center [545, 301] width 47 height 47
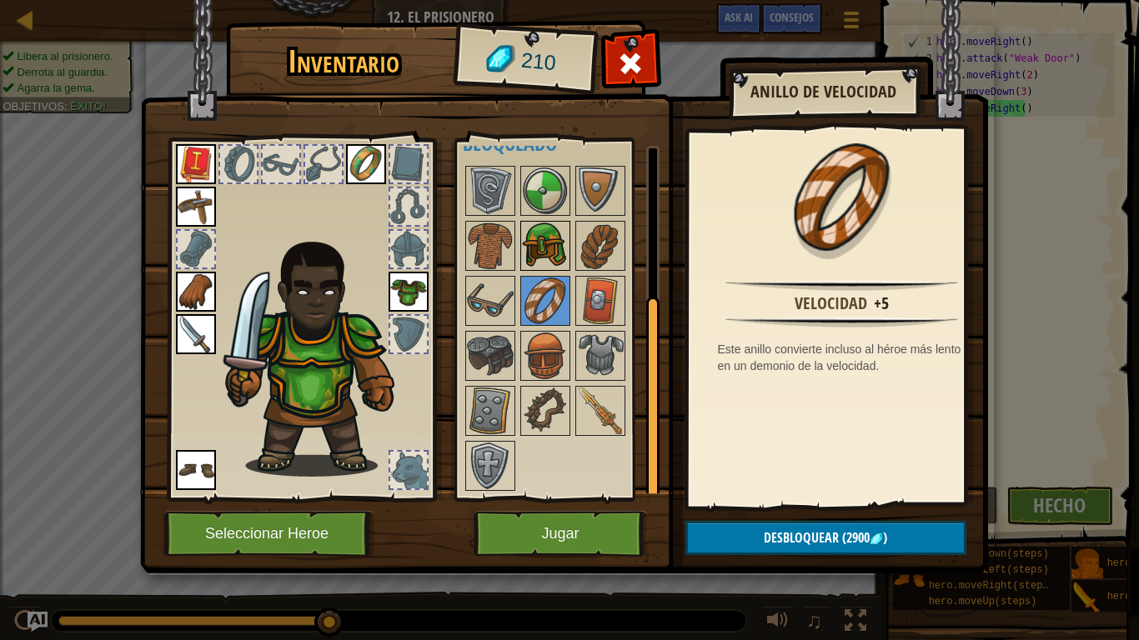
click at [525, 239] on img at bounding box center [545, 246] width 47 height 47
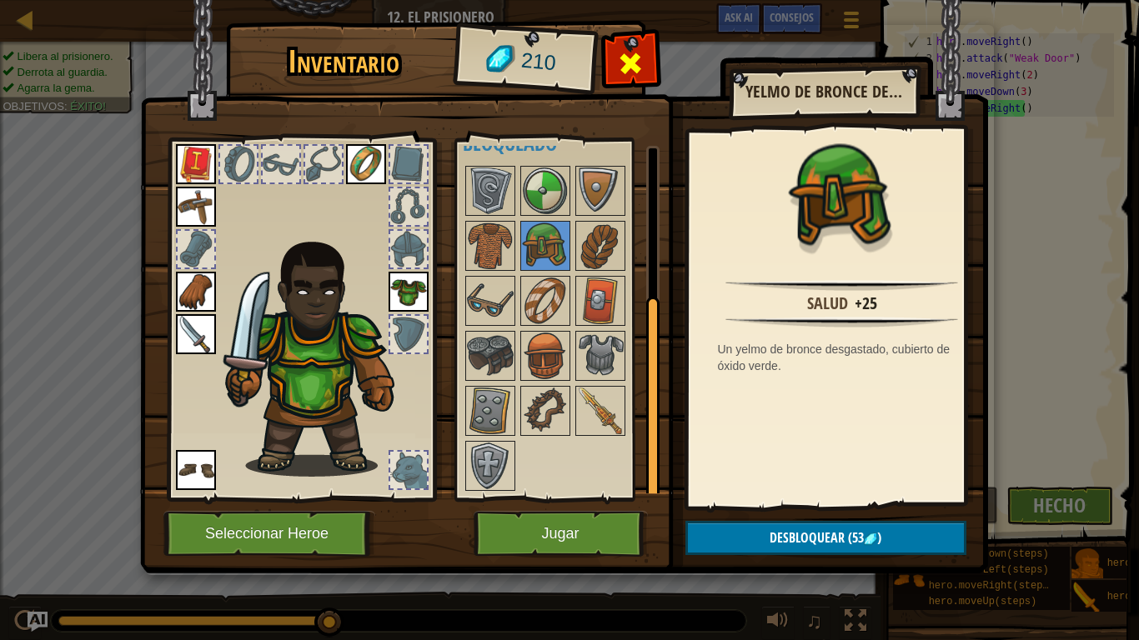
click at [648, 63] on div at bounding box center [631, 68] width 53 height 53
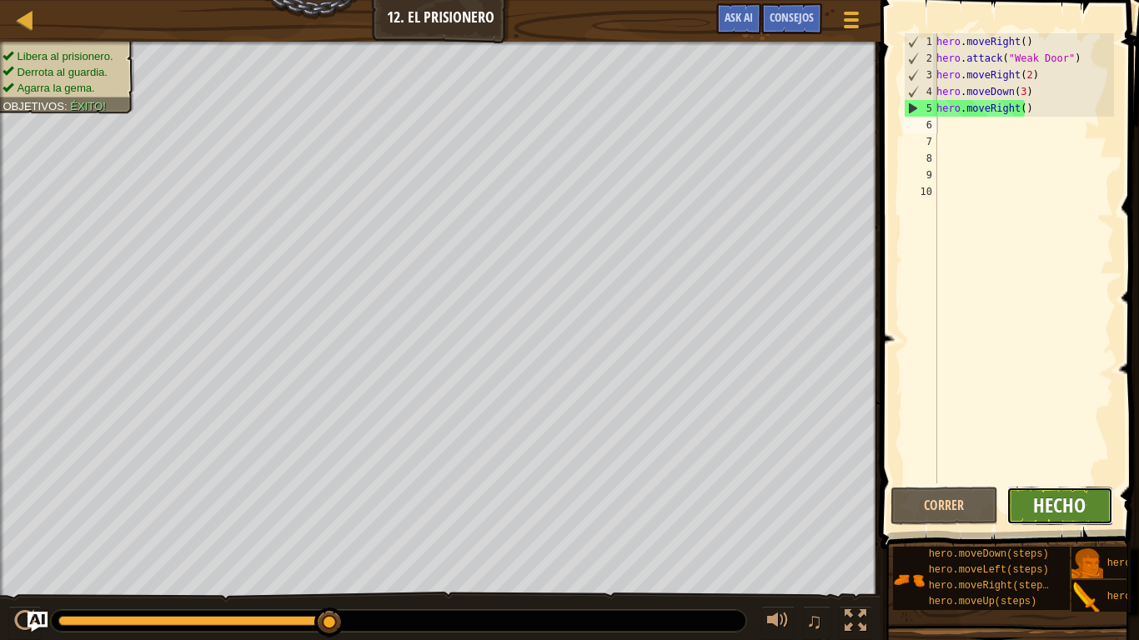
click at [1057, 455] on span "Hecho" at bounding box center [1059, 505] width 53 height 27
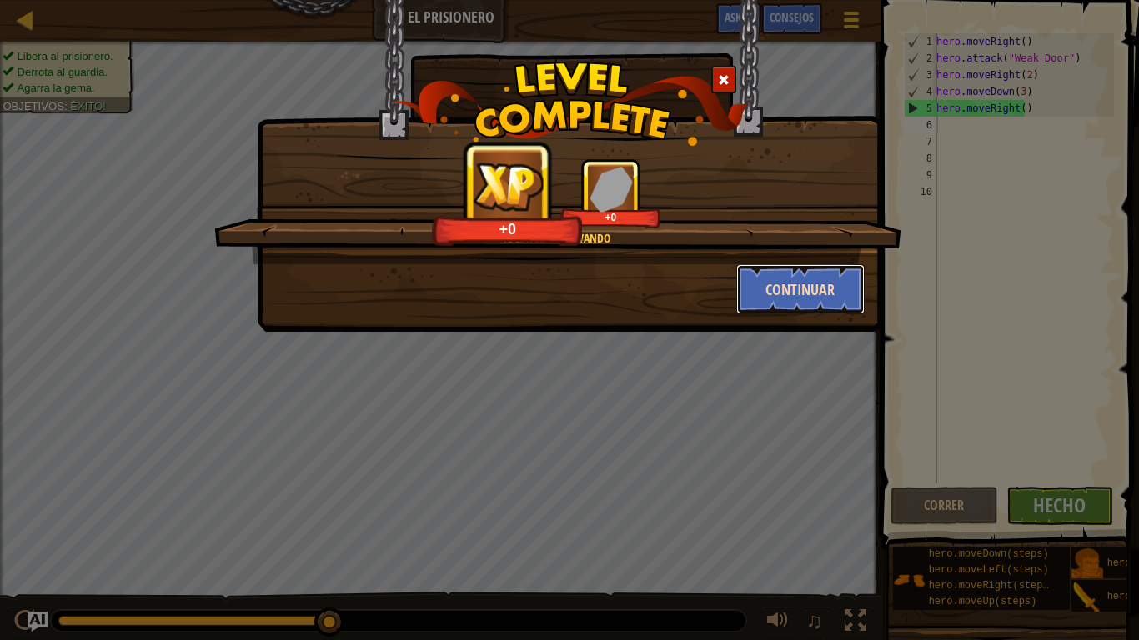
click at [802, 306] on button "Continuar" at bounding box center [800, 289] width 129 height 50
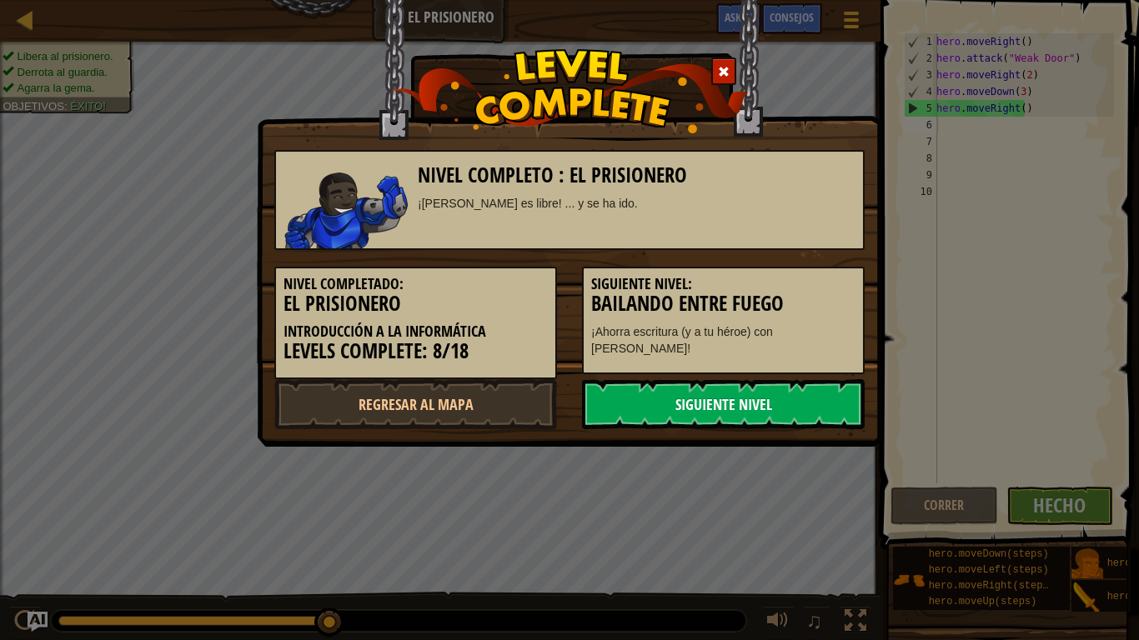
drag, startPoint x: 771, startPoint y: 372, endPoint x: 761, endPoint y: 419, distance: 48.8
click at [761, 419] on div "Nivel completo : El Prisionero ¡[PERSON_NAME] es libre! ... y se ha ido. Nivel …" at bounding box center [569, 281] width 590 height 296
click at [761, 419] on link "Siguiente nivel" at bounding box center [723, 404] width 283 height 50
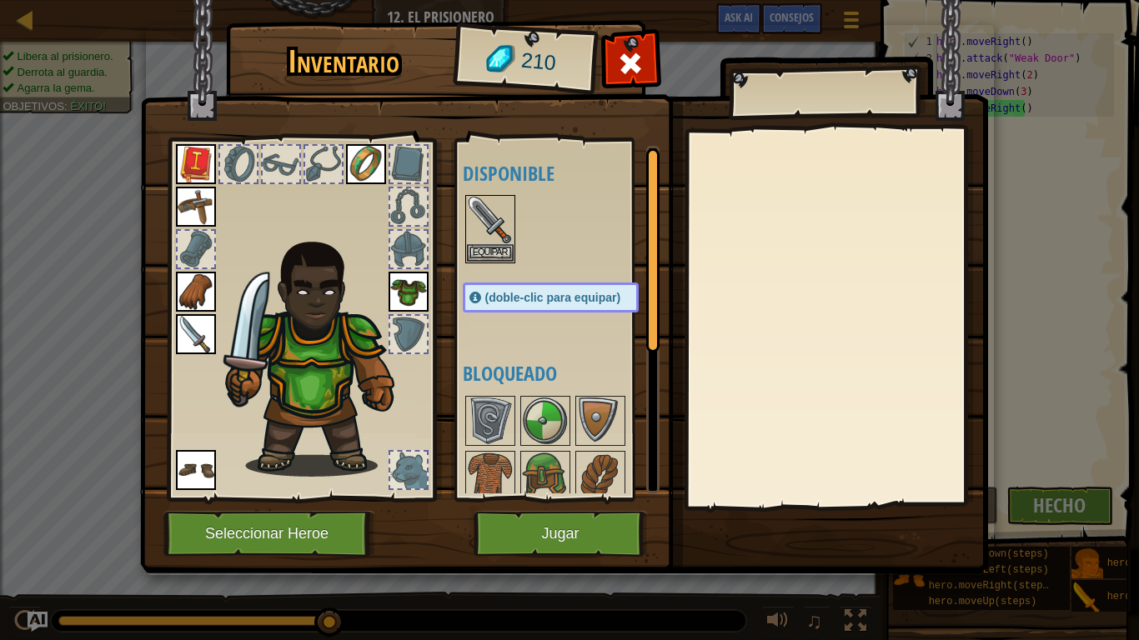
click at [761, 419] on div at bounding box center [836, 318] width 294 height 374
click at [619, 455] on button "Jugar" at bounding box center [561, 534] width 174 height 46
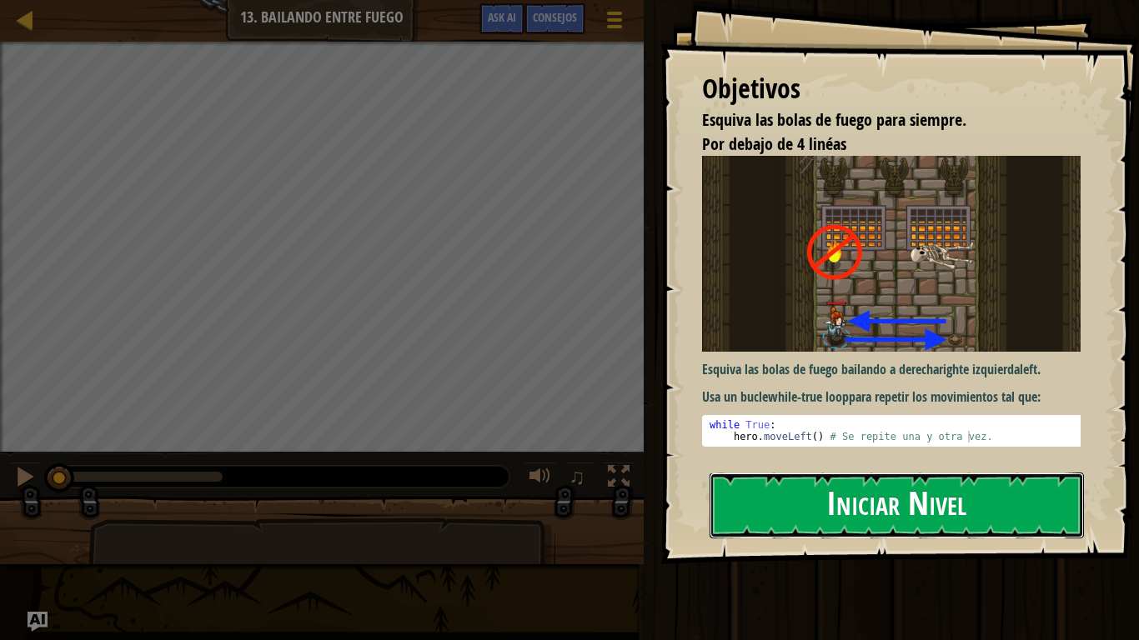
click at [843, 455] on button "Iniciar Nivel" at bounding box center [897, 506] width 374 height 66
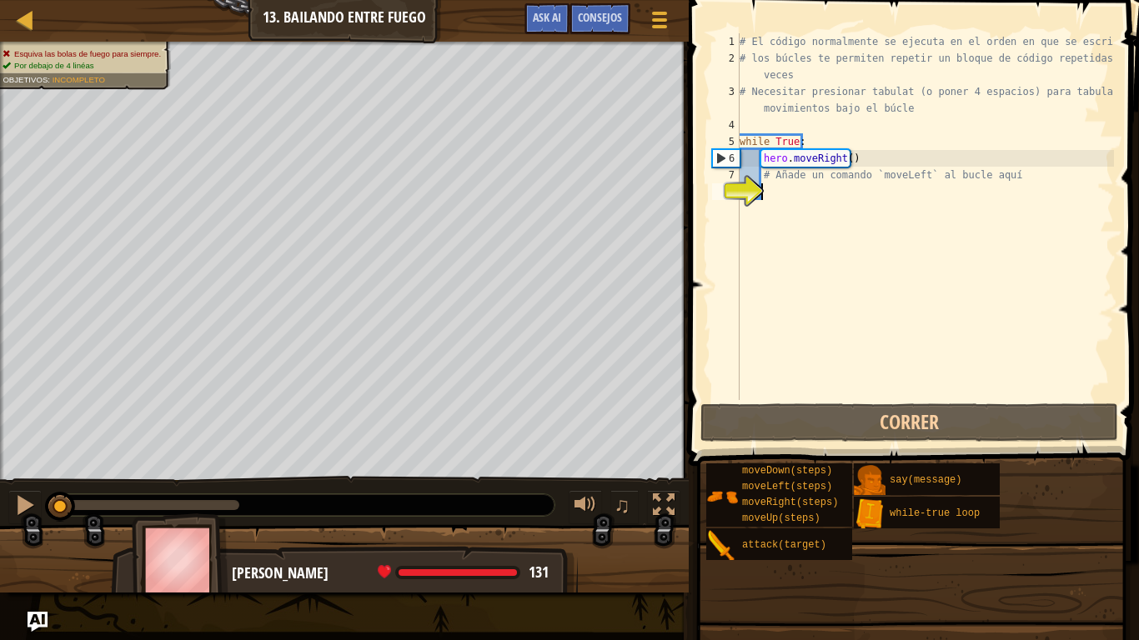
type textarea "h"
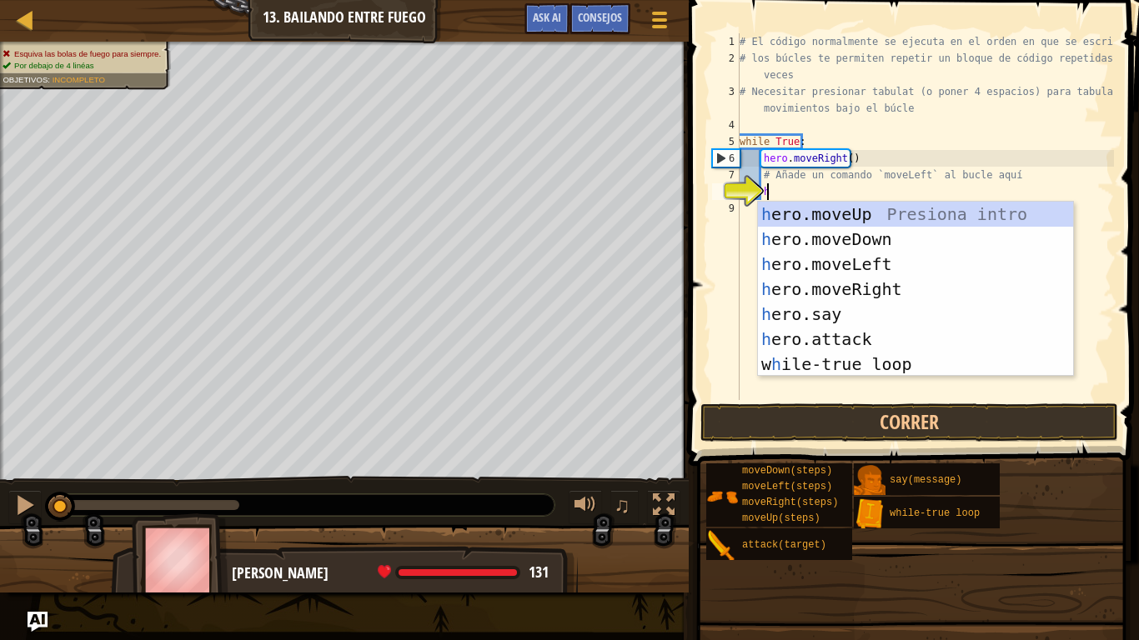
scroll to position [8, 1]
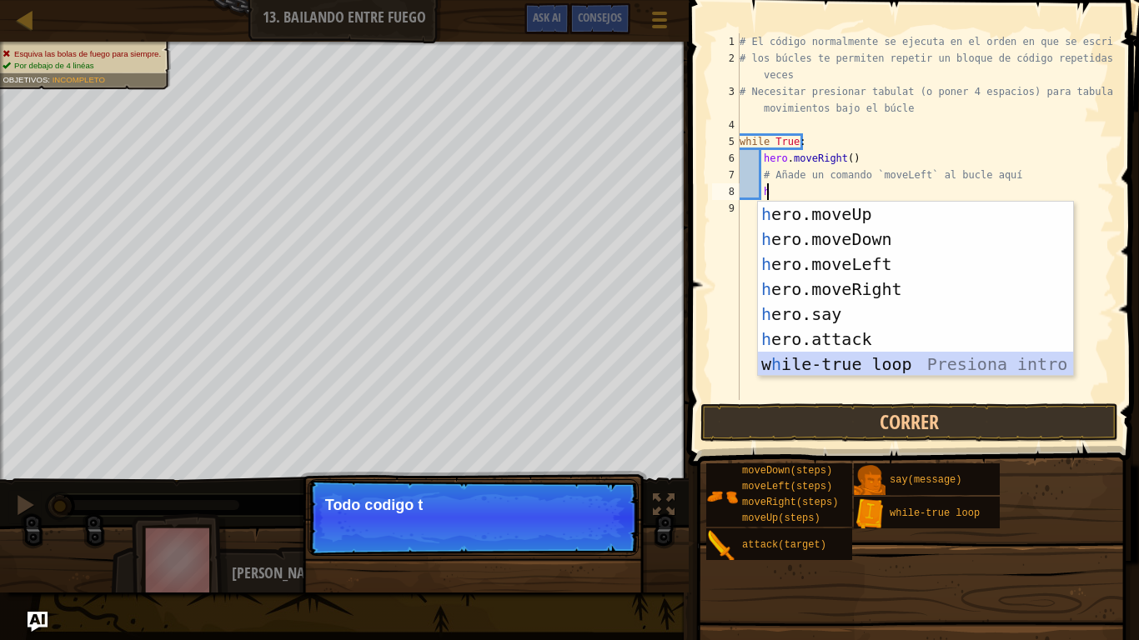
click at [824, 373] on div "h ero.moveUp Presiona intro h ero.moveDown Presiona intro h ero.moveLeft Presio…" at bounding box center [915, 314] width 315 height 225
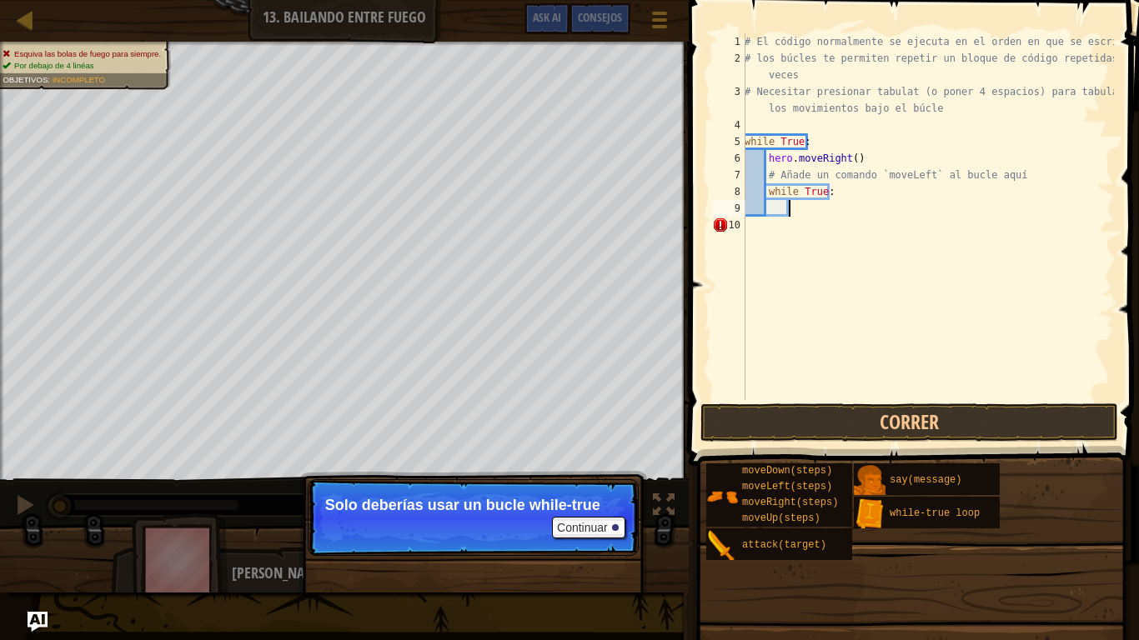
type textarea "t"
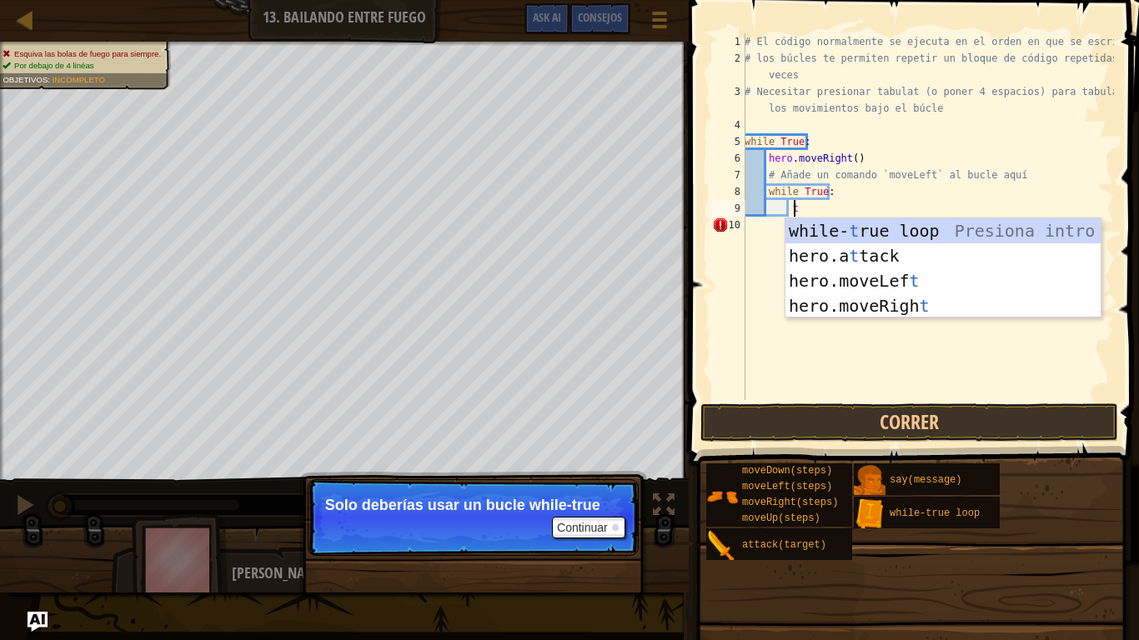
scroll to position [8, 3]
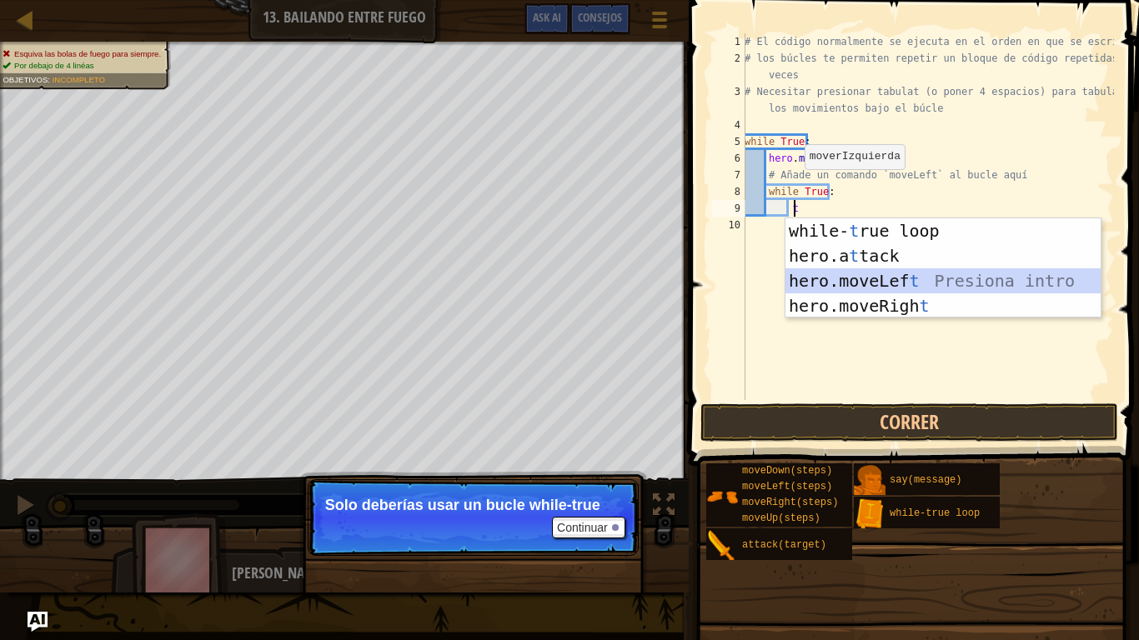
click at [851, 275] on div "while- t rue loop Presiona intro hero.a t tack Presiona intro hero.moveLef t Pr…" at bounding box center [943, 293] width 315 height 150
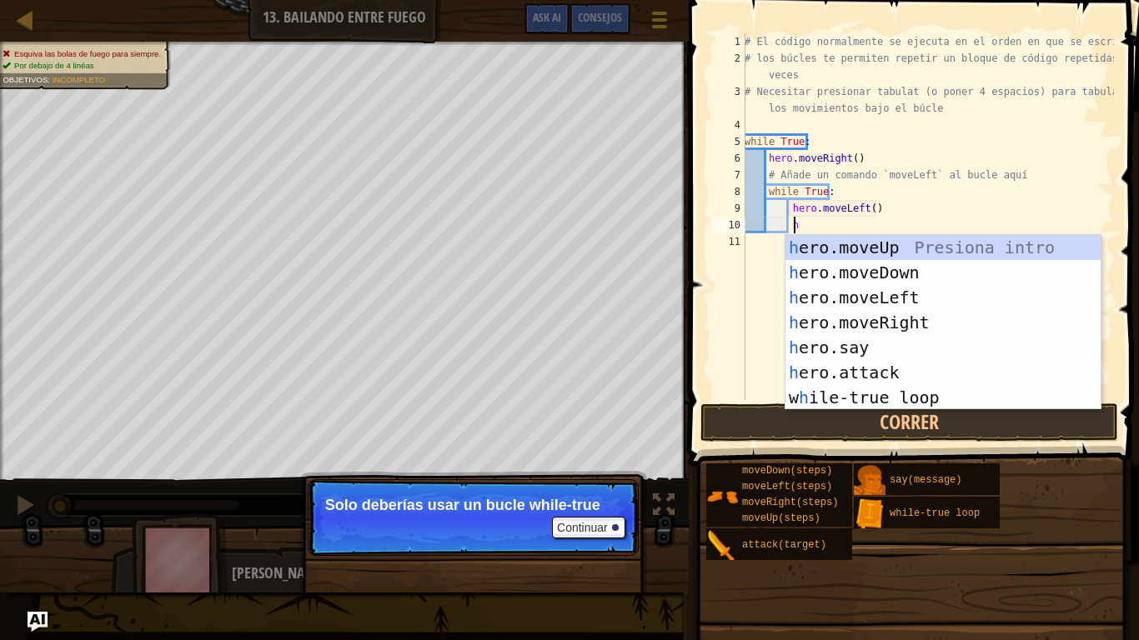
click at [876, 195] on div "# El código normalmente se ejecuta en el orden en que se escribe. # los búcles …" at bounding box center [927, 233] width 373 height 400
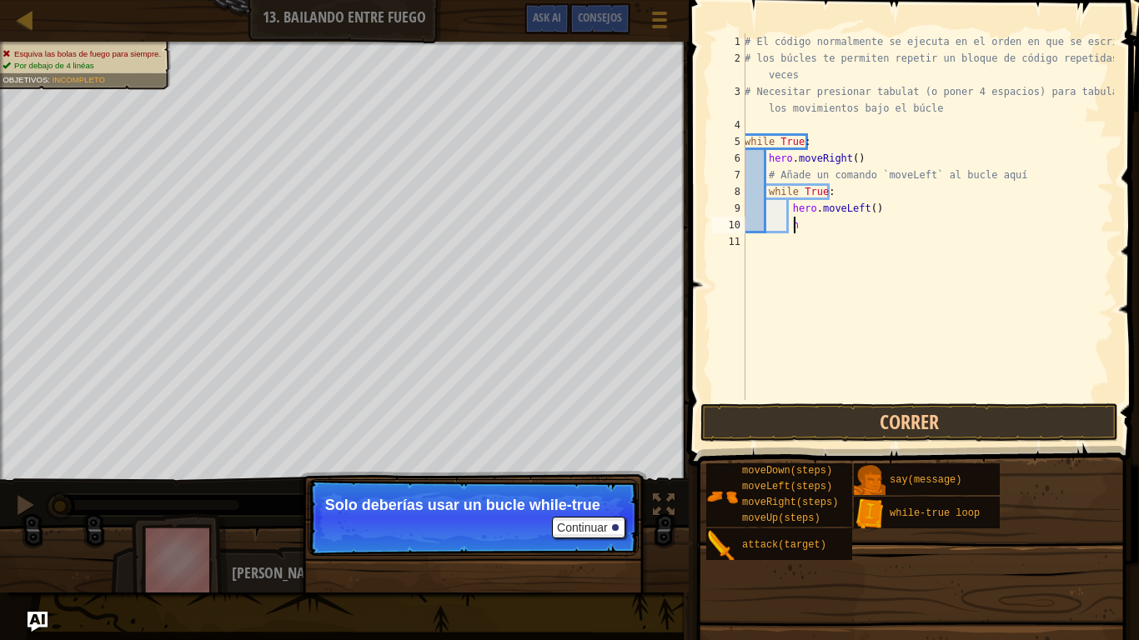
click at [808, 228] on div "# El código normalmente se ejecuta en el orden en que se escribe. # los búcles …" at bounding box center [927, 233] width 373 height 400
type textarea "h"
type textarea "w"
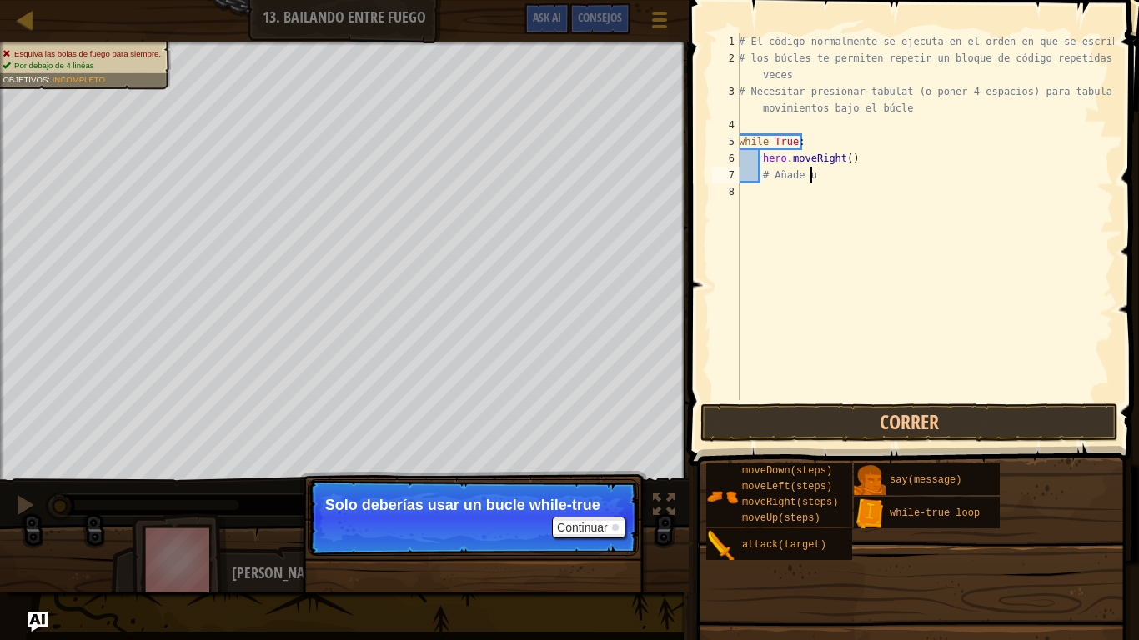
type textarea "#"
type textarea "h"
type textarea "w"
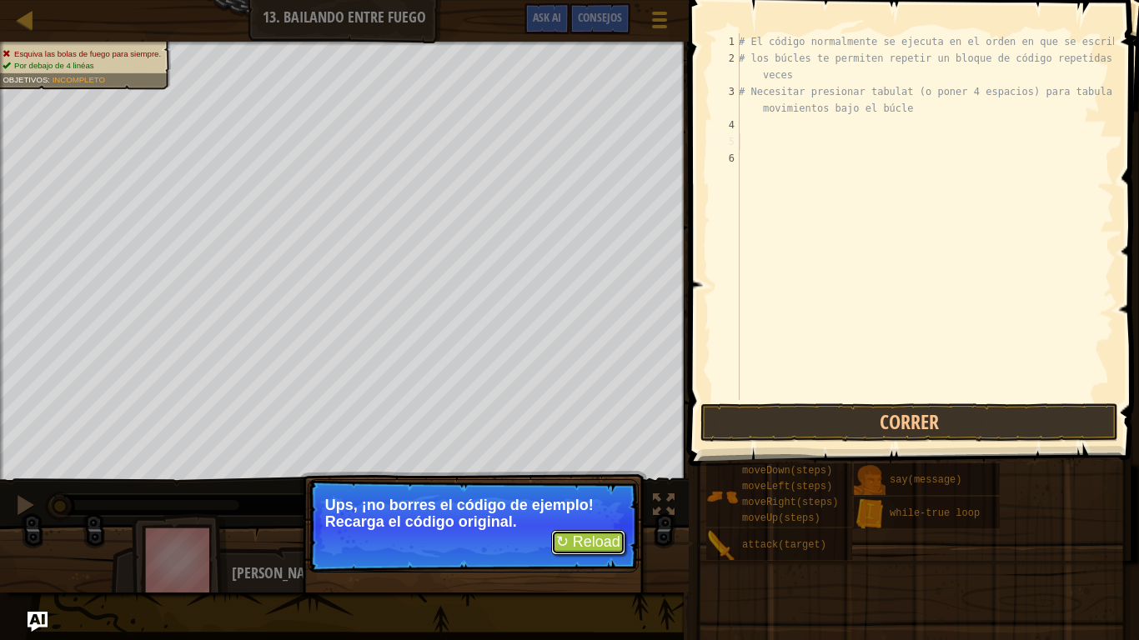
click at [558, 455] on button "↻ Reload" at bounding box center [588, 542] width 74 height 25
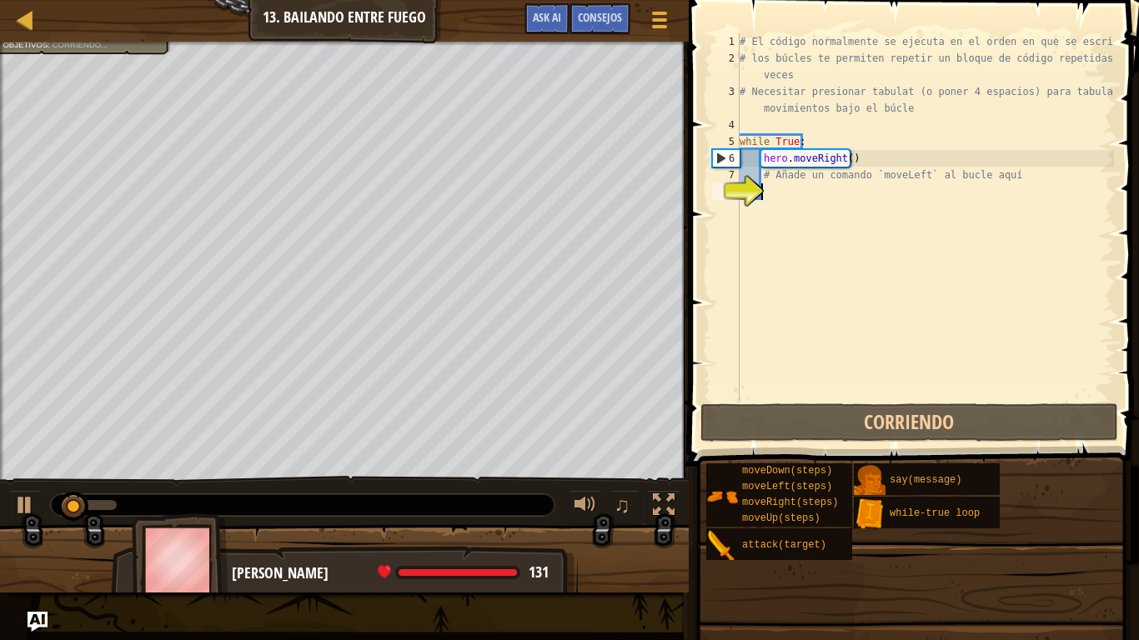
click at [775, 194] on div "# El código normalmente se ejecuta en el orden en que se escribe. # los búcles …" at bounding box center [925, 233] width 378 height 400
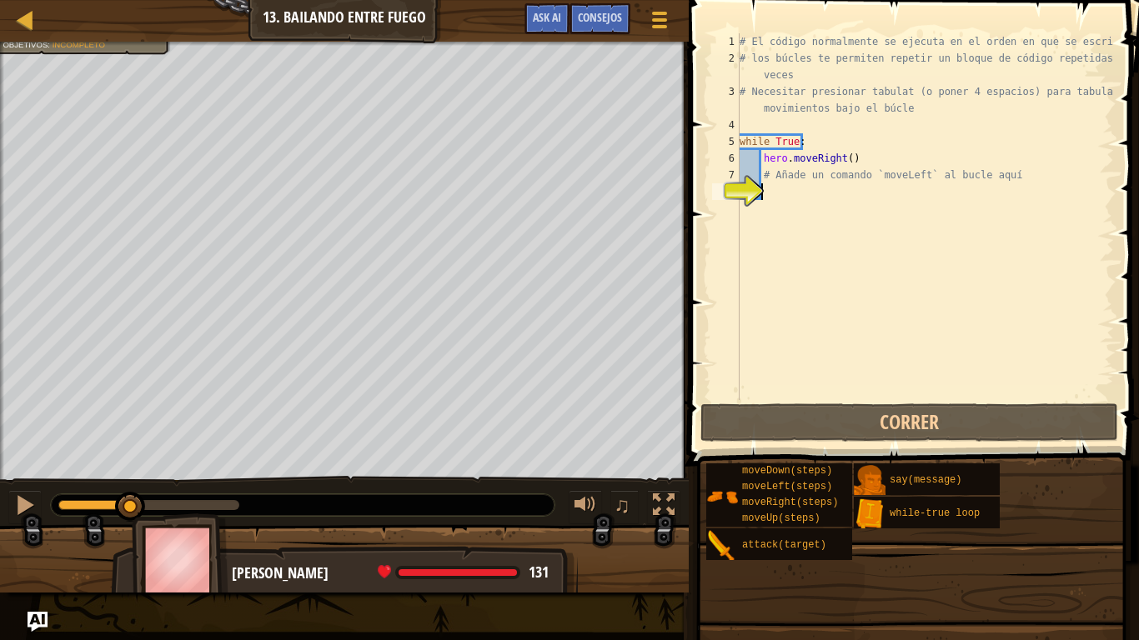
type textarea "h"
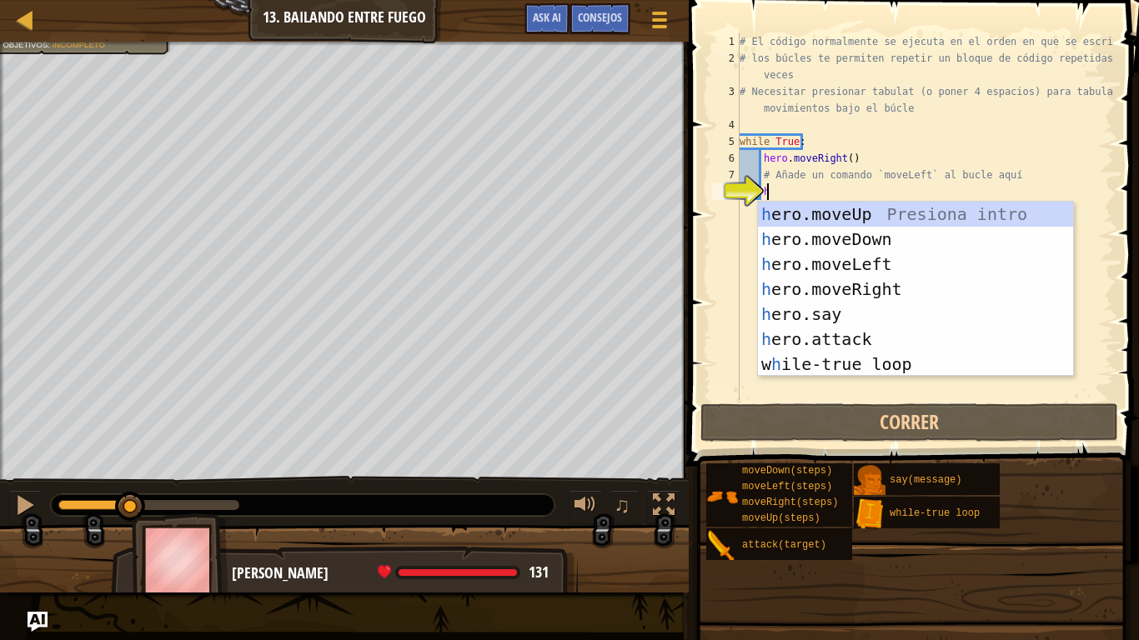
scroll to position [8, 1]
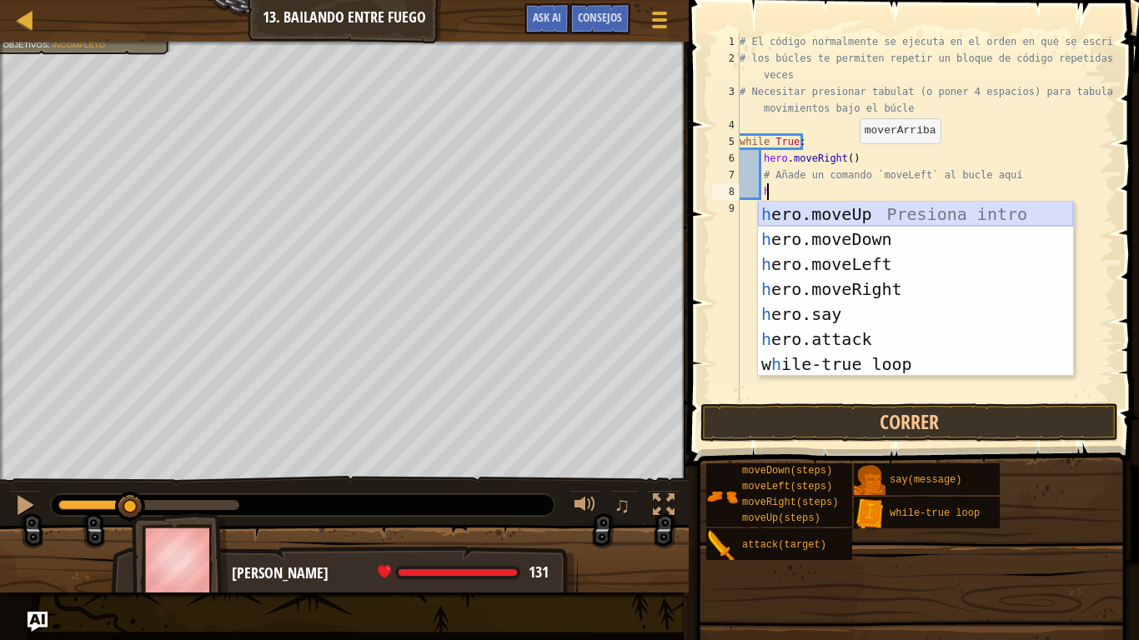
click at [819, 213] on div "h ero.moveUp Presiona intro h ero.moveDown Presiona intro h ero.moveLeft Presio…" at bounding box center [915, 314] width 315 height 225
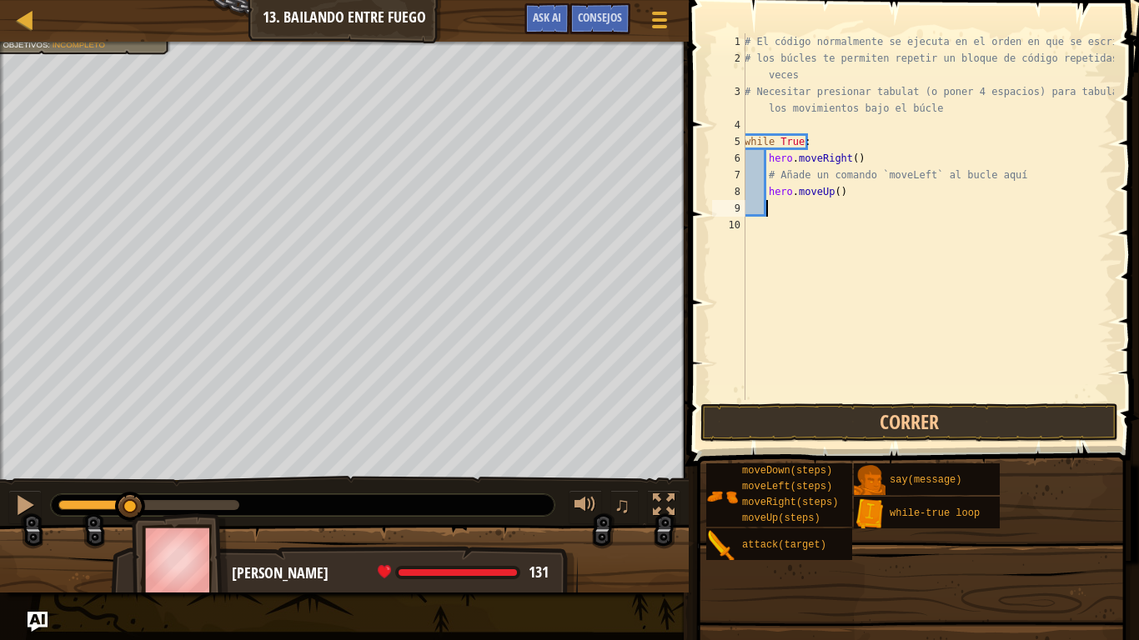
type textarea "h"
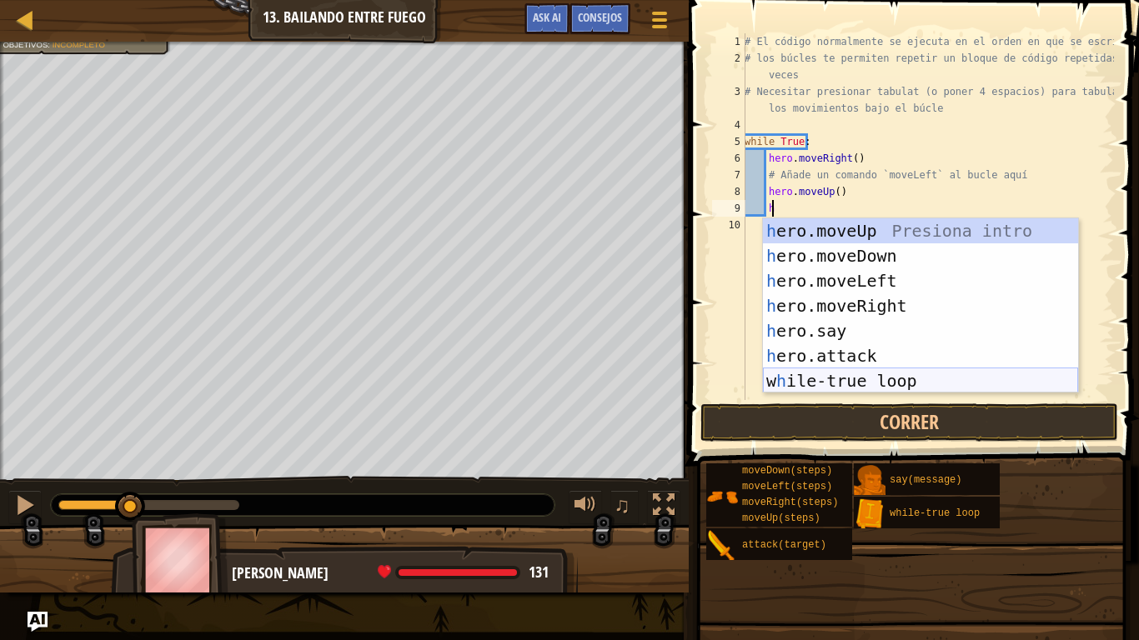
click at [815, 381] on div "h ero.moveUp Presiona intro h ero.moveDown Presiona intro h ero.moveLeft Presio…" at bounding box center [920, 330] width 315 height 225
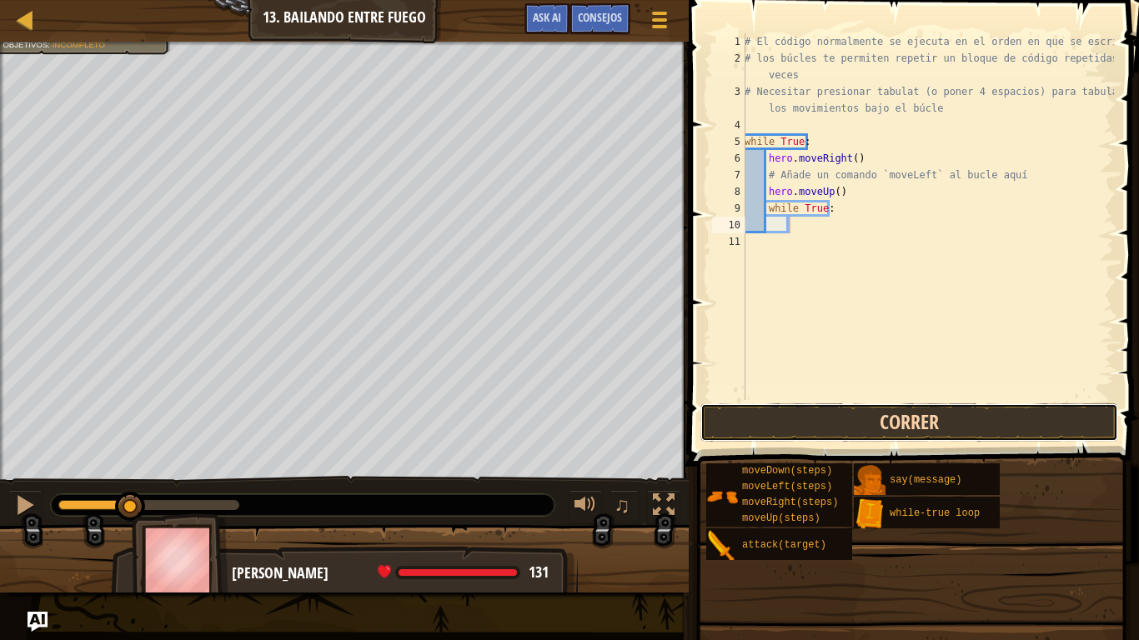
click at [804, 427] on button "Correr" at bounding box center [910, 423] width 418 height 38
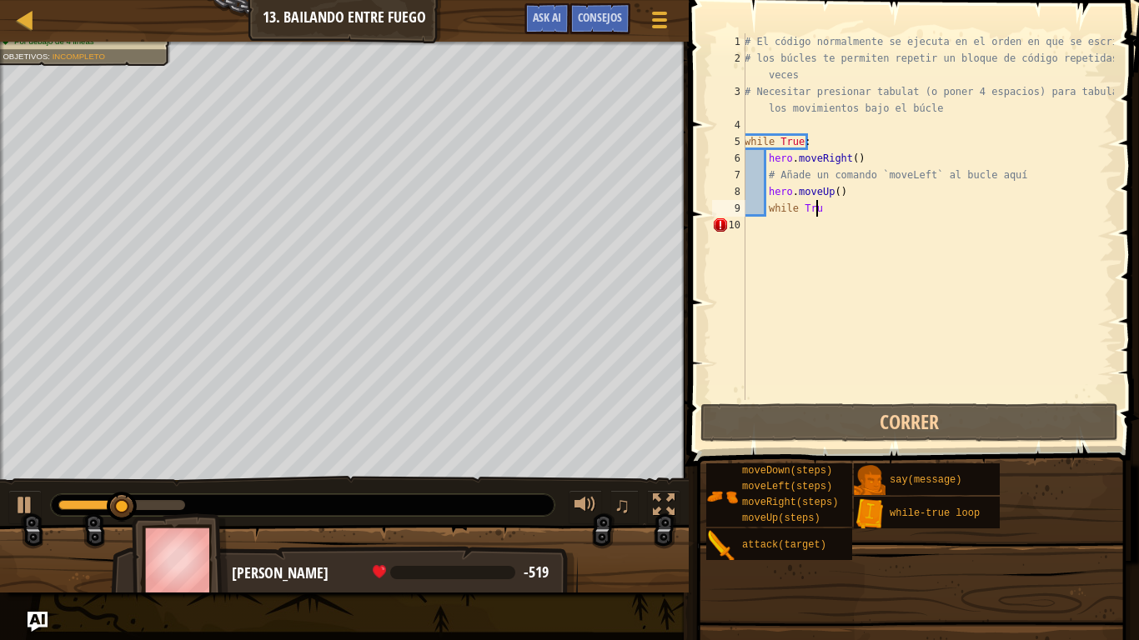
scroll to position [8, 0]
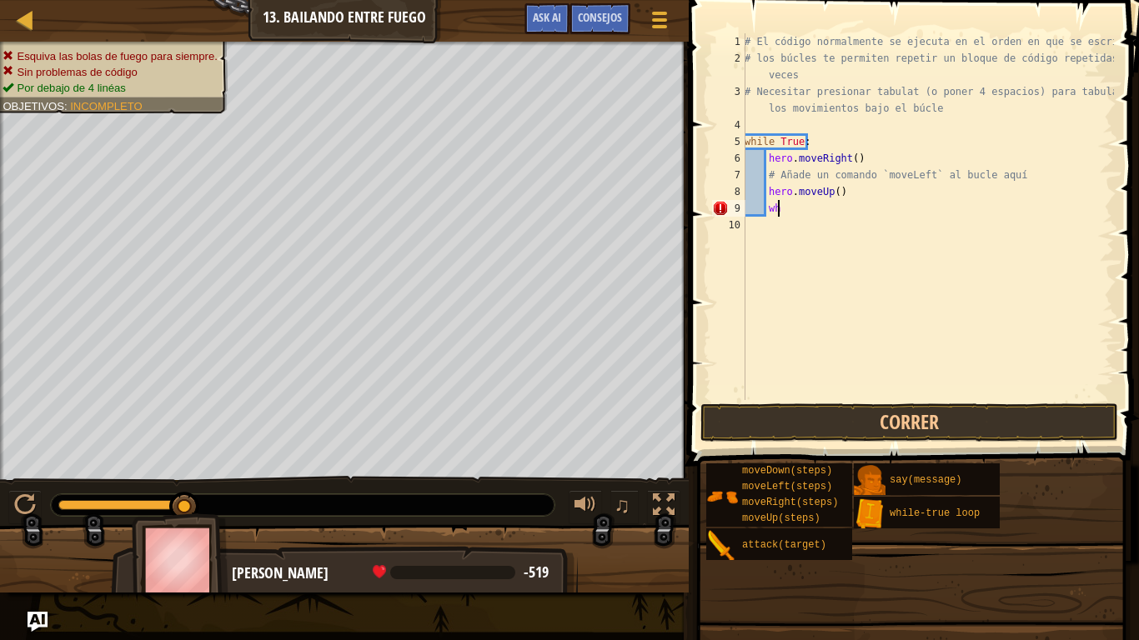
type textarea "w"
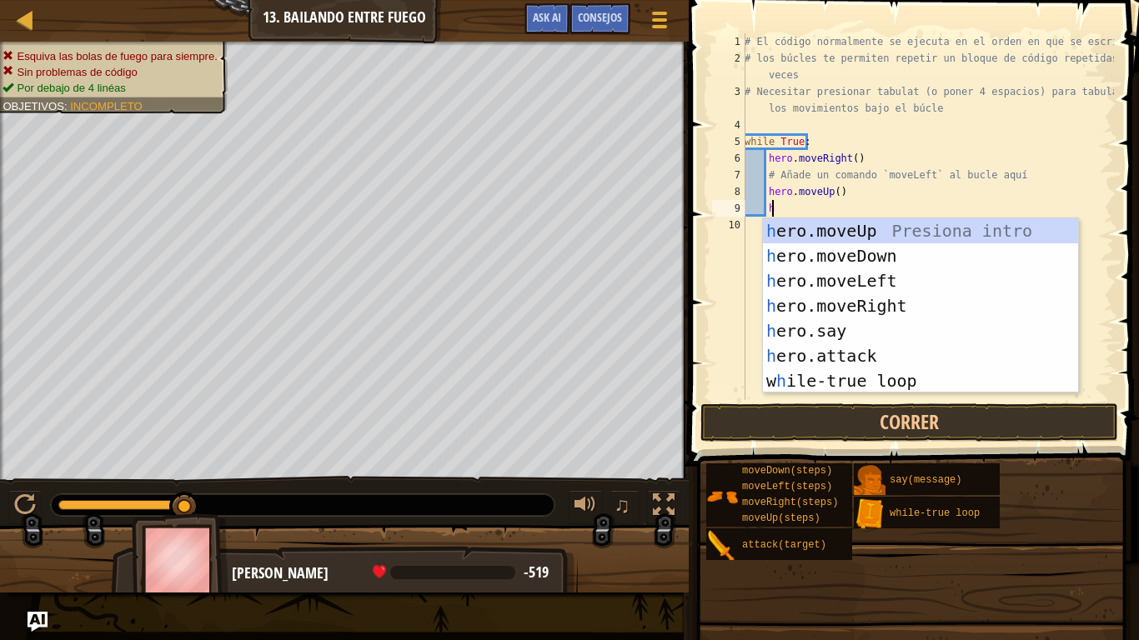
scroll to position [8, 1]
type textarea "h"
